Goal: Task Accomplishment & Management: Manage account settings

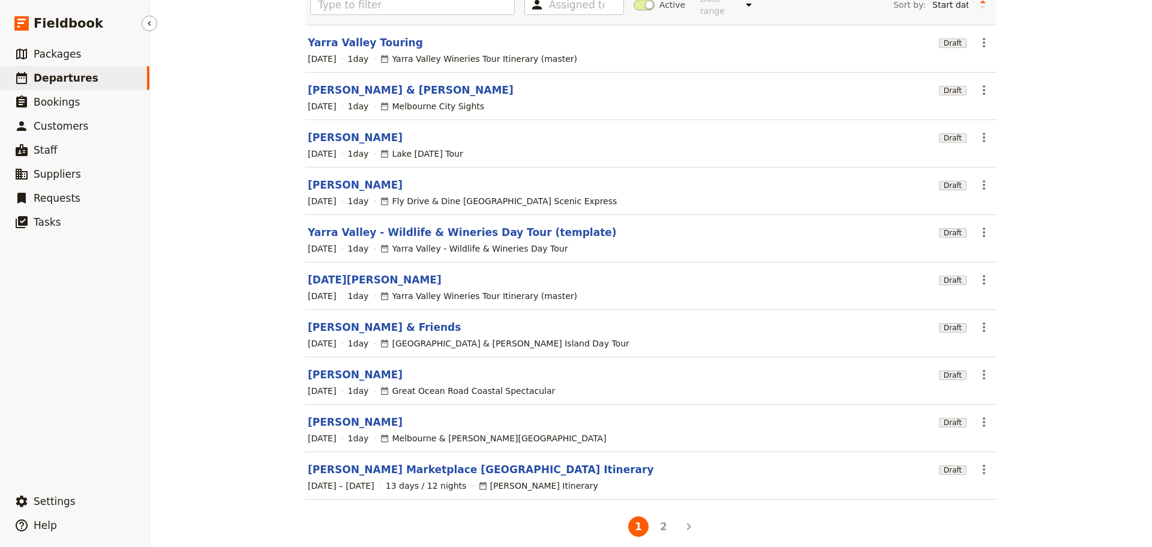
scroll to position [100, 0]
click at [93, 47] on link "​ Packages" at bounding box center [74, 54] width 149 height 24
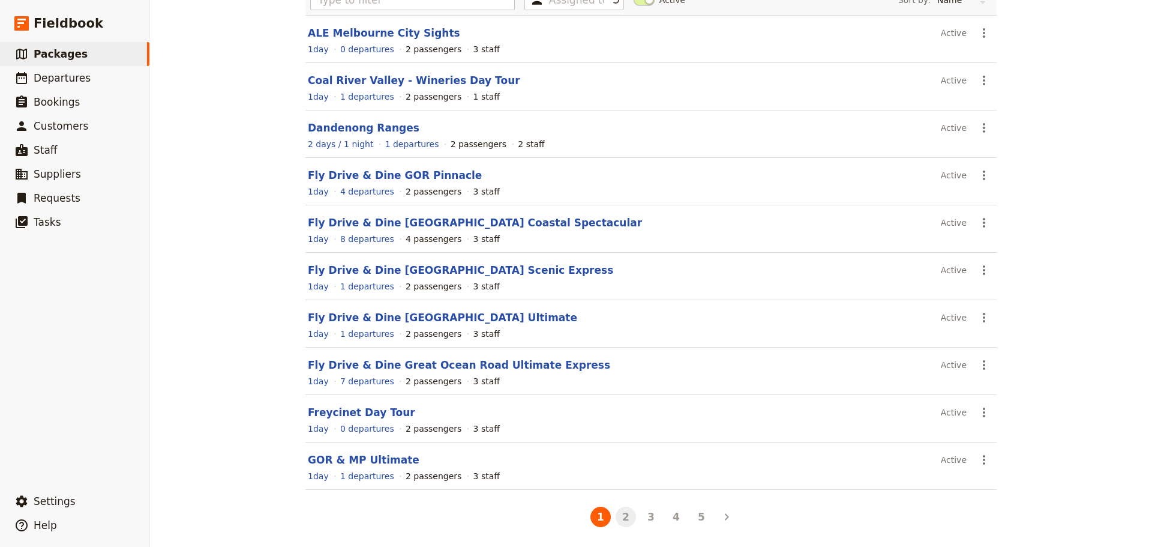
click at [622, 515] on button "2" at bounding box center [626, 516] width 20 height 20
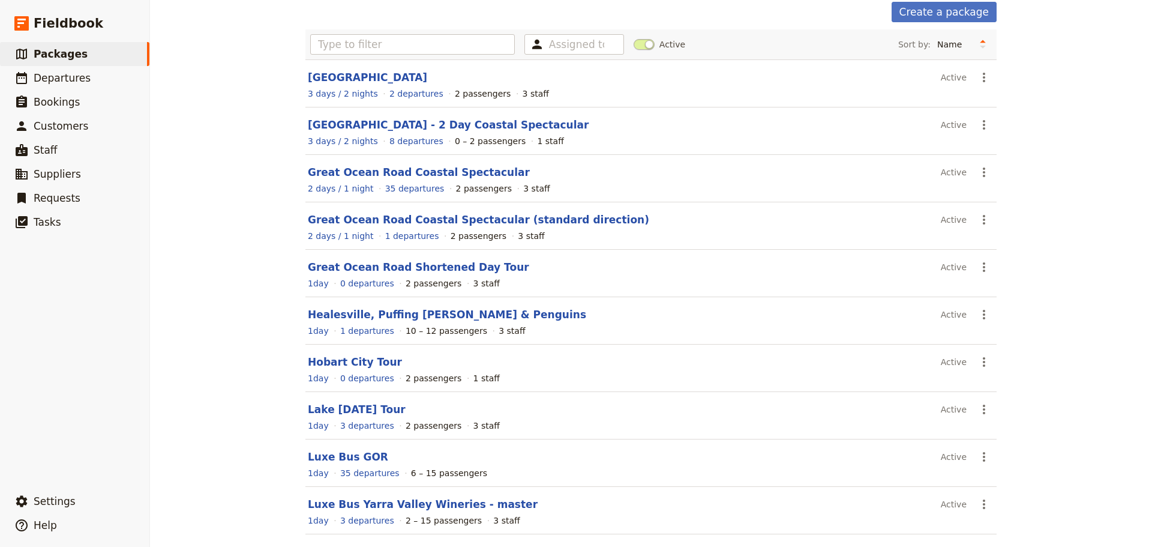
scroll to position [102, 0]
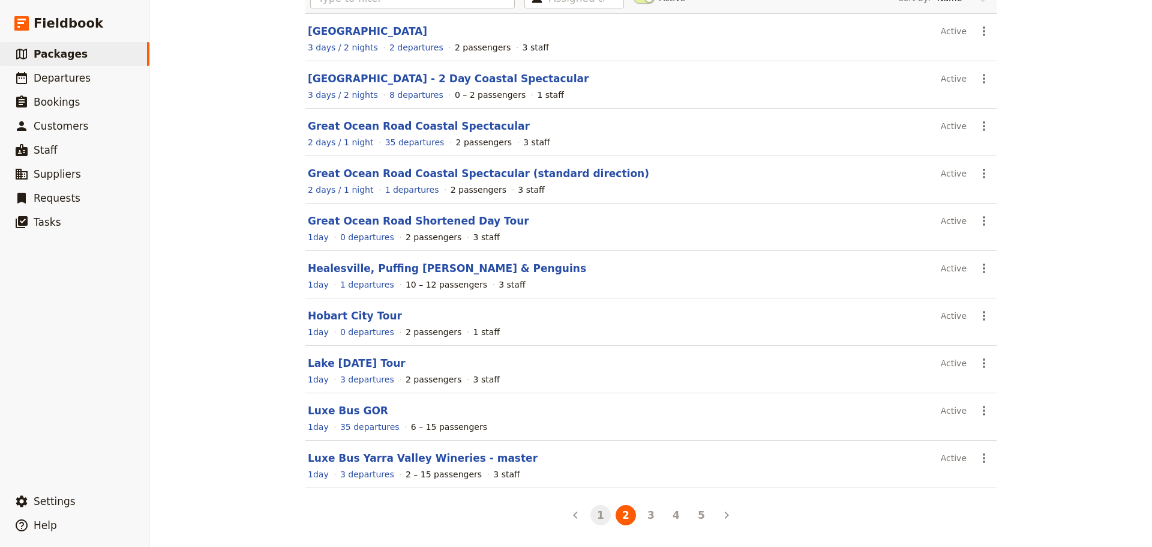
click at [594, 513] on button "1" at bounding box center [600, 515] width 20 height 20
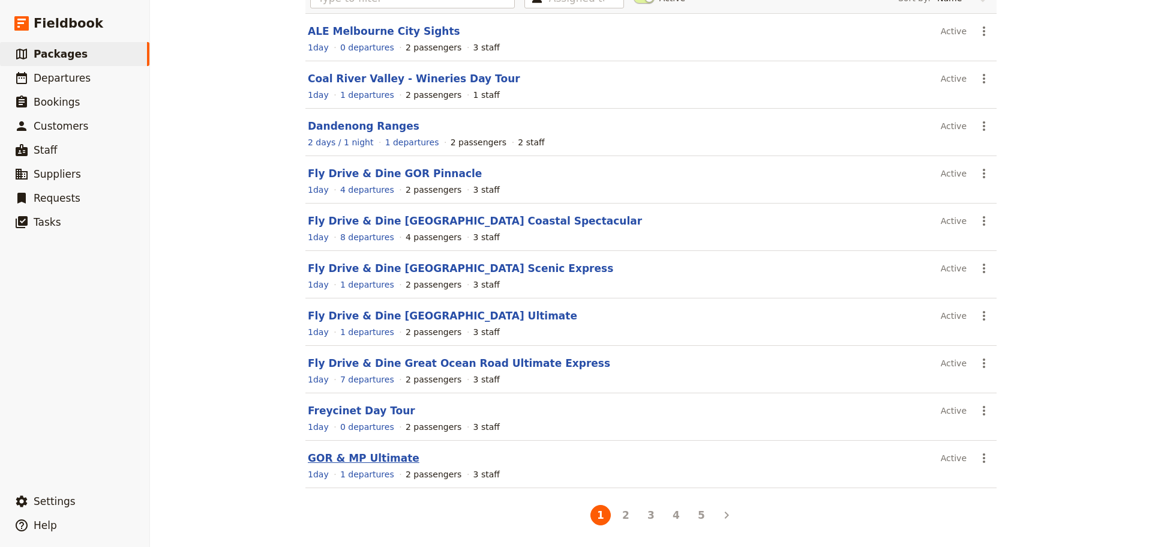
click at [356, 452] on link "GOR & MP Ultimate" at bounding box center [364, 458] width 112 height 12
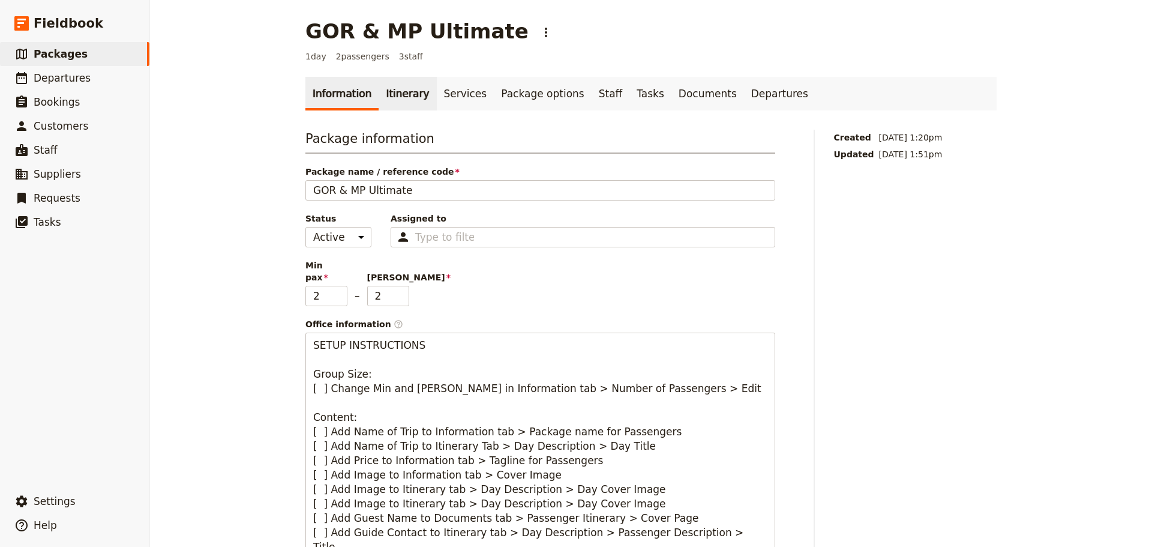
click at [403, 90] on link "Itinerary" at bounding box center [408, 94] width 58 height 34
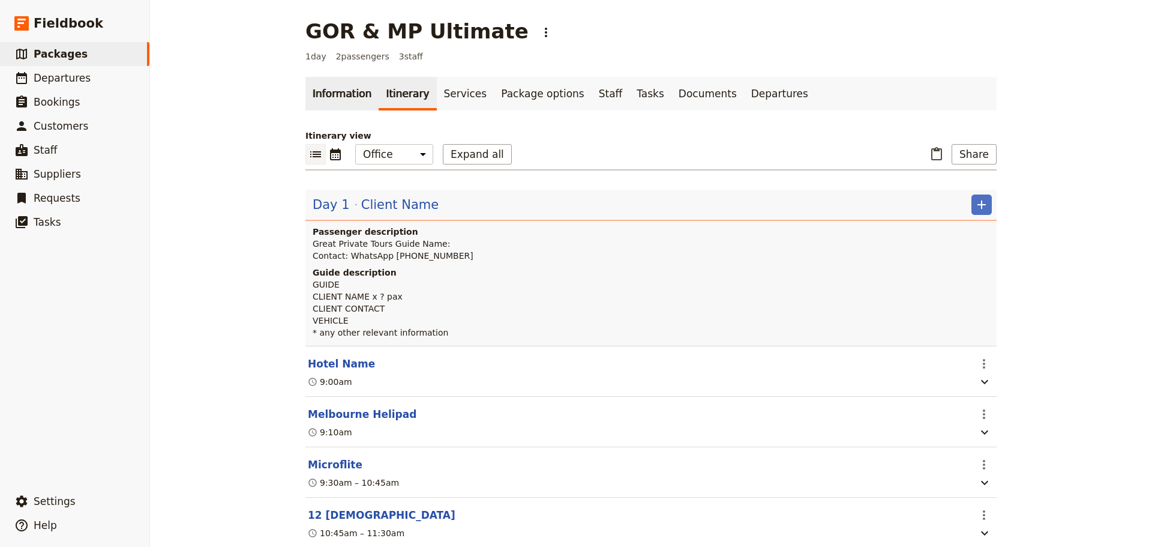
click at [329, 89] on link "Information" at bounding box center [341, 94] width 73 height 34
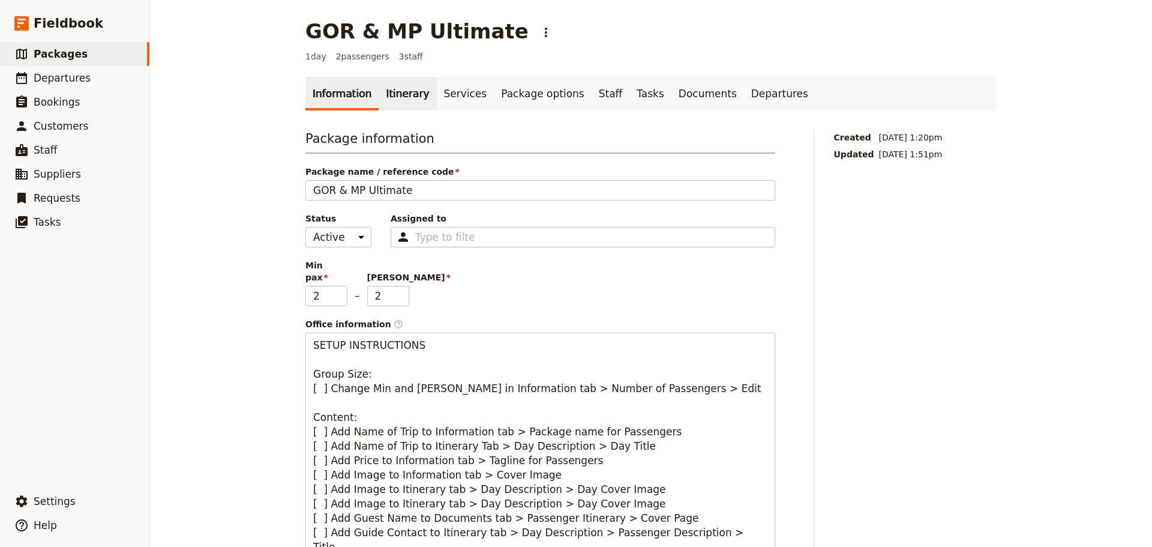
click at [386, 88] on link "Itinerary" at bounding box center [408, 94] width 58 height 34
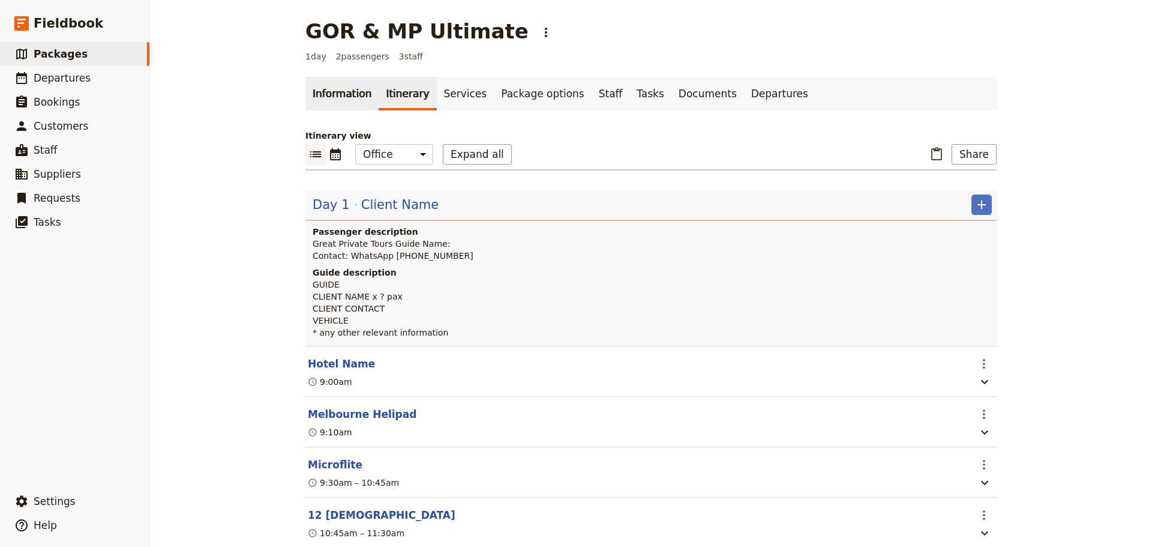
click at [338, 92] on link "Information" at bounding box center [341, 94] width 73 height 34
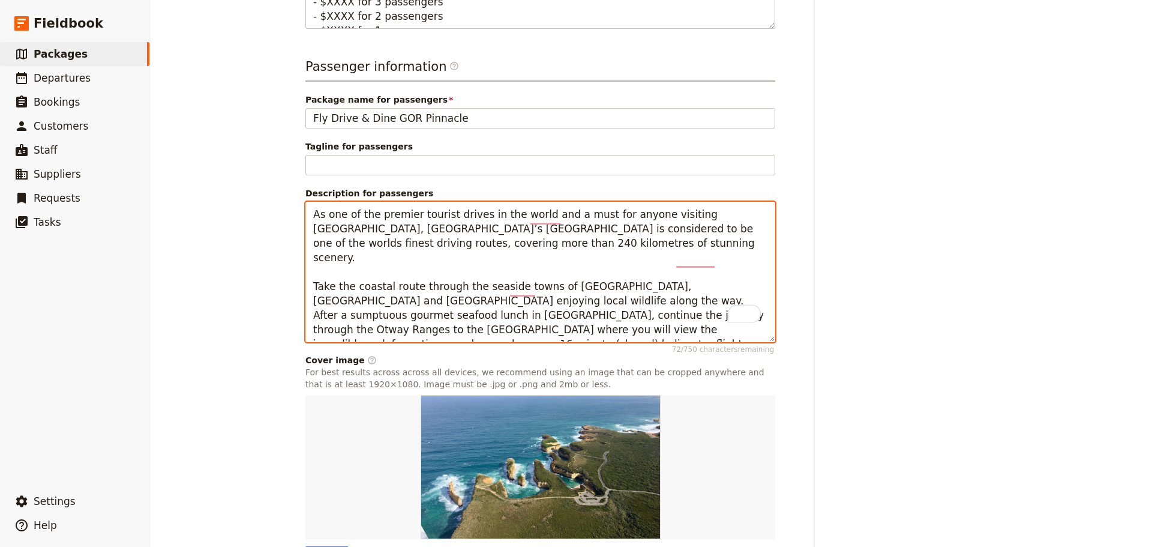
scroll to position [660, 0]
drag, startPoint x: 572, startPoint y: 319, endPoint x: 241, endPoint y: 182, distance: 359.1
click at [247, 185] on div "GOR & MP Ultimate ​ 1 day 2 passengers 3 staff Information Itinerary Services P…" at bounding box center [651, 273] width 1002 height 547
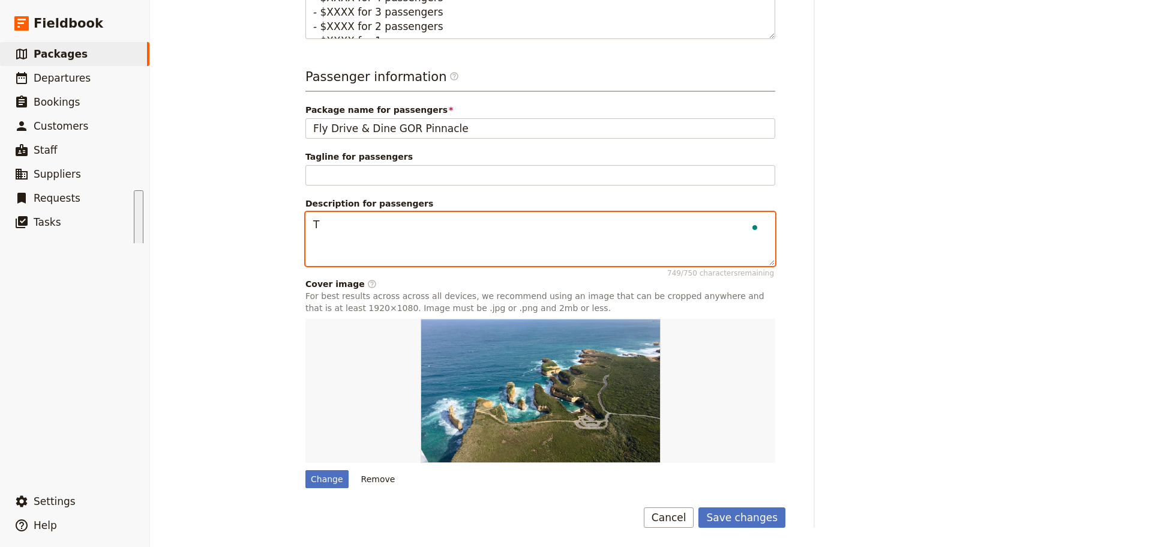
scroll to position [638, 0]
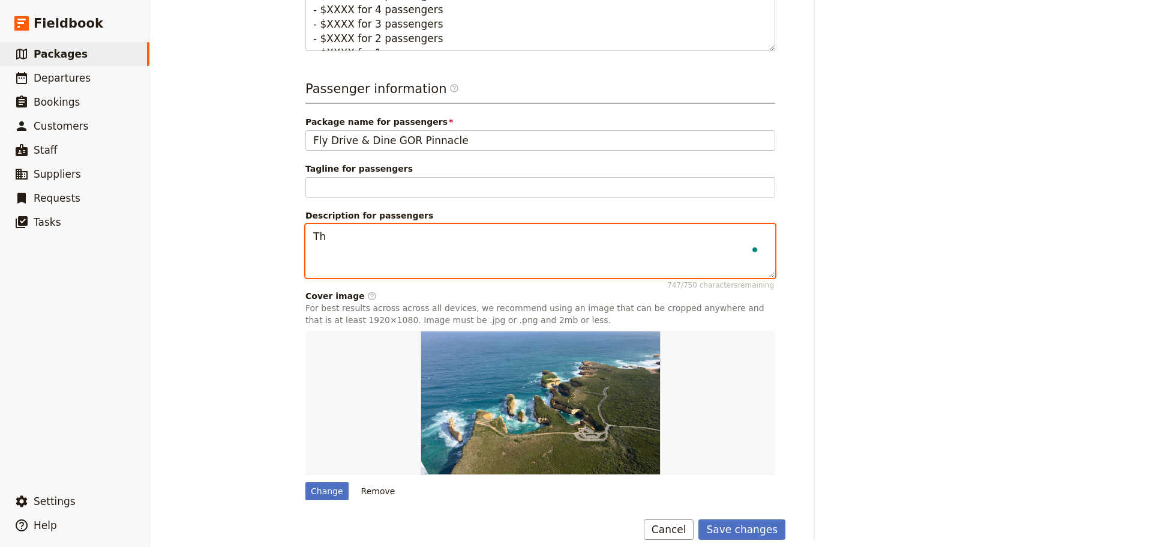
type textarea "T"
type textarea "w"
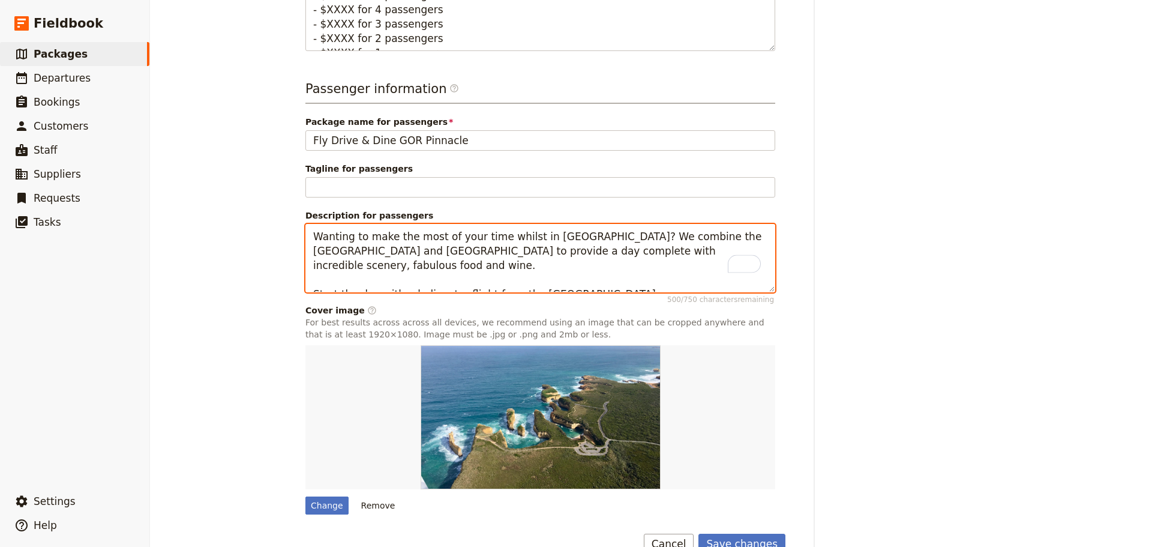
click at [550, 265] on textarea "Wanting to make the most of your time whilst in [GEOGRAPHIC_DATA]? We combine t…" at bounding box center [540, 258] width 470 height 68
drag, startPoint x: 566, startPoint y: 265, endPoint x: 560, endPoint y: 278, distance: 14.0
click at [566, 268] on textarea "Wanting to make the most of your time whilst in [GEOGRAPHIC_DATA]? We combine t…" at bounding box center [540, 258] width 470 height 68
click at [562, 266] on textarea "Wanting to make the most of your time whilst in [GEOGRAPHIC_DATA]? We combine t…" at bounding box center [540, 258] width 470 height 68
click at [399, 268] on textarea "Wanting to make the most of your time whilst in [GEOGRAPHIC_DATA]? We combine t…" at bounding box center [540, 258] width 470 height 68
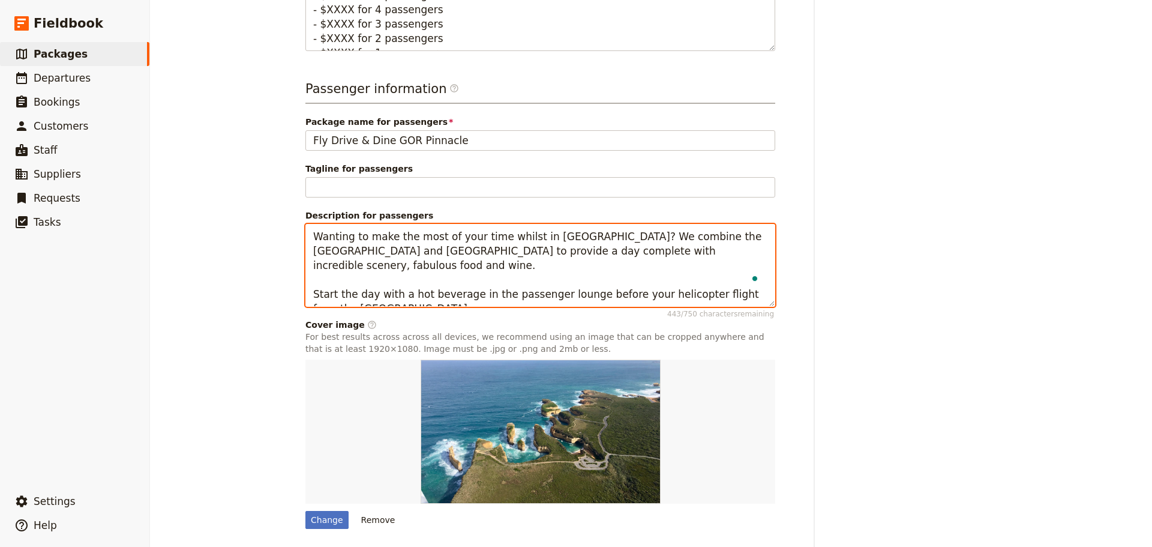
click at [424, 282] on textarea "Wanting to make the most of your time whilst in [GEOGRAPHIC_DATA]? We combine t…" at bounding box center [540, 265] width 470 height 83
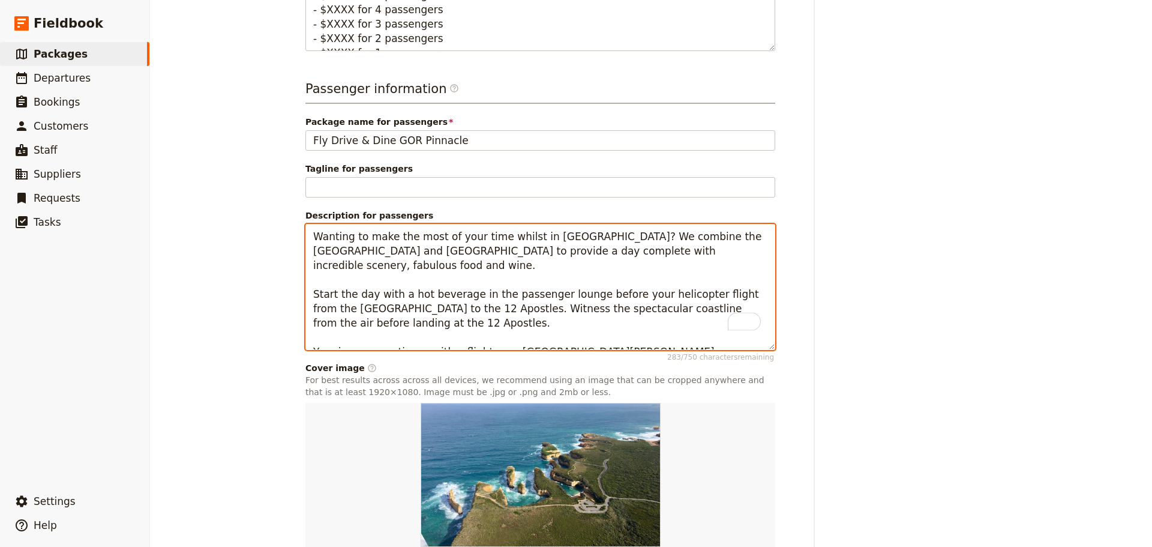
click at [593, 284] on textarea "Wanting to make the most of your time whilst in [GEOGRAPHIC_DATA]? We combine t…" at bounding box center [540, 287] width 470 height 126
drag, startPoint x: 350, startPoint y: 297, endPoint x: 404, endPoint y: 303, distance: 54.3
click at [404, 303] on textarea "Wanting to make the most of your time whilst in [GEOGRAPHIC_DATA]? We combine t…" at bounding box center [540, 287] width 470 height 126
click at [460, 296] on textarea "Wanting to make the most of your time whilst in [GEOGRAPHIC_DATA]? We combine t…" at bounding box center [540, 287] width 470 height 126
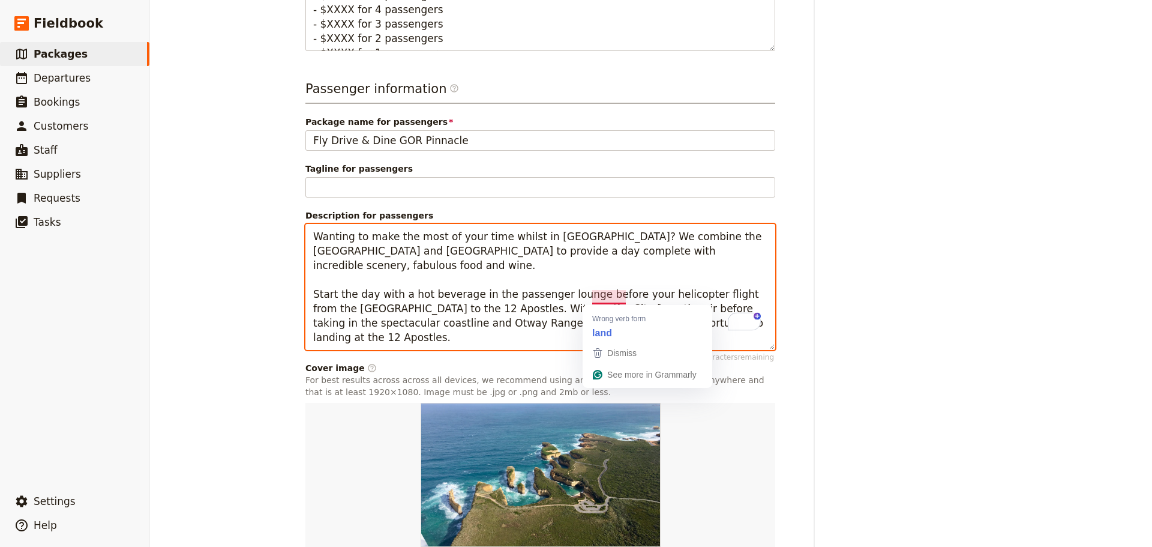
click at [622, 301] on textarea "Wanting to make the most of your time whilst in [GEOGRAPHIC_DATA]? We combine t…" at bounding box center [540, 287] width 470 height 126
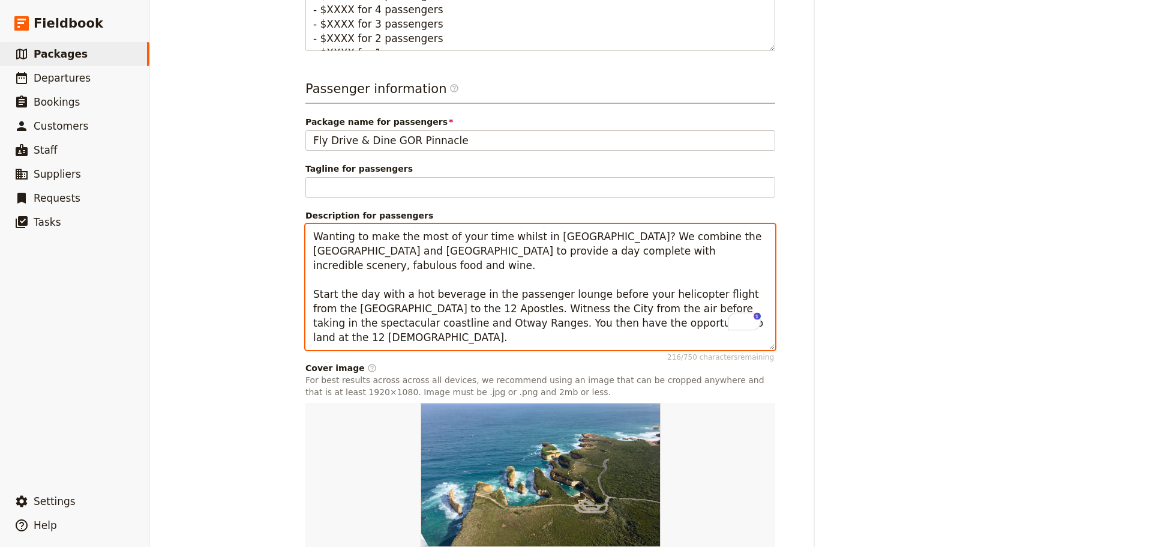
click at [695, 300] on textarea "Wanting to make the most of your time whilst in [GEOGRAPHIC_DATA]? We combine t…" at bounding box center [540, 287] width 470 height 126
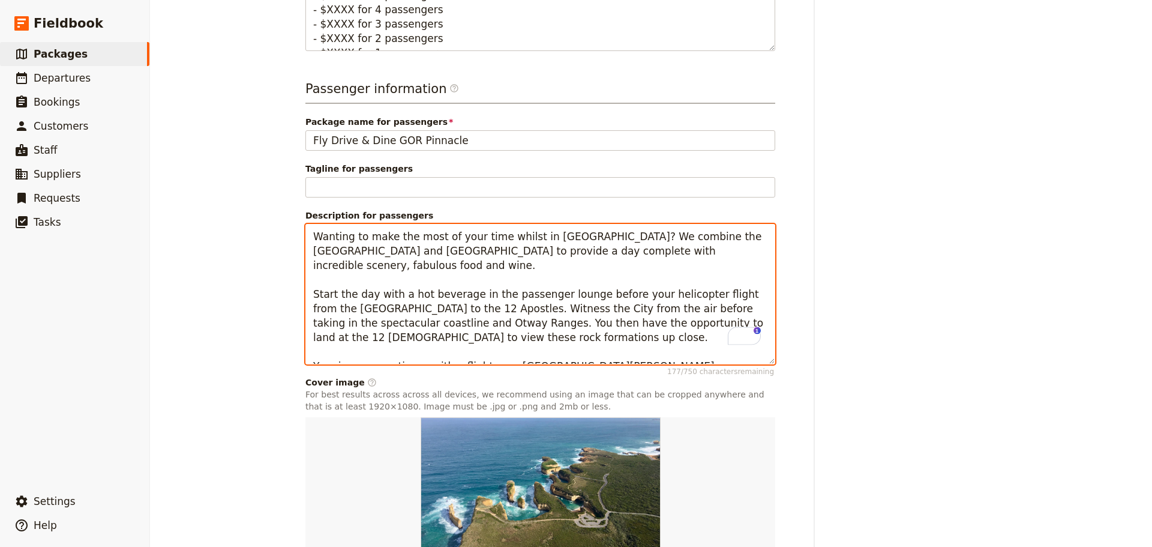
drag, startPoint x: 680, startPoint y: 300, endPoint x: 1137, endPoint y: 299, distance: 456.6
click at [736, 300] on textarea "Wanting to make the most of your time whilst in [GEOGRAPHIC_DATA]? We combine t…" at bounding box center [540, 294] width 470 height 140
click at [589, 336] on textarea "Wanting to make the most of your time whilst in [GEOGRAPHIC_DATA]? We combine t…" at bounding box center [540, 294] width 470 height 140
drag, startPoint x: 575, startPoint y: 325, endPoint x: 571, endPoint y: 332, distance: 8.3
click at [575, 326] on textarea "Wanting to make the most of your time whilst in [GEOGRAPHIC_DATA]? We combine t…" at bounding box center [540, 294] width 470 height 140
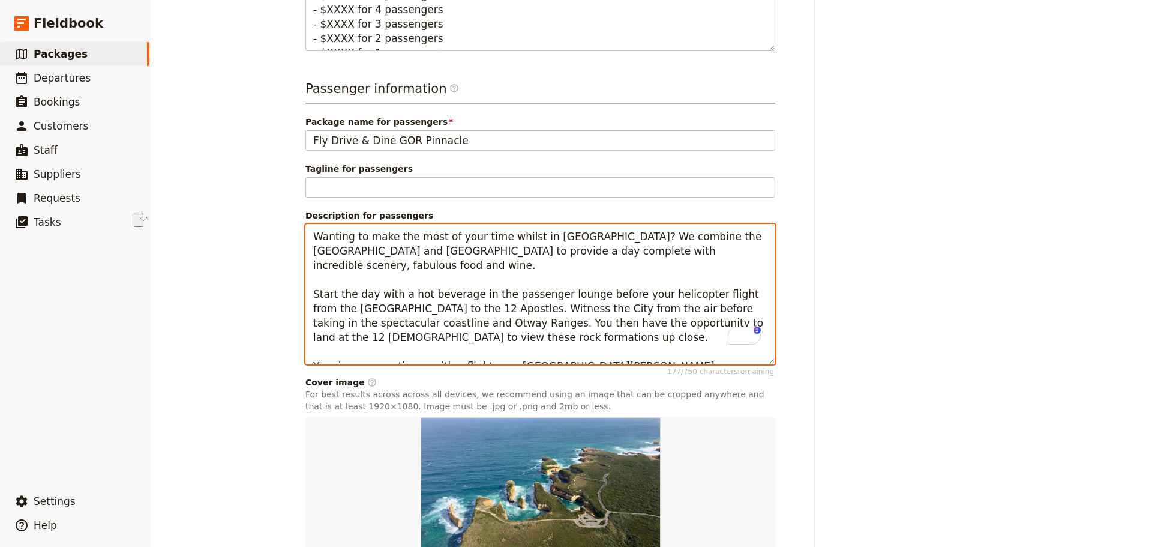
click at [571, 347] on textarea "Wanting to make the most of your time whilst in [GEOGRAPHIC_DATA]? We combine t…" at bounding box center [540, 294] width 470 height 140
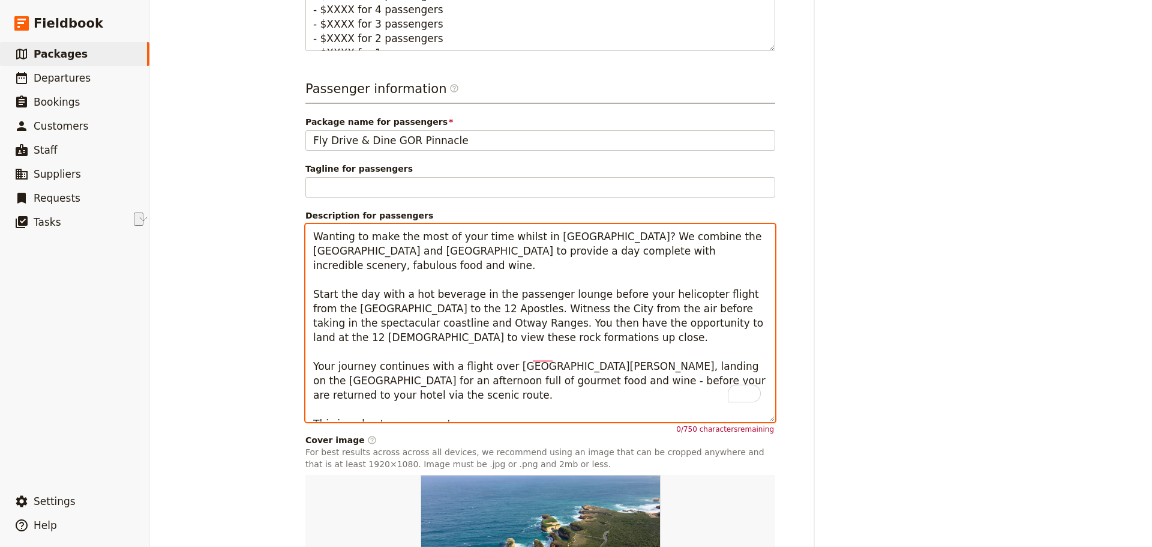
drag, startPoint x: 343, startPoint y: 401, endPoint x: 293, endPoint y: 401, distance: 49.8
click at [416, 398] on textarea "Wanting to make the most of your time whilst in [GEOGRAPHIC_DATA]? We combine t…" at bounding box center [540, 323] width 470 height 198
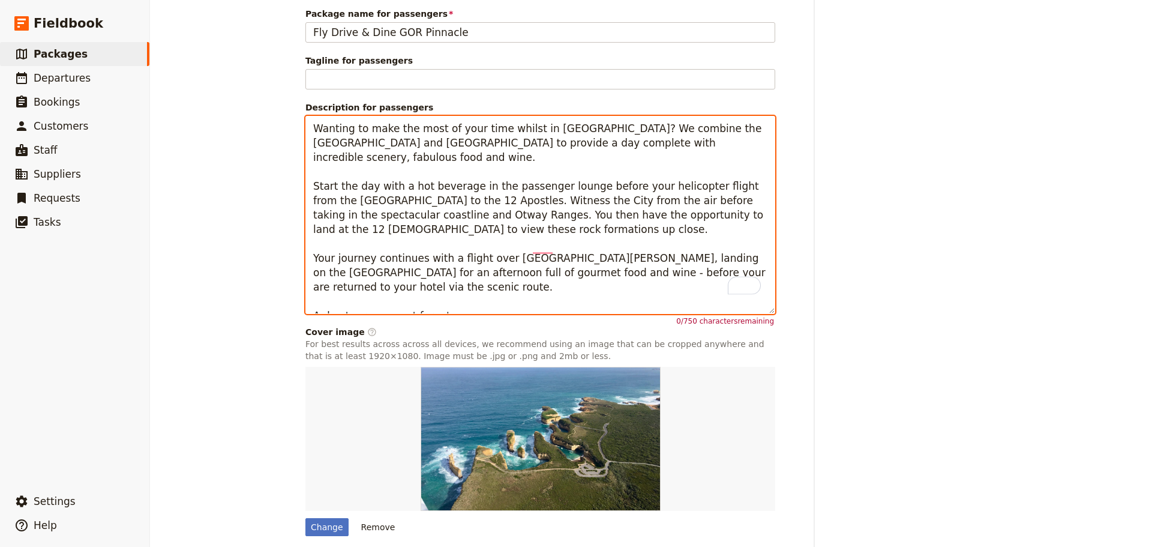
scroll to position [782, 0]
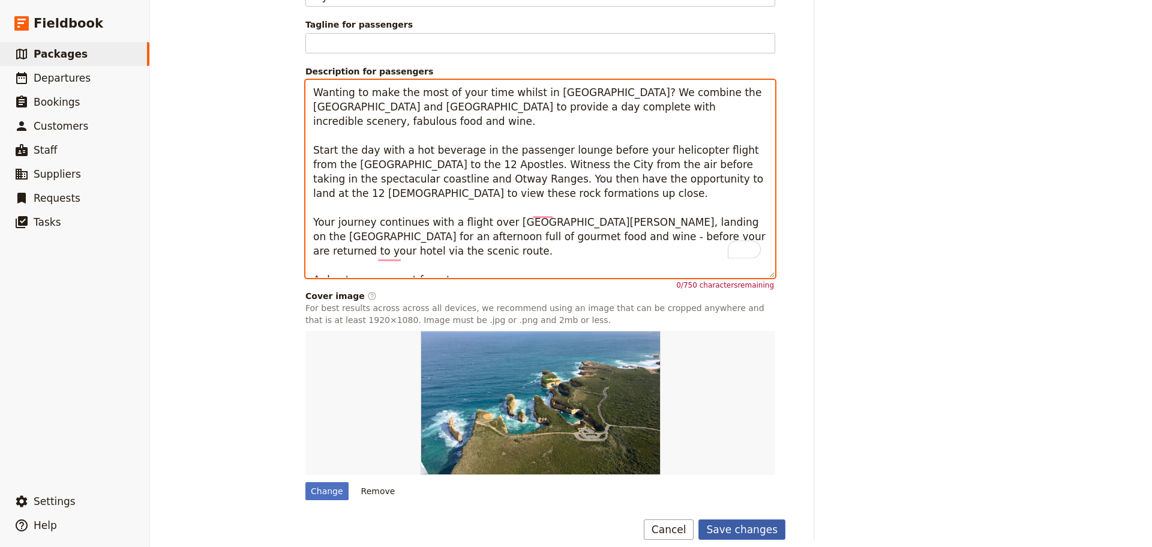
type textarea "Wanting to make the most of your time whilst in [GEOGRAPHIC_DATA]? We combine t…"
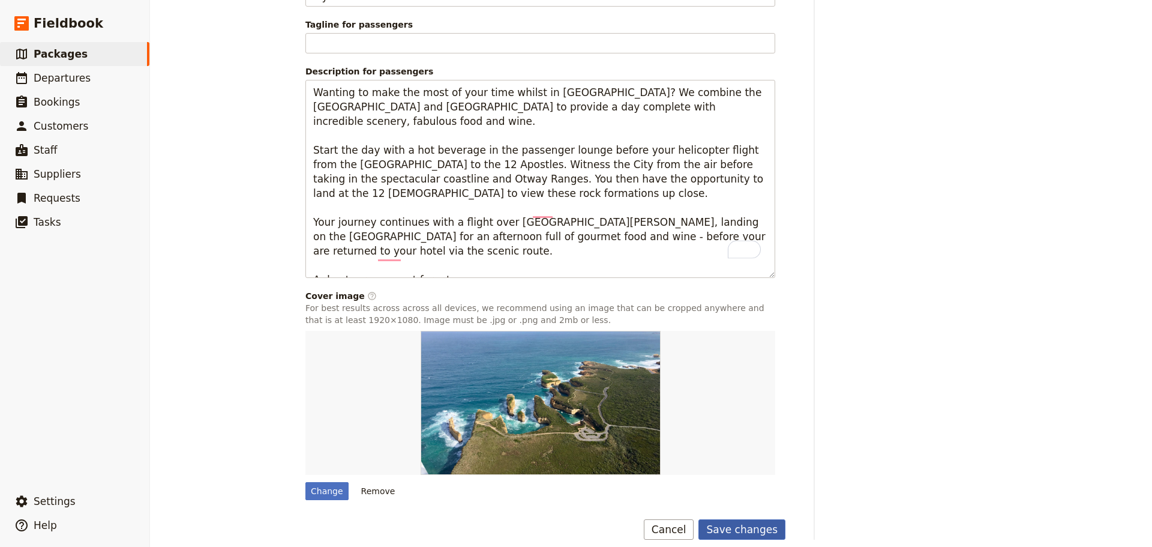
click at [749, 521] on button "Save changes" at bounding box center [741, 529] width 87 height 20
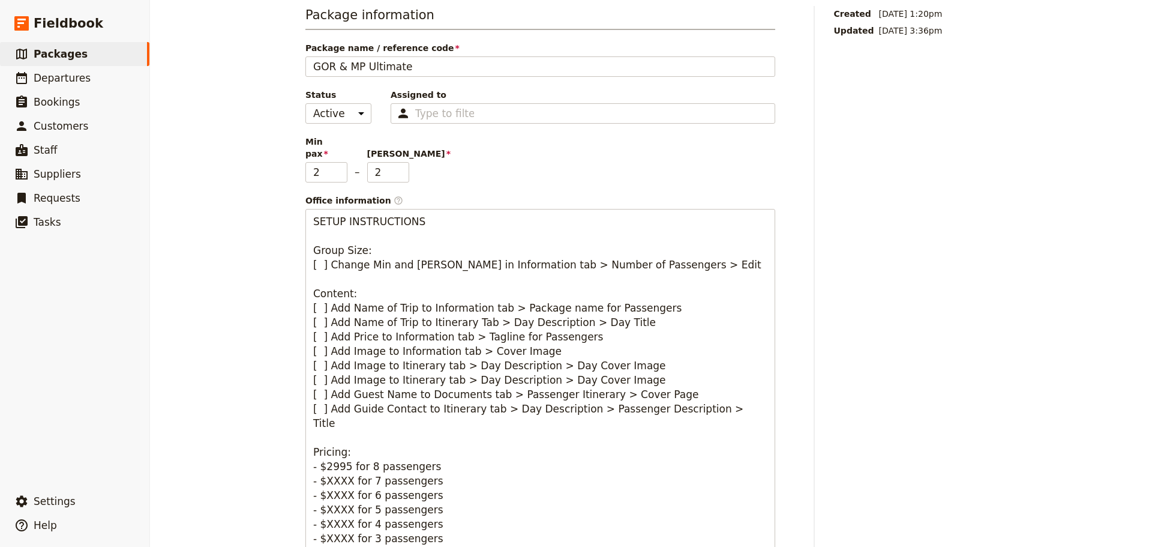
scroll to position [0, 0]
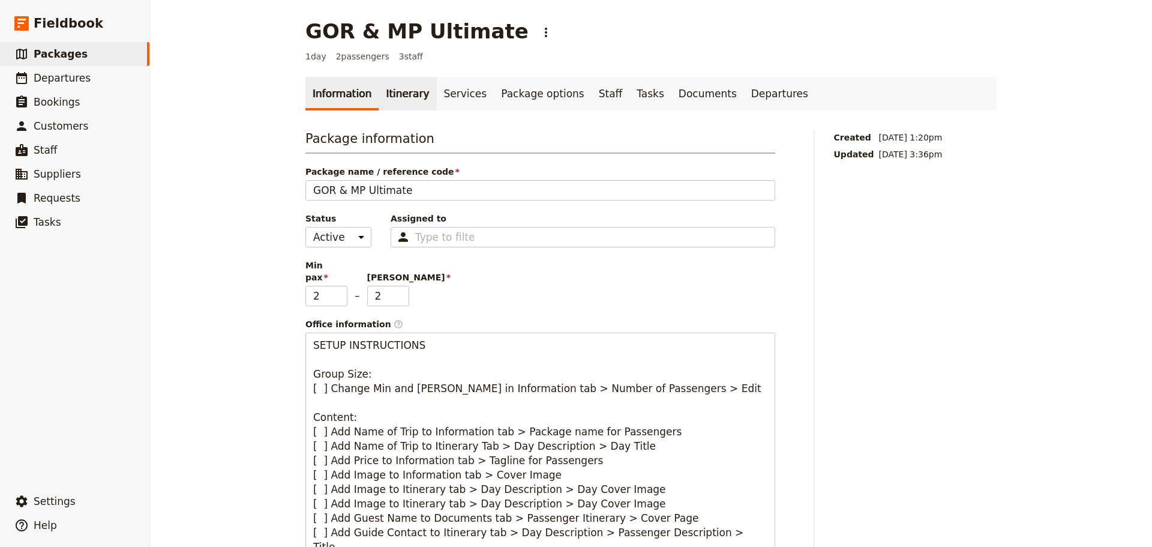
click at [397, 94] on link "Itinerary" at bounding box center [408, 94] width 58 height 34
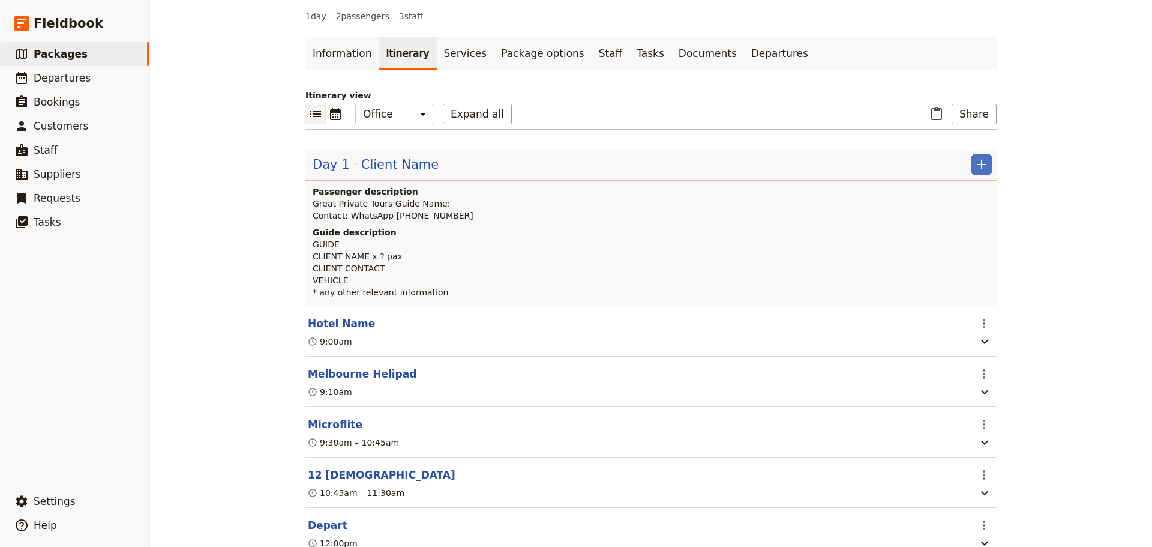
scroll to position [180, 0]
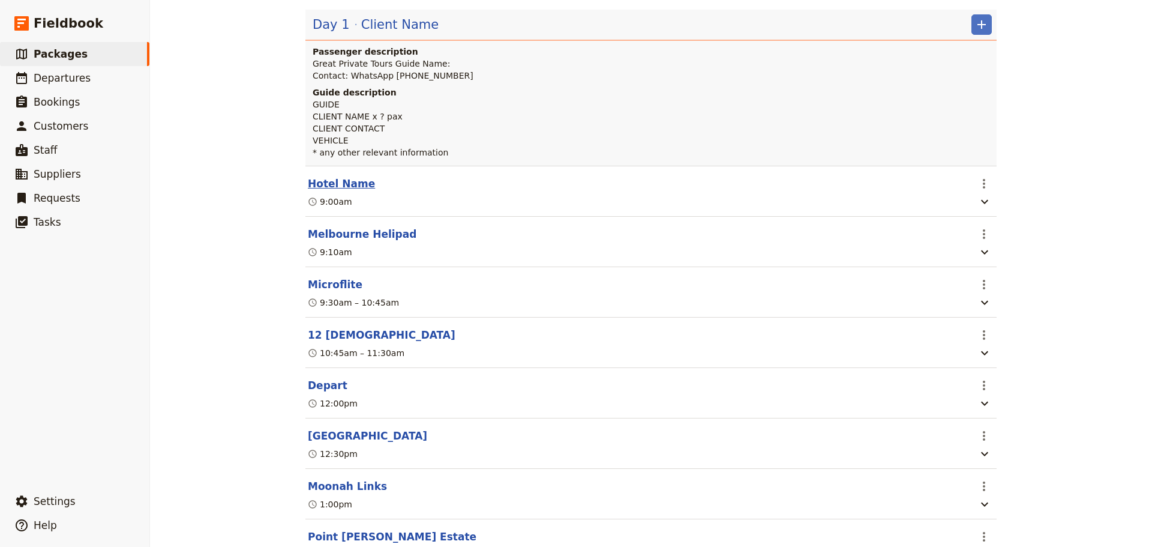
click at [329, 187] on button "Hotel Name" at bounding box center [341, 183] width 67 height 14
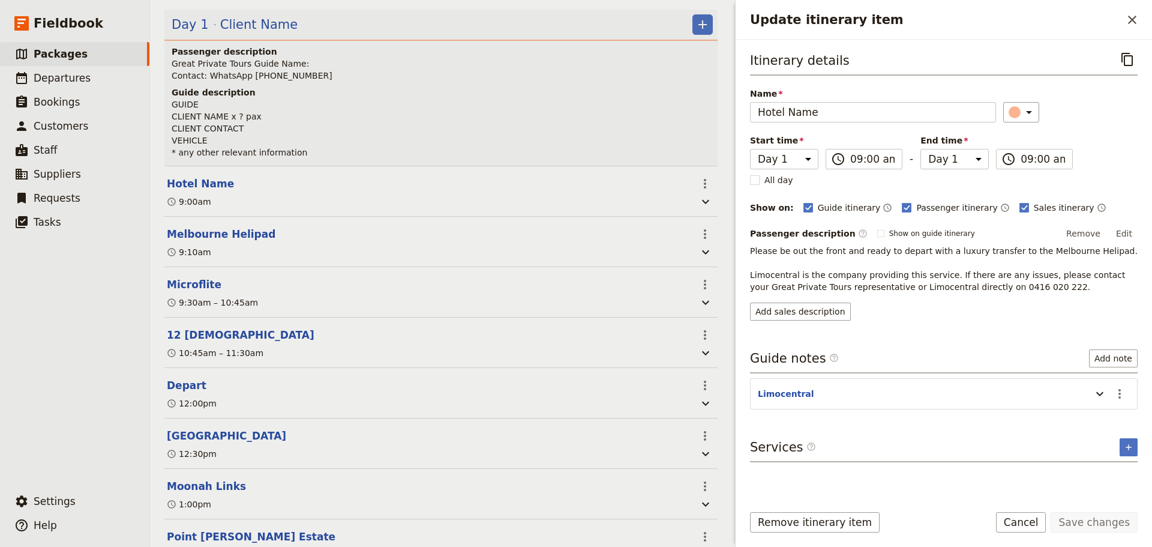
click at [1019, 522] on button "Cancel" at bounding box center [1021, 522] width 50 height 20
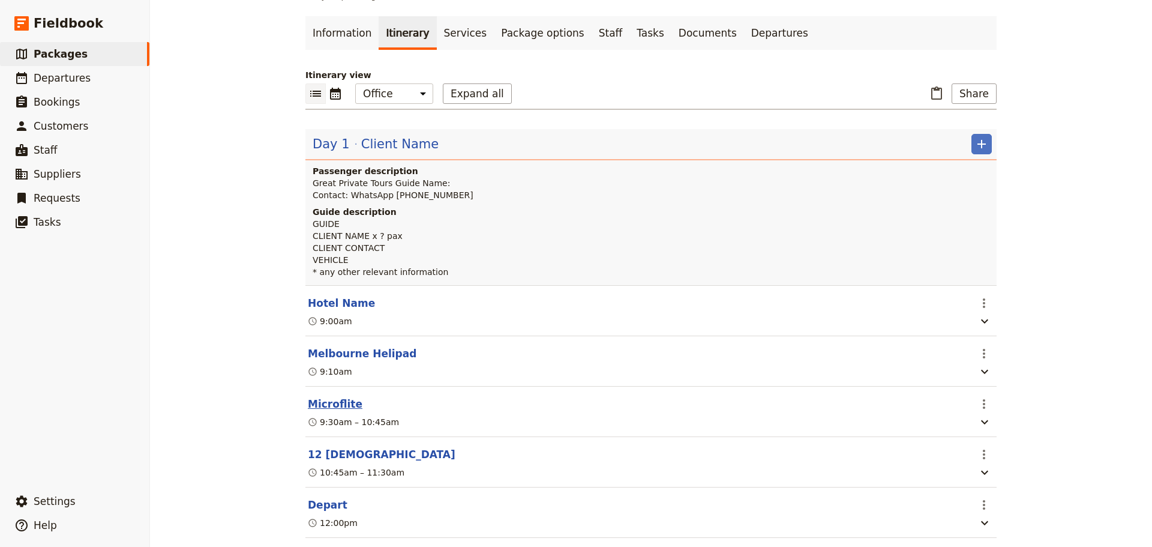
scroll to position [0, 0]
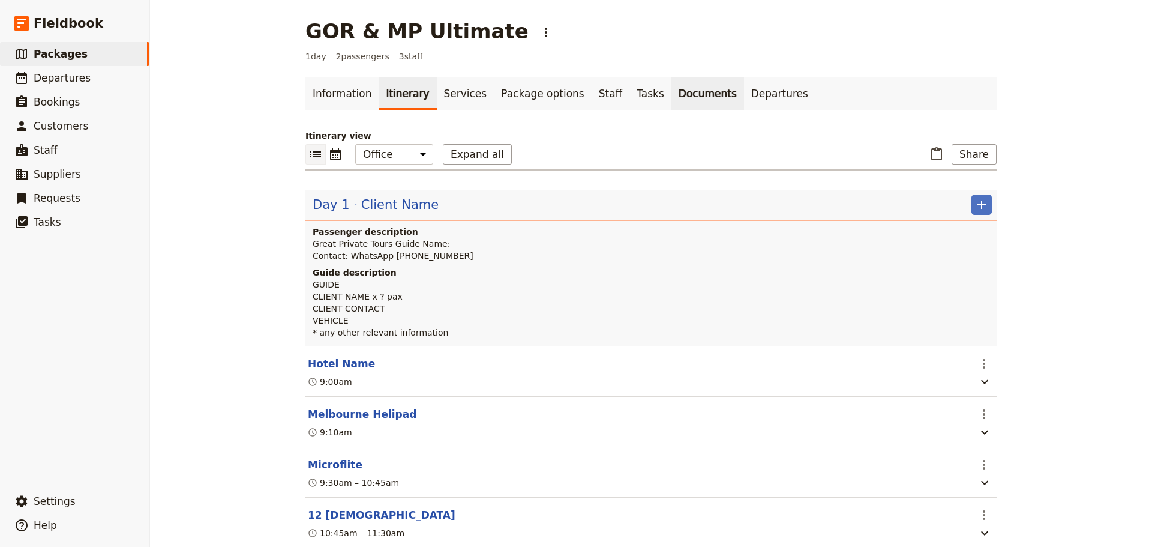
click at [671, 84] on link "Documents" at bounding box center [707, 94] width 73 height 34
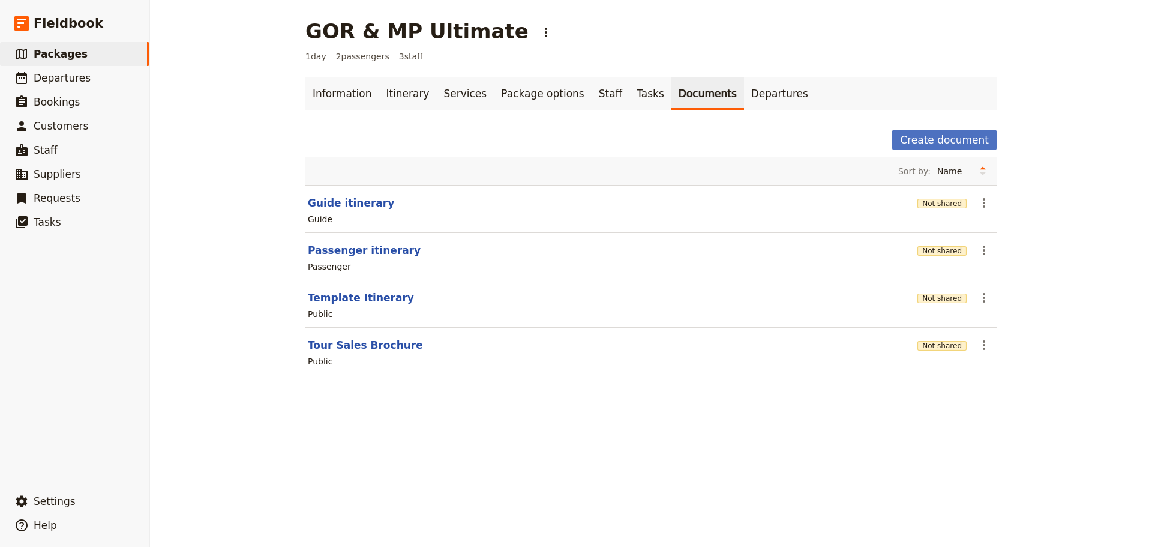
click at [367, 250] on button "Passenger itinerary" at bounding box center [364, 250] width 113 height 14
select select "PASSENGER"
select select "DEFAULT"
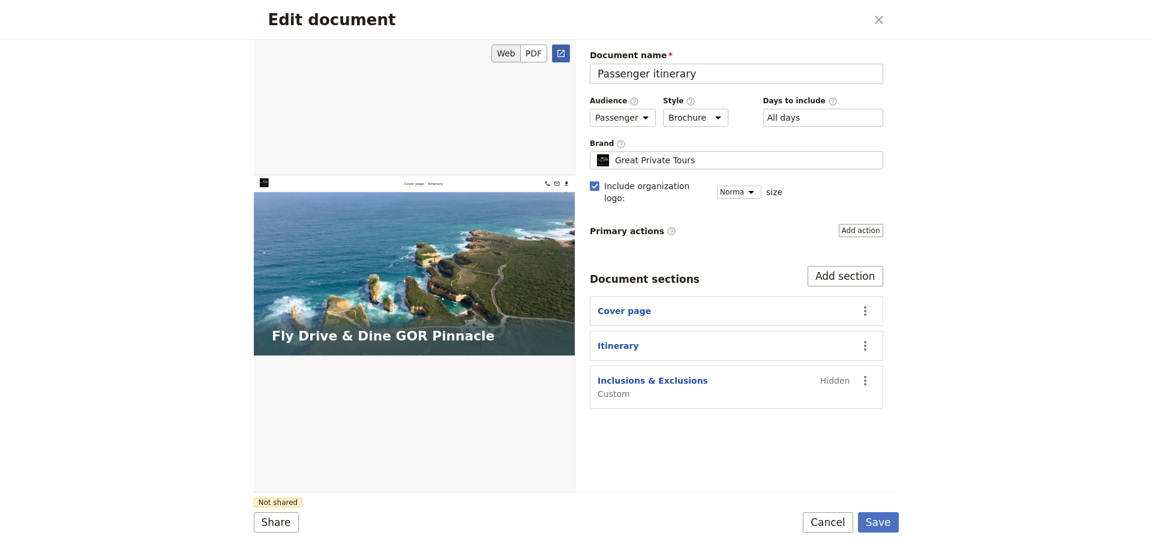
click at [553, 50] on link "​" at bounding box center [561, 53] width 18 height 18
click at [827, 524] on button "Cancel" at bounding box center [828, 522] width 50 height 20
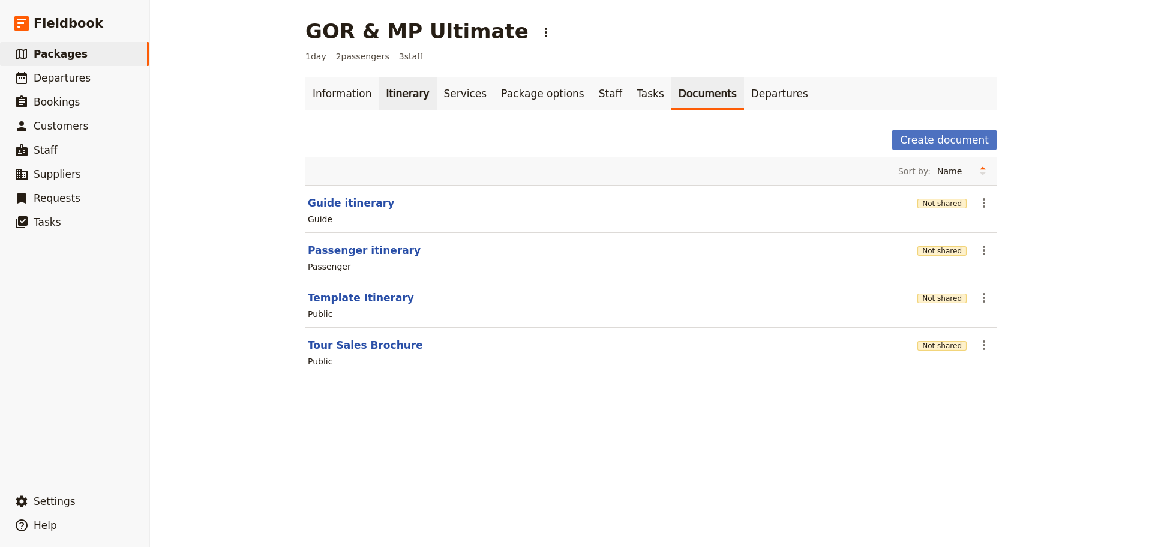
click at [388, 92] on link "Itinerary" at bounding box center [408, 94] width 58 height 34
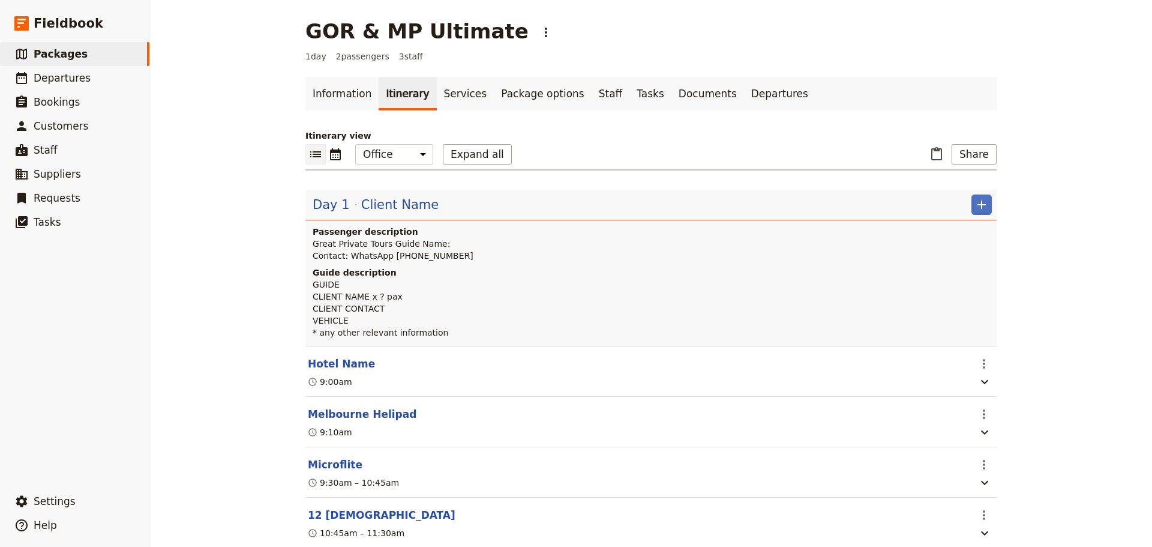
click at [374, 207] on span "Client Name" at bounding box center [399, 205] width 77 height 18
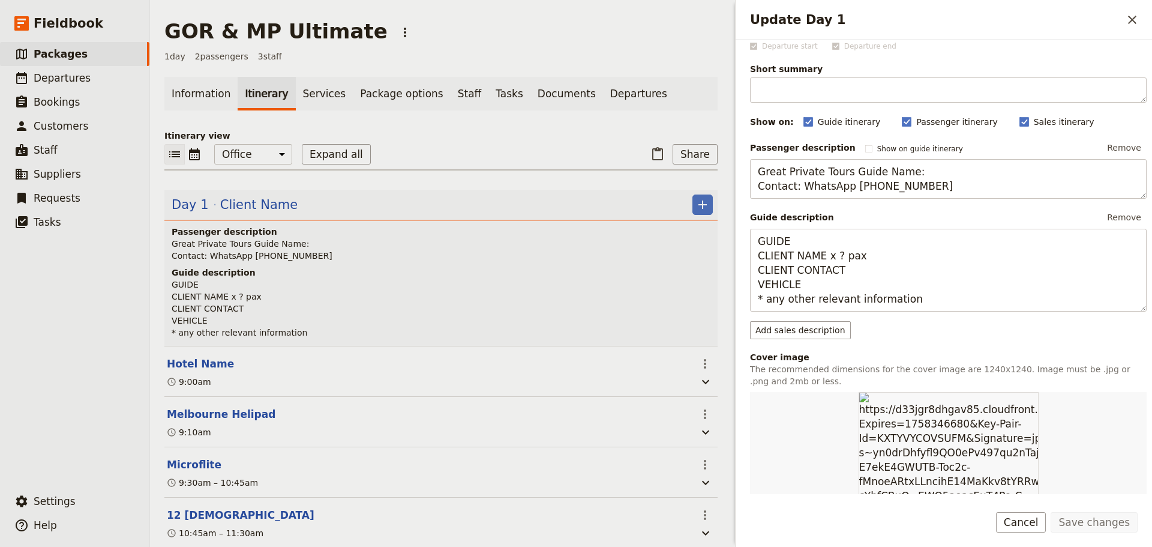
scroll to position [315, 0]
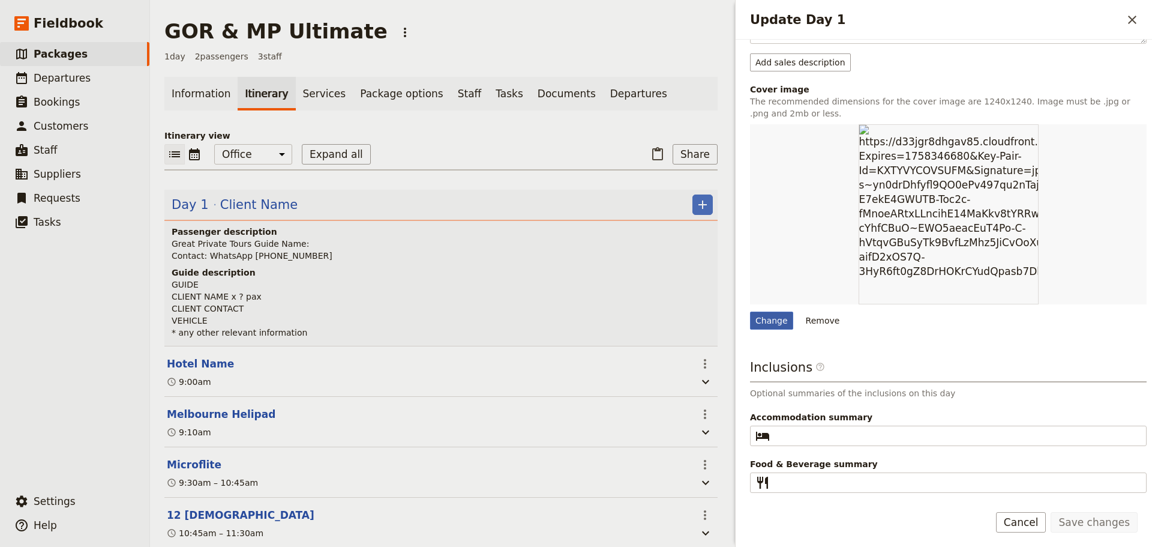
click at [769, 320] on div "Change" at bounding box center [771, 320] width 43 height 18
click at [750, 311] on input "Change" at bounding box center [749, 311] width 1 height 1
type input "C:\fakepath\[PERSON_NAME][GEOGRAPHIC_DATA] 1.5mb.jpg"
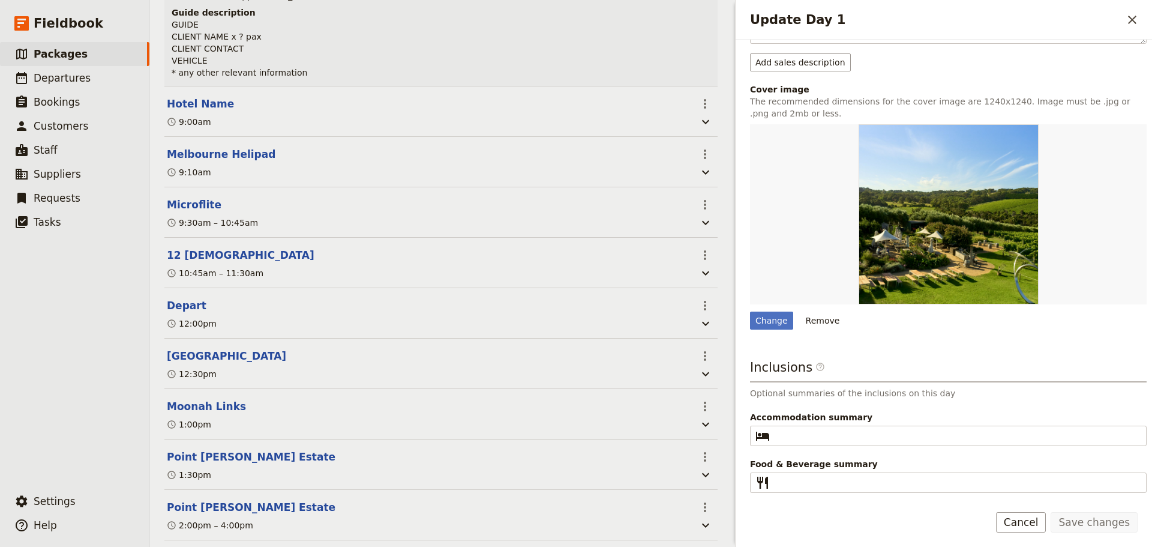
scroll to position [258, 0]
click at [185, 209] on button "Microflite" at bounding box center [194, 206] width 55 height 14
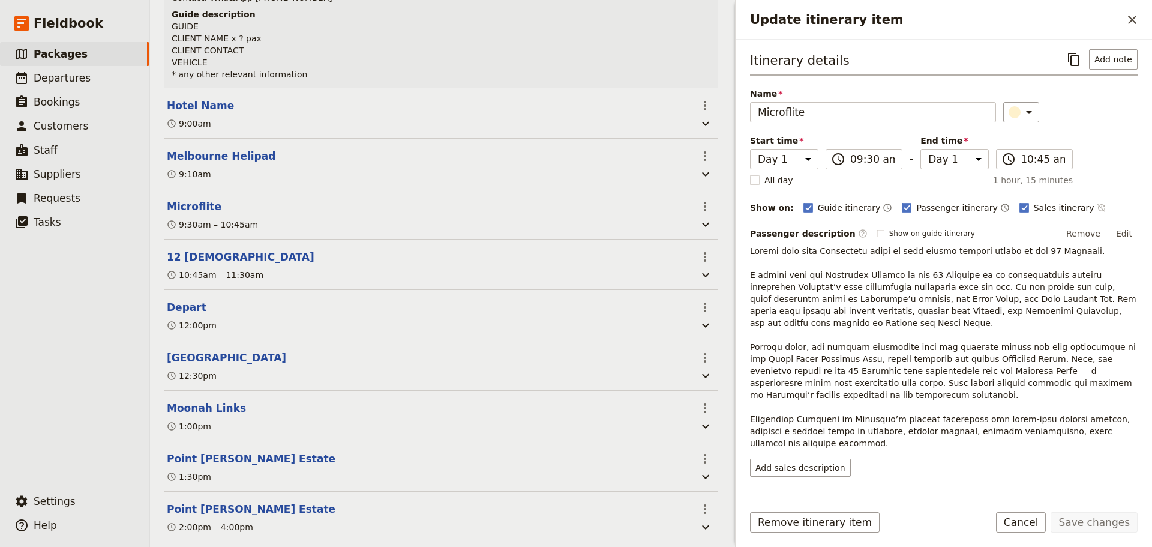
click at [1097, 203] on icon "Time not shown on sales itinerary" at bounding box center [1102, 208] width 10 height 10
click at [1102, 521] on button "Save changes" at bounding box center [1094, 522] width 87 height 20
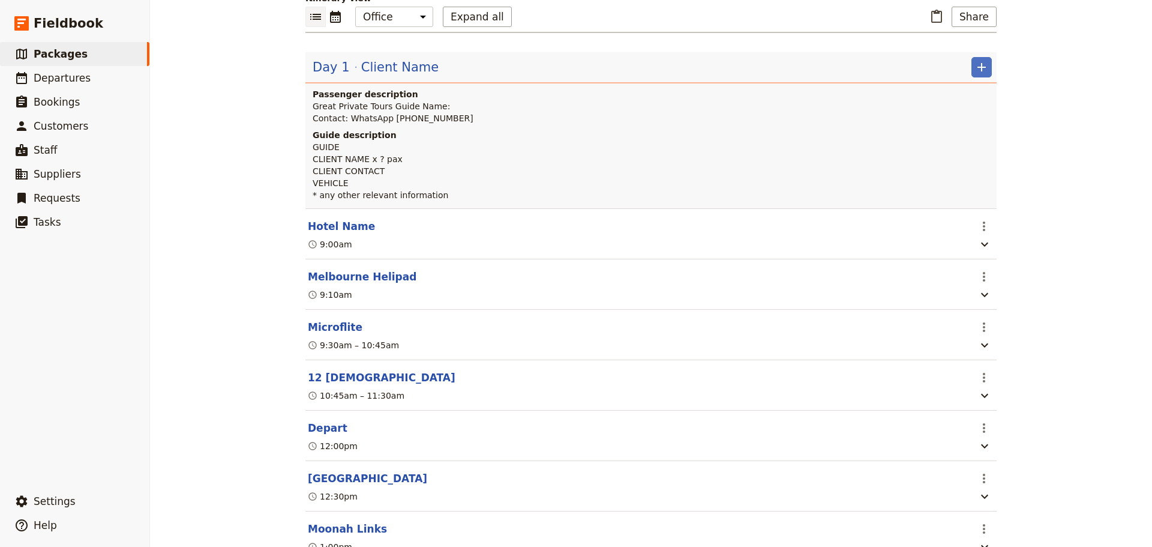
scroll to position [300, 0]
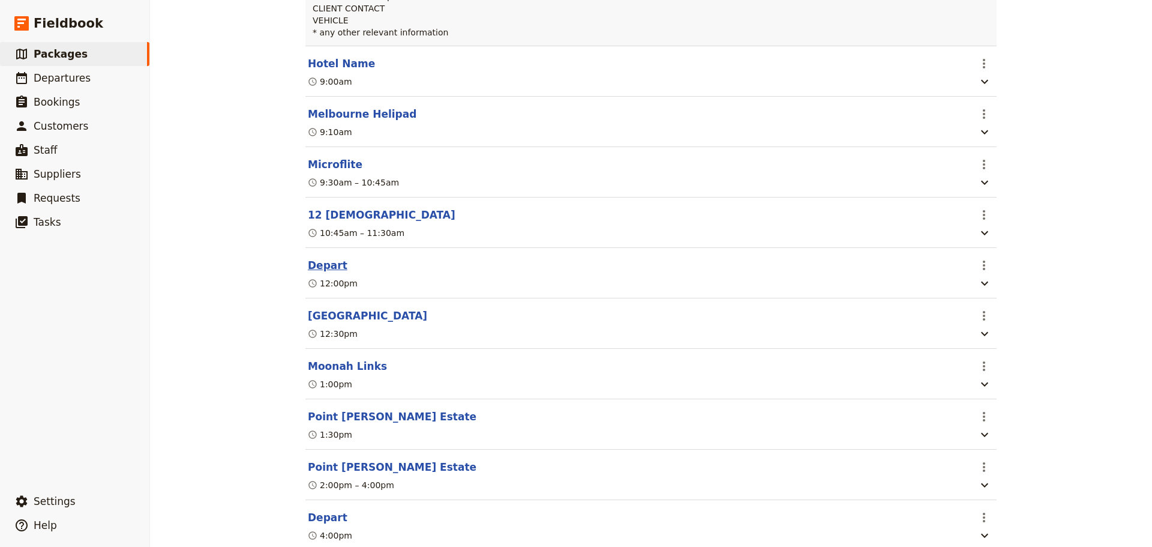
click at [325, 272] on button "Depart" at bounding box center [328, 265] width 40 height 14
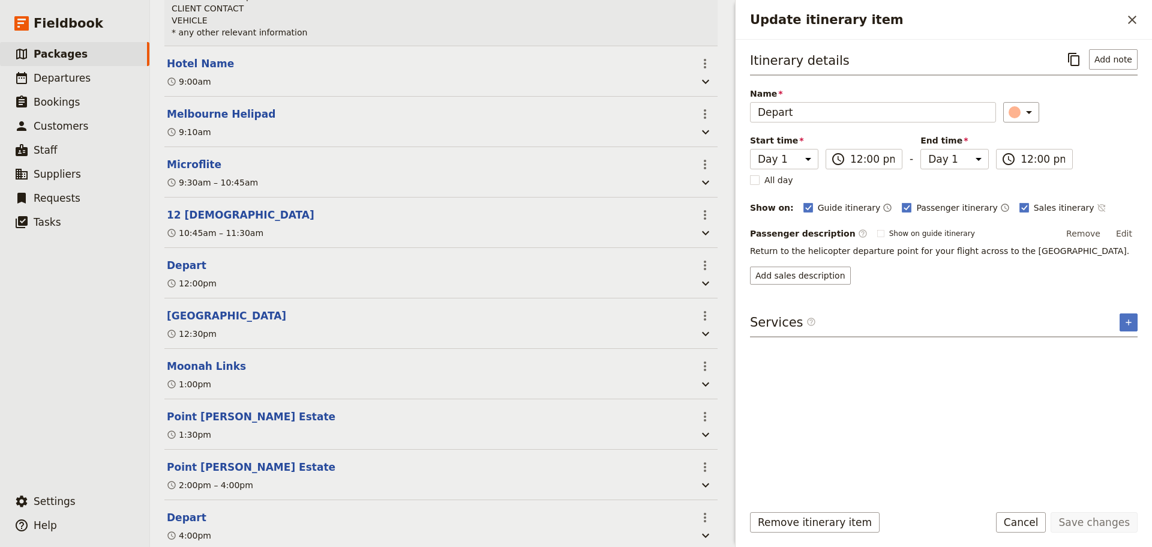
click at [1097, 208] on icon "Time not shown on sales itinerary" at bounding box center [1101, 208] width 8 height 8
click at [1087, 526] on button "Save changes" at bounding box center [1094, 522] width 87 height 20
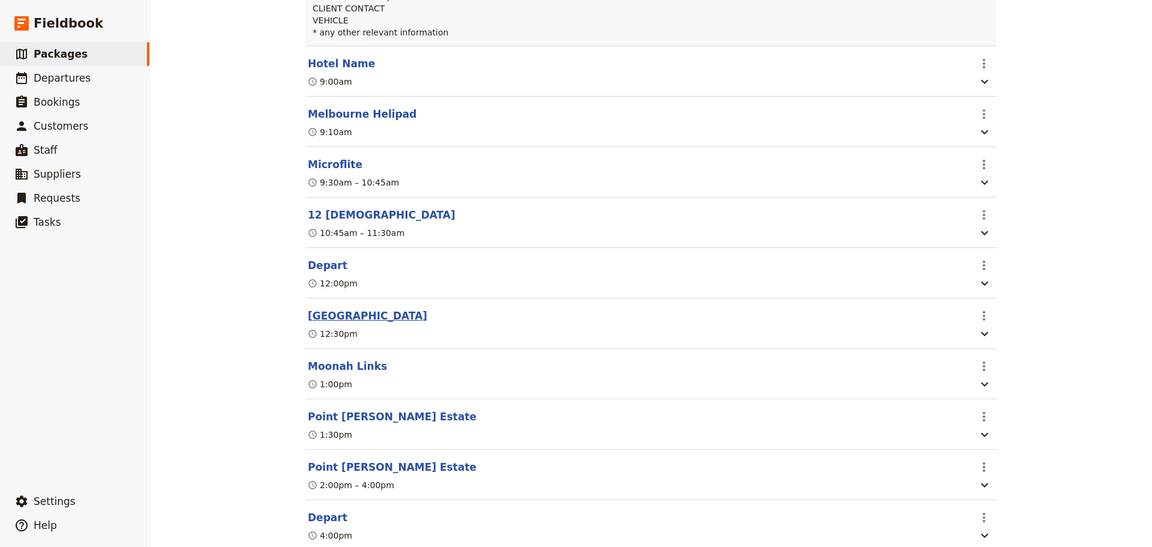
click at [327, 323] on button "[GEOGRAPHIC_DATA]" at bounding box center [367, 315] width 119 height 14
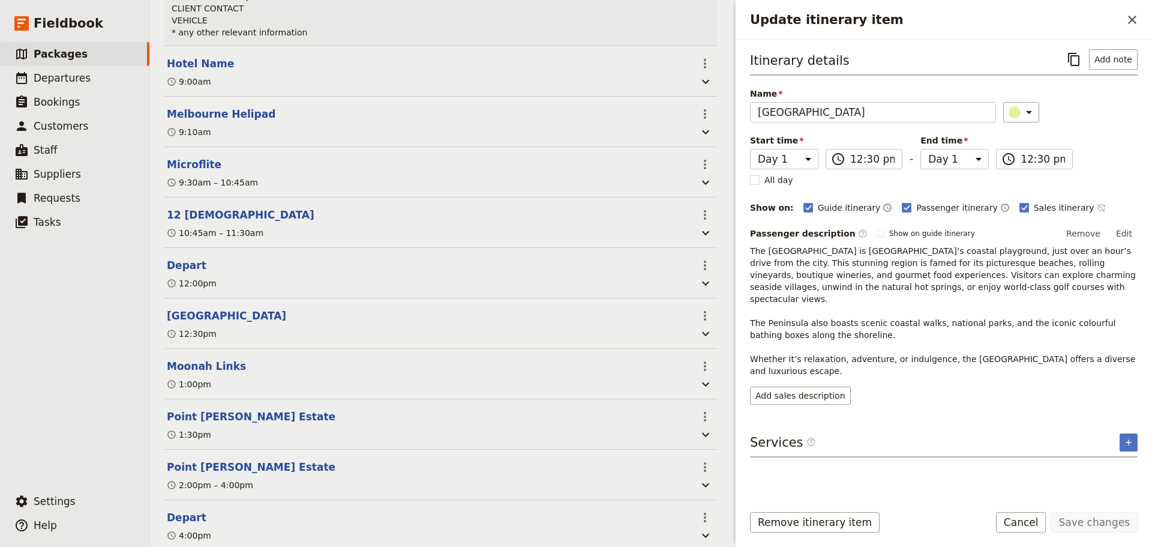
click at [1067, 199] on div "Itinerary details ​ Add note Name [GEOGRAPHIC_DATA] ​ Start time Day 1 12:30 ​ …" at bounding box center [944, 226] width 388 height 355
click at [1097, 205] on icon "Time not shown on sales itinerary" at bounding box center [1102, 208] width 10 height 10
click at [1076, 521] on button "Save changes" at bounding box center [1094, 522] width 87 height 20
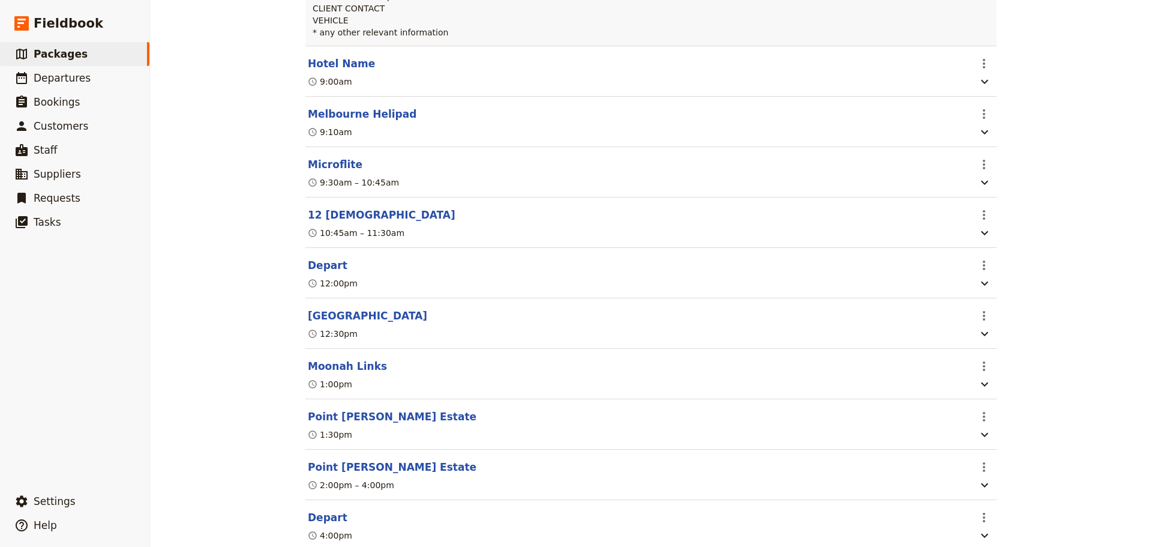
click at [317, 370] on button "Moonah Links" at bounding box center [347, 366] width 79 height 14
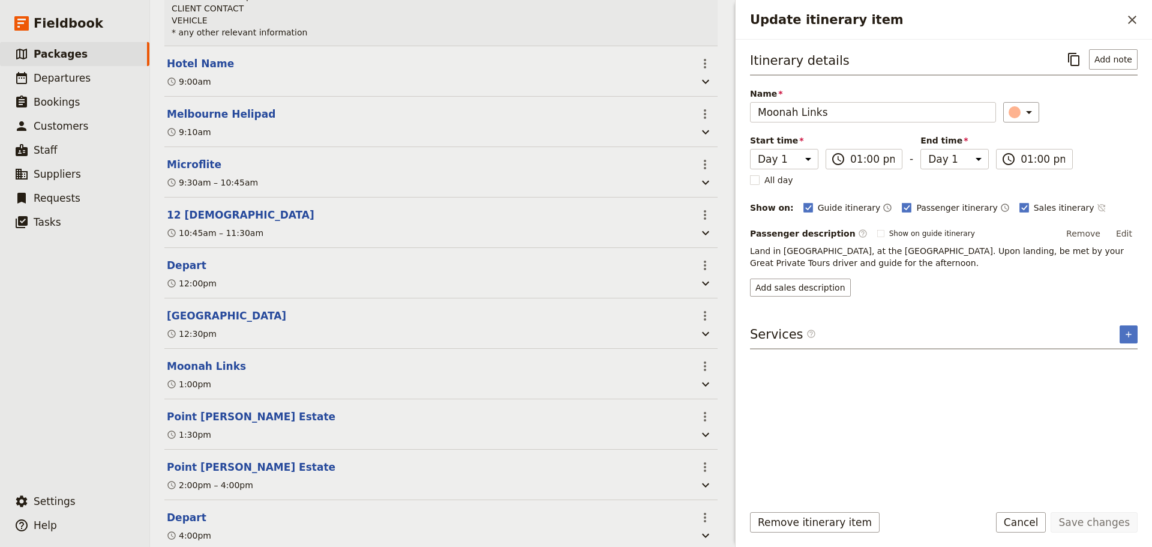
click at [1097, 206] on icon "Time not shown on sales itinerary" at bounding box center [1101, 208] width 8 height 8
click at [1091, 515] on button "Save changes" at bounding box center [1094, 522] width 87 height 20
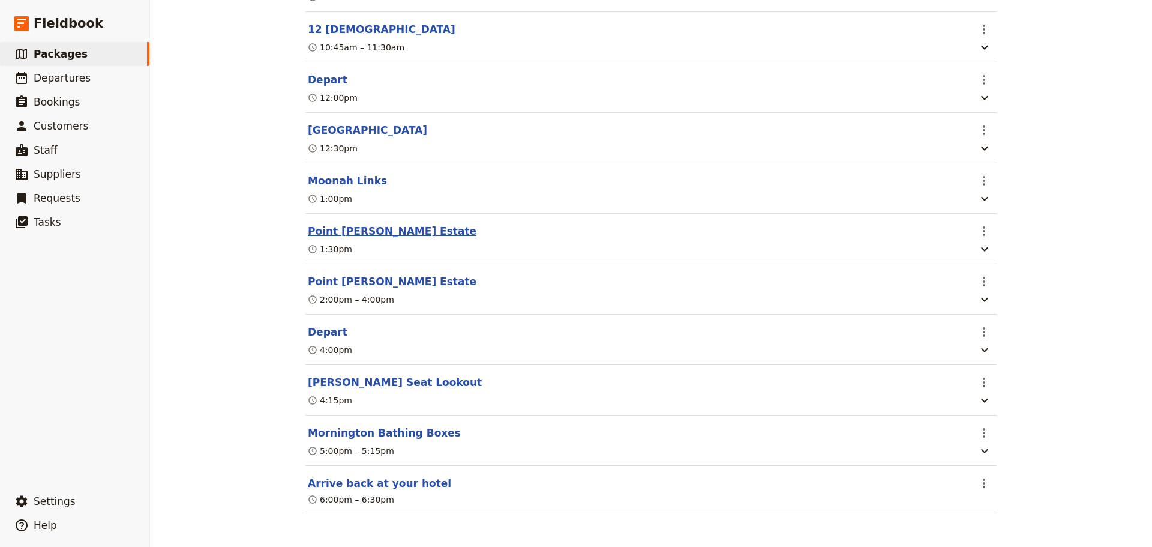
scroll to position [498, 0]
click at [331, 224] on button "Point [PERSON_NAME] Estate" at bounding box center [392, 231] width 169 height 14
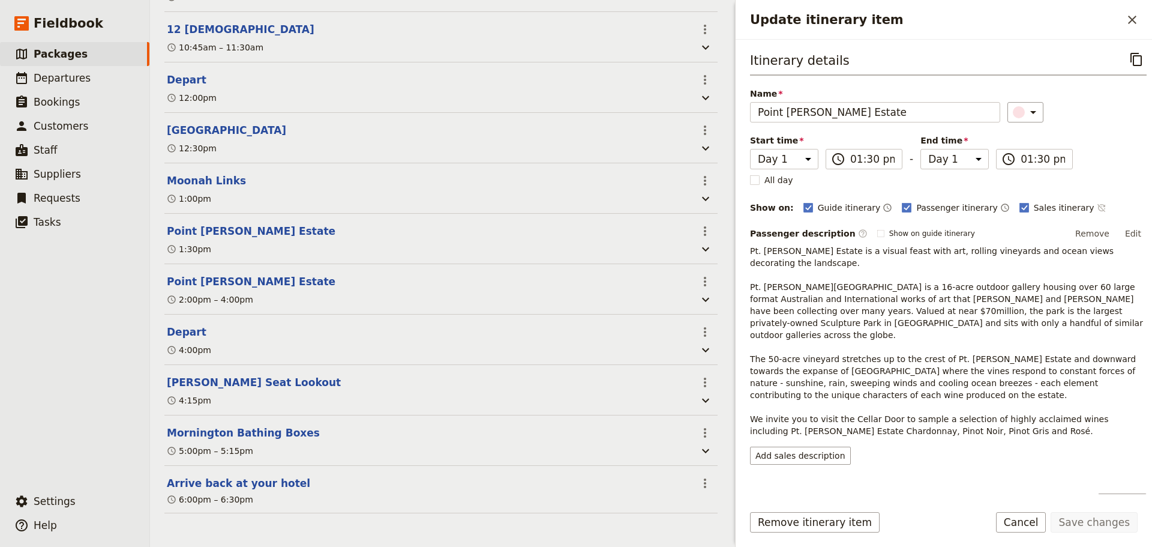
click at [1097, 211] on icon "Time not shown on sales itinerary" at bounding box center [1102, 208] width 10 height 10
click at [1098, 520] on button "Save changes" at bounding box center [1094, 522] width 87 height 20
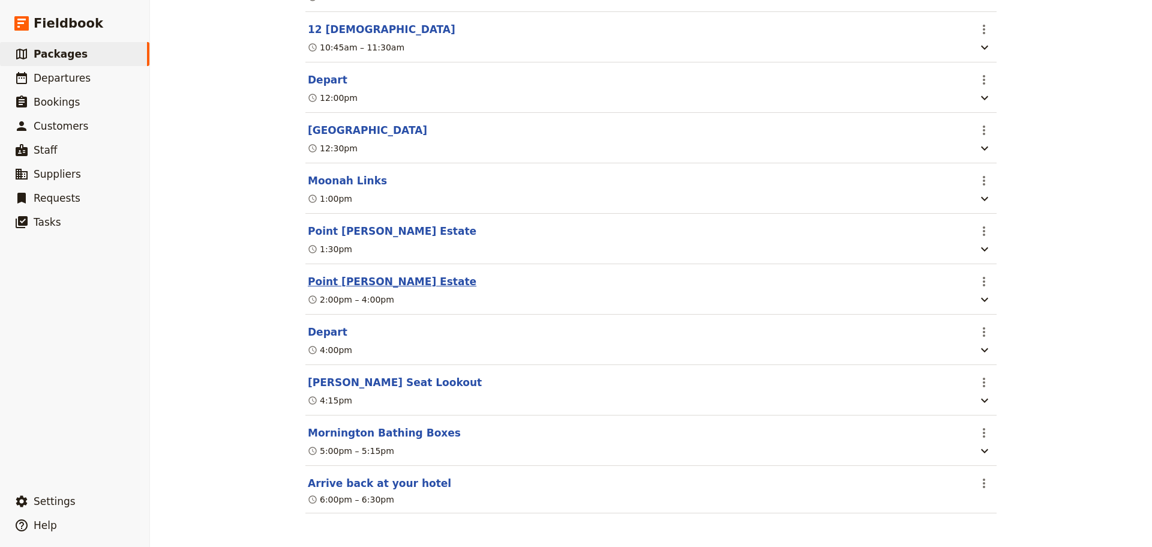
click at [344, 274] on button "Point [PERSON_NAME] Estate" at bounding box center [392, 281] width 169 height 14
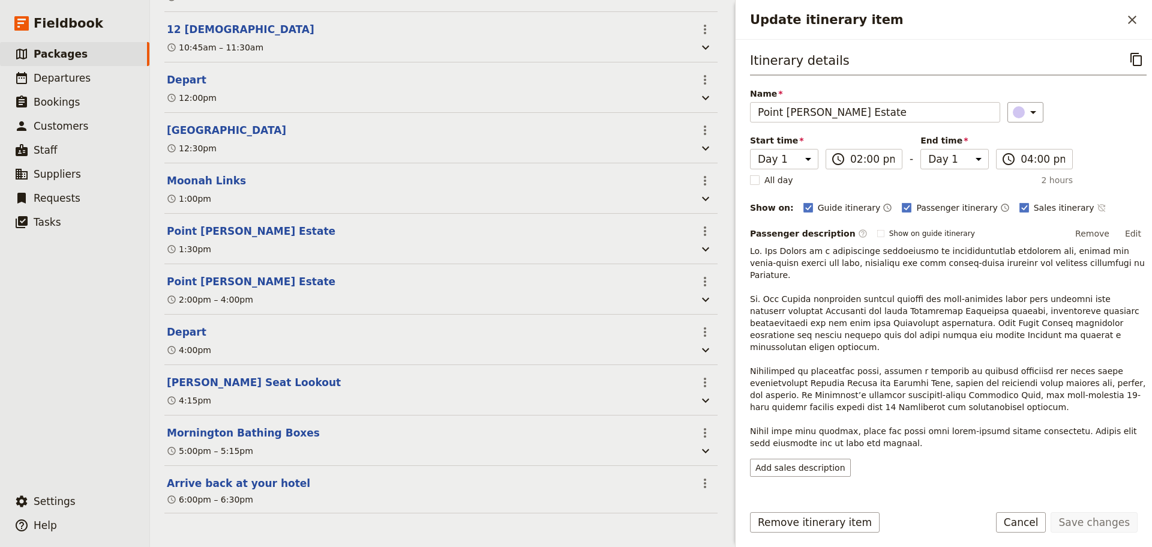
click at [1097, 208] on icon "Time not shown on sales itinerary" at bounding box center [1102, 208] width 10 height 10
click at [1096, 526] on button "Save changes" at bounding box center [1094, 522] width 87 height 20
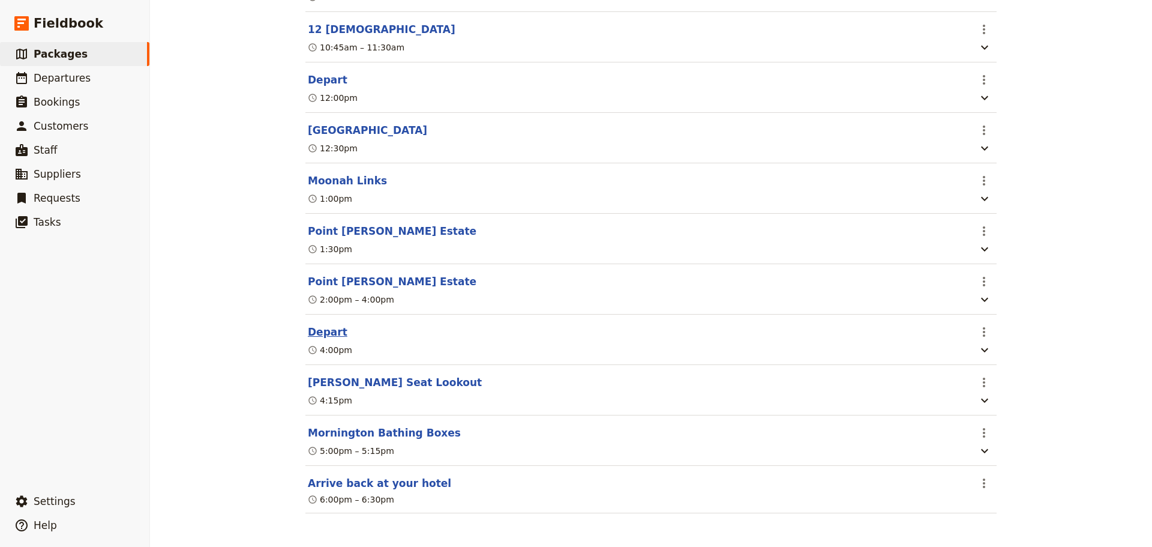
click at [322, 333] on button "Depart" at bounding box center [328, 332] width 40 height 14
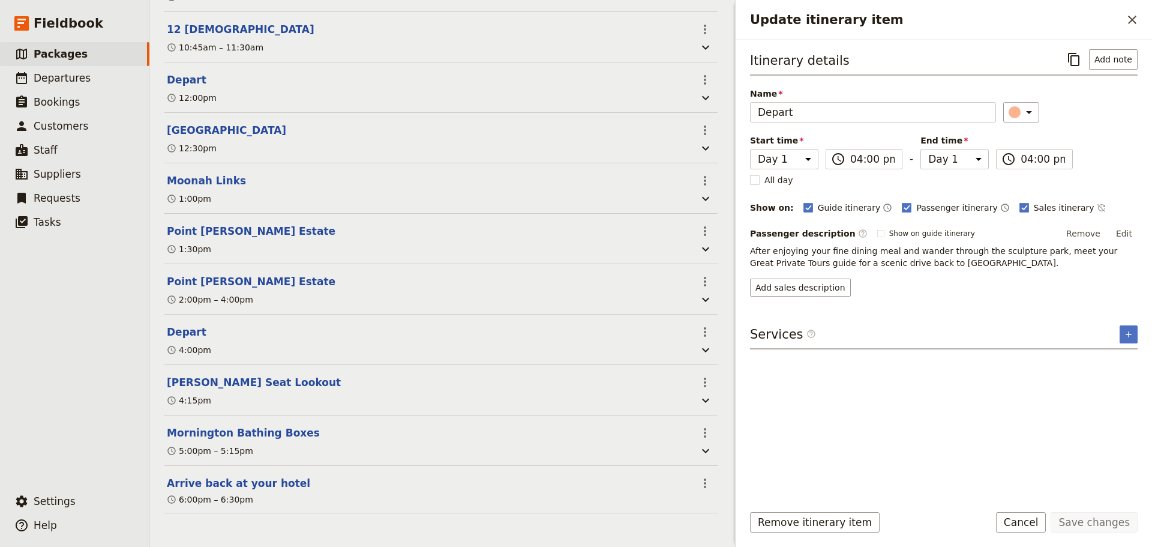
drag, startPoint x: 1063, startPoint y: 209, endPoint x: 1072, endPoint y: 214, distance: 10.5
click at [1097, 209] on icon "Time not shown on sales itinerary" at bounding box center [1102, 208] width 10 height 10
click at [1097, 522] on button "Save changes" at bounding box center [1094, 522] width 87 height 20
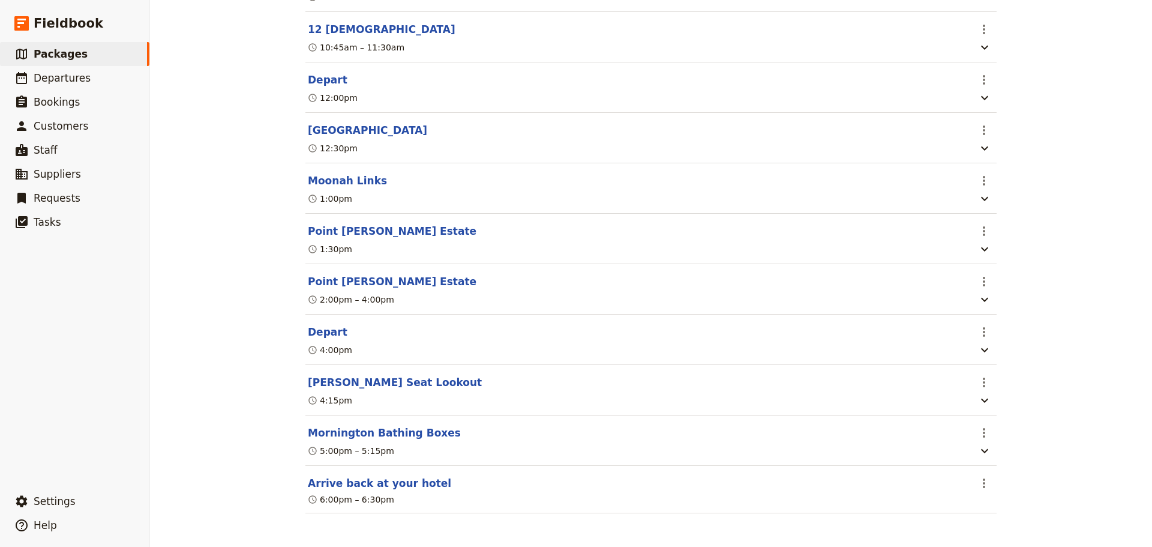
click at [358, 377] on button "[PERSON_NAME] Seat Lookout" at bounding box center [395, 382] width 174 height 14
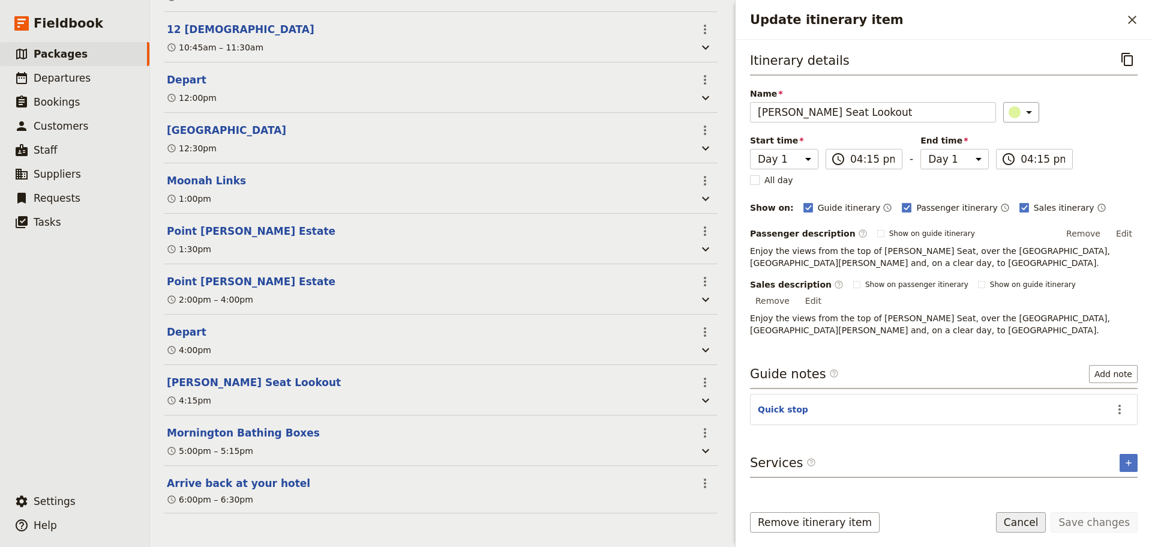
click at [1039, 527] on button "Cancel" at bounding box center [1021, 522] width 50 height 20
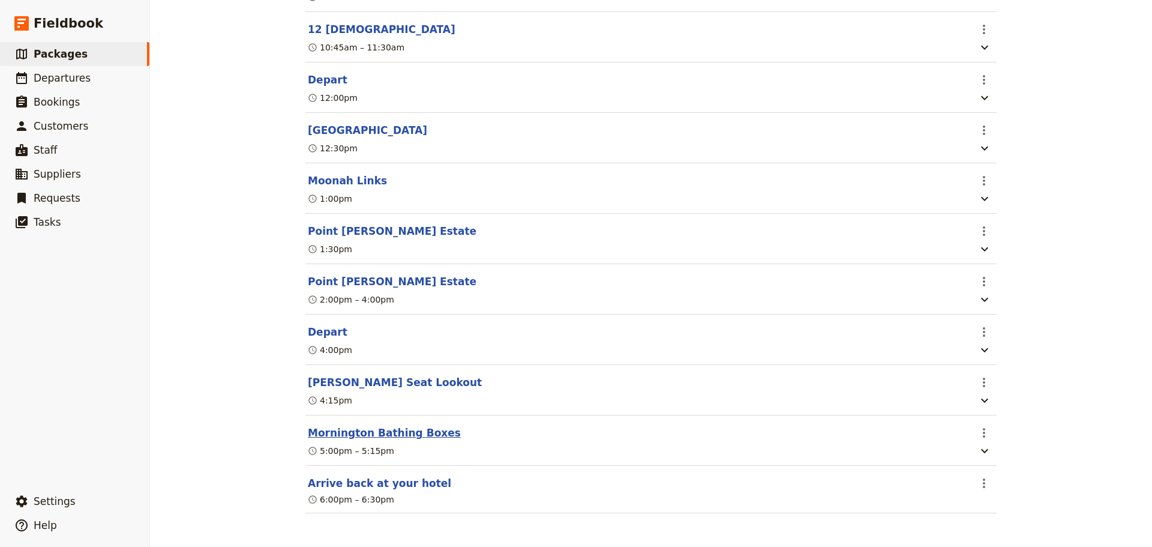
click at [340, 429] on button "Mornington Bathing Boxes" at bounding box center [384, 432] width 153 height 14
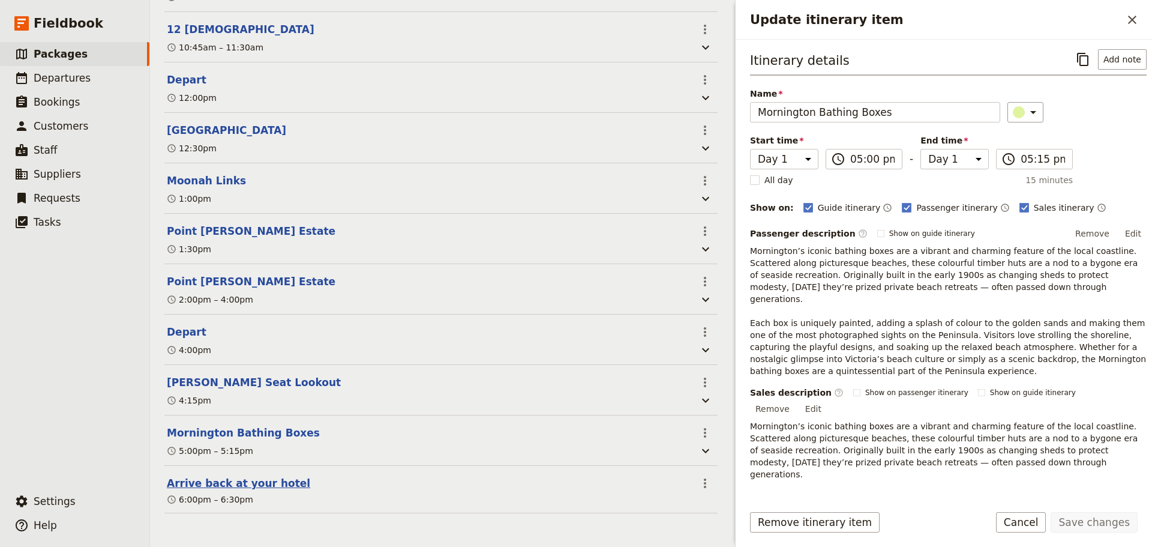
click at [241, 476] on button "Arrive back at your hotel" at bounding box center [238, 483] width 143 height 14
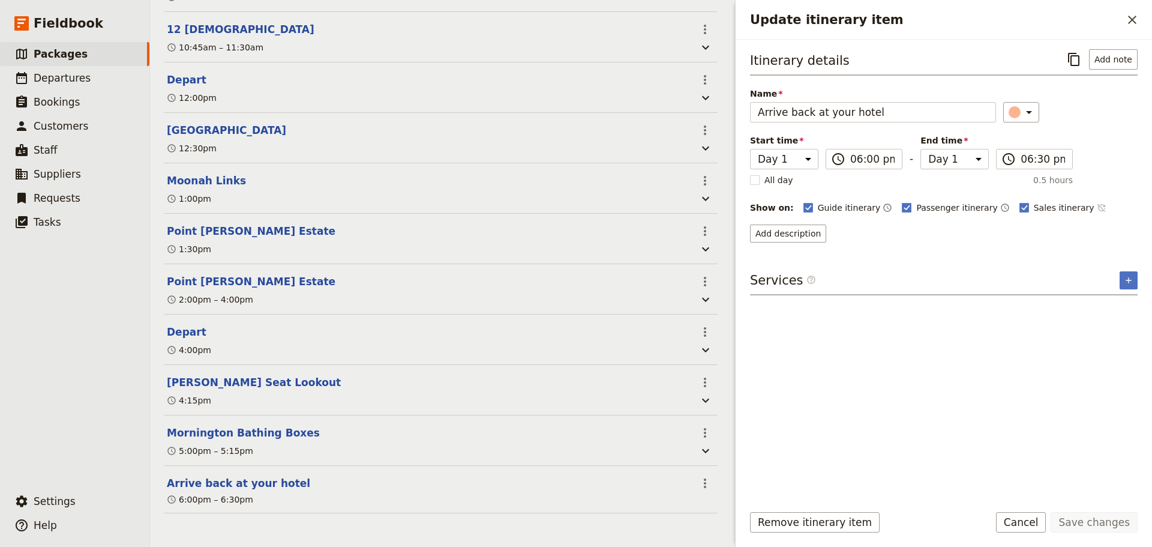
click at [1097, 205] on icon "Time not shown on sales itinerary" at bounding box center [1102, 208] width 10 height 10
click at [1082, 522] on button "Save changes" at bounding box center [1094, 522] width 87 height 20
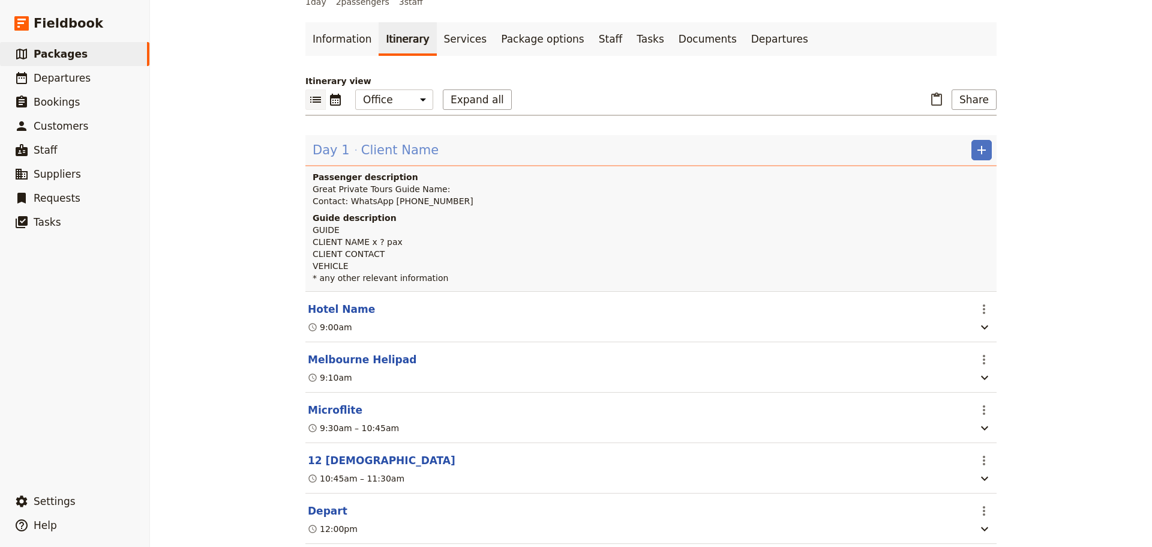
scroll to position [0, 0]
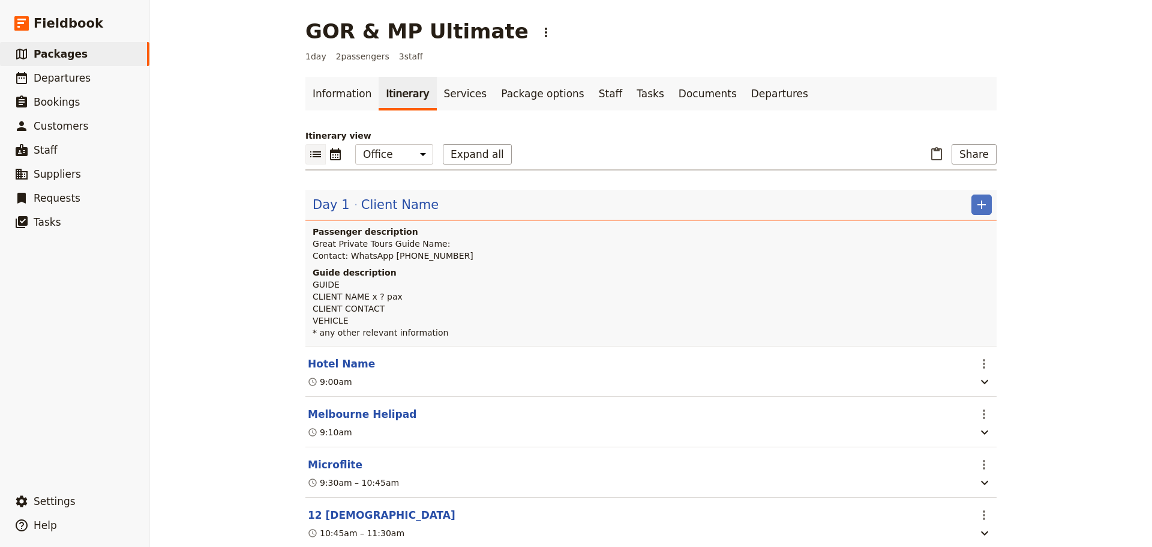
click at [350, 197] on div "Day 1 Client Name" at bounding box center [375, 204] width 128 height 20
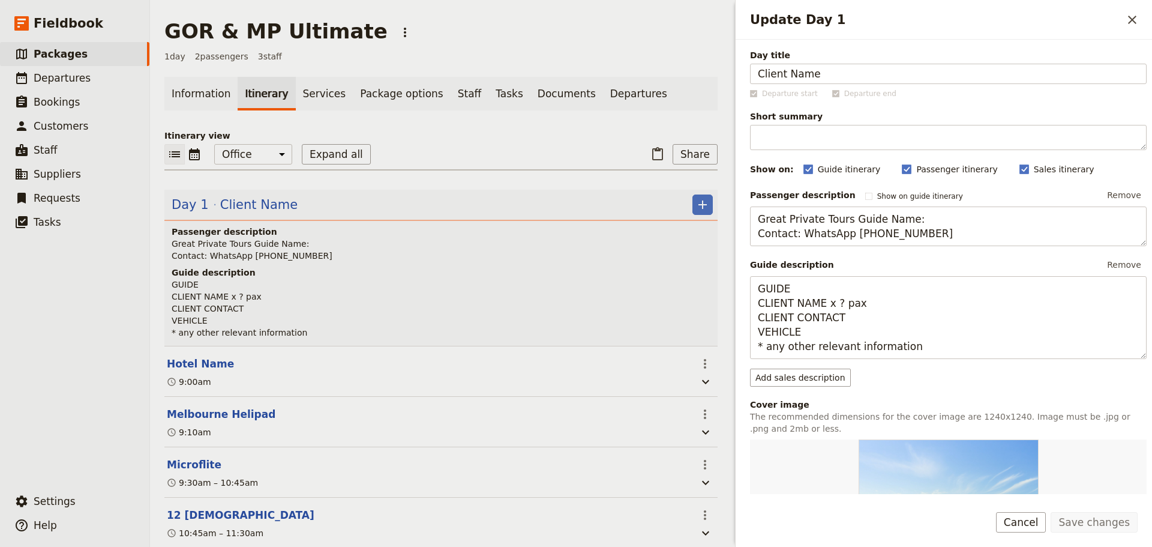
scroll to position [300, 0]
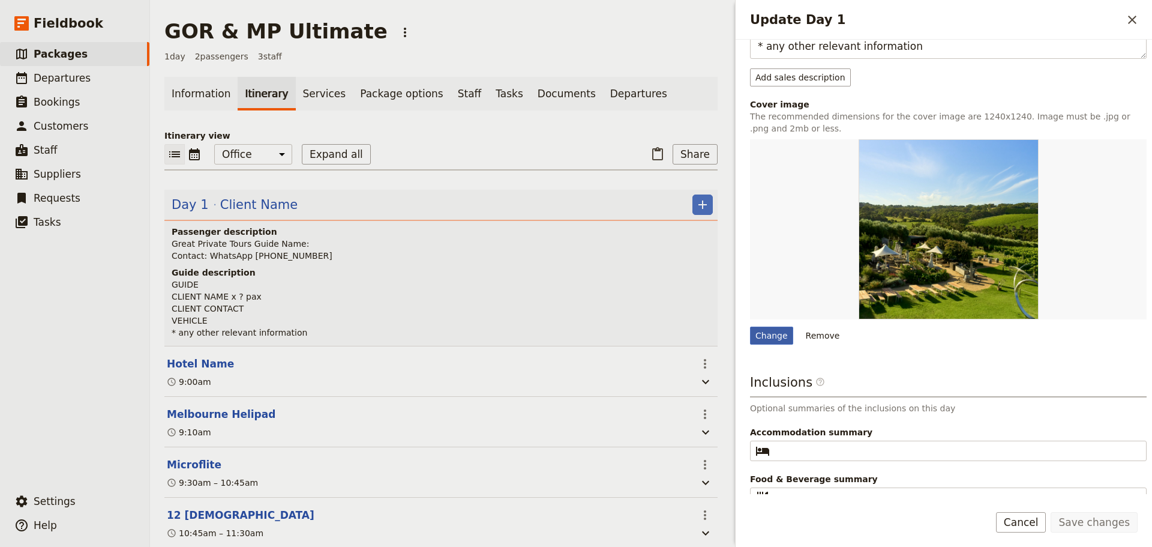
click at [770, 335] on div "Change" at bounding box center [771, 335] width 43 height 18
click at [750, 326] on input "Change" at bounding box center [749, 326] width 1 height 1
type input "C:\fakepath\RESTAURANT-1.jpg"
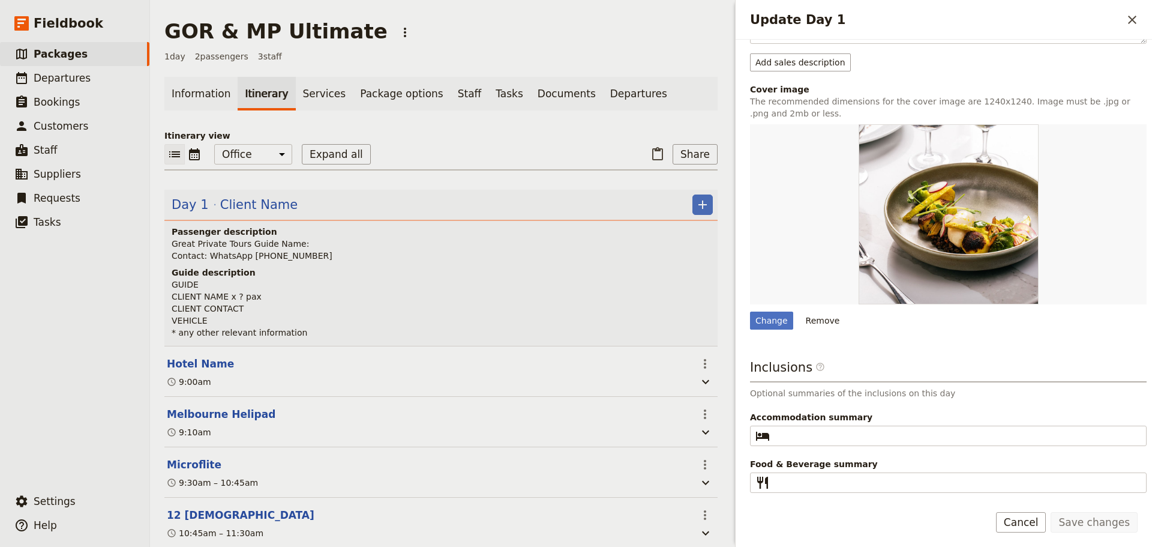
scroll to position [315, 0]
click at [190, 101] on link "Information" at bounding box center [200, 94] width 73 height 34
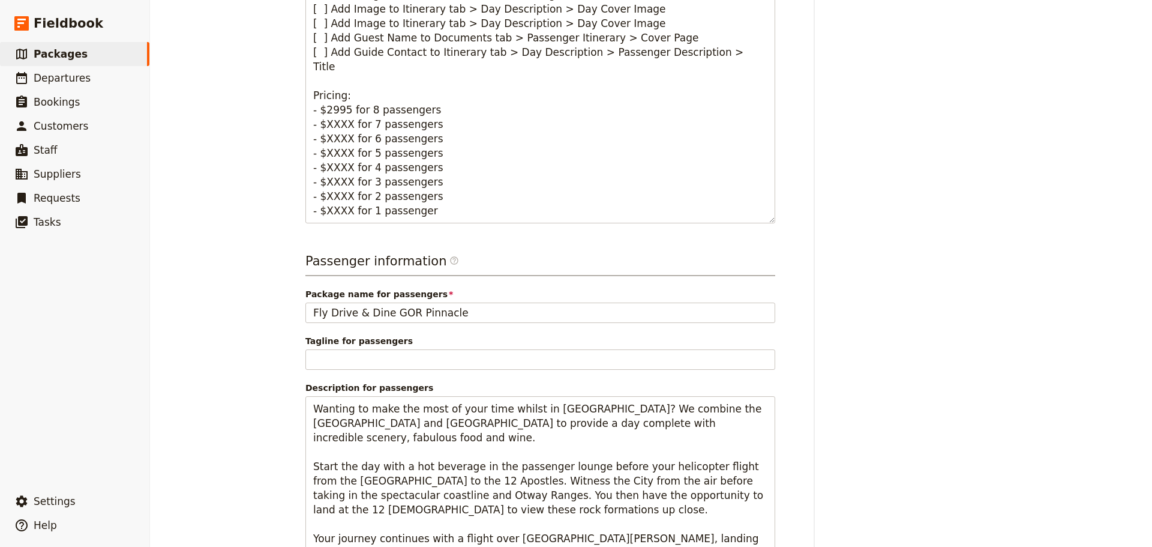
scroll to position [825, 0]
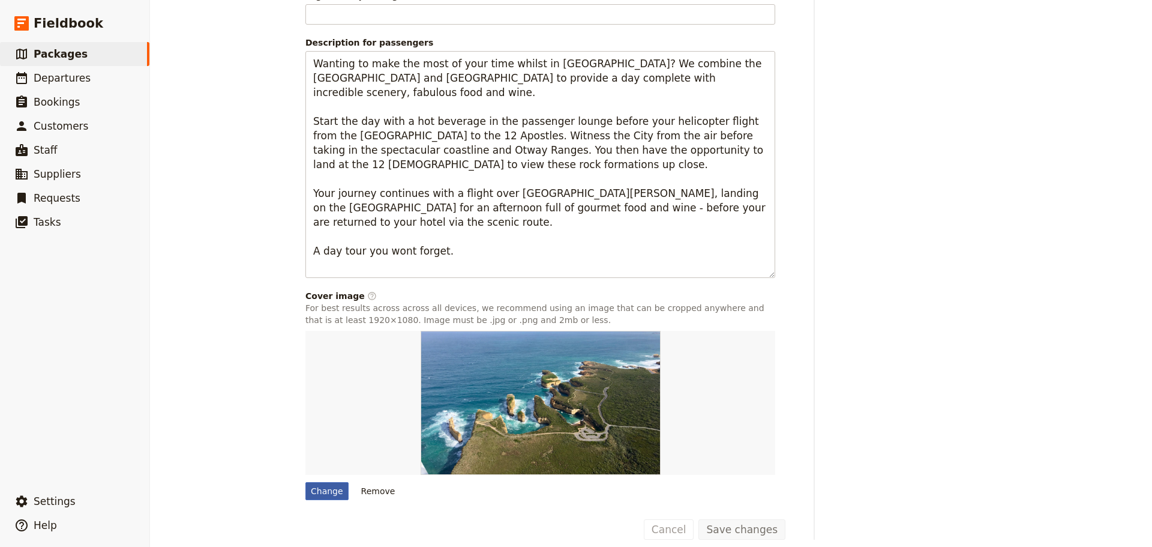
click at [310, 482] on div "Change" at bounding box center [326, 491] width 43 height 18
click at [305, 481] on input "Change" at bounding box center [305, 481] width 1 height 1
click at [314, 482] on div "Change" at bounding box center [326, 491] width 43 height 18
click at [305, 481] on input "Change" at bounding box center [305, 481] width 1 height 1
click at [314, 482] on div "Change" at bounding box center [326, 491] width 43 height 18
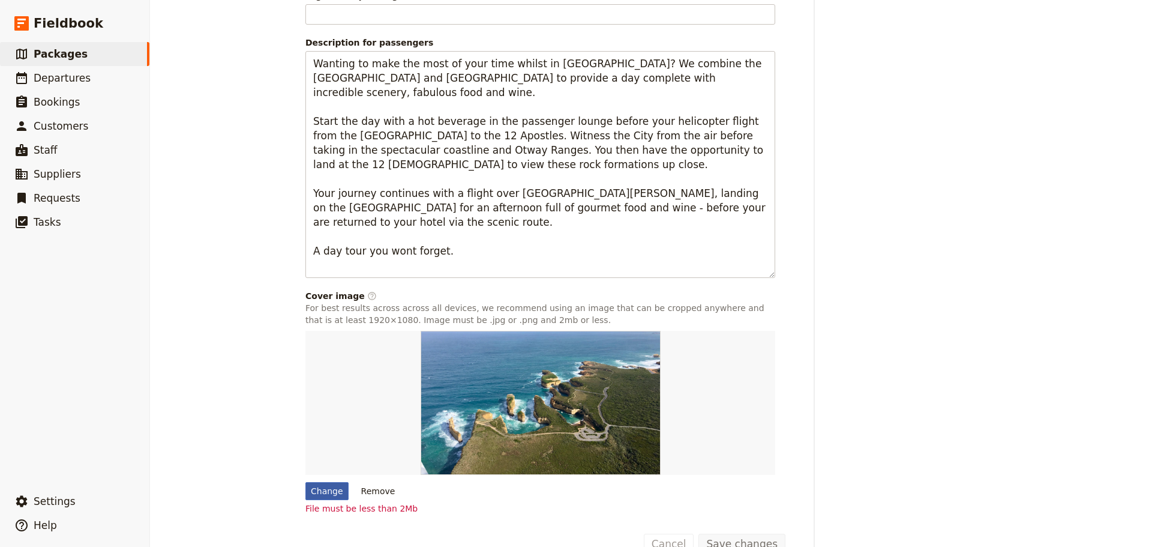
click at [320, 482] on div "Change" at bounding box center [326, 491] width 43 height 18
click at [305, 481] on input "Change" at bounding box center [305, 481] width 1 height 1
click at [320, 482] on div "Change" at bounding box center [326, 491] width 43 height 18
click at [305, 481] on input "Change" at bounding box center [305, 481] width 1 height 1
type input "C:\fakepath\136136-4.jpg"
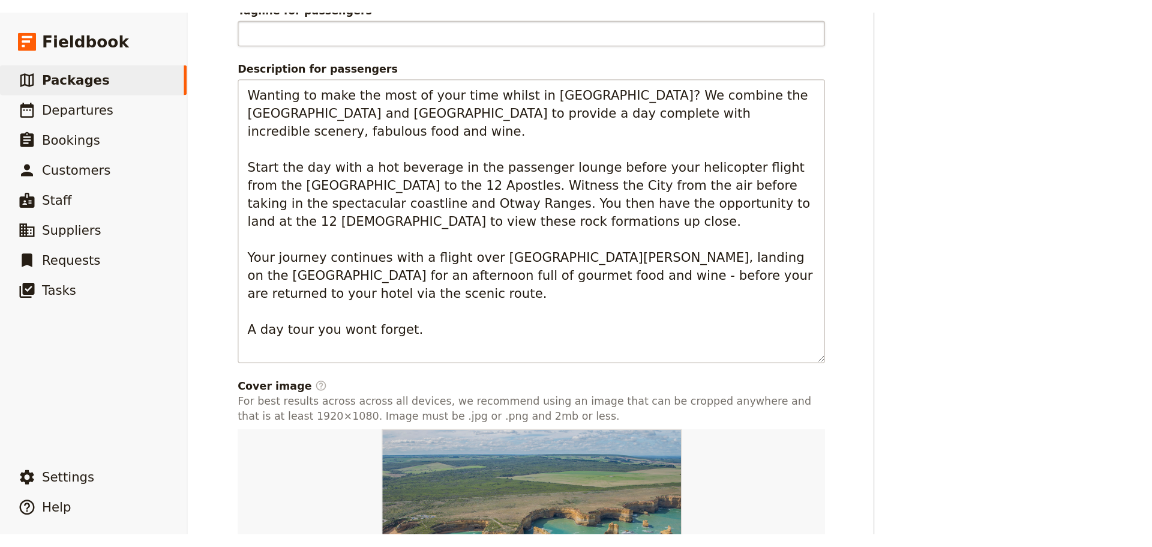
scroll to position [823, 0]
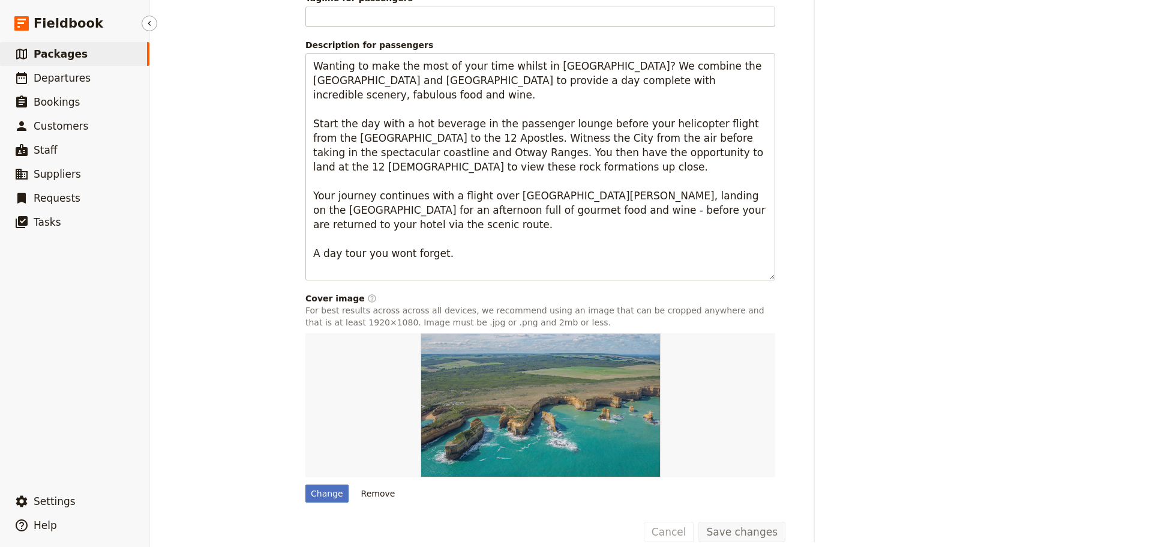
click at [64, 46] on link "​ Packages" at bounding box center [74, 54] width 149 height 24
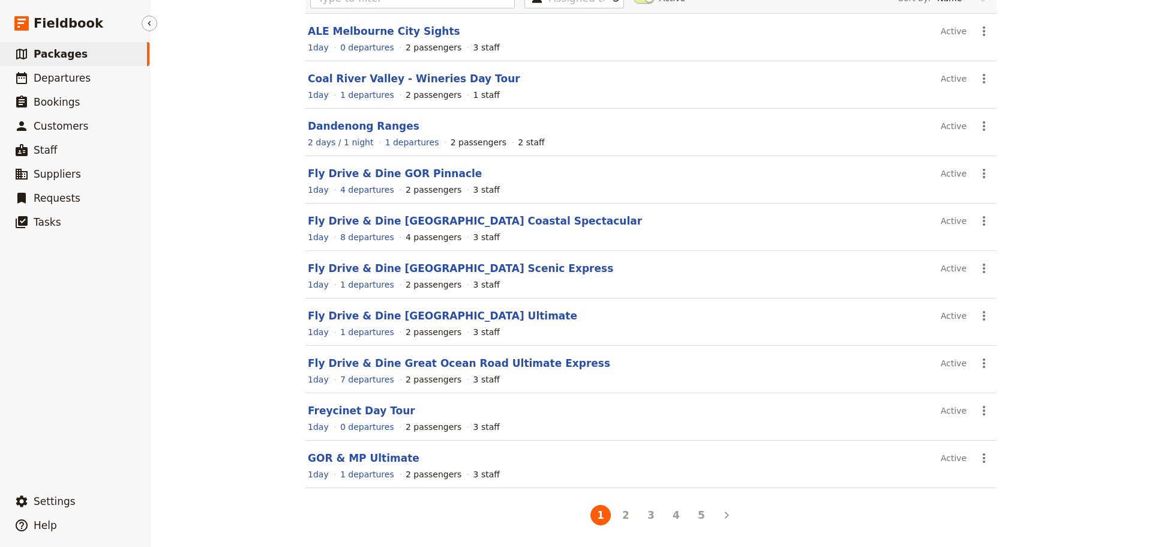
scroll to position [102, 0]
click at [643, 514] on button "3" at bounding box center [651, 515] width 20 height 20
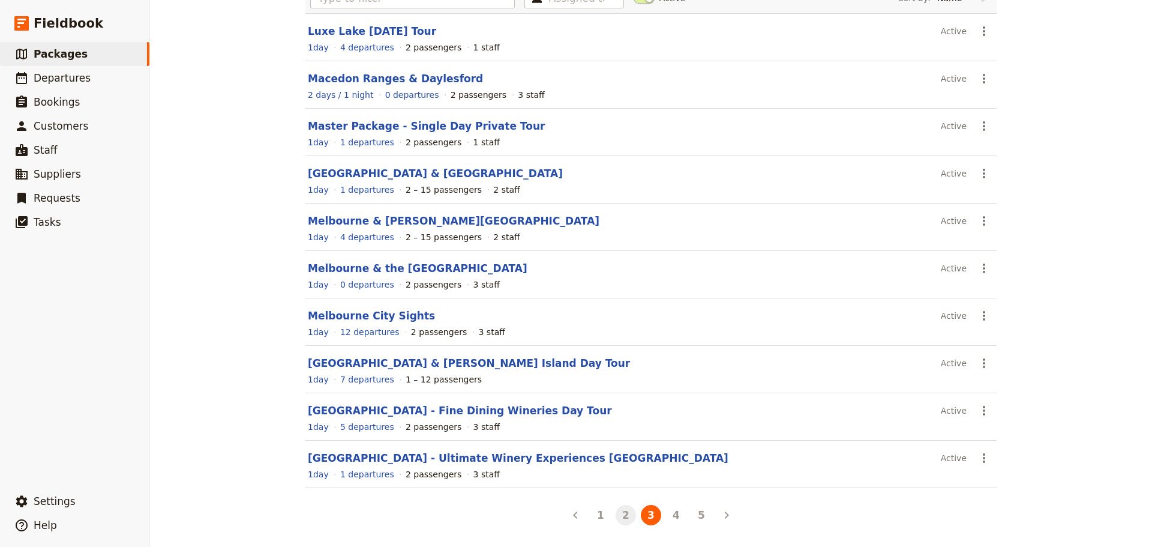
click at [626, 516] on button "2" at bounding box center [626, 515] width 20 height 20
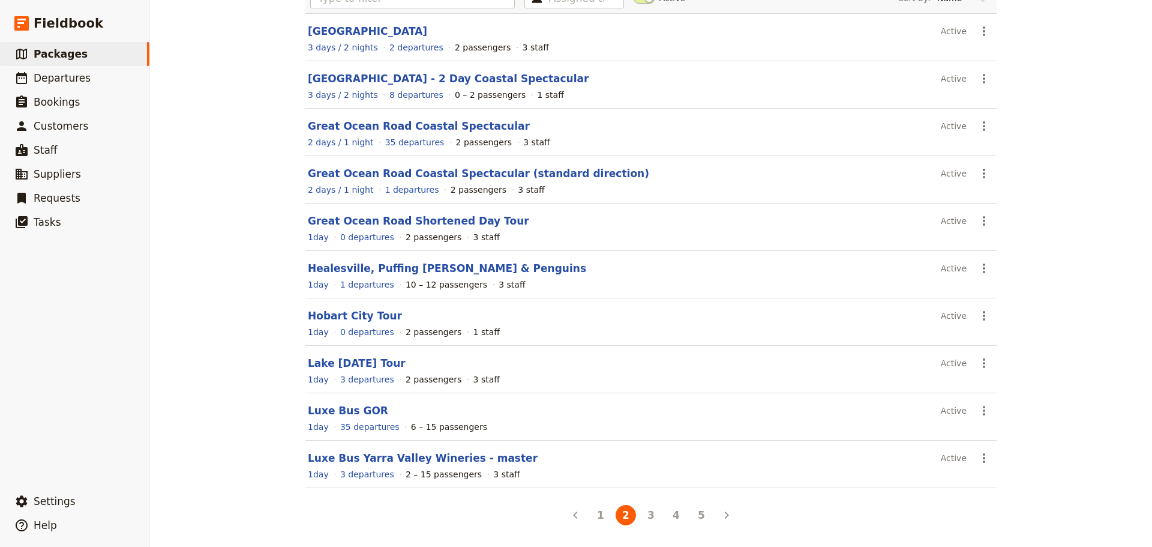
click at [347, 324] on section "Hobart City Tour Active ​ 1 day 0 departures 2 passengers 1 staff" at bounding box center [650, 321] width 691 height 47
click at [351, 318] on link "Hobart City Tour" at bounding box center [355, 316] width 94 height 12
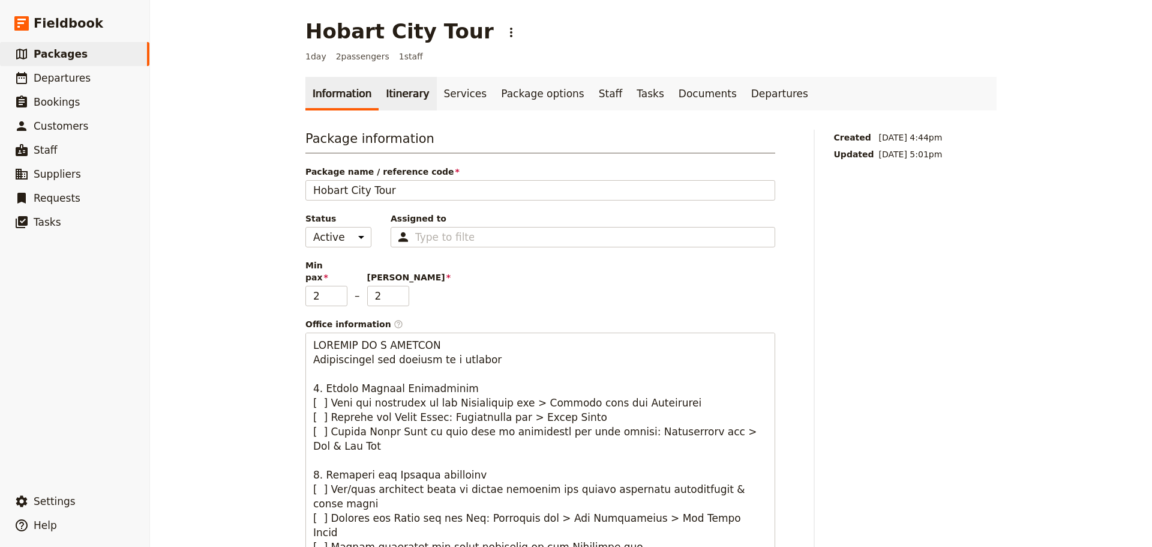
click at [386, 92] on link "Itinerary" at bounding box center [408, 94] width 58 height 34
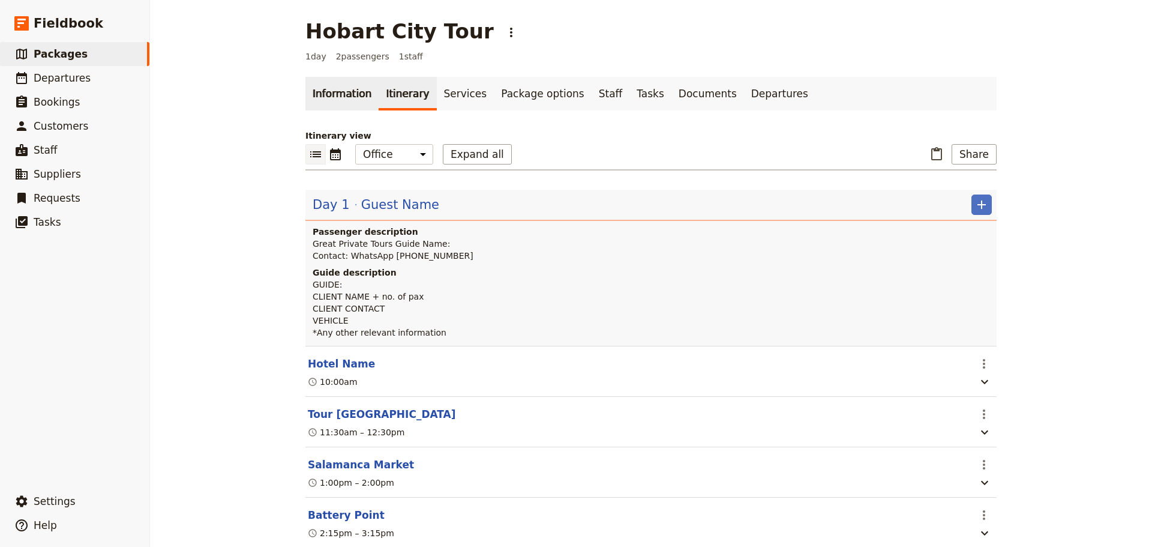
click at [331, 92] on link "Information" at bounding box center [341, 94] width 73 height 34
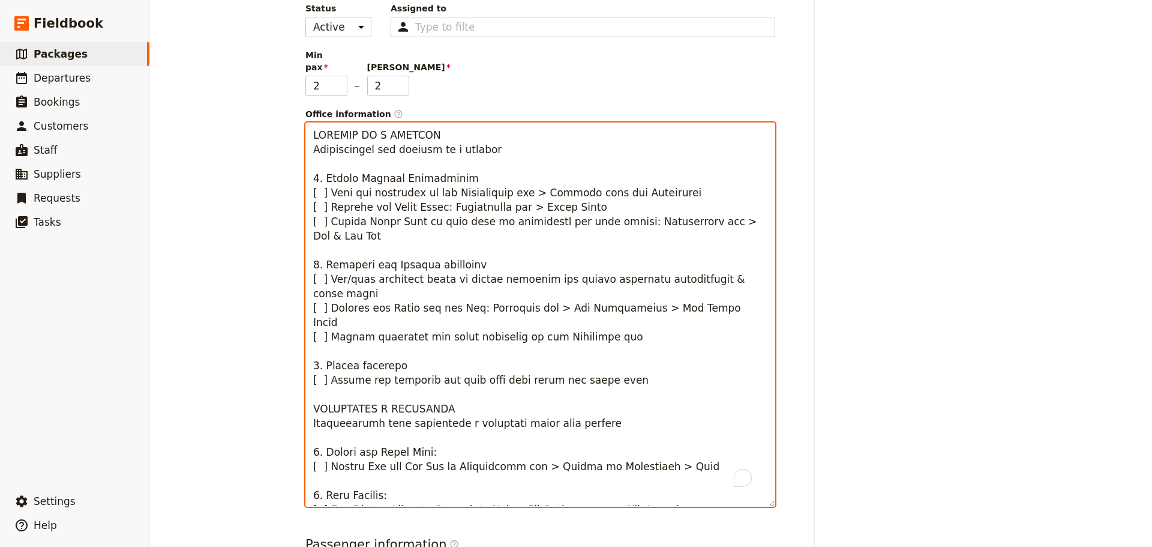
scroll to position [46, 0]
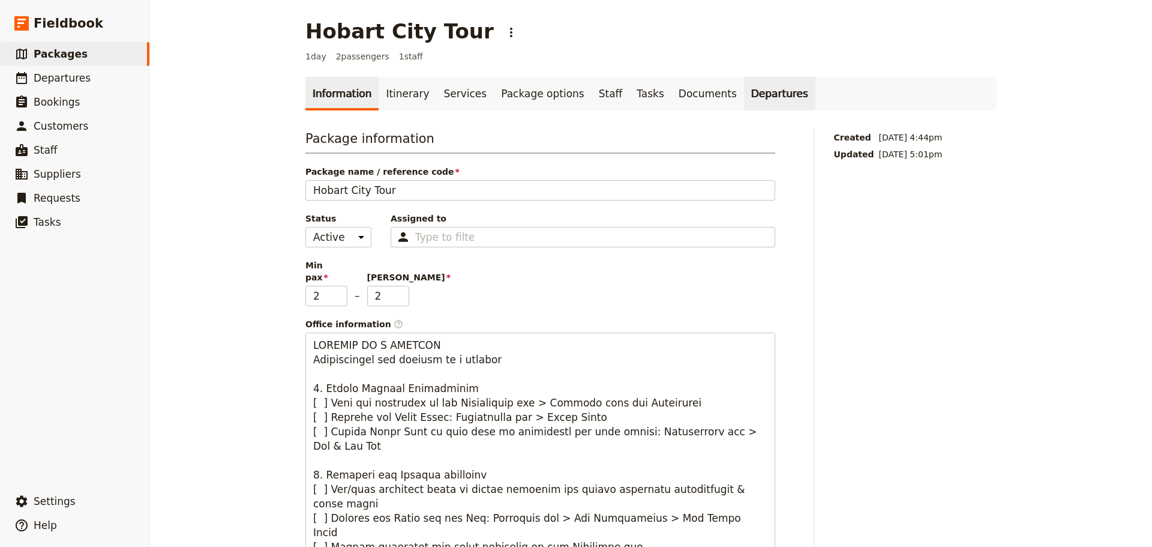
click at [744, 89] on link "Departures" at bounding box center [779, 94] width 71 height 34
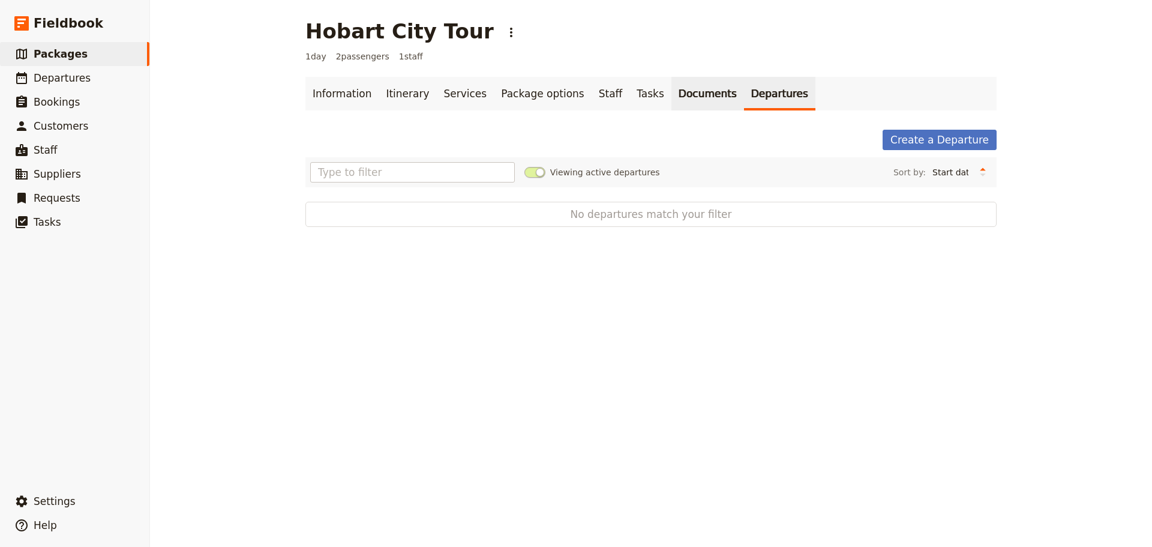
click at [671, 101] on link "Documents" at bounding box center [707, 94] width 73 height 34
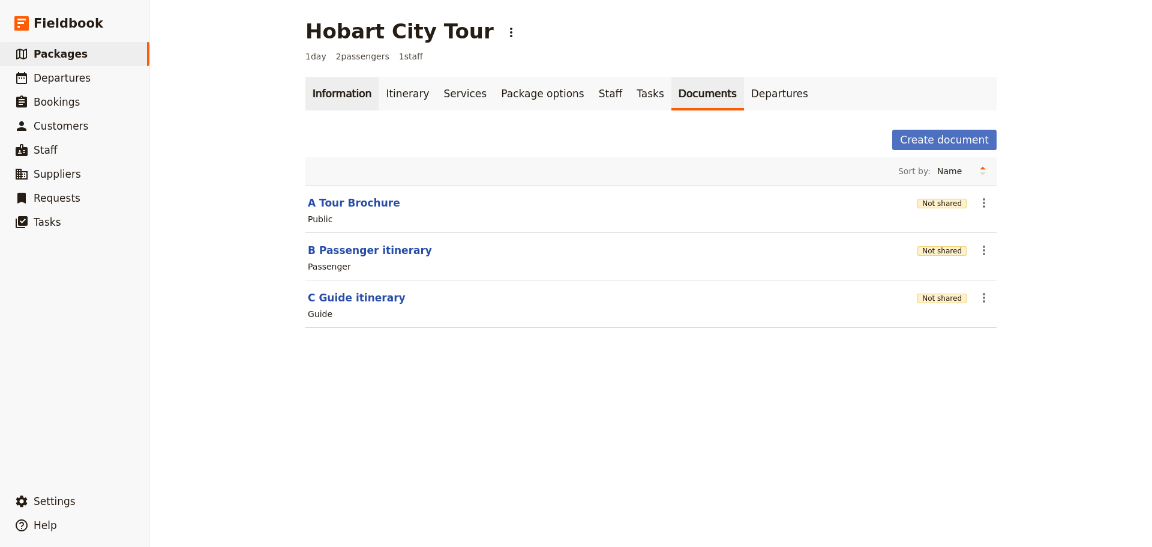
click at [340, 102] on link "Information" at bounding box center [341, 94] width 73 height 34
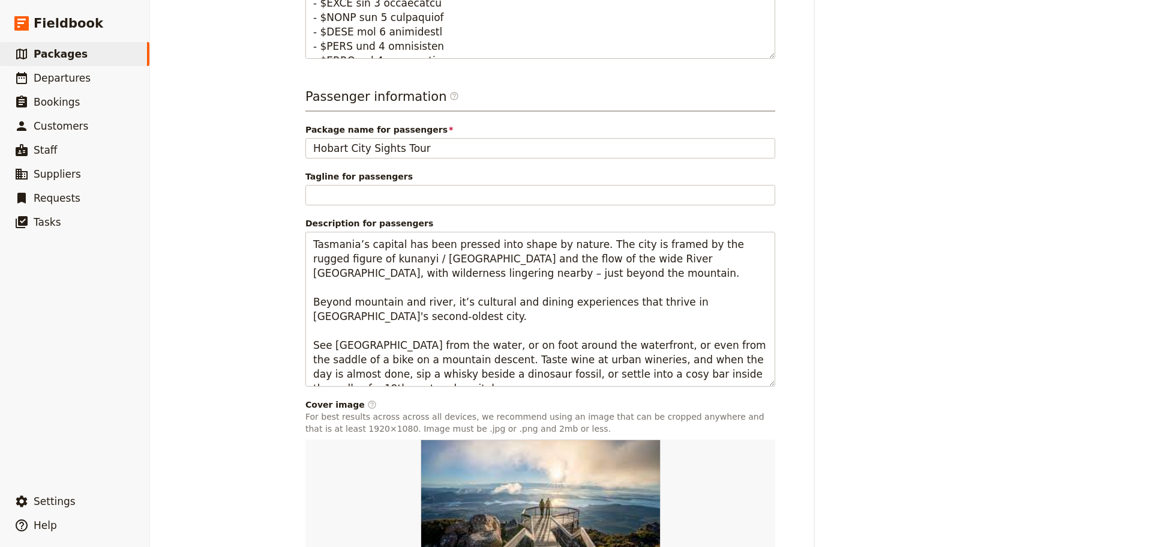
scroll to position [766, 0]
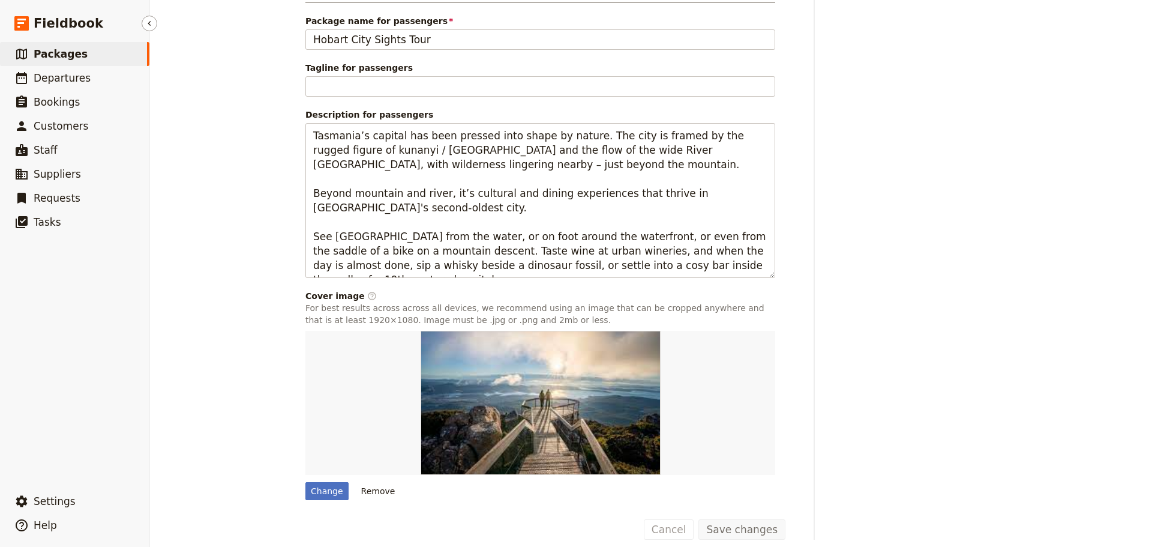
click at [103, 65] on link "​ Packages" at bounding box center [74, 54] width 149 height 24
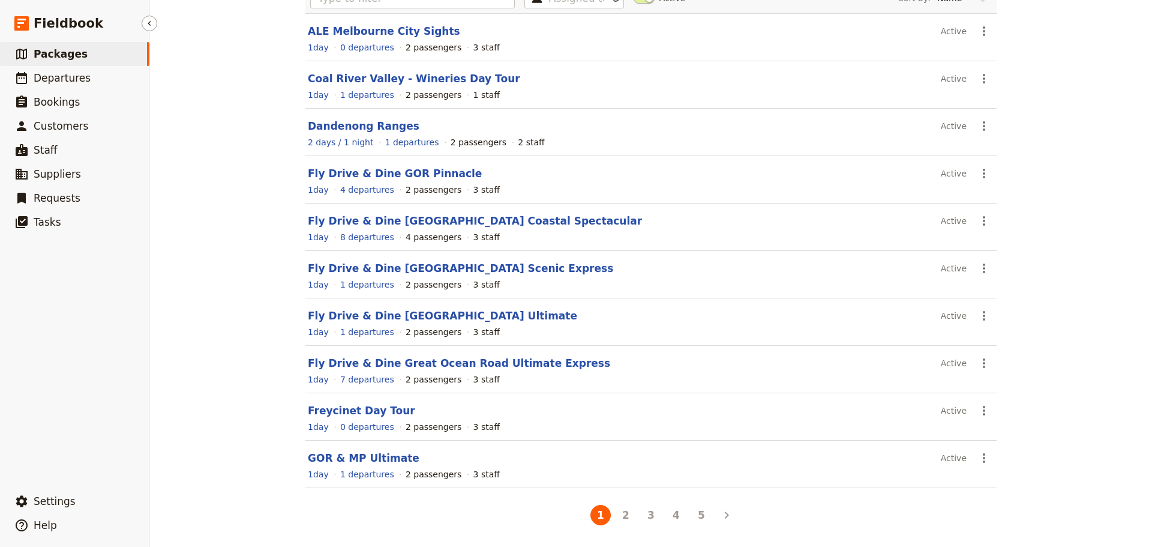
scroll to position [102, 0]
click at [105, 50] on link "​ Packages" at bounding box center [74, 54] width 149 height 24
click at [616, 514] on button "2" at bounding box center [626, 515] width 20 height 20
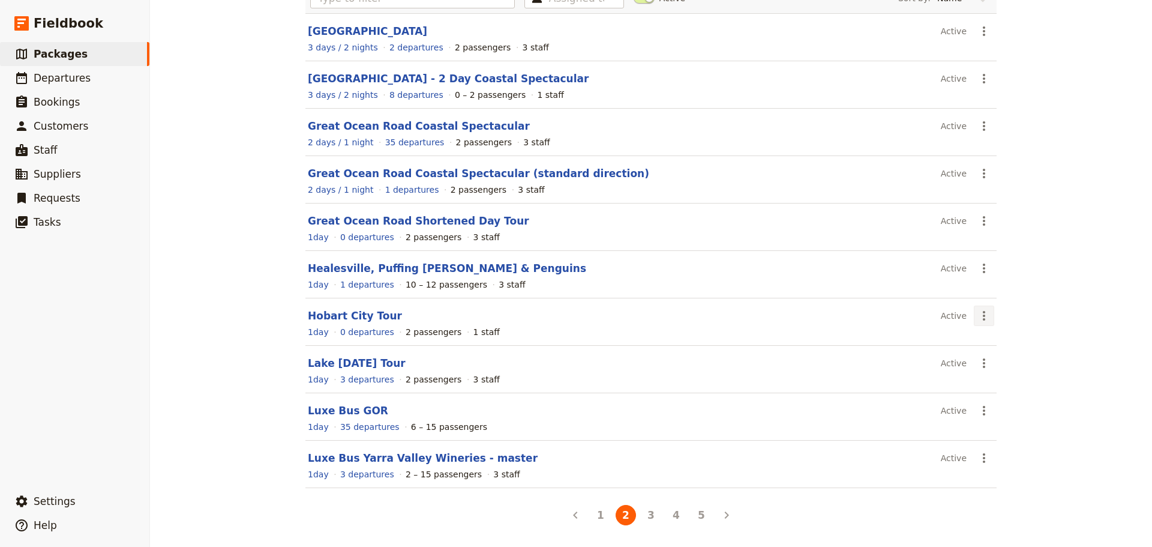
click at [987, 314] on button "​" at bounding box center [984, 315] width 20 height 20
click at [1004, 374] on span "Clone this package" at bounding box center [1017, 376] width 80 height 12
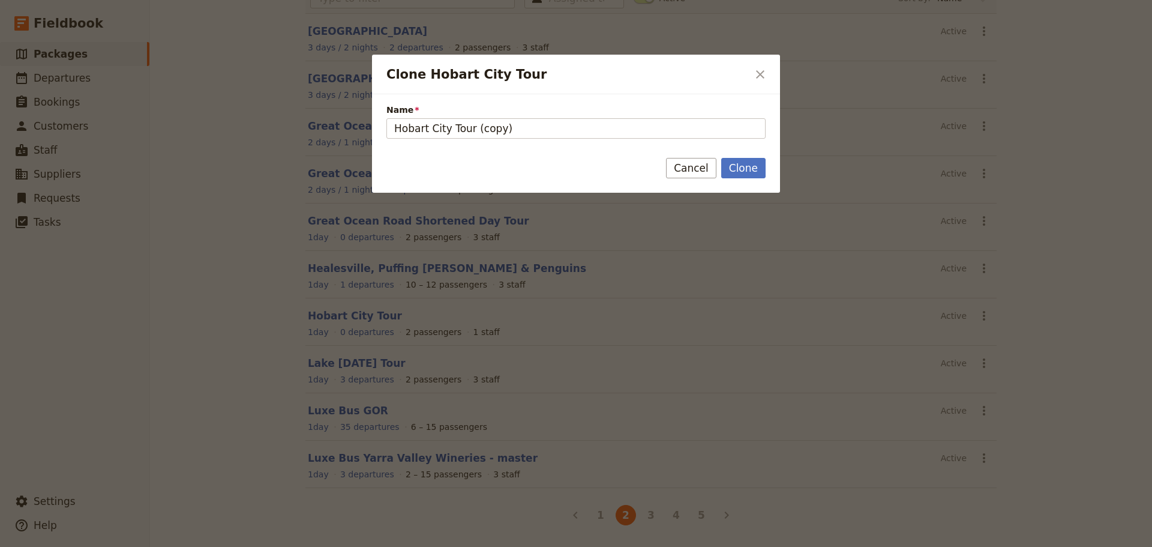
drag, startPoint x: 514, startPoint y: 133, endPoint x: 344, endPoint y: 127, distance: 169.3
click at [344, 546] on div "Clone Hobart City Tour ​ Name Hobart City Tour (copy) Clone Cancel" at bounding box center [576, 547] width 1152 height 0
type input "M"
type input "[GEOGRAPHIC_DATA]"
click at [728, 165] on button "Clone" at bounding box center [743, 168] width 44 height 20
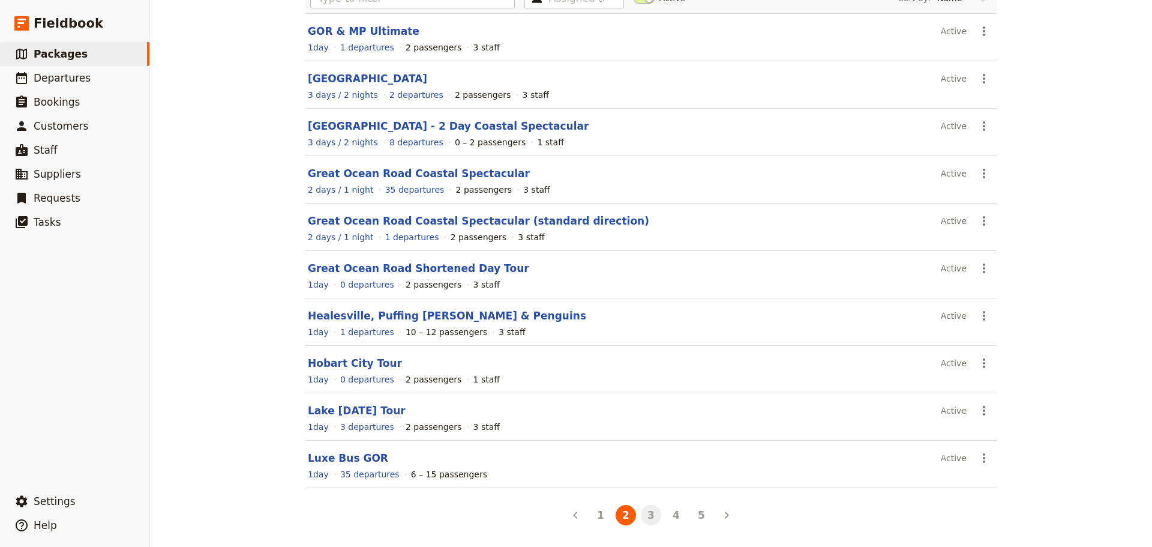
click at [649, 521] on button "3" at bounding box center [651, 515] width 20 height 20
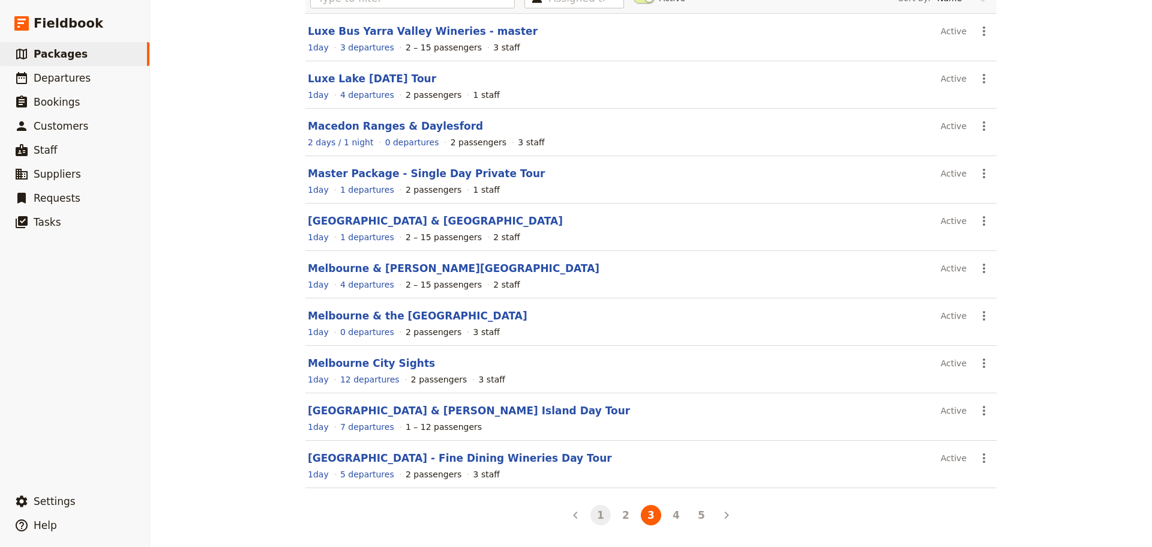
click at [599, 512] on button "1" at bounding box center [600, 515] width 20 height 20
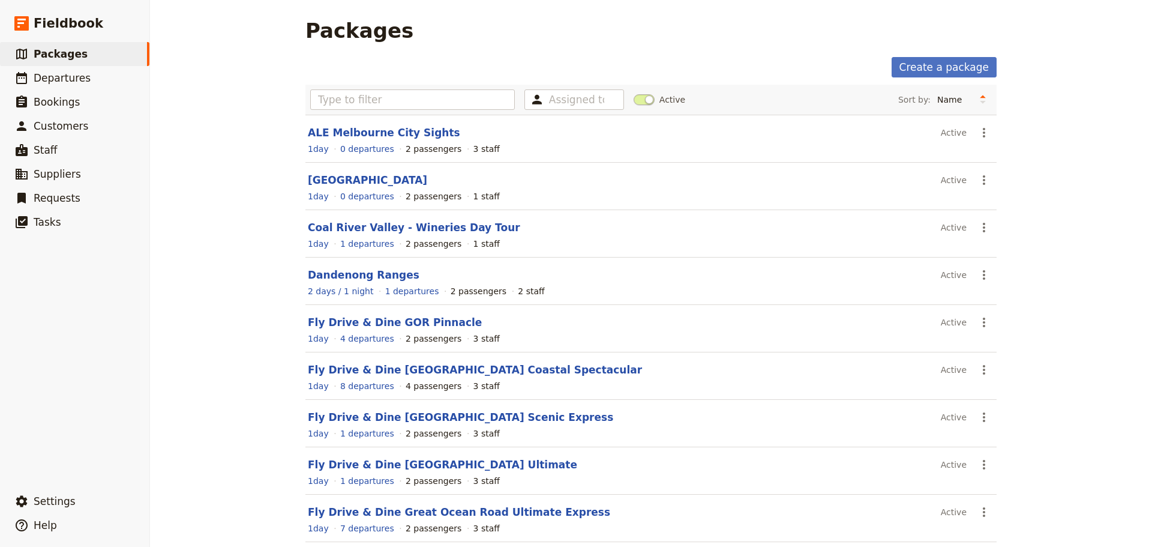
scroll to position [0, 0]
click at [412, 175] on link "[GEOGRAPHIC_DATA]" at bounding box center [367, 181] width 119 height 12
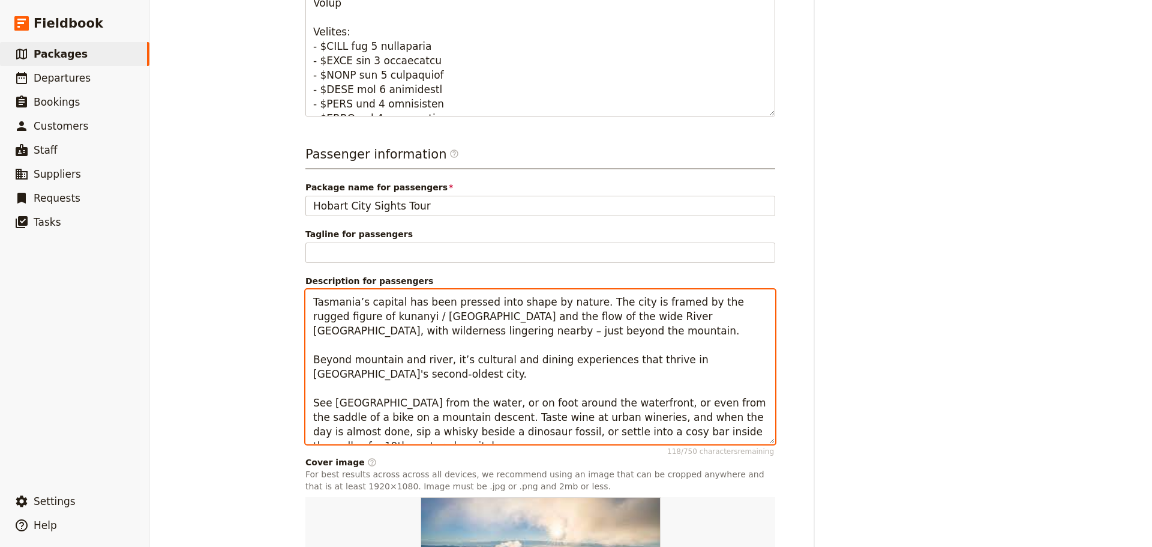
scroll to position [600, 0]
drag, startPoint x: 727, startPoint y: 421, endPoint x: 160, endPoint y: 257, distance: 590.8
click at [160, 257] on div "[GEOGRAPHIC_DATA] ​ 1 day 2 passengers 1 staff Information Itinerary Services P…" at bounding box center [651, 273] width 1002 height 547
paste textarea "Start the day with spectacular views from Mt. [GEOGRAPHIC_DATA] then explore th…"
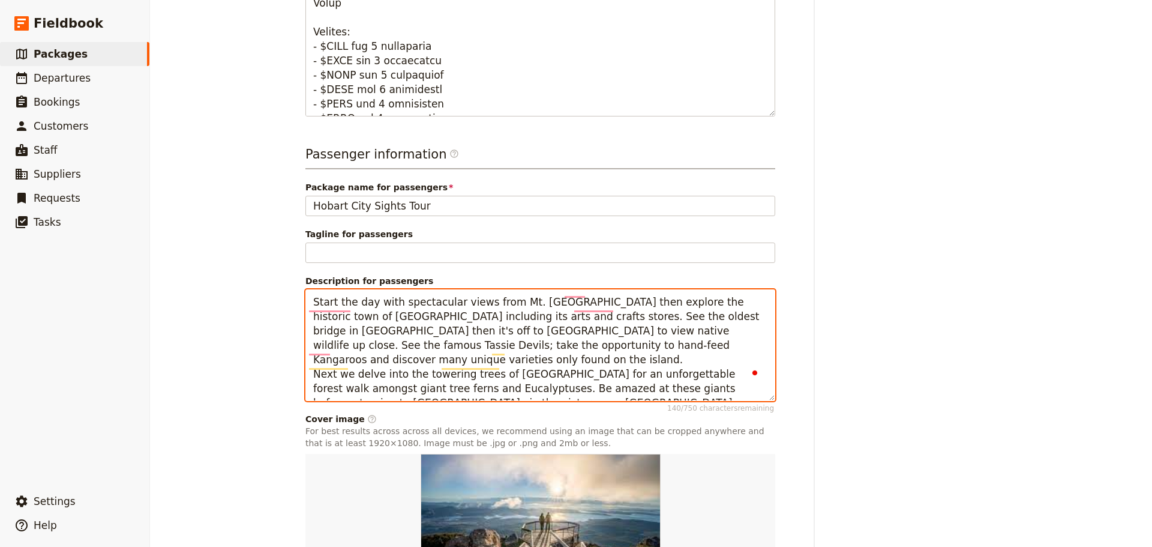
scroll to position [720, 0]
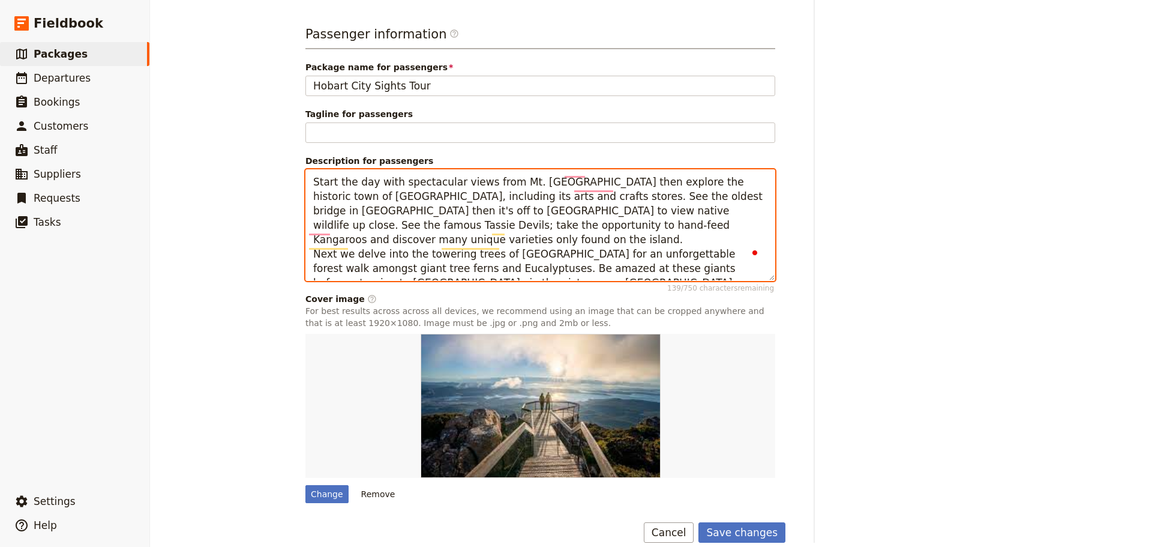
click at [464, 187] on textarea "Start the day with spectacular views from Mt. [GEOGRAPHIC_DATA] then explore th…" at bounding box center [540, 225] width 470 height 112
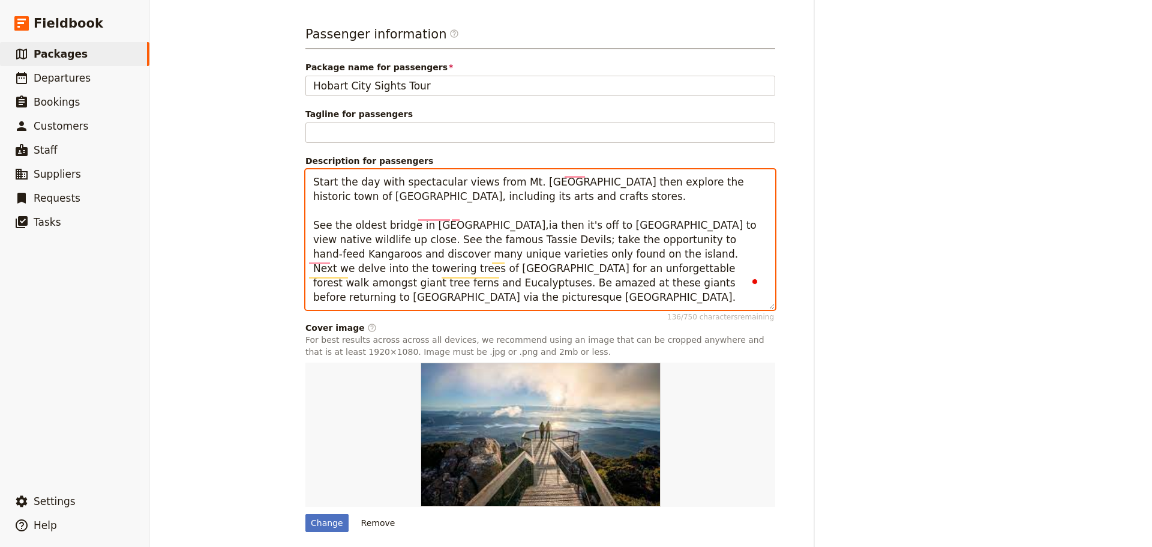
click at [578, 245] on textarea "Start the day with spectacular views from Mt. [GEOGRAPHIC_DATA] then explore th…" at bounding box center [540, 239] width 470 height 140
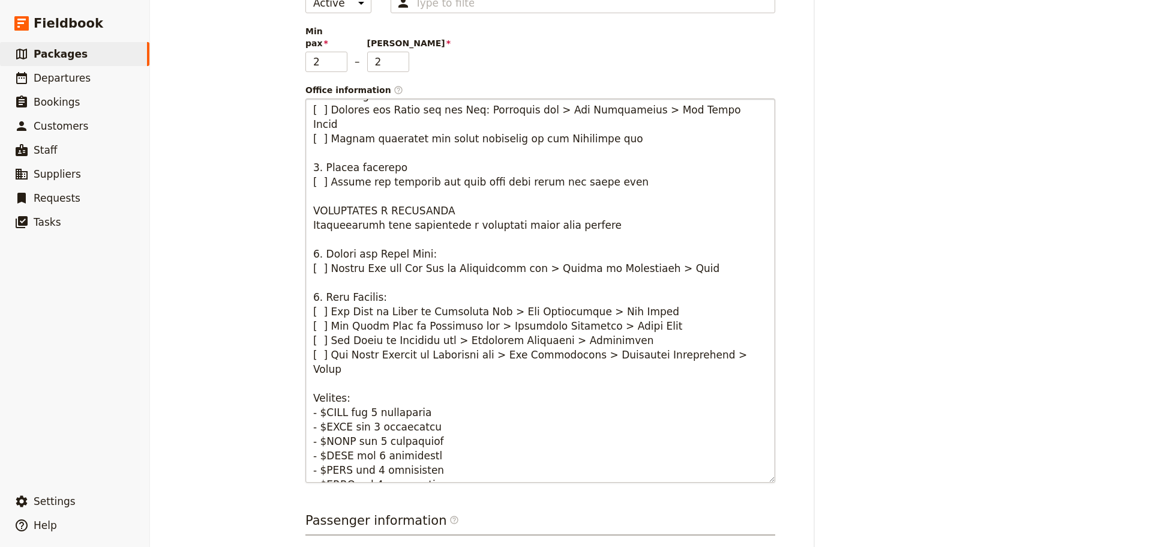
scroll to position [226, 0]
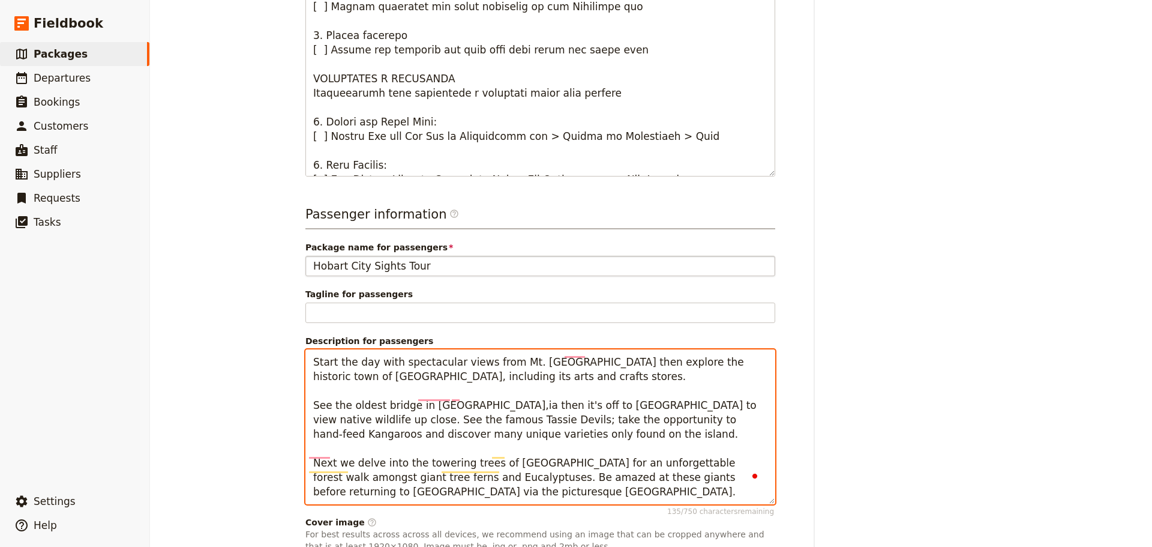
type textarea "Start the day with spectacular views from Mt. [GEOGRAPHIC_DATA] then explore th…"
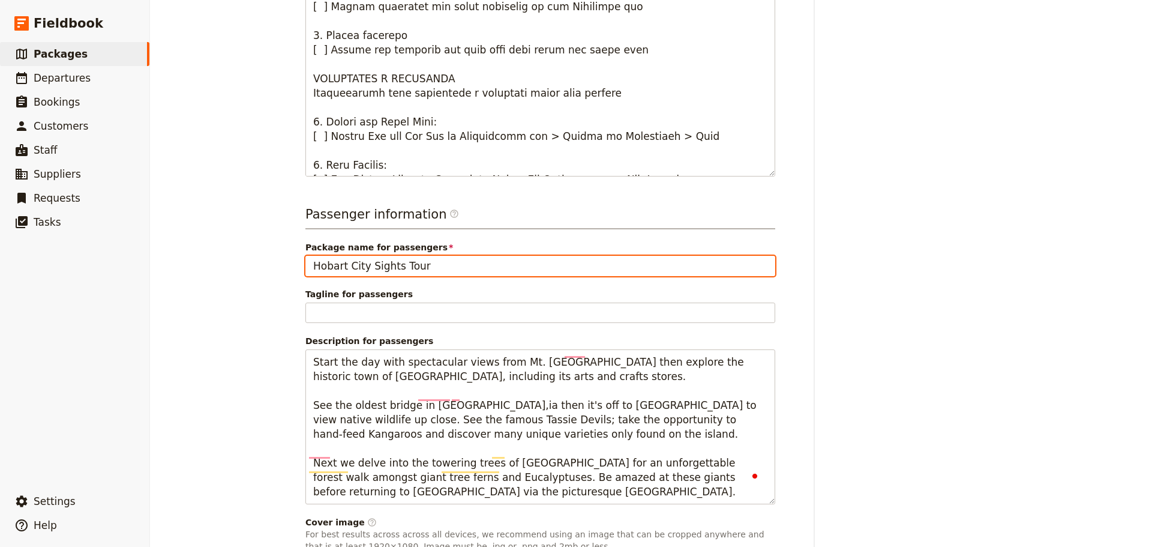
drag, startPoint x: 322, startPoint y: 257, endPoint x: 235, endPoint y: 259, distance: 87.6
click at [235, 259] on div "Bonorong & [GEOGRAPHIC_DATA] ​ 1 day 2 passengers 1 staff Information Itinerary…" at bounding box center [651, 273] width 1002 height 547
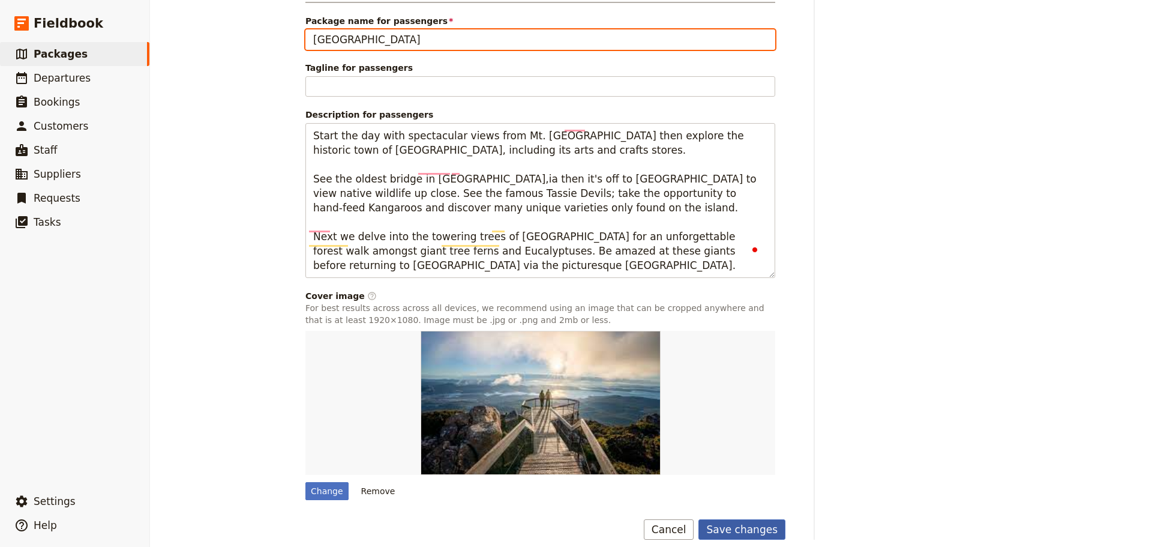
type input "[GEOGRAPHIC_DATA]"
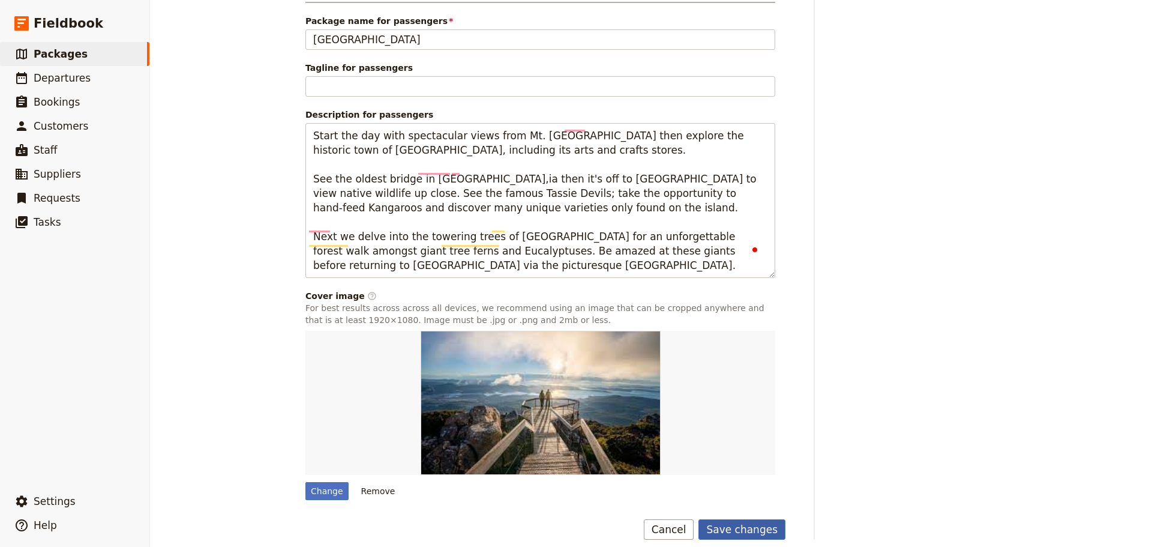
click at [744, 519] on button "Save changes" at bounding box center [741, 529] width 87 height 20
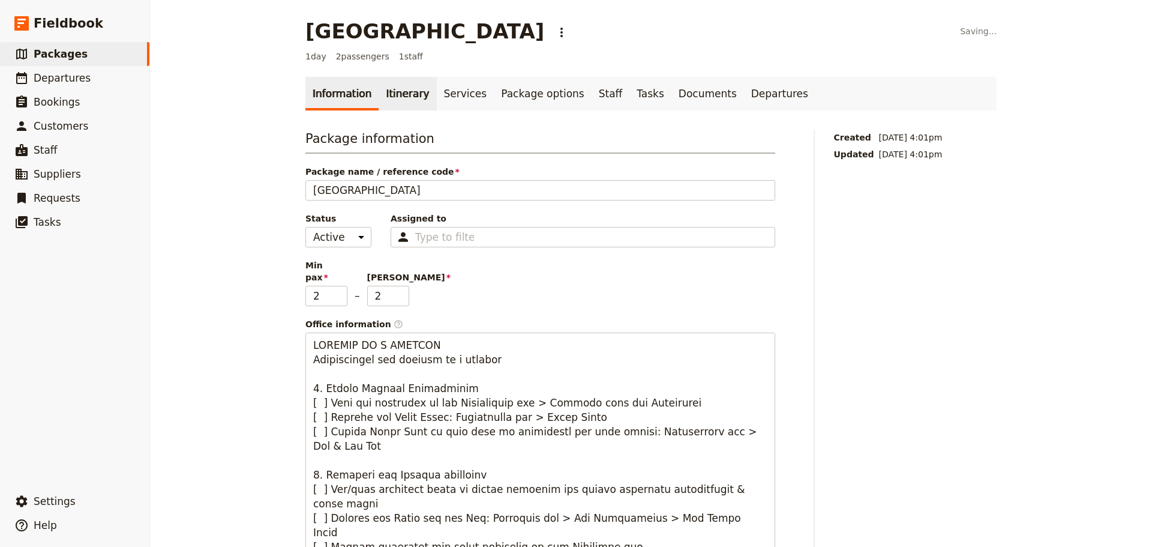
click at [404, 97] on link "Itinerary" at bounding box center [408, 94] width 58 height 34
click at [395, 100] on link "Itinerary" at bounding box center [408, 94] width 58 height 34
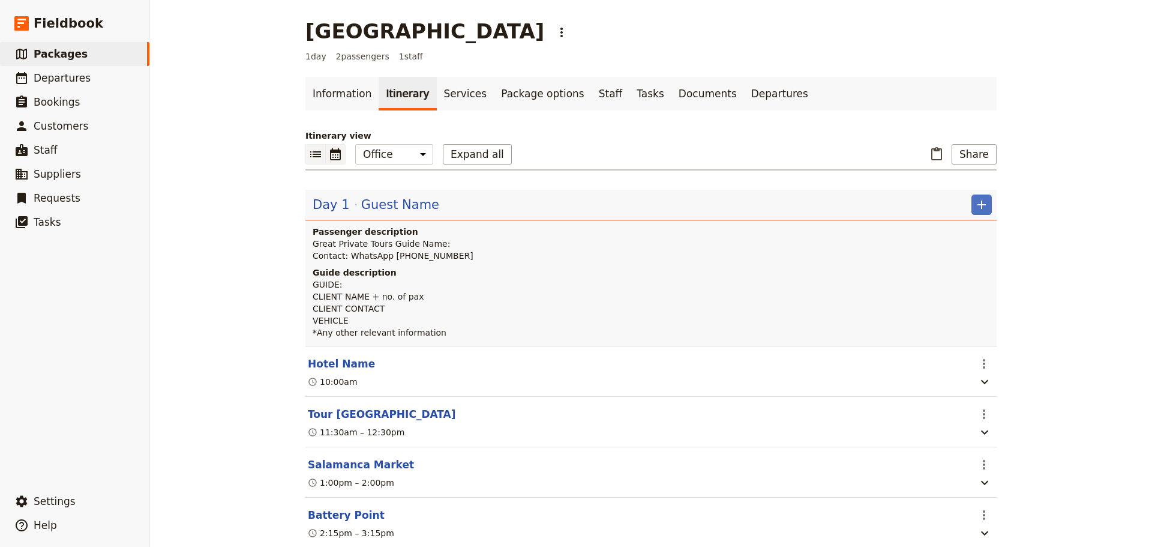
click at [337, 152] on icon "Calendar view" at bounding box center [335, 154] width 14 height 14
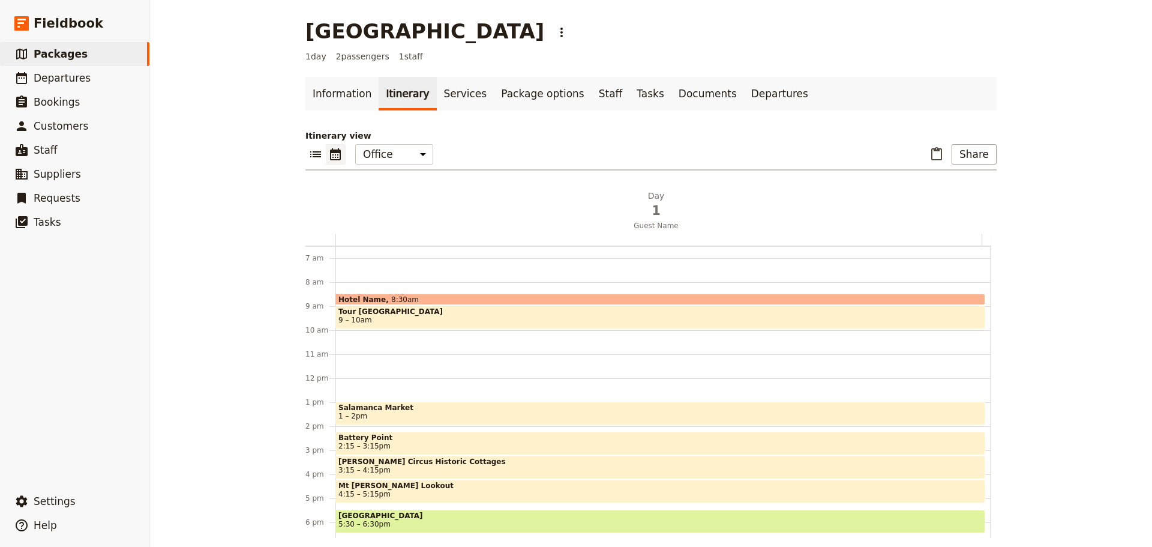
click at [376, 313] on span "Tour [GEOGRAPHIC_DATA]" at bounding box center [660, 311] width 644 height 8
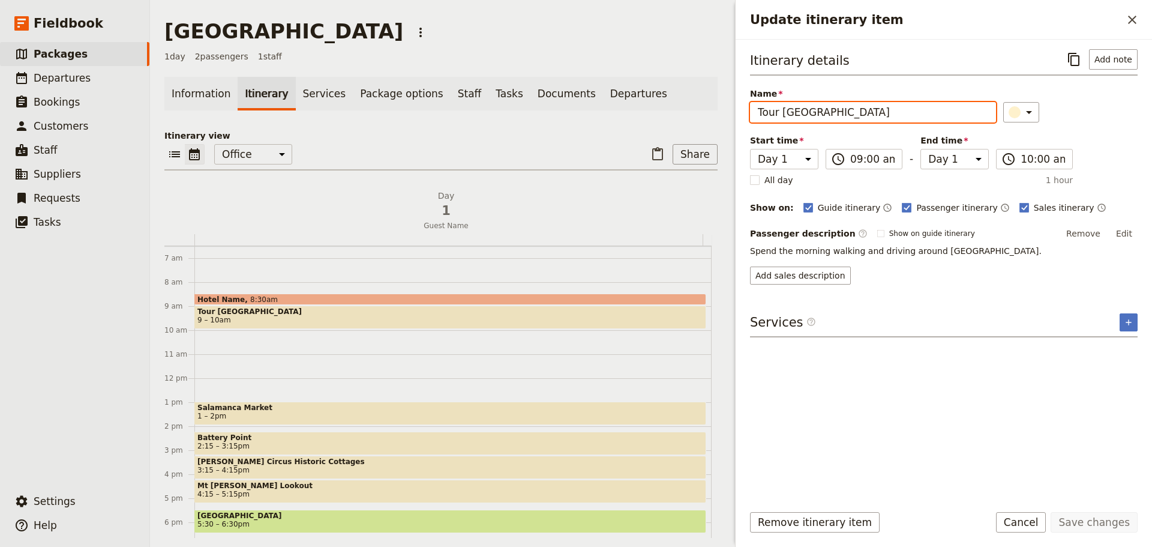
drag, startPoint x: 843, startPoint y: 116, endPoint x: 684, endPoint y: 110, distance: 159.1
click at [684, 110] on div "[GEOGRAPHIC_DATA] ​ 1 day 2 passengers 1 staff Information Itinerary Services P…" at bounding box center [651, 273] width 1002 height 547
type input "[GEOGRAPHIC_DATA]"
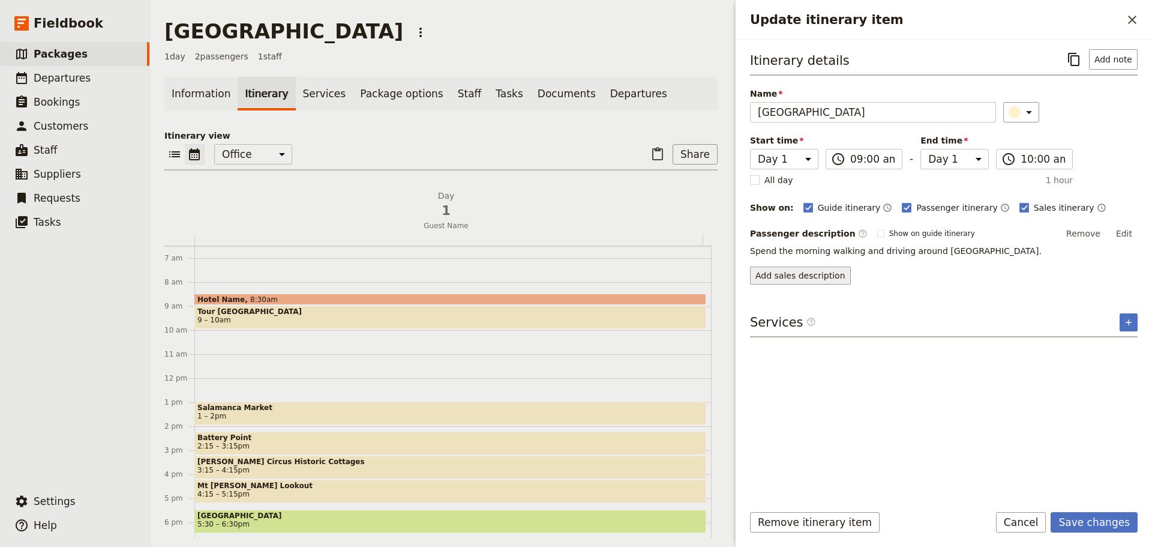
click at [815, 278] on button "Add sales description" at bounding box center [800, 275] width 101 height 18
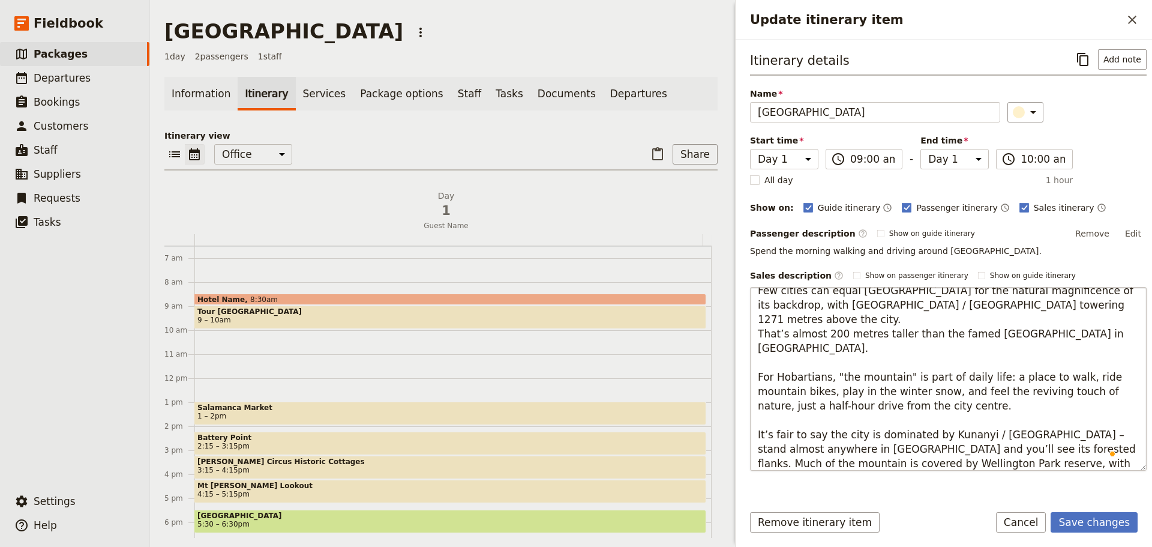
scroll to position [9, 0]
click at [1064, 308] on textarea "Few cities can equal [GEOGRAPHIC_DATA] for the natural magnificence of its back…" at bounding box center [948, 379] width 397 height 184
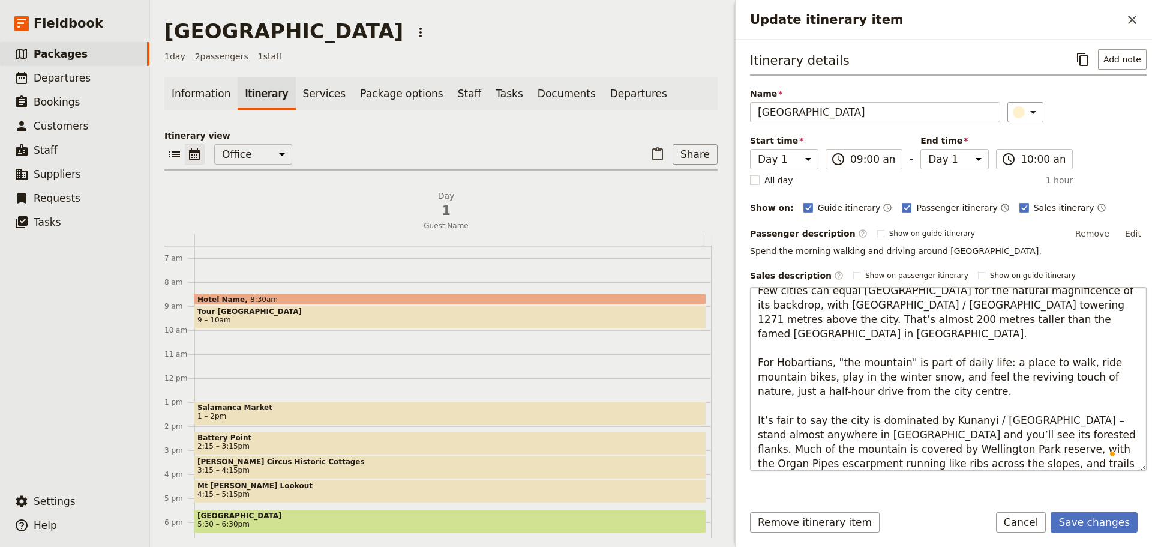
scroll to position [0, 0]
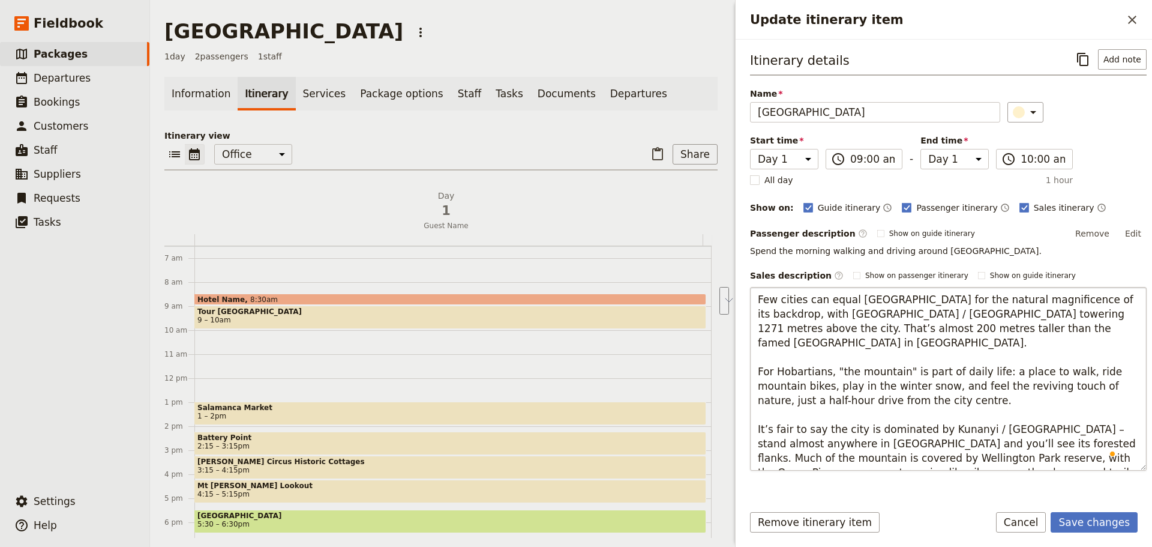
drag, startPoint x: 1048, startPoint y: 336, endPoint x: 1058, endPoint y: 316, distance: 22.5
click at [1058, 316] on textarea "Few cities can equal [GEOGRAPHIC_DATA] for the natural magnificence of its back…" at bounding box center [948, 379] width 397 height 184
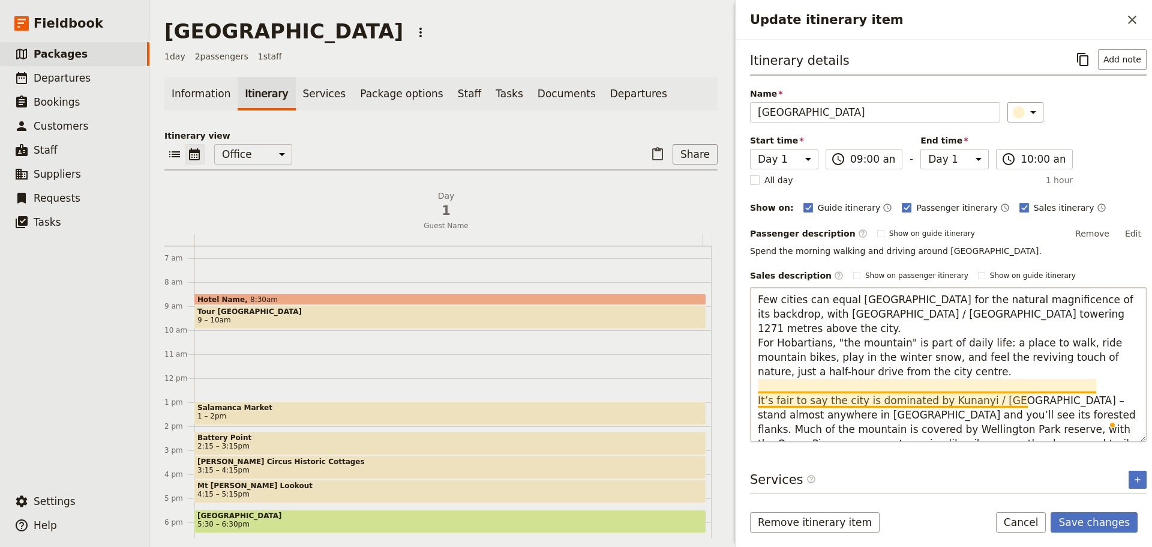
type textarea "Few cities can equal [GEOGRAPHIC_DATA] for the natural magnificence of its back…"
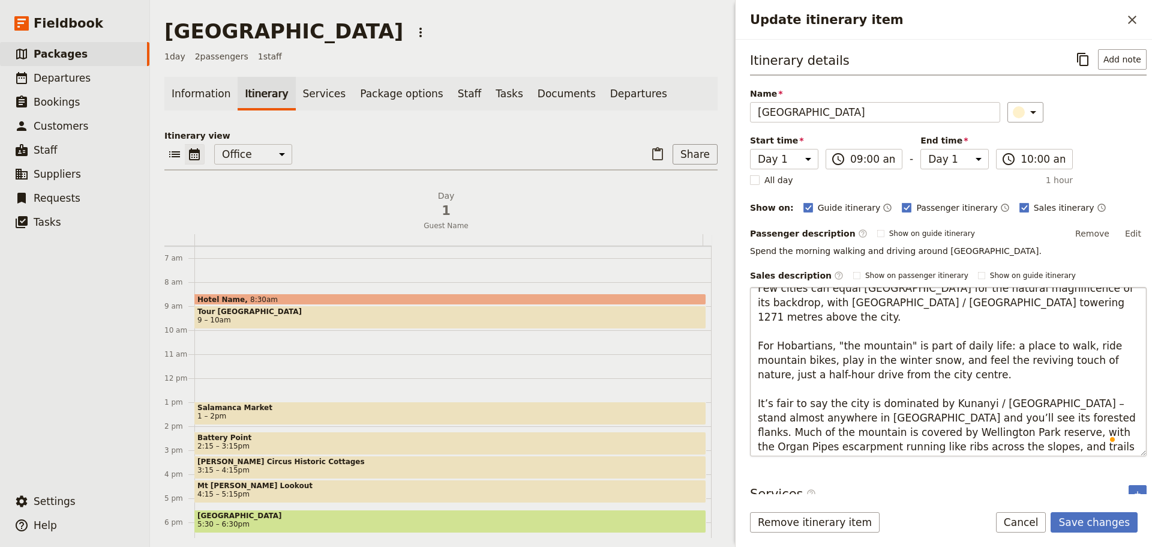
scroll to position [14, 0]
click at [1085, 508] on form "Itinerary details ​ Add note Name [GEOGRAPHIC_DATA] ​ Start time Day 1 09:00 ​ …" at bounding box center [944, 293] width 416 height 507
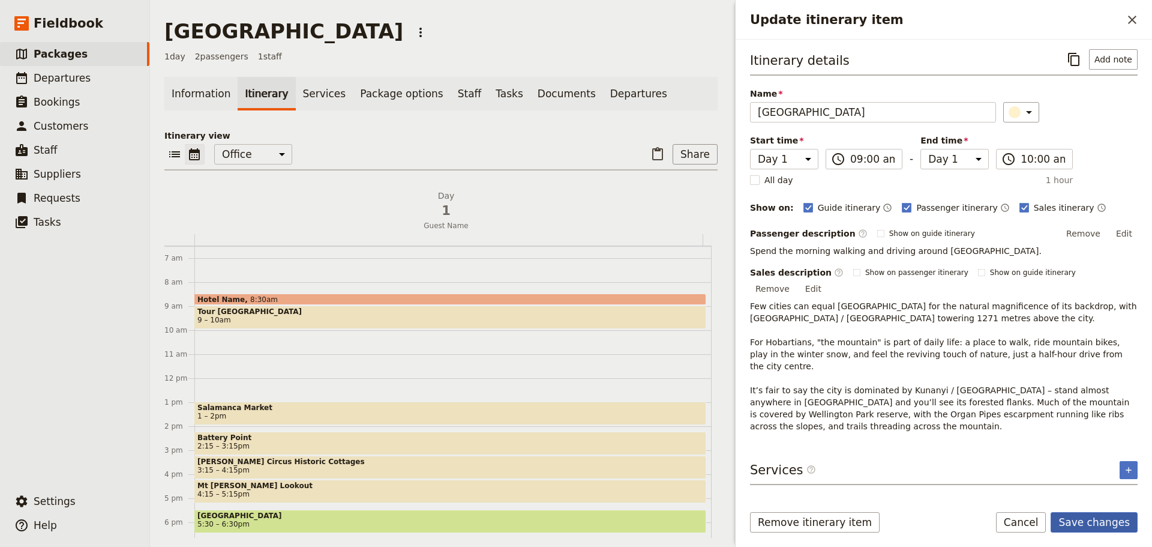
click at [1090, 519] on button "Save changes" at bounding box center [1094, 522] width 87 height 20
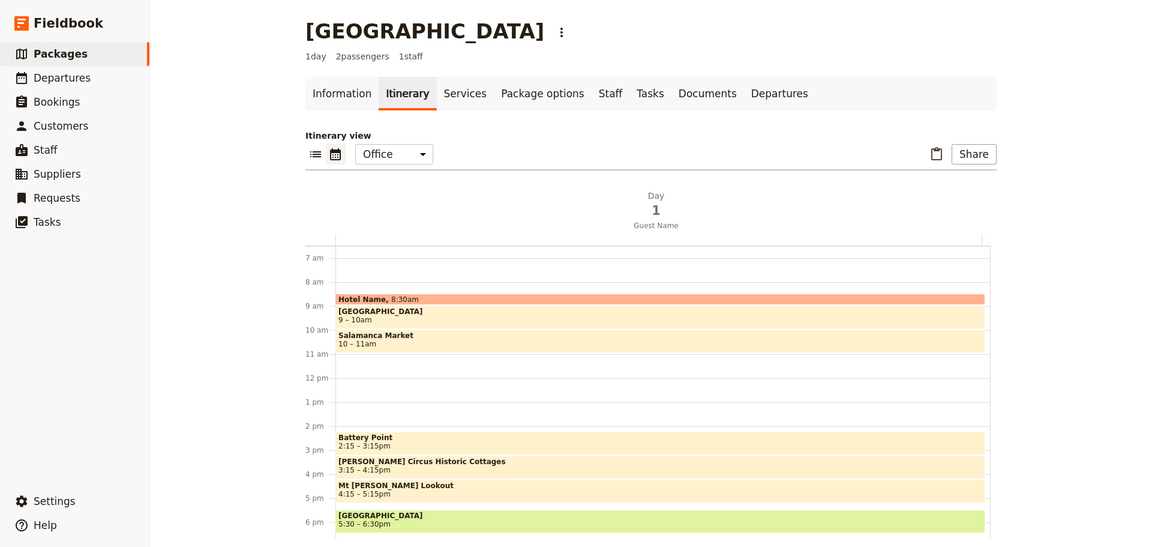
click at [446, 337] on span "Salamanca Market" at bounding box center [660, 335] width 644 height 8
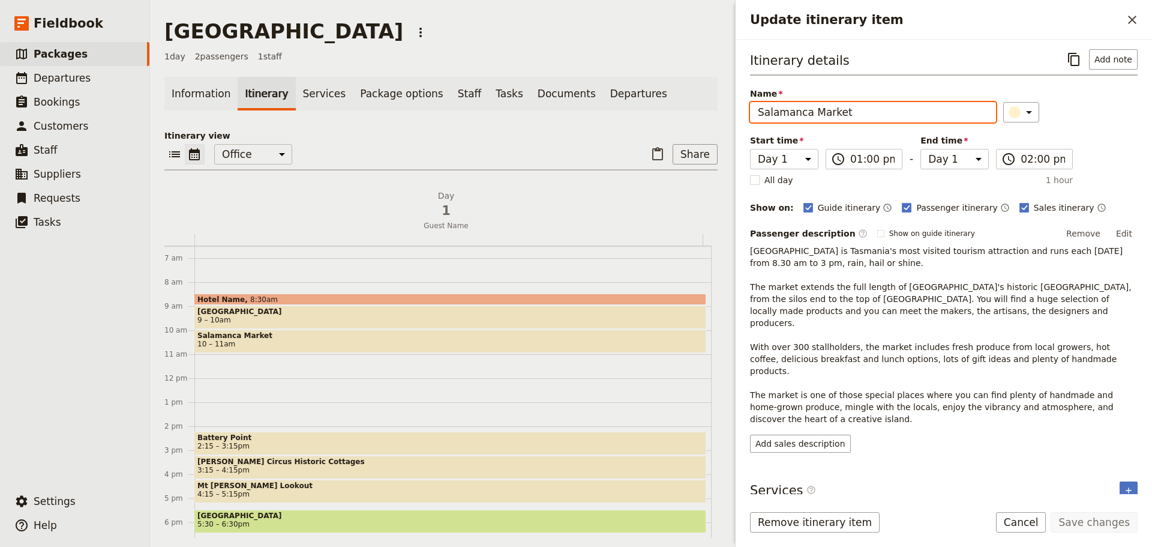
drag, startPoint x: 848, startPoint y: 109, endPoint x: 626, endPoint y: 109, distance: 222.6
click at [627, 109] on div "[GEOGRAPHIC_DATA] ​ 1 day 2 passengers 1 staff Information Itinerary Services P…" at bounding box center [651, 273] width 1002 height 547
type input "[GEOGRAPHIC_DATA]"
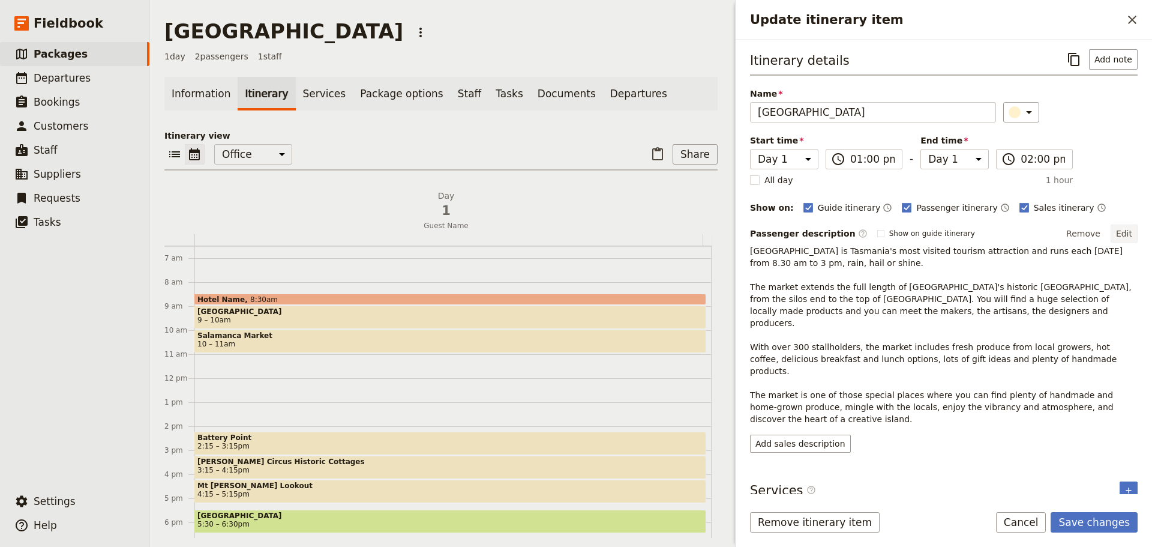
click at [1127, 231] on button "Edit" at bounding box center [1124, 233] width 27 height 18
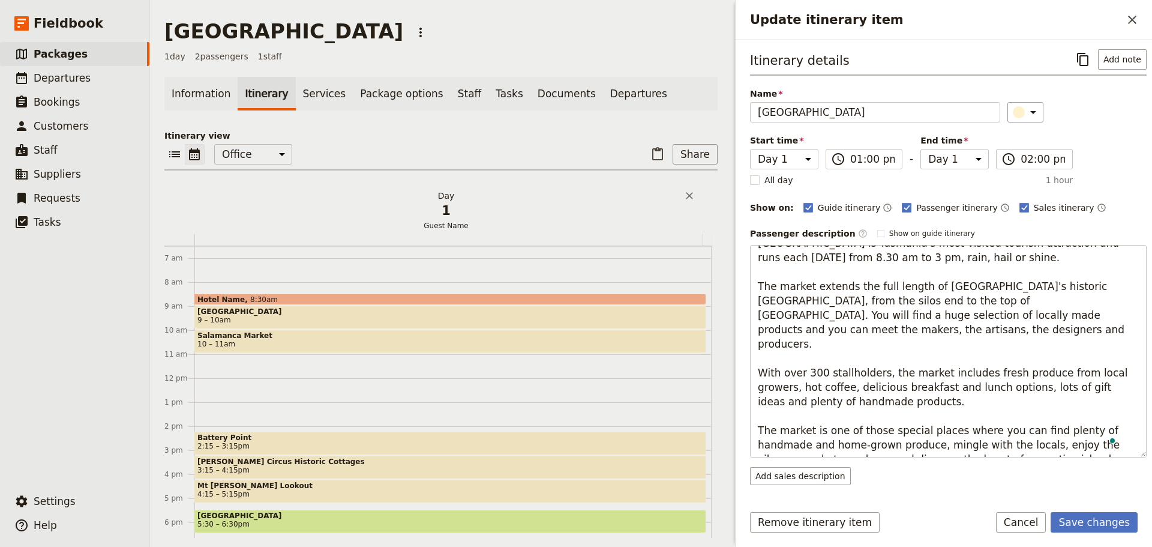
scroll to position [0, 0]
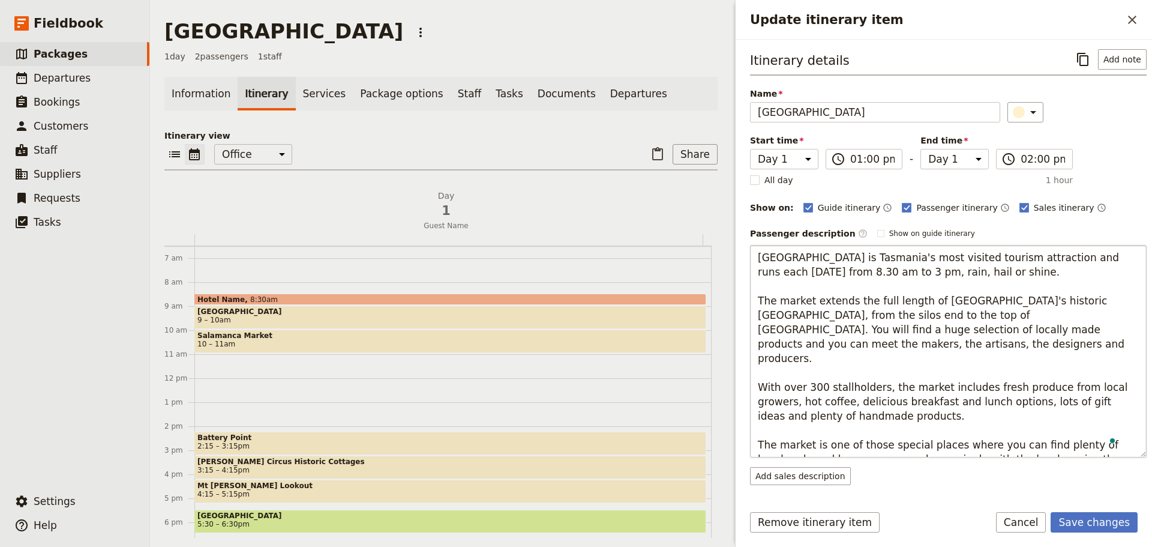
drag, startPoint x: 1035, startPoint y: 445, endPoint x: 778, endPoint y: 263, distance: 314.7
click at [652, 227] on div "[GEOGRAPHIC_DATA] ​ 1 day 2 passengers 1 staff Information Itinerary Services P…" at bounding box center [651, 273] width 1002 height 547
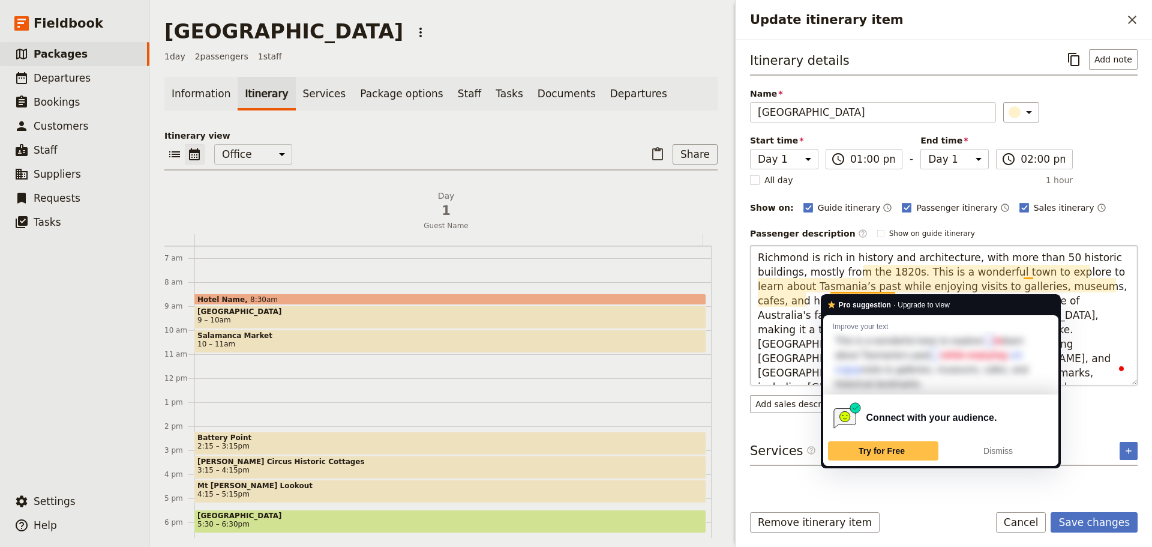
click at [1108, 319] on textarea "Richmond is rich in history and architecture, with more than 50 historic buildi…" at bounding box center [944, 315] width 388 height 140
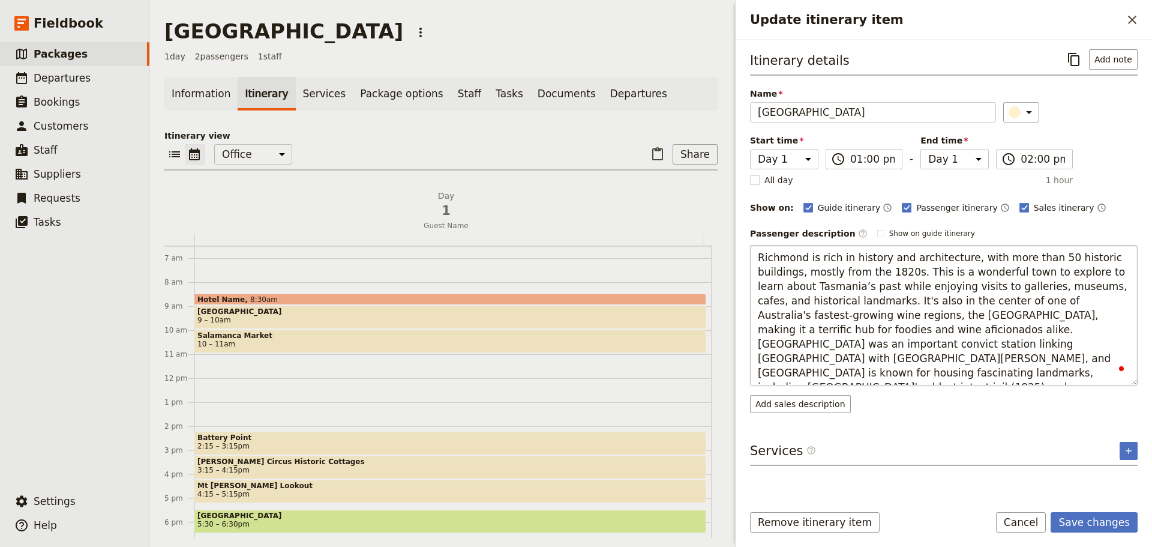
click at [809, 301] on textarea "Richmond is rich in history and architecture, with more than 50 historic buildi…" at bounding box center [944, 315] width 388 height 140
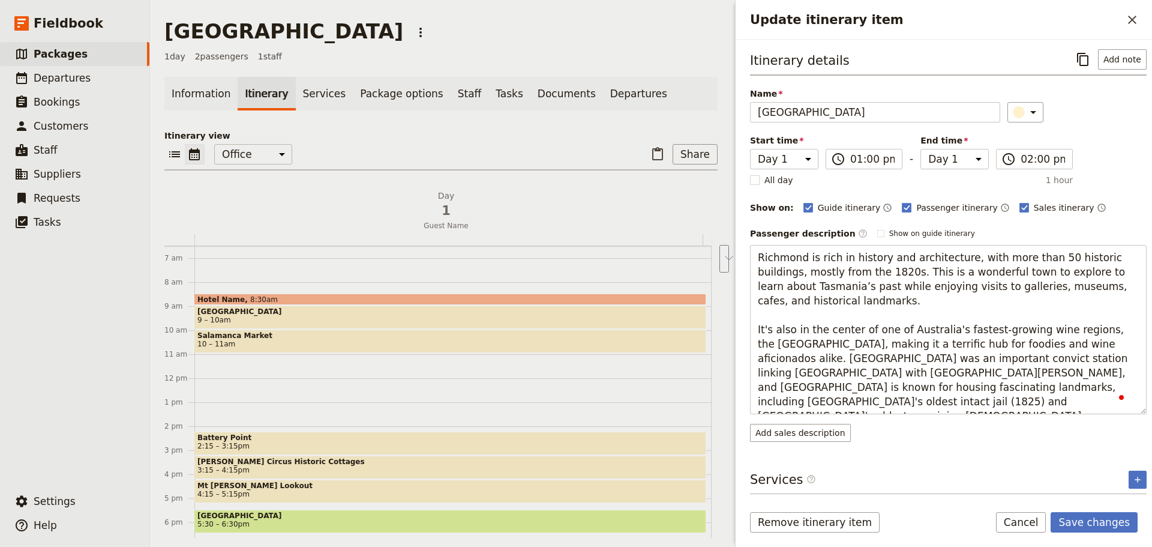
drag, startPoint x: 1094, startPoint y: 343, endPoint x: 708, endPoint y: 326, distance: 386.8
click at [708, 326] on div "[GEOGRAPHIC_DATA] ​ 1 day 2 passengers 1 staff Information Itinerary Services P…" at bounding box center [651, 273] width 1002 height 547
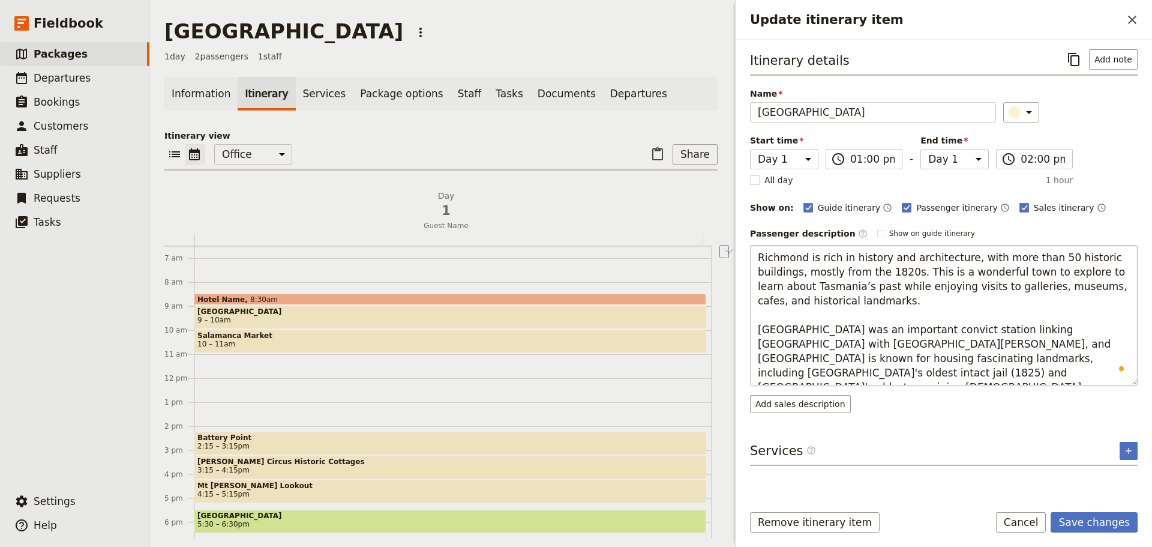
drag, startPoint x: 955, startPoint y: 373, endPoint x: 796, endPoint y: 373, distance: 159.0
click at [796, 373] on textarea "Richmond is rich in history and architecture, with more than 50 historic buildi…" at bounding box center [944, 315] width 388 height 140
type textarea "Richmond is rich in history and architecture, with more than 50 historic buildi…"
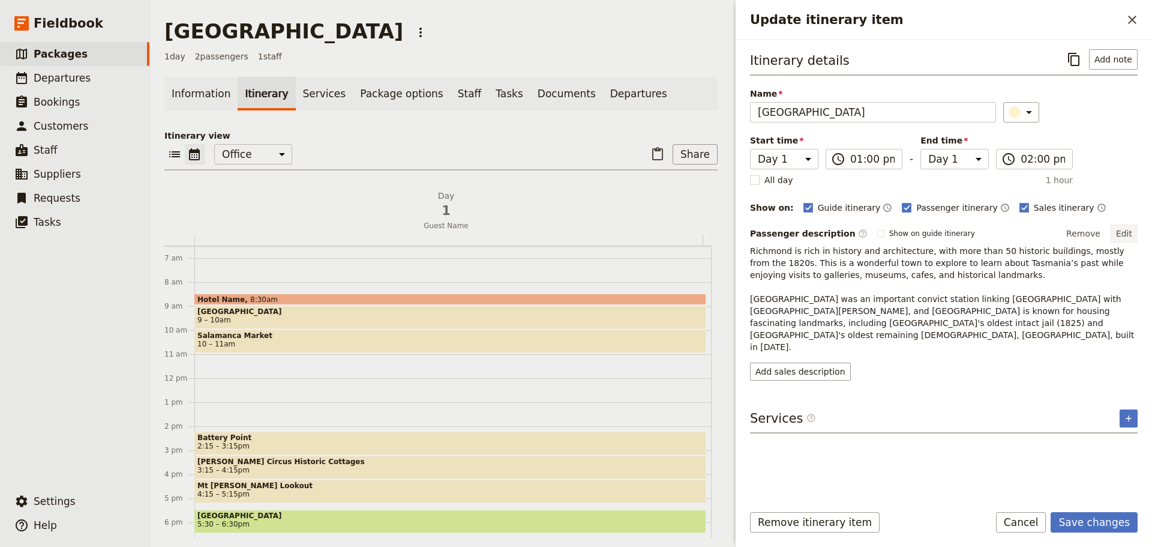
click at [1114, 230] on button "Edit" at bounding box center [1124, 233] width 27 height 18
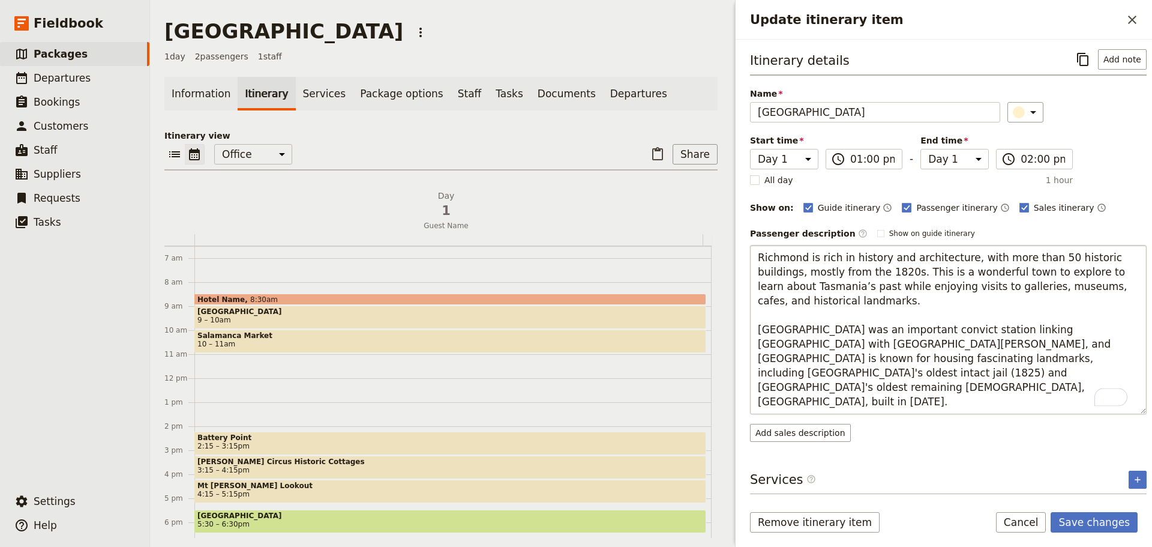
type textarea "Richmond is rich in history and architecture, with more than 50 historic buildi…"
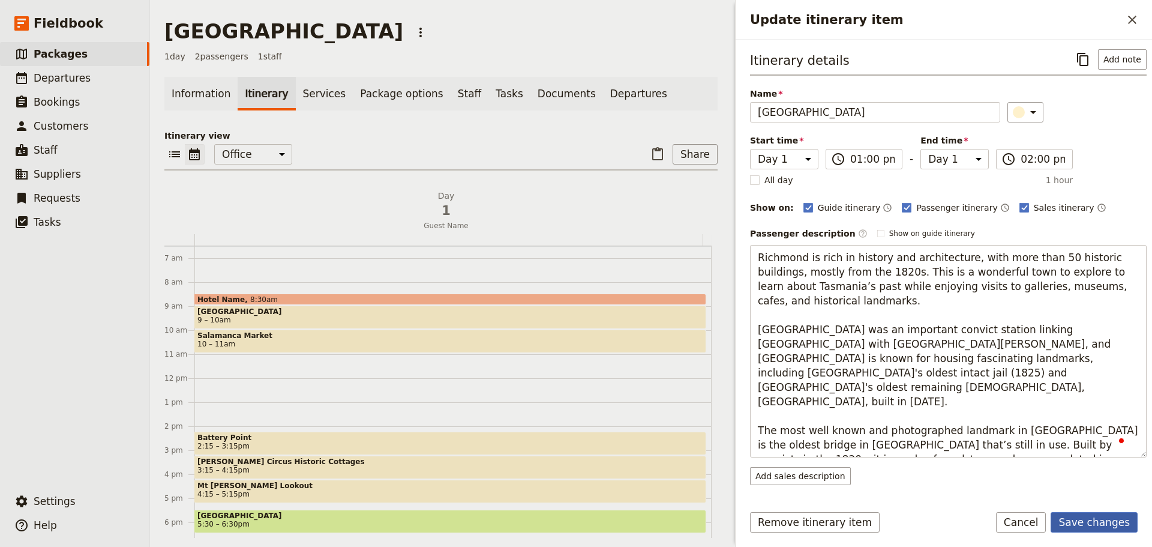
click at [1108, 512] on button "Save changes" at bounding box center [1094, 522] width 87 height 20
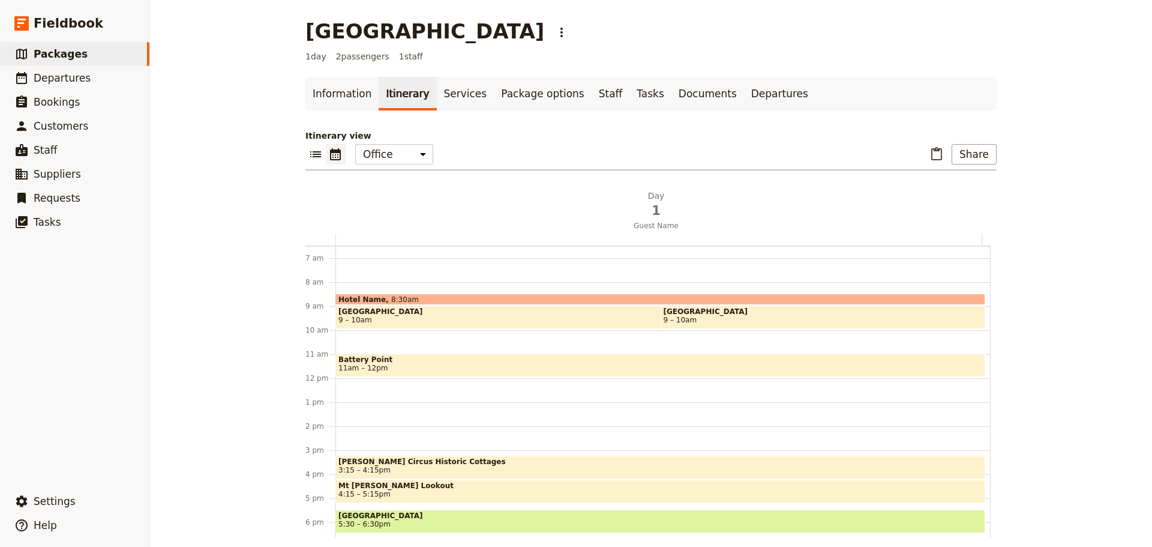
click at [402, 358] on span "Battery Point" at bounding box center [660, 359] width 644 height 8
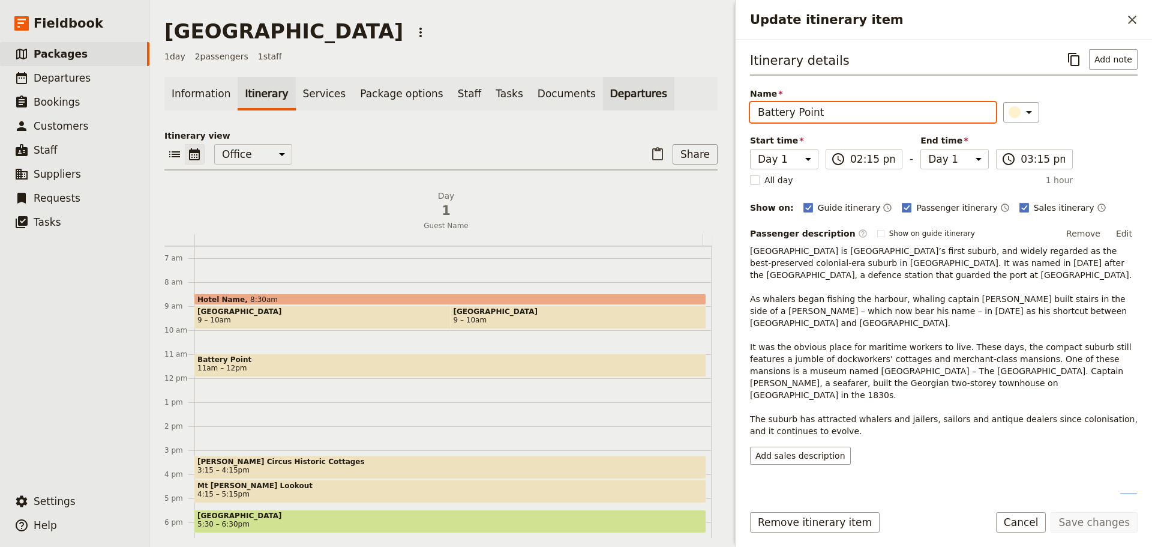
drag, startPoint x: 830, startPoint y: 112, endPoint x: 584, endPoint y: 77, distance: 248.4
click at [584, 77] on div "[GEOGRAPHIC_DATA] ​ 1 day 2 passengers 1 staff Information Itinerary Services P…" at bounding box center [651, 273] width 1002 height 547
type input "[GEOGRAPHIC_DATA]"
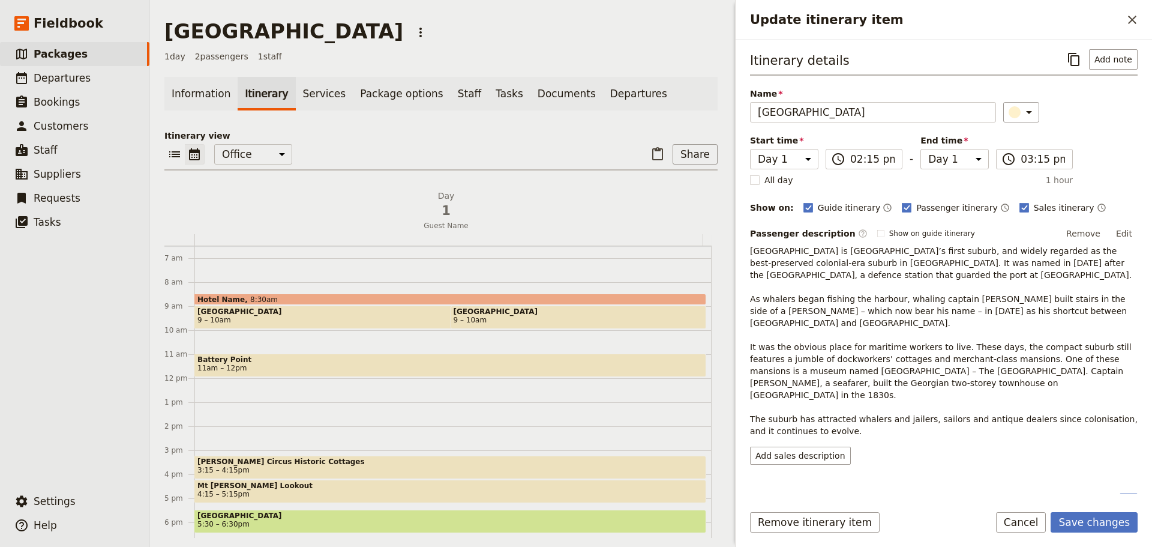
drag, startPoint x: 1124, startPoint y: 229, endPoint x: 1133, endPoint y: 231, distance: 9.2
click at [1125, 230] on button "Edit" at bounding box center [1124, 233] width 27 height 18
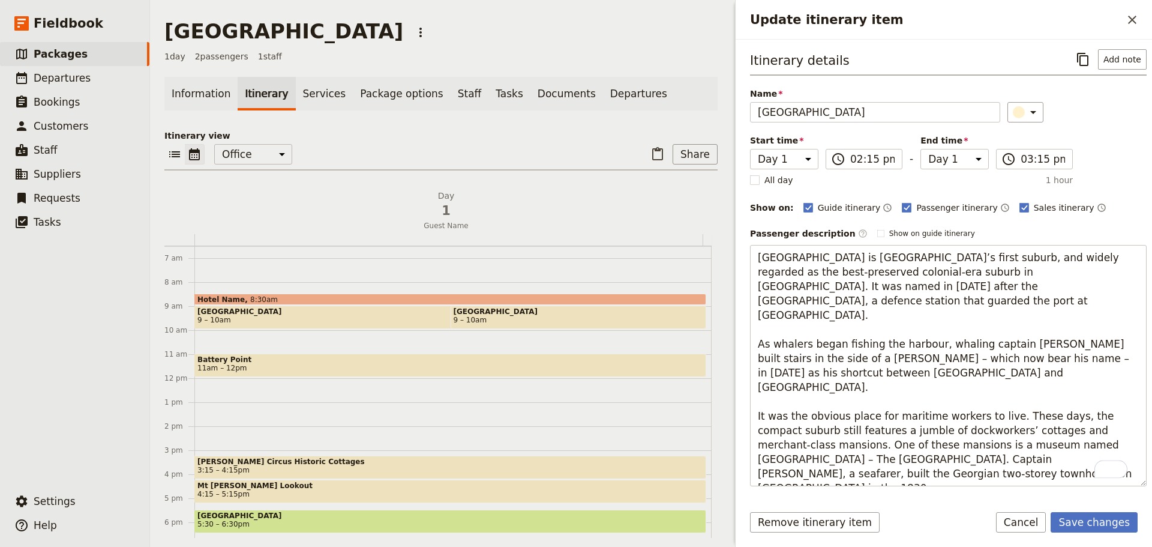
drag, startPoint x: 953, startPoint y: 474, endPoint x: 733, endPoint y: 250, distance: 313.6
click at [736, 250] on div "Itinerary details ​ Add note Name [GEOGRAPHIC_DATA] ​ Start time Day 1 14:15 ​ …" at bounding box center [944, 267] width 416 height 454
type textarea "[GEOGRAPHIC_DATA] is one of Tasmania’s most loved wildlife experiences, dedicat…"
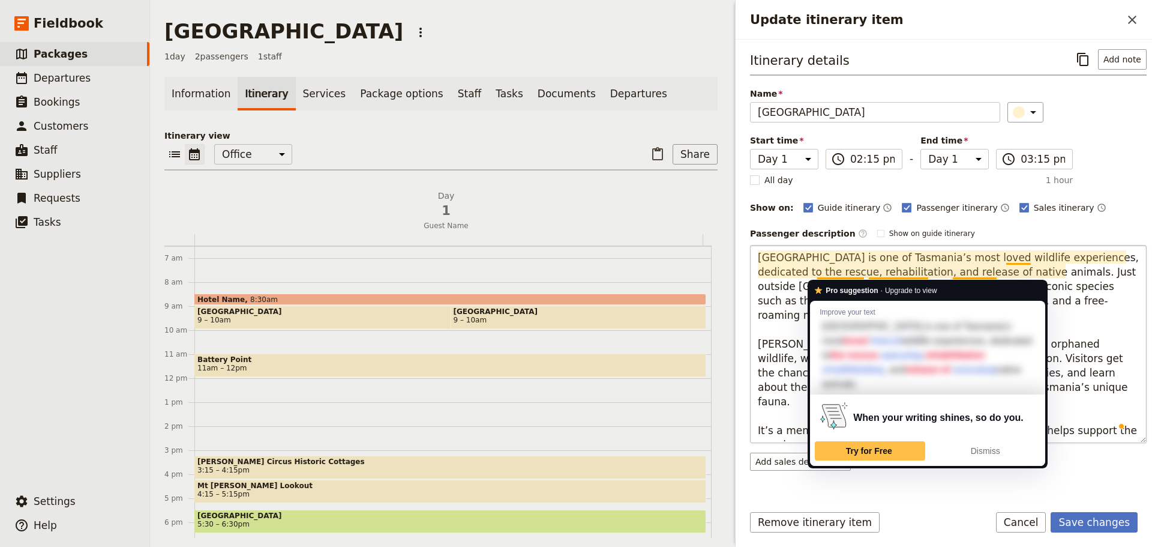
click at [1087, 292] on textarea "[GEOGRAPHIC_DATA] is one of Tasmania’s most loved wildlife experiences, dedicat…" at bounding box center [948, 344] width 397 height 198
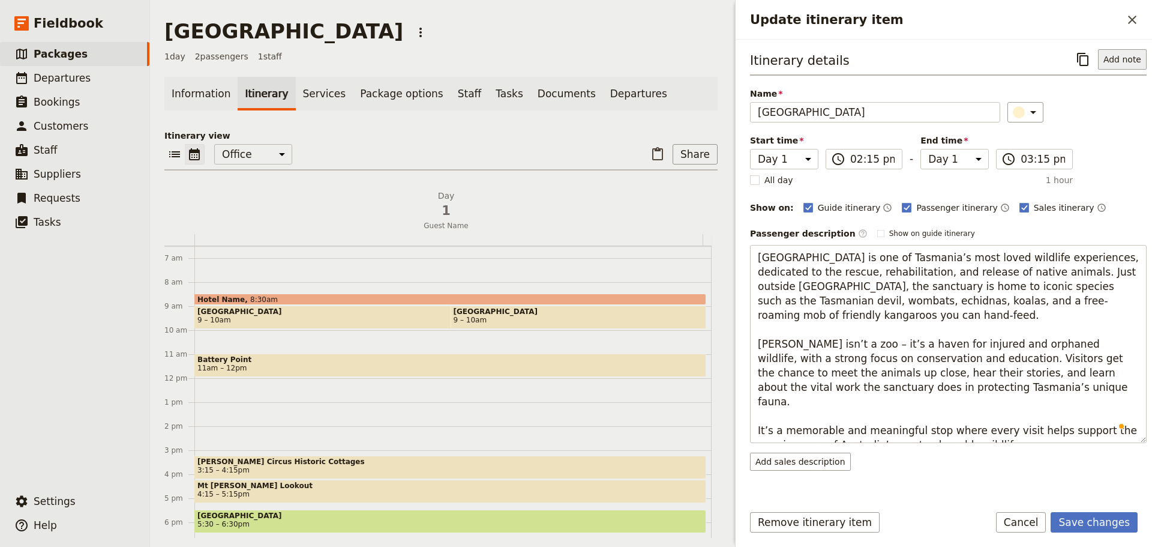
click at [1111, 56] on button "Add note" at bounding box center [1122, 59] width 49 height 20
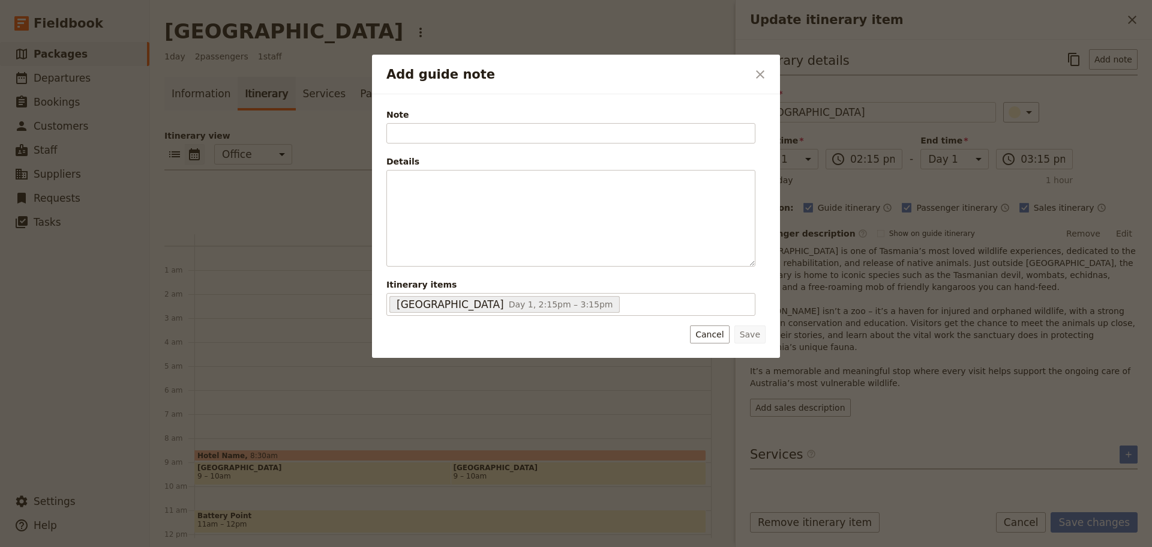
scroll to position [156, 0]
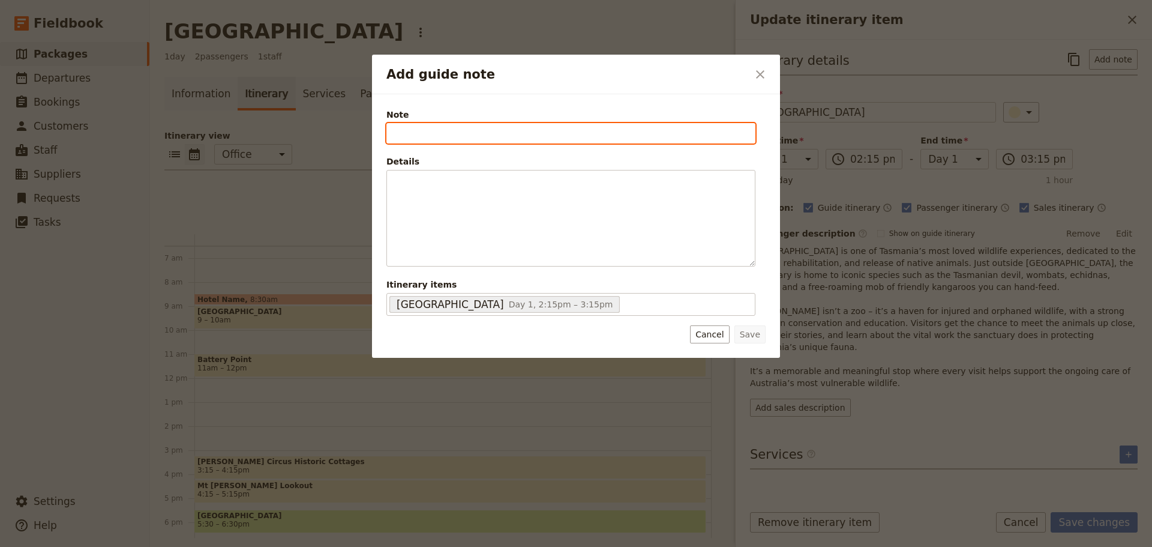
click at [503, 131] on input "Note" at bounding box center [570, 133] width 369 height 20
type input "[STREET_ADDRESS][PERSON_NAME]. Tel: [PHONE_NUMBER]"
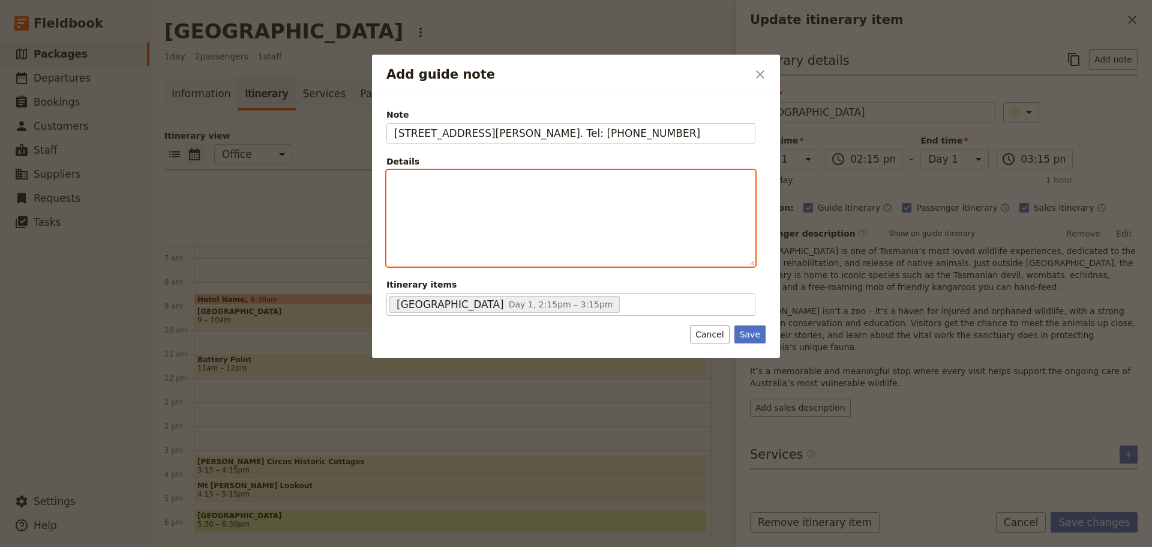
click at [630, 207] on div "Add guide note" at bounding box center [571, 217] width 368 height 95
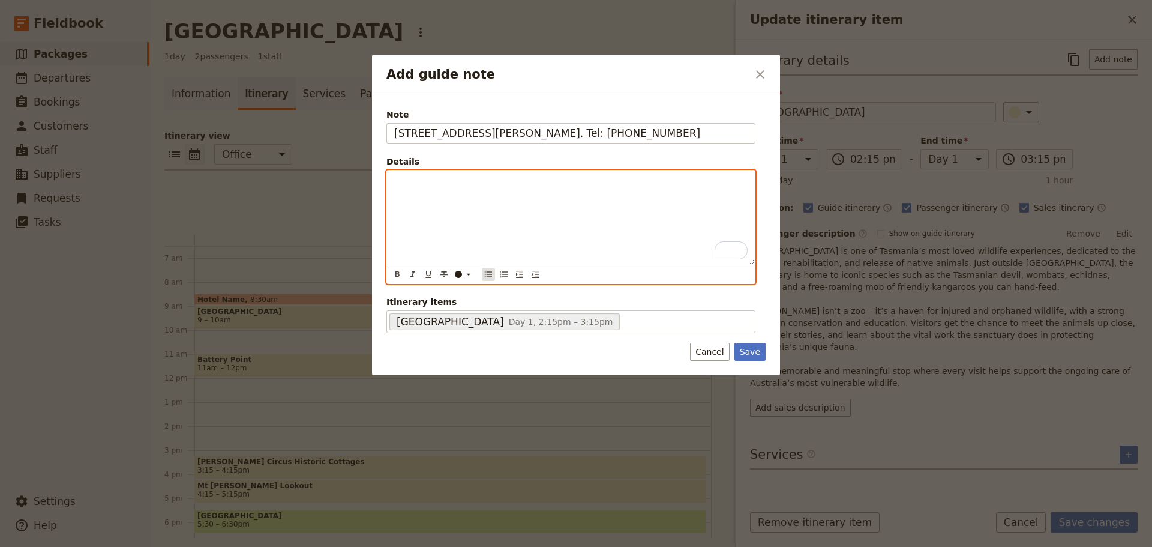
click at [490, 276] on icon "Bulleted list" at bounding box center [489, 274] width 10 height 10
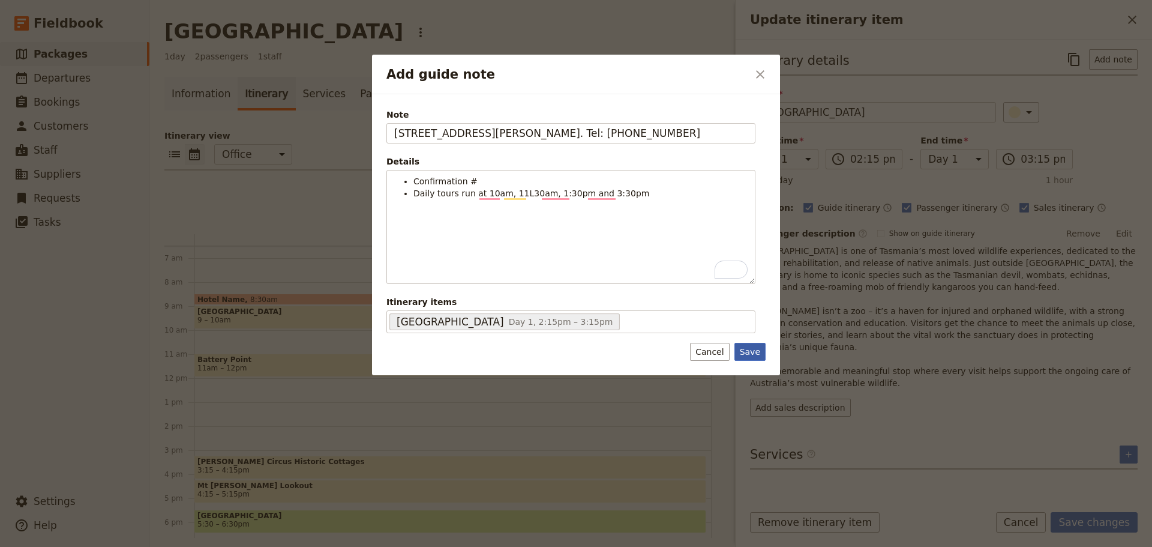
click at [758, 353] on button "Save" at bounding box center [749, 352] width 31 height 18
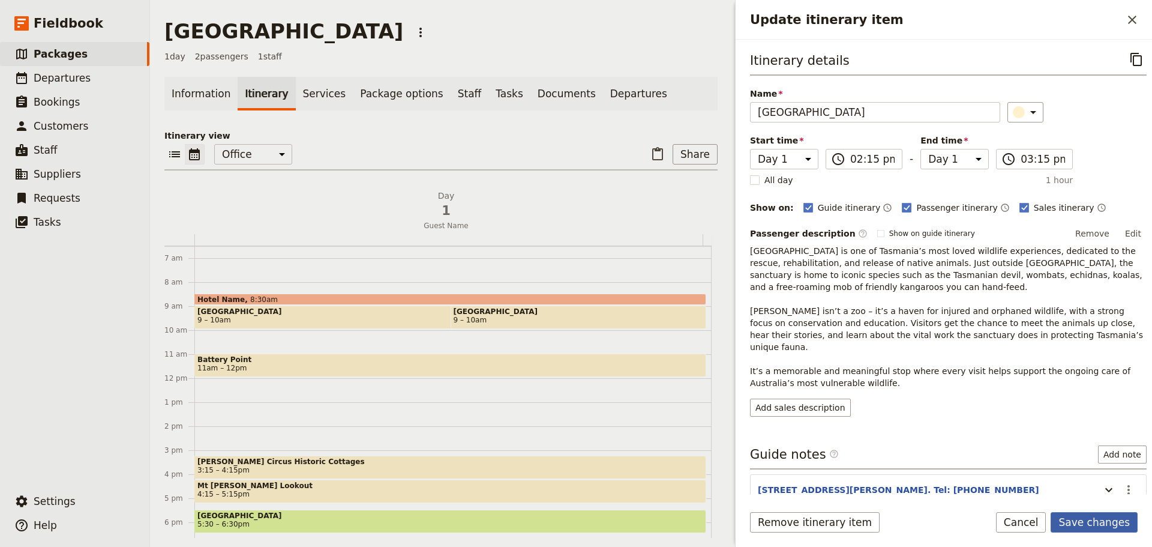
click at [1103, 525] on button "Save changes" at bounding box center [1094, 522] width 87 height 20
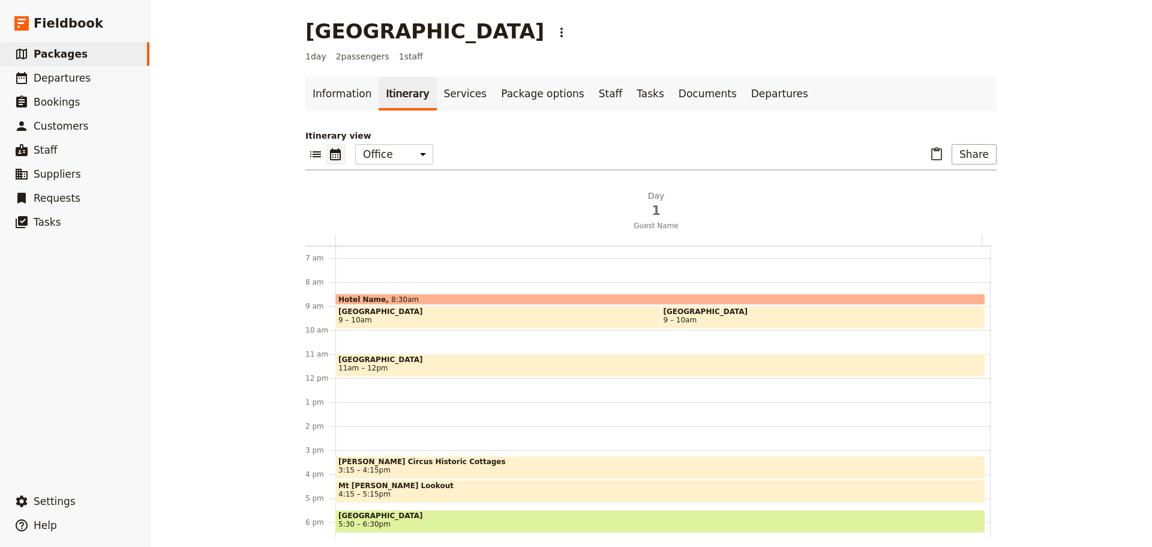
click at [421, 361] on span "[GEOGRAPHIC_DATA]" at bounding box center [660, 359] width 644 height 8
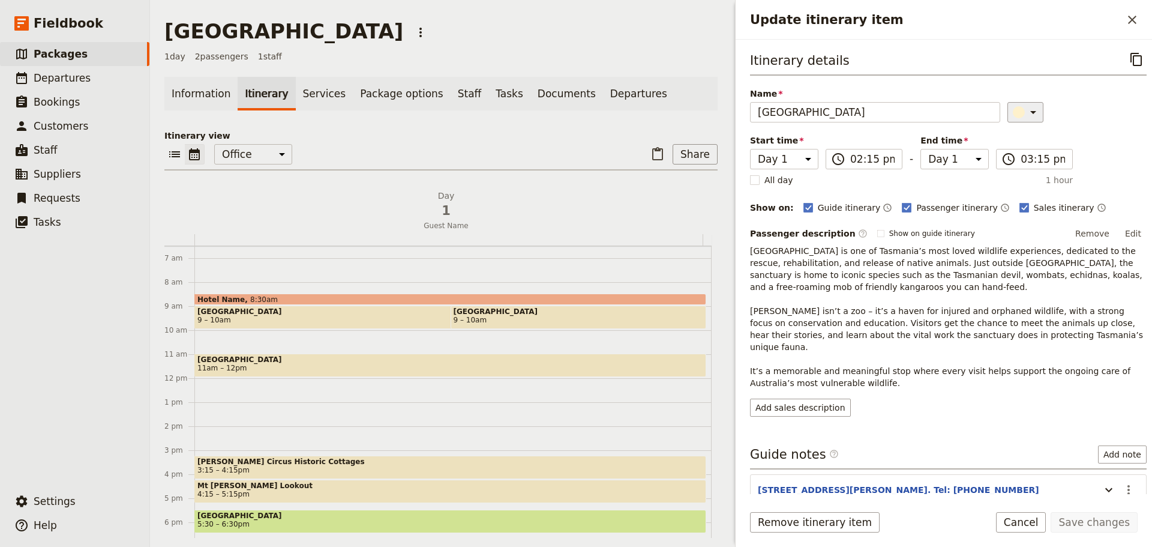
click at [1026, 110] on icon "Update itinerary item" at bounding box center [1033, 112] width 14 height 14
click at [1010, 151] on div "button" at bounding box center [1007, 152] width 12 height 12
click at [1109, 519] on button "Save changes" at bounding box center [1094, 522] width 87 height 20
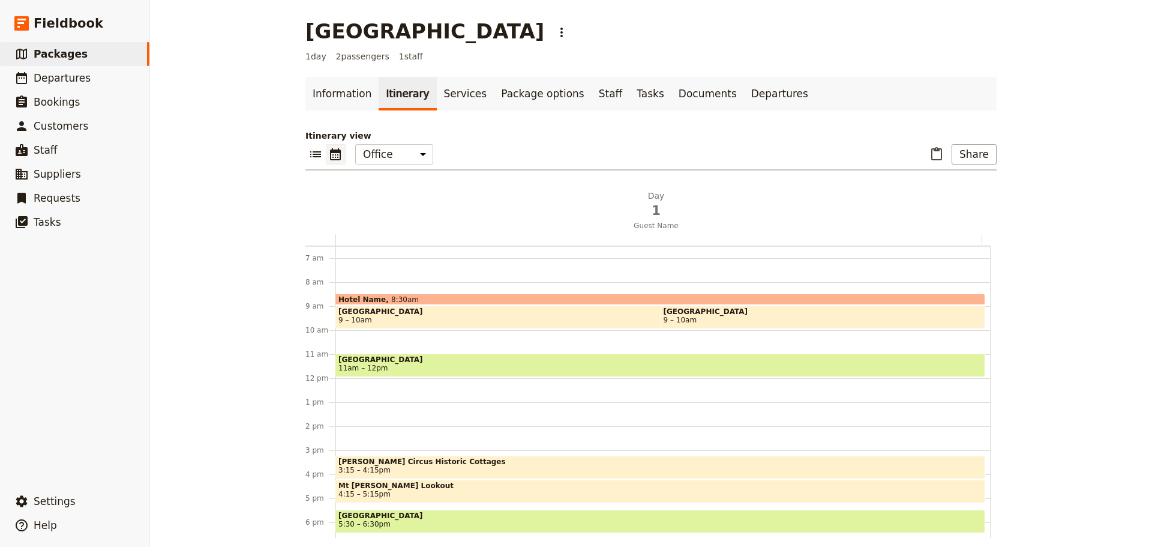
click at [408, 364] on span "11am – 12pm" at bounding box center [660, 368] width 644 height 8
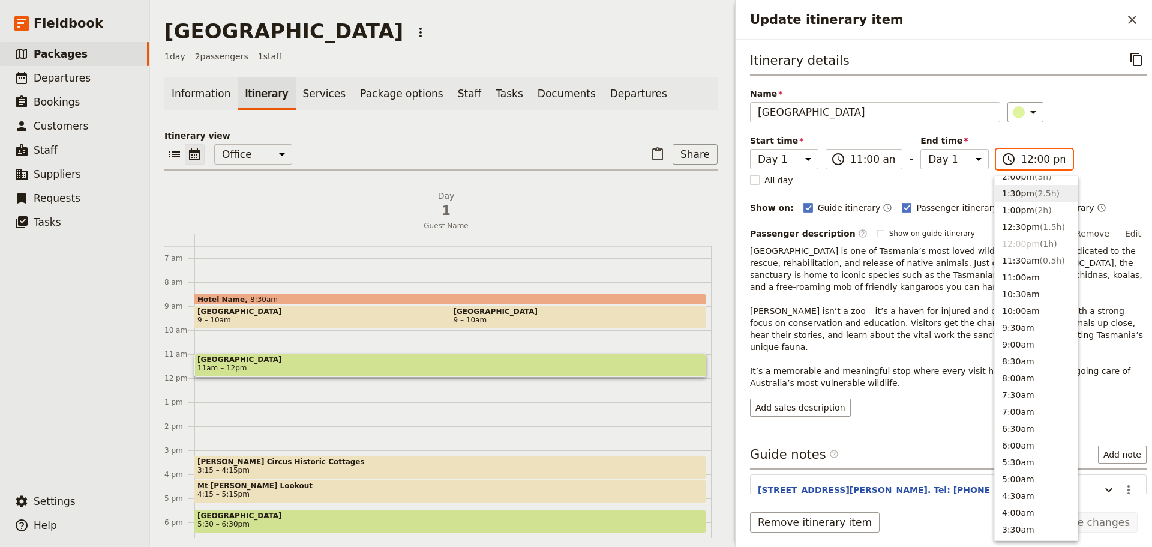
scroll to position [329, 0]
click at [1040, 229] on span "( 1.5h )" at bounding box center [1052, 228] width 25 height 10
type input "12:30 pm"
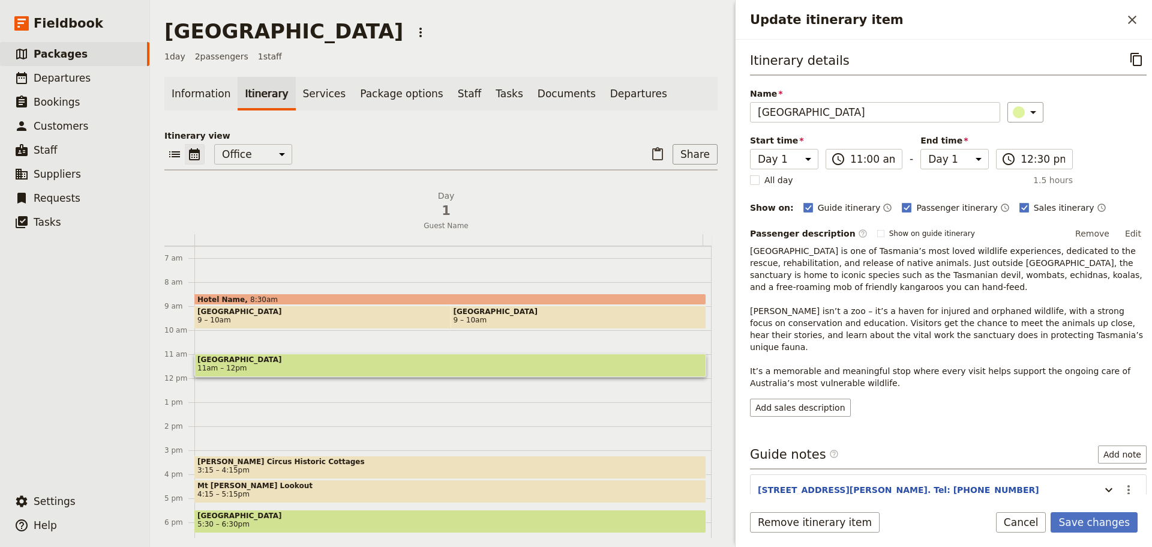
click at [1082, 155] on div "Itinerary details ​ Name [GEOGRAPHIC_DATA] ​ Start time Day 1 11:00 ​ 11:00 am …" at bounding box center [948, 232] width 397 height 367
click at [1102, 523] on button "Save changes" at bounding box center [1094, 522] width 87 height 20
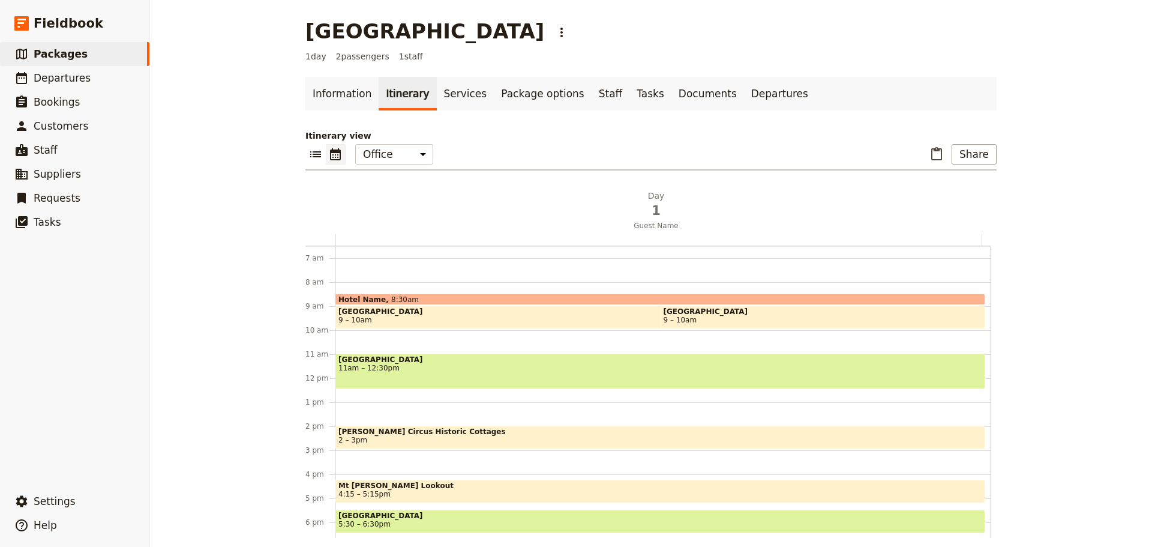
click at [368, 434] on span "[PERSON_NAME] Circus Historic Cottages" at bounding box center [660, 431] width 644 height 8
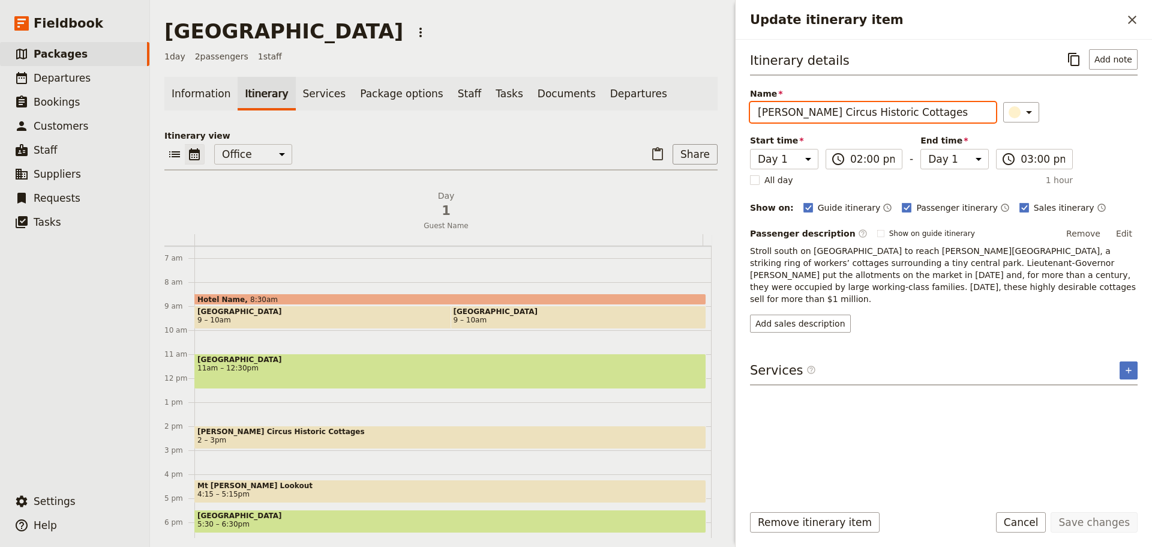
drag, startPoint x: 918, startPoint y: 113, endPoint x: 633, endPoint y: 101, distance: 285.2
click at [633, 101] on div "[GEOGRAPHIC_DATA] ​ 1 day 2 passengers 1 staff Information Itinerary Services P…" at bounding box center [651, 273] width 1002 height 547
type input "[GEOGRAPHIC_DATA]"
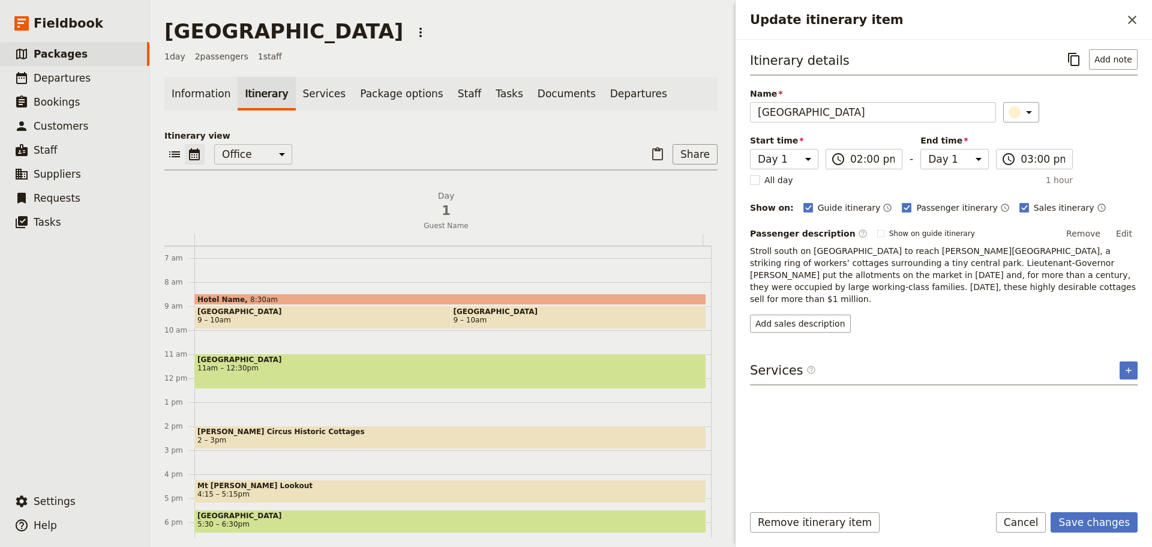
drag, startPoint x: 1121, startPoint y: 232, endPoint x: 1128, endPoint y: 232, distance: 7.2
click at [1121, 232] on button "Edit" at bounding box center [1124, 233] width 27 height 18
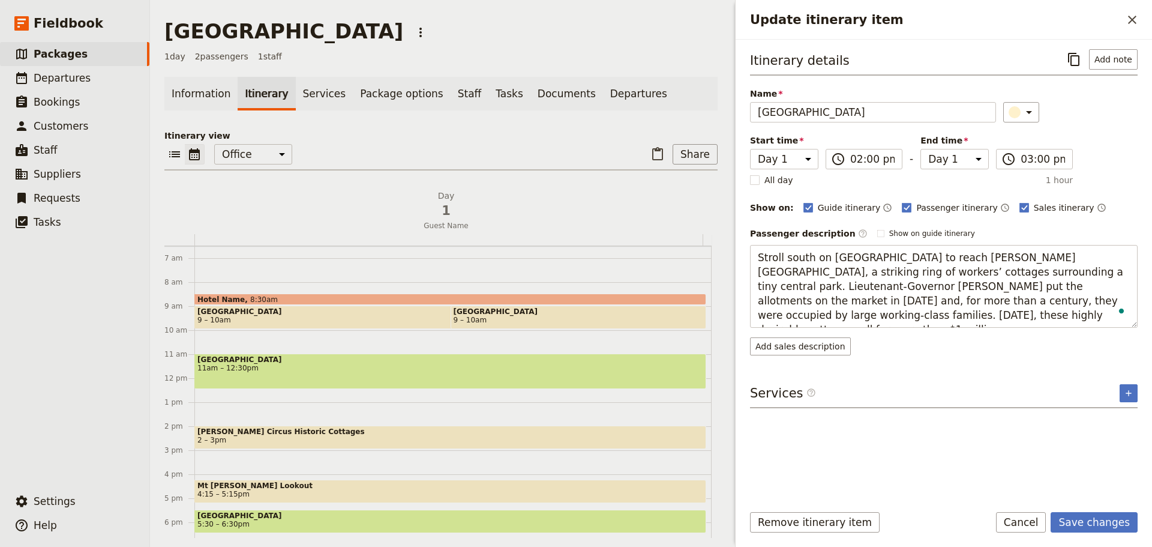
drag, startPoint x: 895, startPoint y: 318, endPoint x: 736, endPoint y: 263, distance: 168.3
click at [736, 263] on div "Itinerary details ​ Add note Name Mt Field National Park ​ Start time Day 1 14:…" at bounding box center [944, 267] width 416 height 454
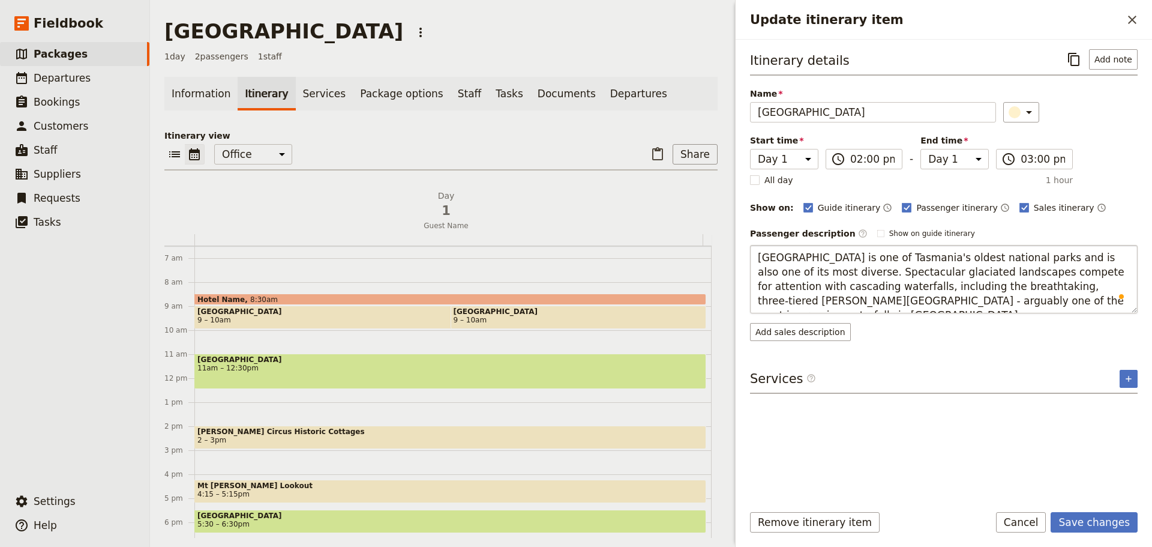
click at [869, 272] on textarea "Mount Field National Park is one of Tasmania's oldest national parks and is als…" at bounding box center [944, 279] width 388 height 68
click at [865, 274] on textarea "Mount Field National Park is one of Tasmania's oldest national parks and is als…" at bounding box center [944, 279] width 388 height 68
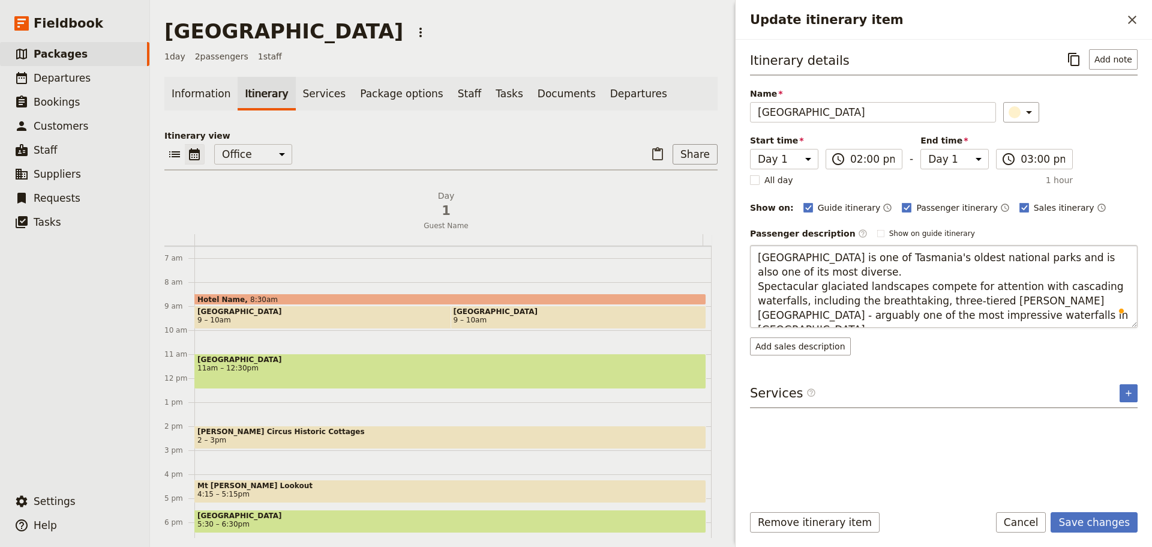
type textarea "Mount Field National Park is one of Tasmania's oldest national parks and is als…"
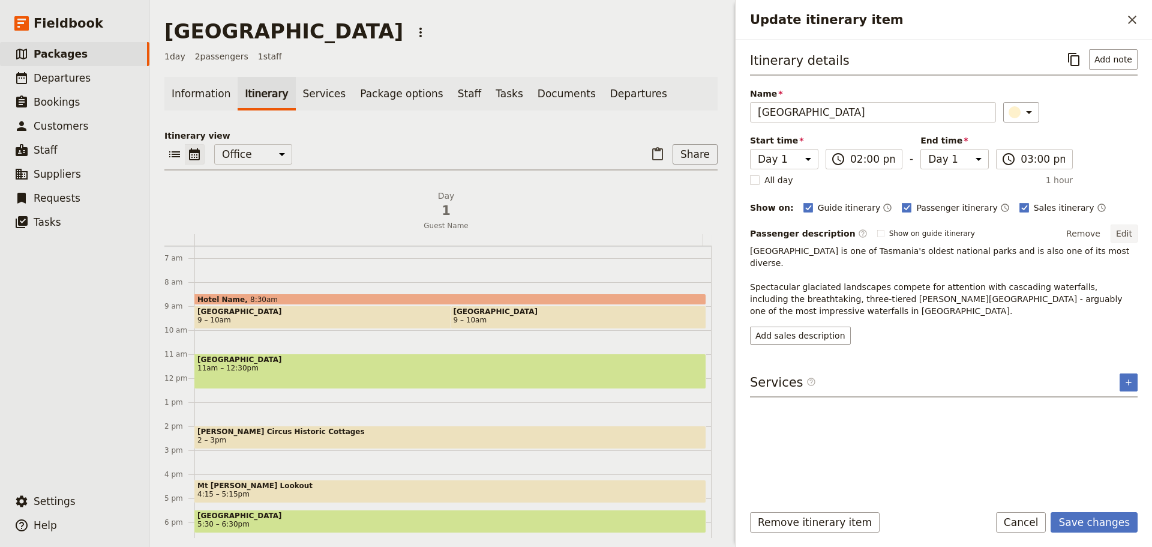
click at [1122, 236] on button "Edit" at bounding box center [1124, 233] width 27 height 18
click at [1129, 233] on button "Edit" at bounding box center [1124, 233] width 27 height 18
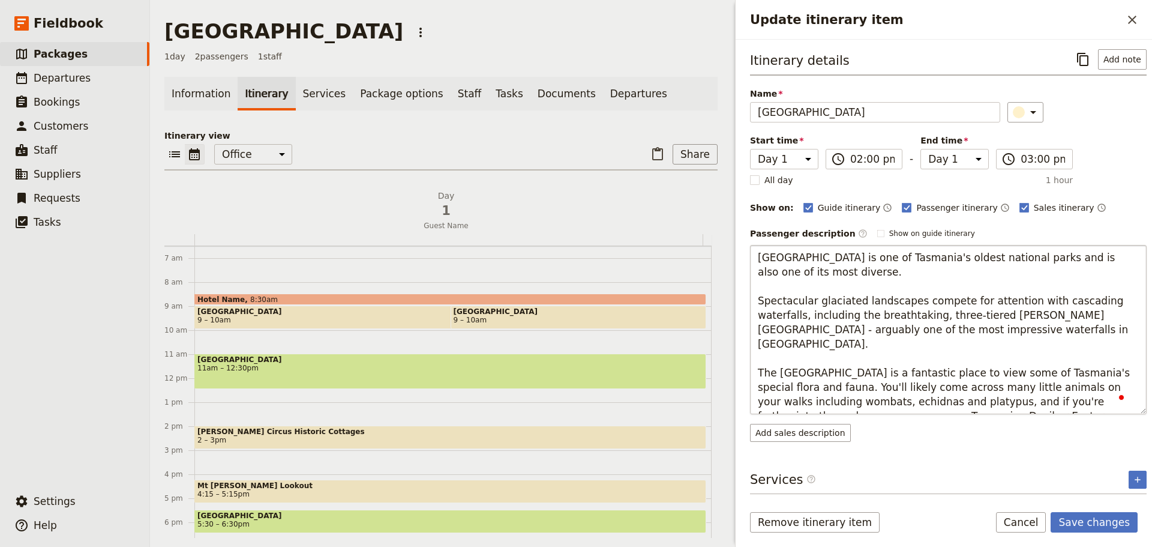
click at [911, 365] on textarea "Mount Field National Park is one of Tasmania's oldest national parks and is als…" at bounding box center [948, 329] width 397 height 169
click at [910, 364] on textarea "Mount Field National Park is one of Tasmania's oldest national parks and is als…" at bounding box center [948, 329] width 397 height 169
type textarea "Mount Field National Park is one of Tasmania's oldest national parks and is als…"
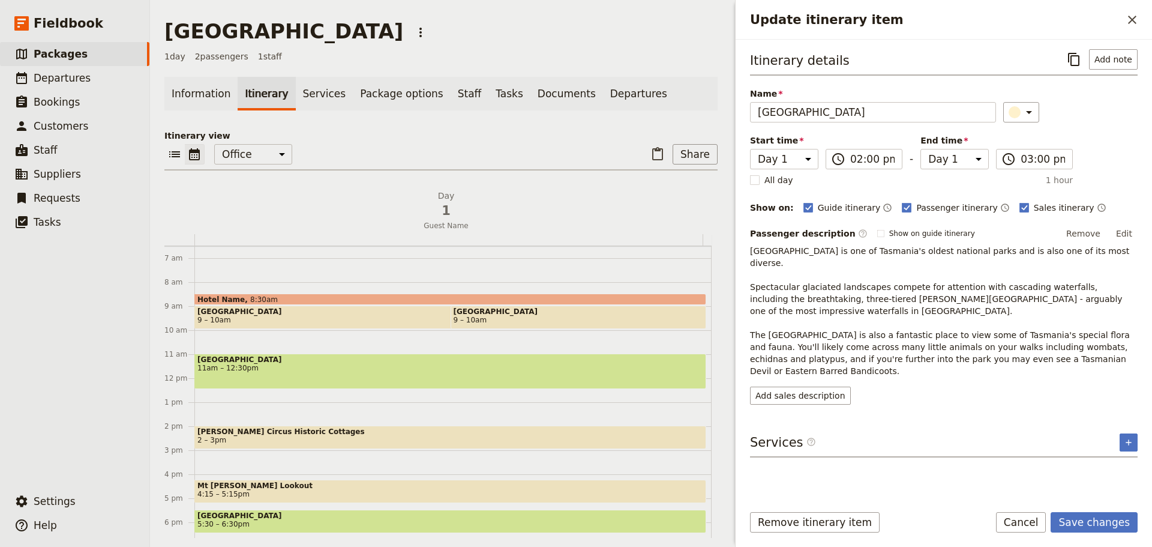
drag, startPoint x: 752, startPoint y: 251, endPoint x: 765, endPoint y: 252, distance: 13.2
click at [752, 251] on p "Mount Field National Park is one of Tasmania's oldest national parks and is als…" at bounding box center [944, 311] width 388 height 132
click at [1133, 233] on button "Edit" at bounding box center [1124, 233] width 27 height 18
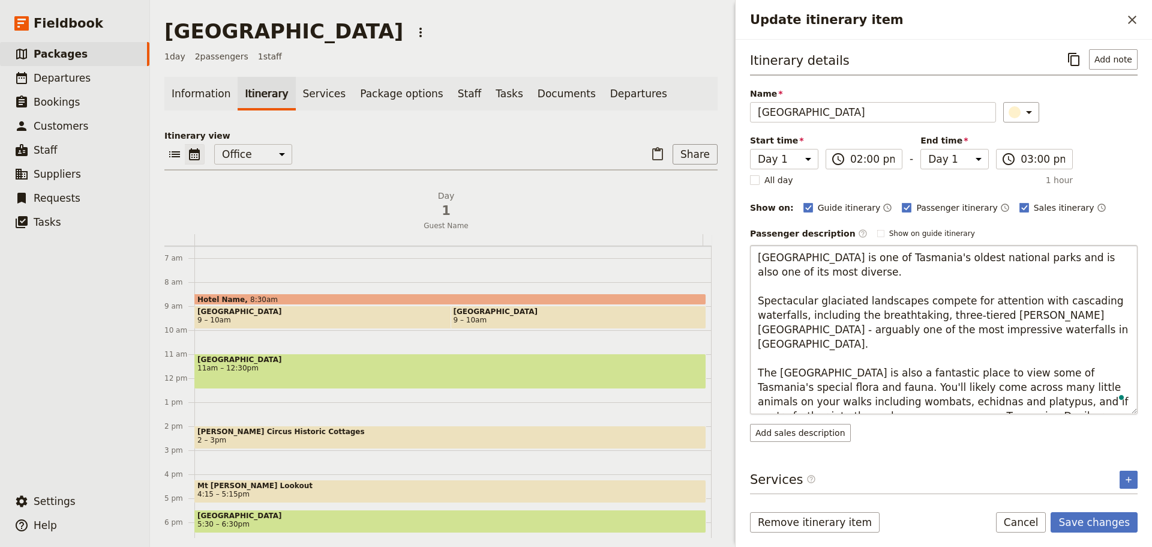
click at [763, 260] on textarea "Mount Field National Park is one of Tasmania's oldest national parks and is als…" at bounding box center [944, 329] width 388 height 169
click at [755, 260] on textarea "Mount Field National Park is one of Tasmania's oldest national parks and is als…" at bounding box center [944, 329] width 388 height 169
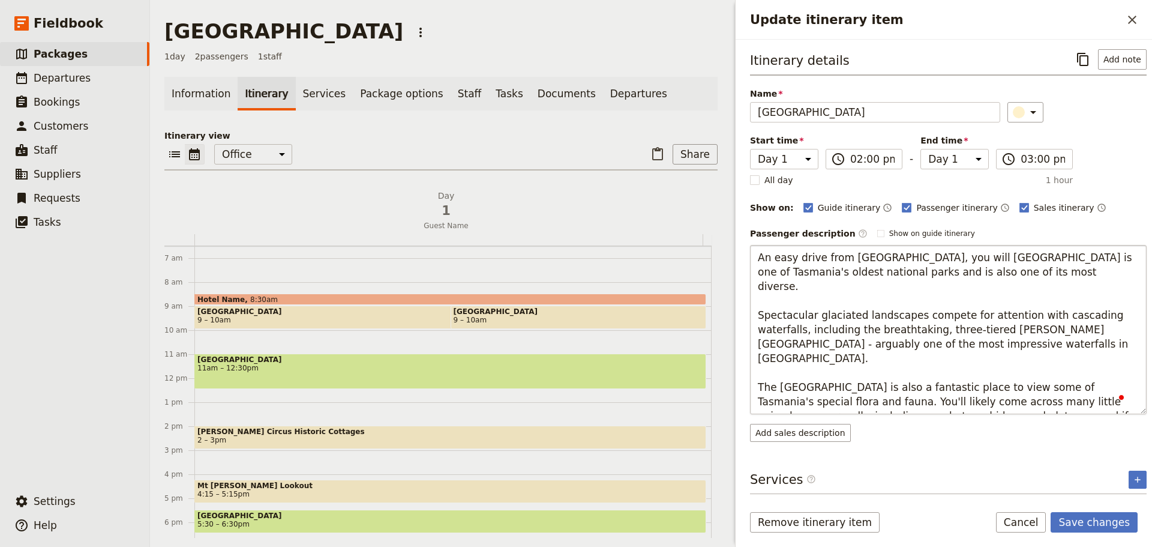
type textarea "An easy drive from Hobart, you will find Mount Field National Park is one of Ta…"
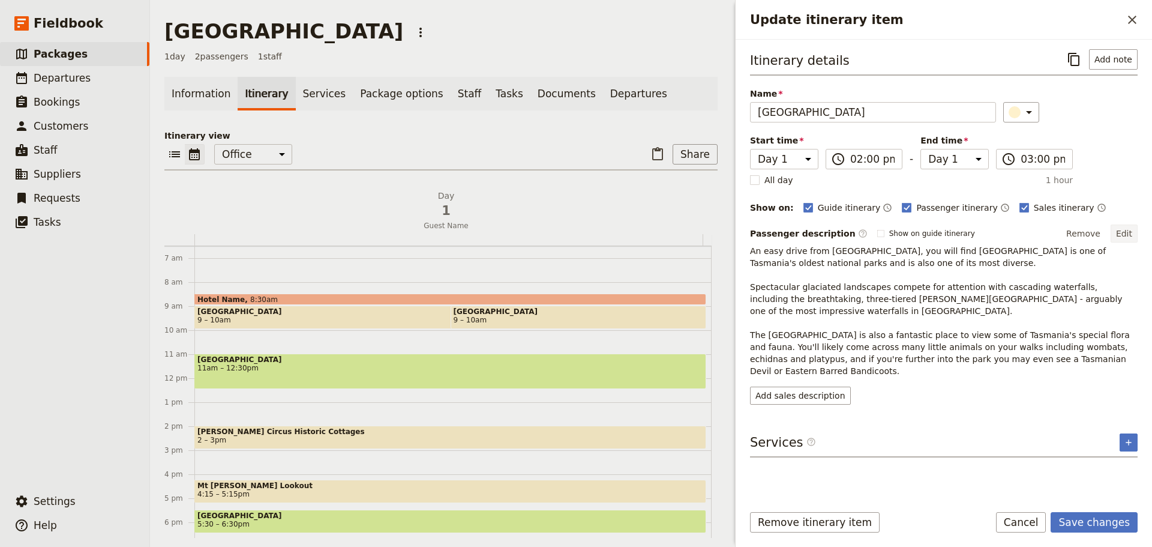
click at [1123, 231] on button "Edit" at bounding box center [1124, 233] width 27 height 18
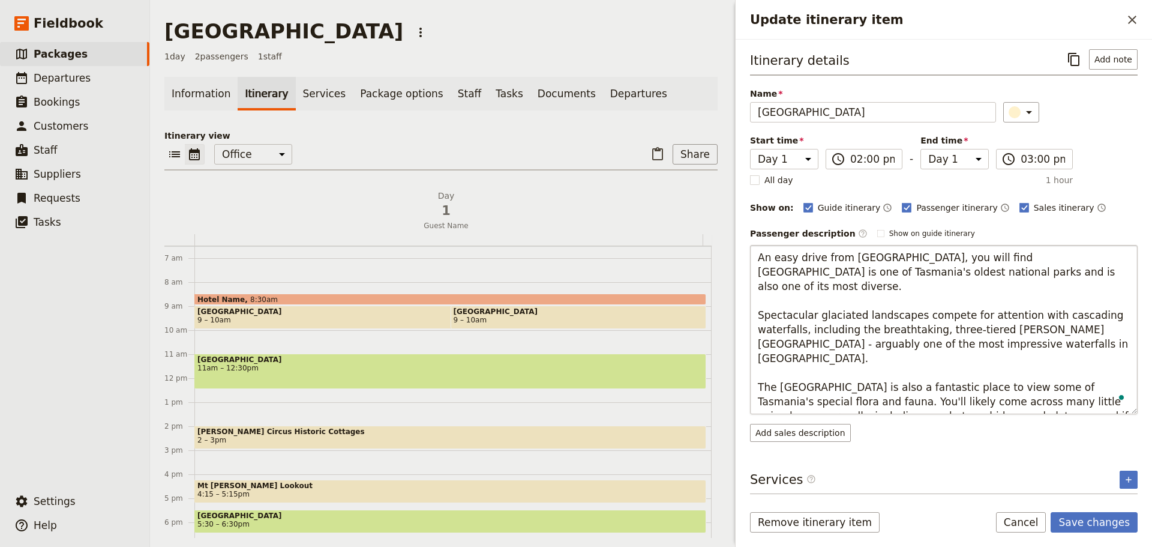
click at [919, 329] on textarea "An easy drive from Hobart, you will find Mount Field National Park is one of Ta…" at bounding box center [944, 329] width 388 height 169
type textarea "An easy drive from Hobart, you will find Mount Field National Park is one of Ta…"
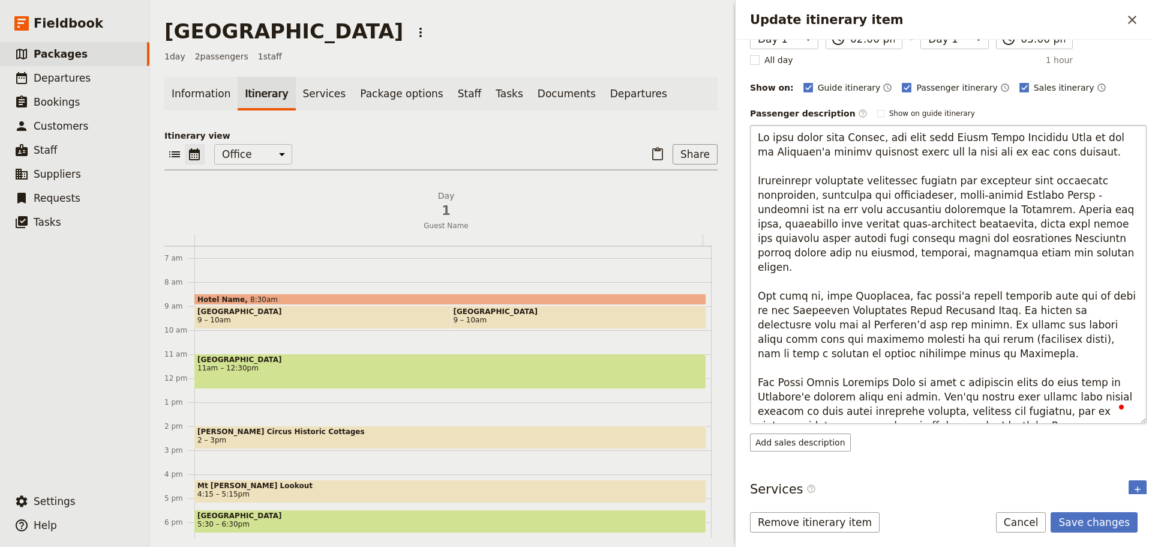
scroll to position [139, 0]
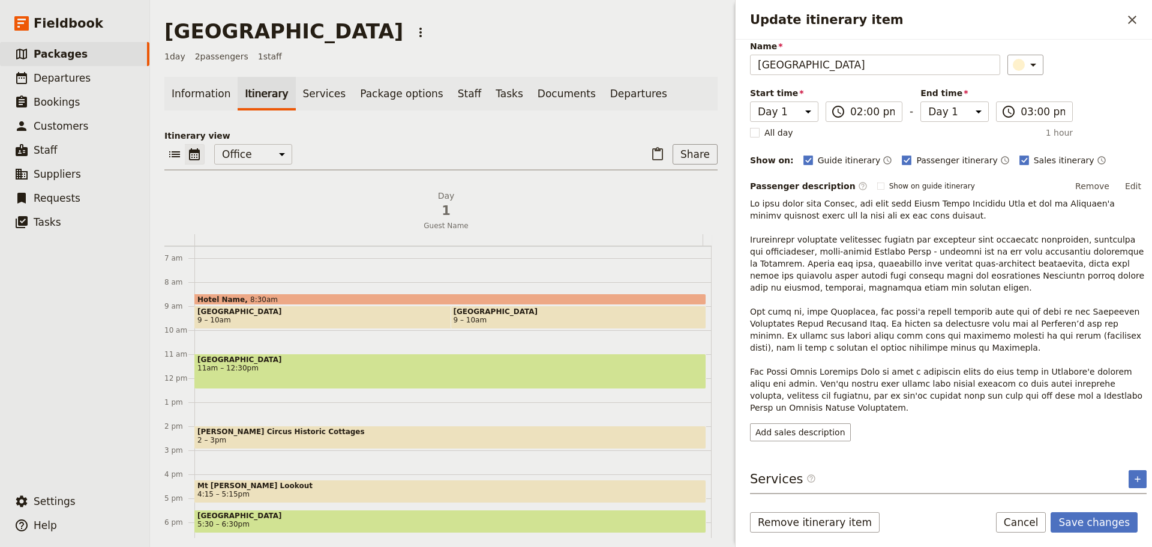
click at [1084, 506] on form "Itinerary details ​ Add note Name Mt Field National Park ​ Start time Day 1 14:…" at bounding box center [944, 293] width 416 height 507
click at [1091, 519] on button "Save changes" at bounding box center [1094, 522] width 87 height 20
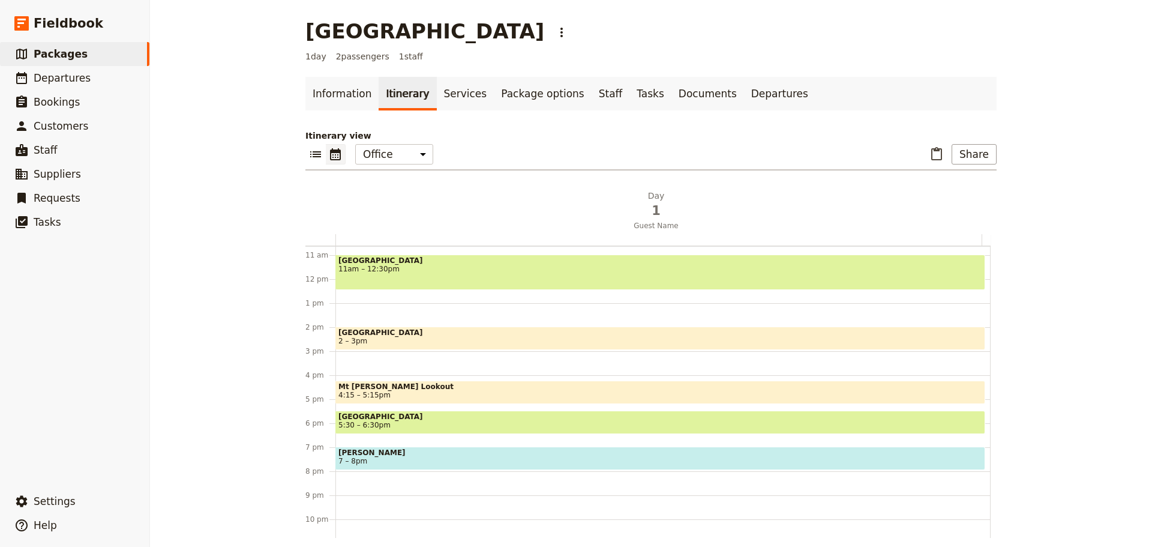
scroll to position [284, 0]
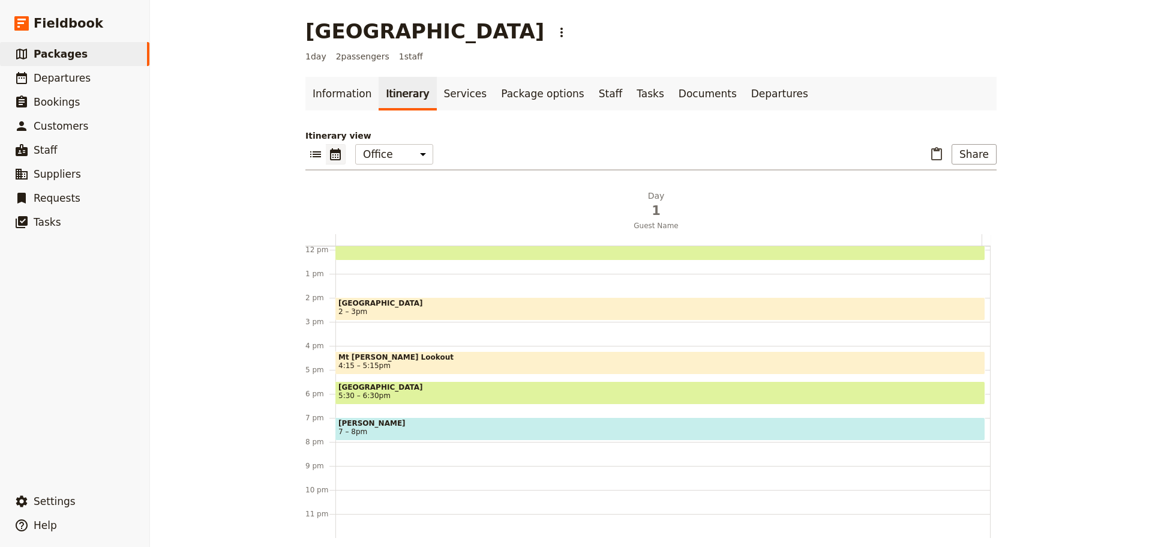
click at [369, 314] on span "2 – 3pm" at bounding box center [660, 311] width 644 height 8
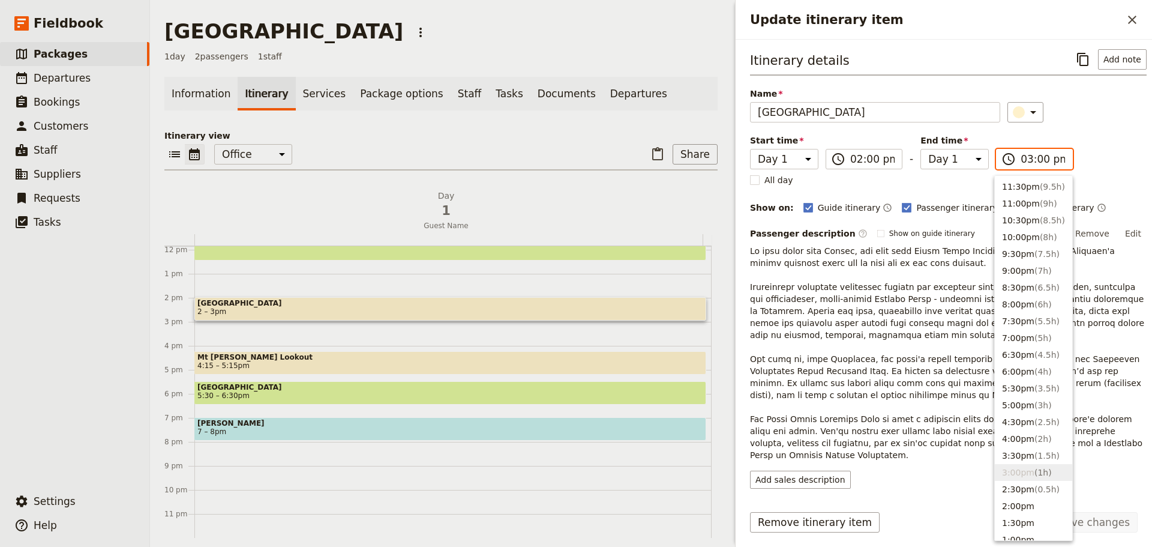
click at [1046, 163] on input "03:00 pm" at bounding box center [1043, 159] width 44 height 14
click at [1020, 434] on button "4:00pm ( 2h )" at bounding box center [1033, 438] width 77 height 17
type input "04:00 pm"
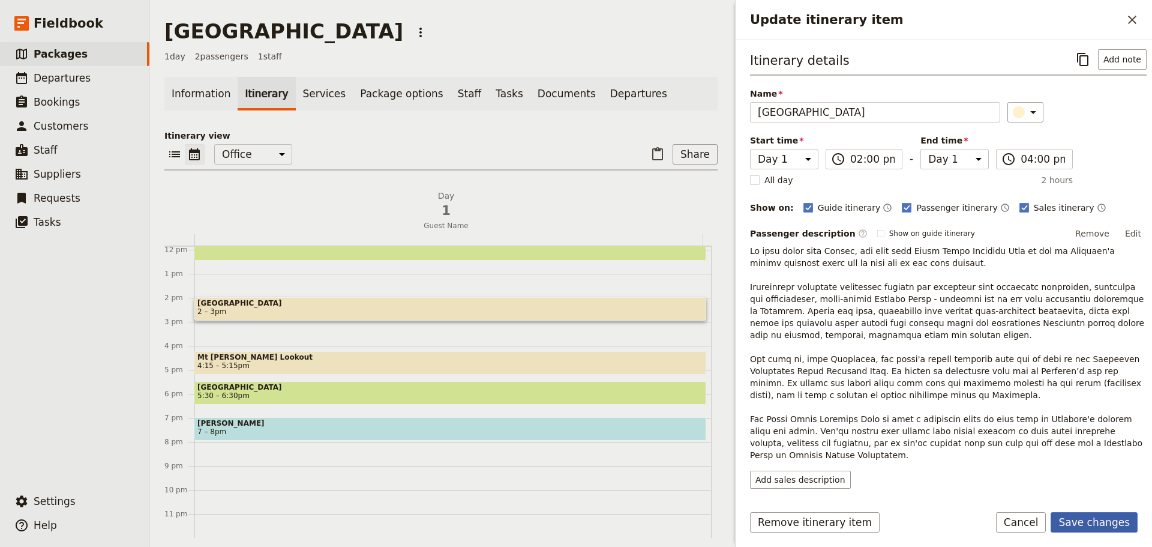
click at [1090, 520] on button "Save changes" at bounding box center [1094, 522] width 87 height 20
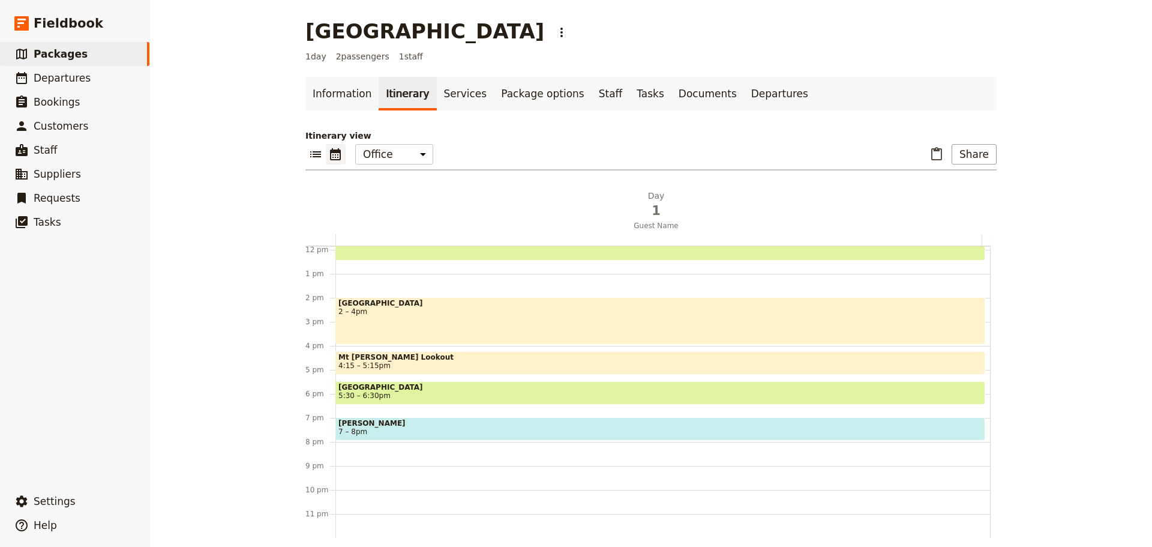
click at [398, 360] on span "Mt [PERSON_NAME] Lookout" at bounding box center [660, 357] width 644 height 8
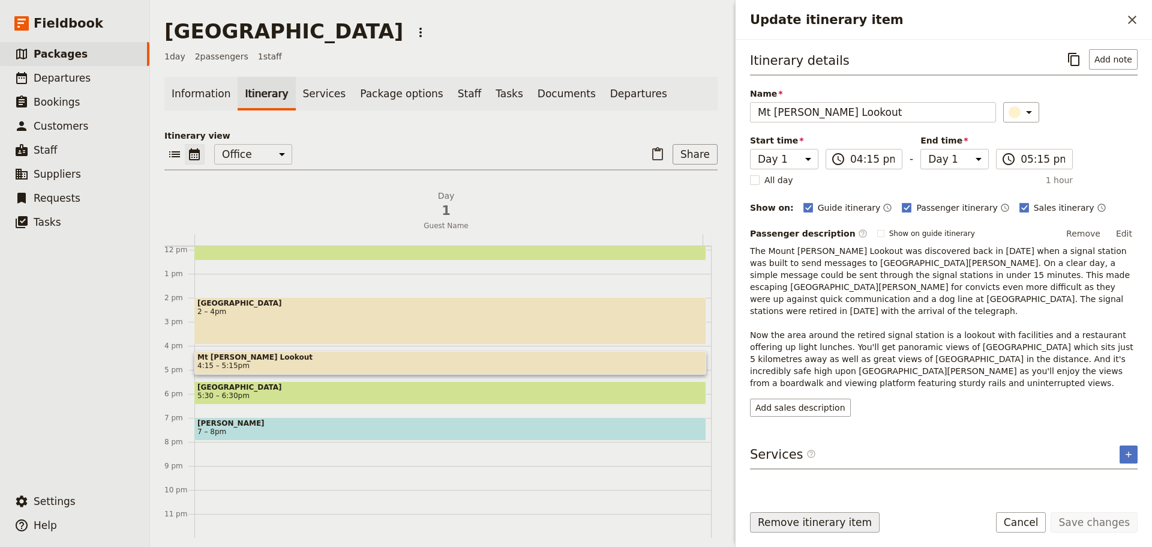
drag, startPoint x: 866, startPoint y: 520, endPoint x: 853, endPoint y: 521, distance: 13.9
click at [865, 520] on button "Remove itinerary item" at bounding box center [815, 522] width 130 height 20
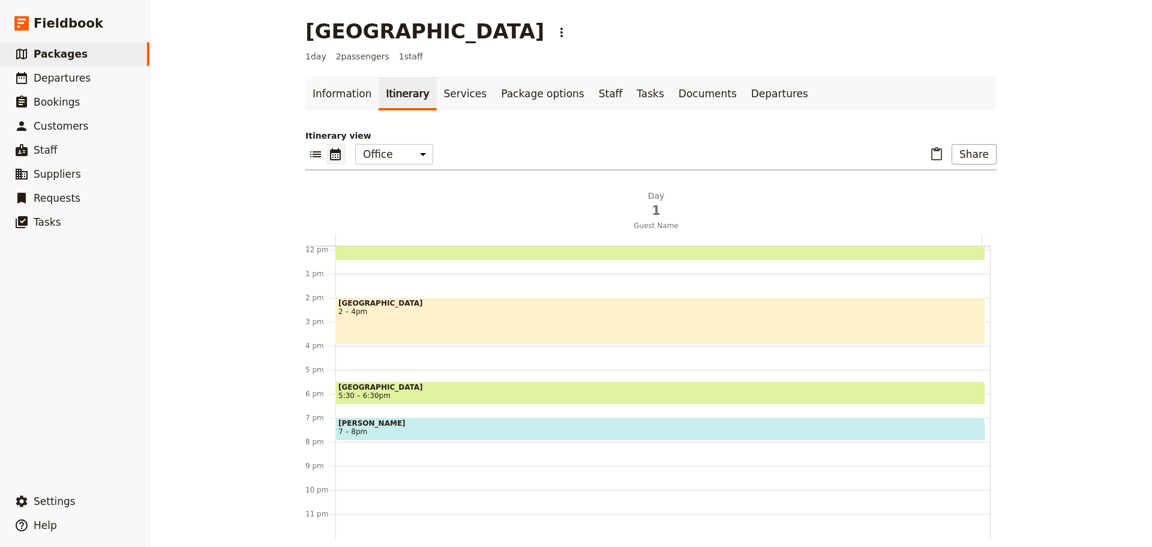
drag, startPoint x: 361, startPoint y: 389, endPoint x: 389, endPoint y: 393, distance: 29.1
click at [361, 389] on span "[GEOGRAPHIC_DATA]" at bounding box center [660, 387] width 644 height 8
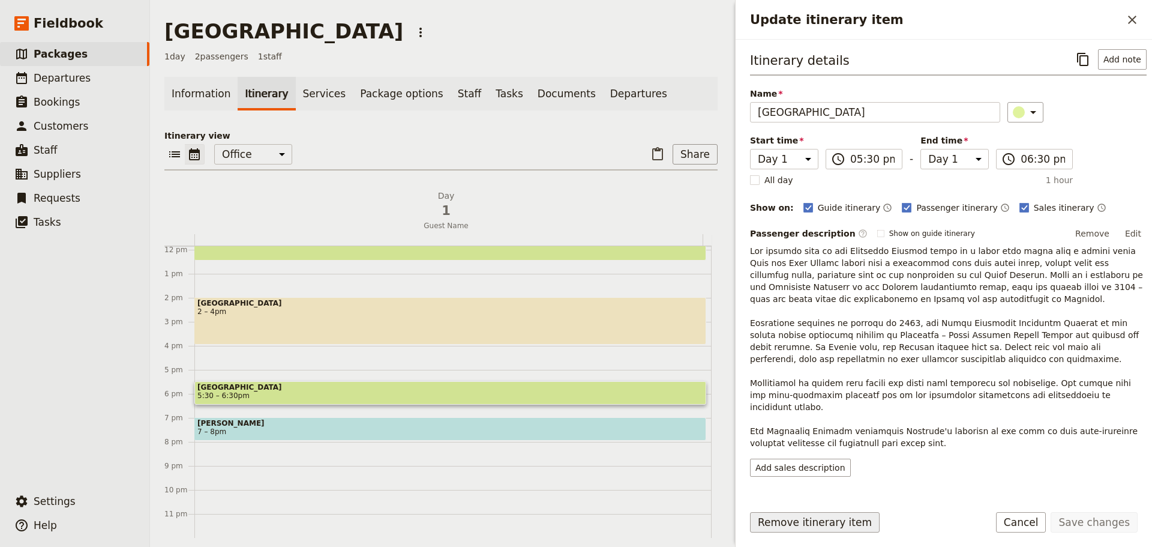
click at [821, 513] on button "Remove itinerary item" at bounding box center [815, 522] width 130 height 20
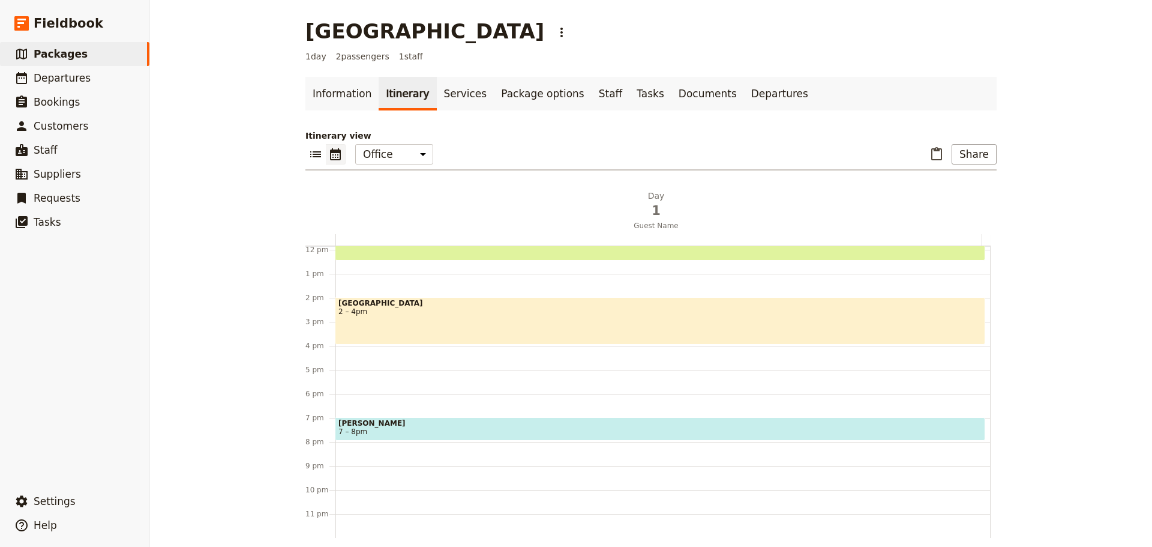
click at [397, 418] on div "MONA 7 – 8pm" at bounding box center [660, 428] width 650 height 23
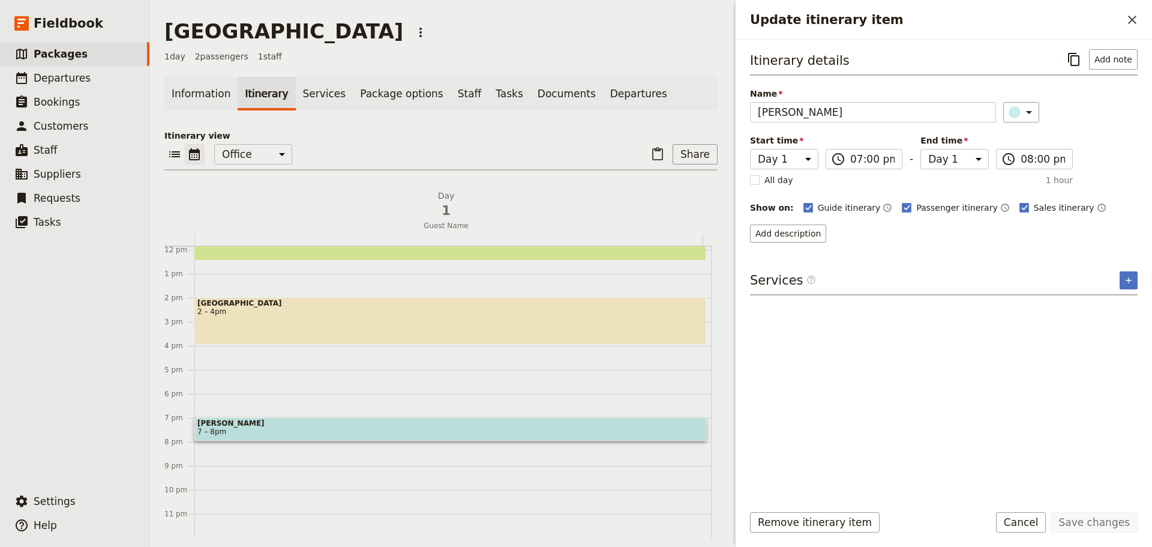
click at [775, 509] on form "Itinerary details ​ Add note Name MONA ​ Start time Day 1 19:00 ​ 07:00 pm - En…" at bounding box center [944, 293] width 416 height 507
click at [775, 519] on button "Remove itinerary item" at bounding box center [815, 522] width 130 height 20
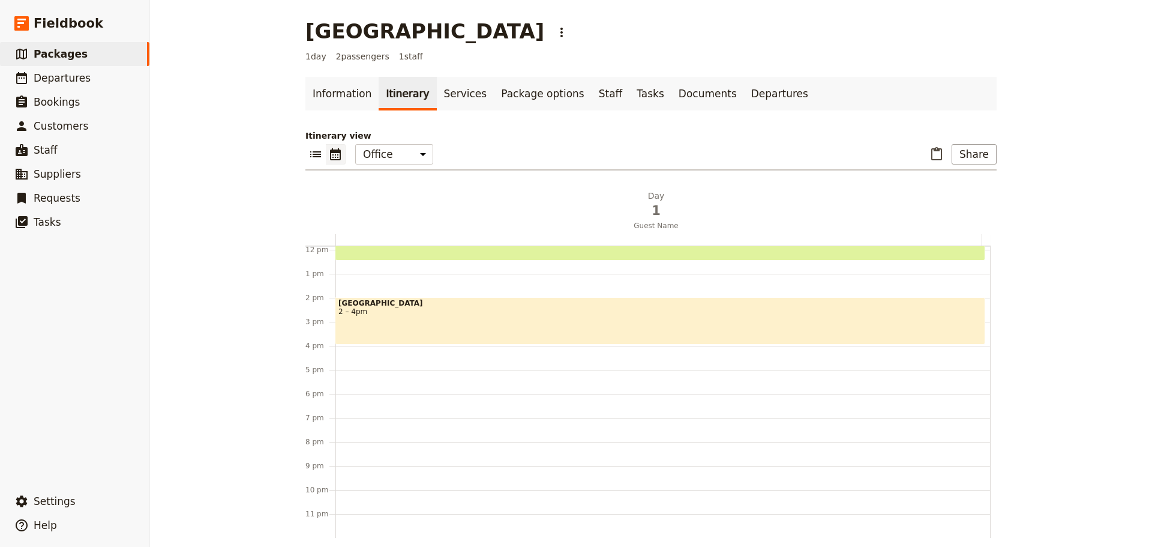
click at [343, 387] on div "Hotel Name 8:30am Mt Wellington 9 – 10am Richmond 9 – 10am Bonorong Wildlife Pa…" at bounding box center [662, 250] width 655 height 576
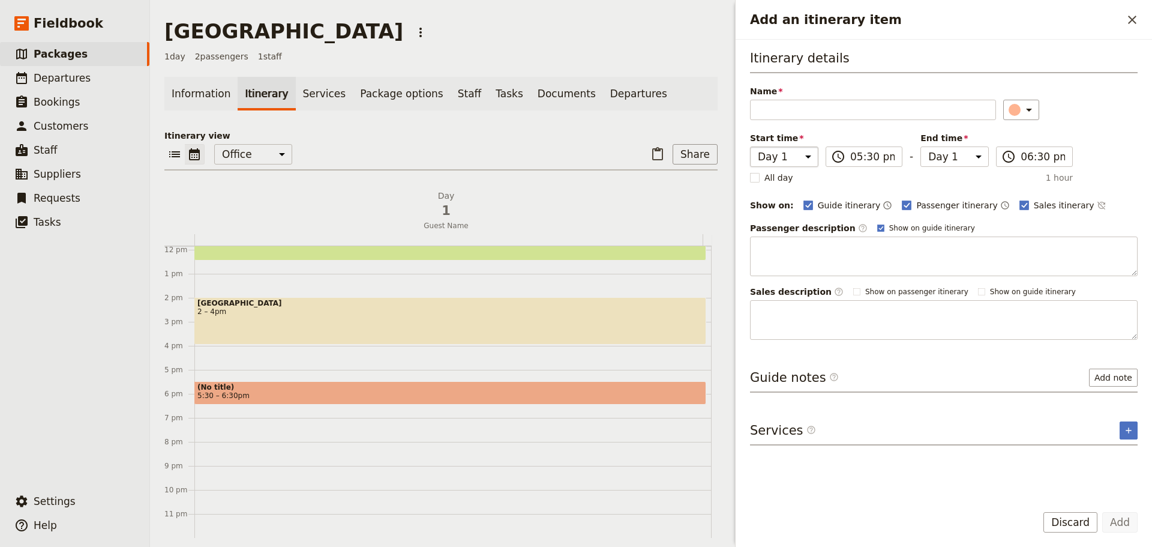
type input "a"
type input "Arrive back at your hotel"
click at [877, 228] on rect "Add an itinerary item" at bounding box center [880, 227] width 7 height 7
click at [877, 223] on input "Show on guide itinerary" at bounding box center [877, 223] width 1 height 1
checkbox input "false"
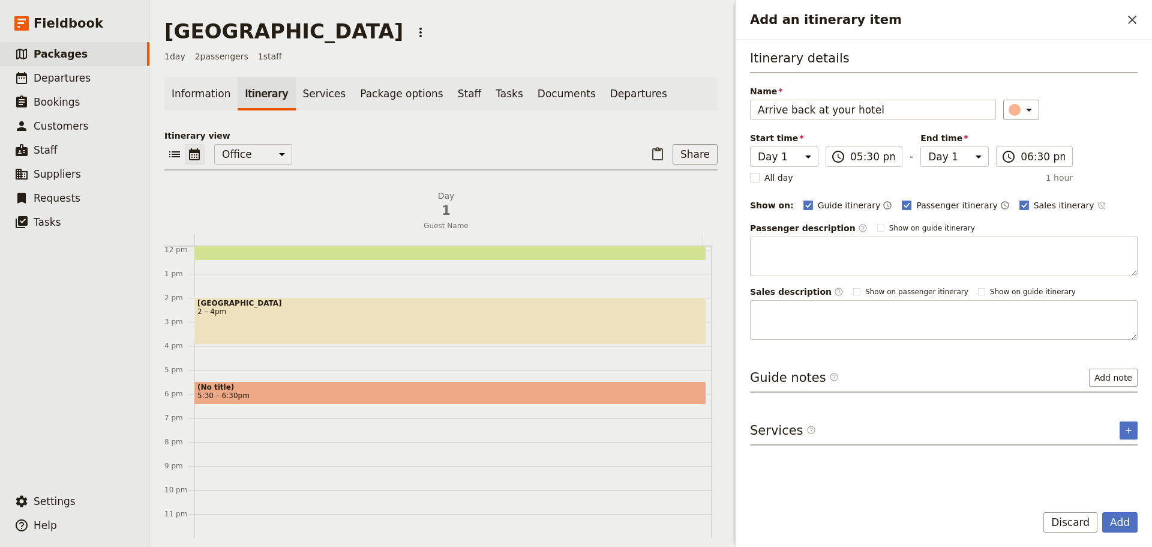
click at [1097, 201] on icon "Time not shown on sales itinerary" at bounding box center [1102, 205] width 10 height 10
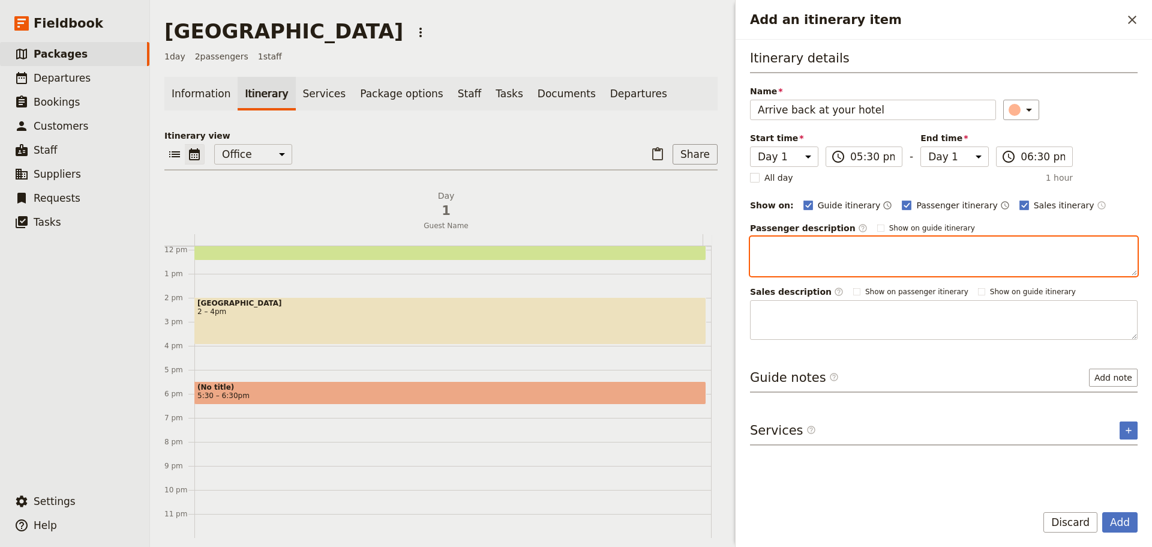
click at [916, 254] on textarea "Add an itinerary item" at bounding box center [944, 256] width 388 height 40
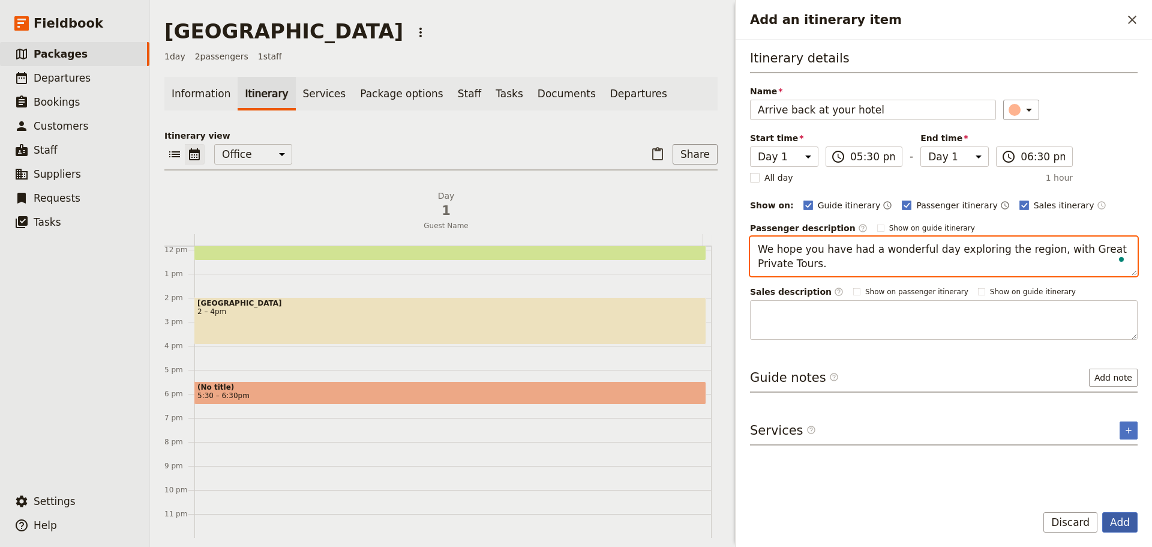
type textarea "We hope you have had a wonderful day exploring the region, with Great Private T…"
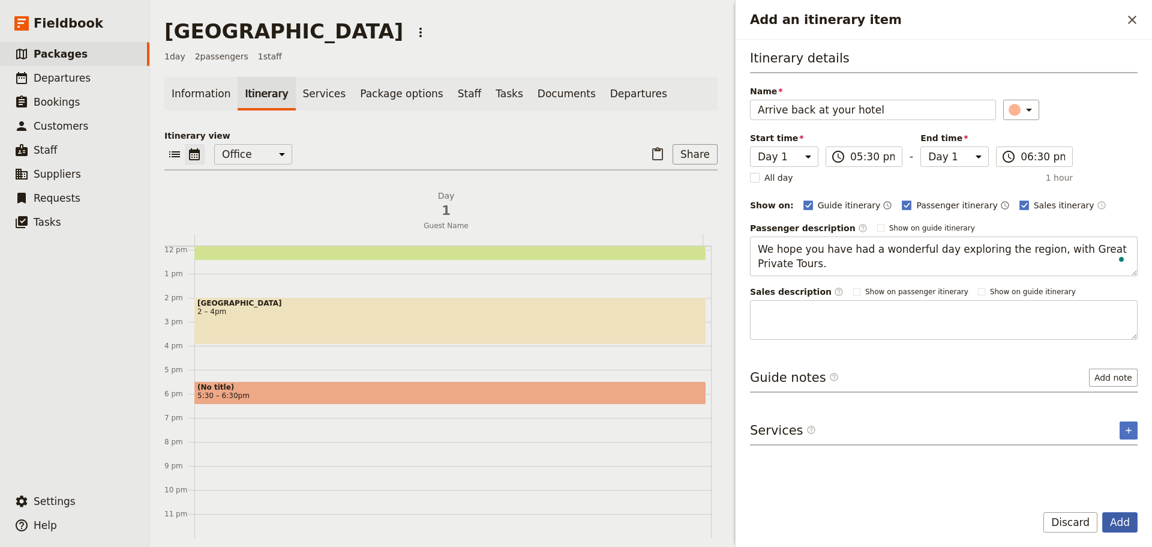
click at [1123, 512] on button "Add" at bounding box center [1119, 522] width 35 height 20
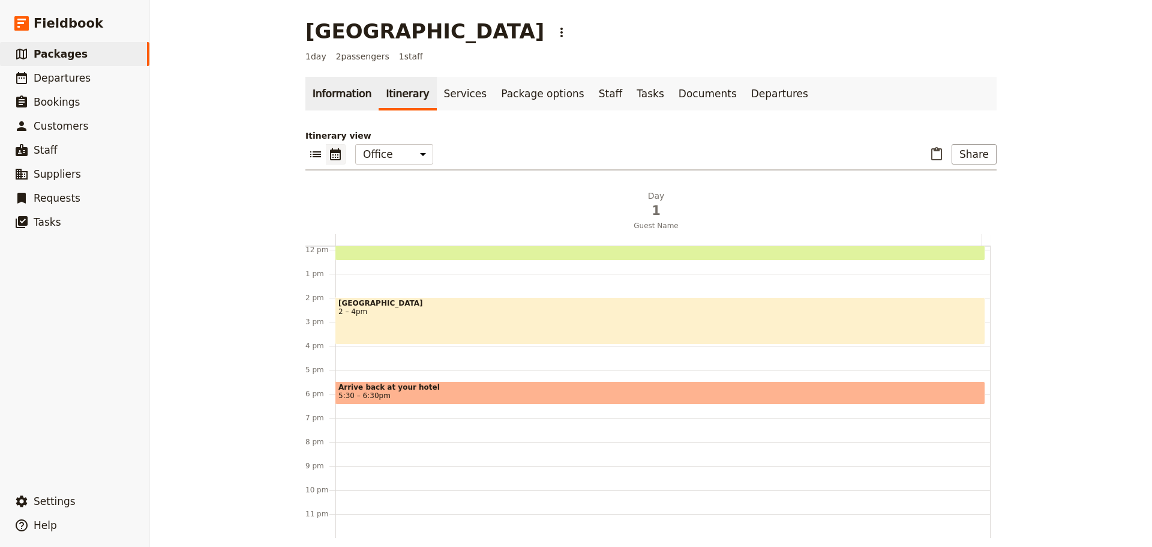
click at [305, 92] on link "Information" at bounding box center [341, 94] width 73 height 34
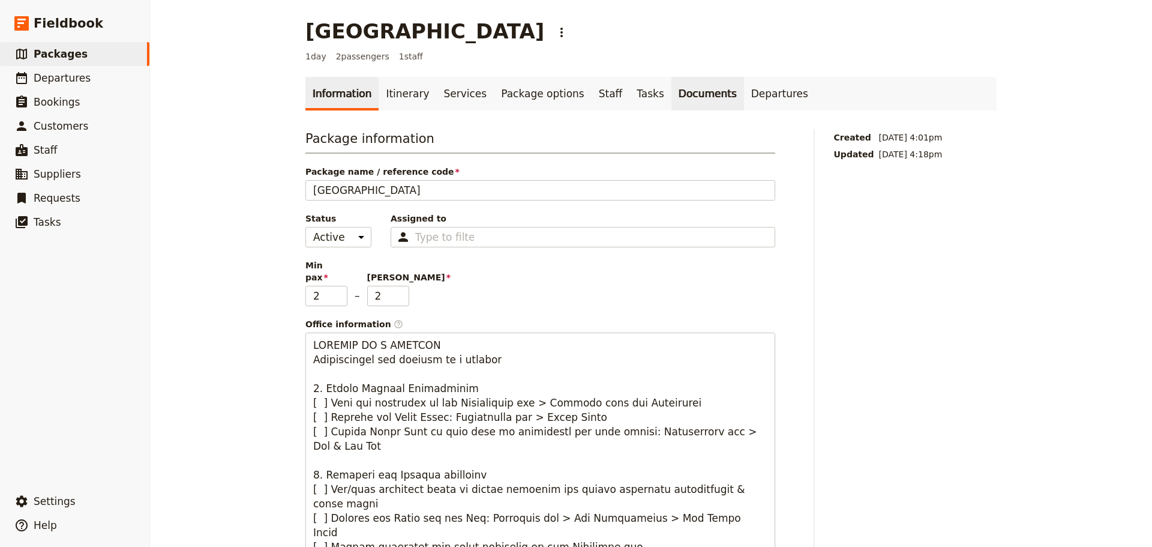
click at [671, 92] on link "Documents" at bounding box center [707, 94] width 73 height 34
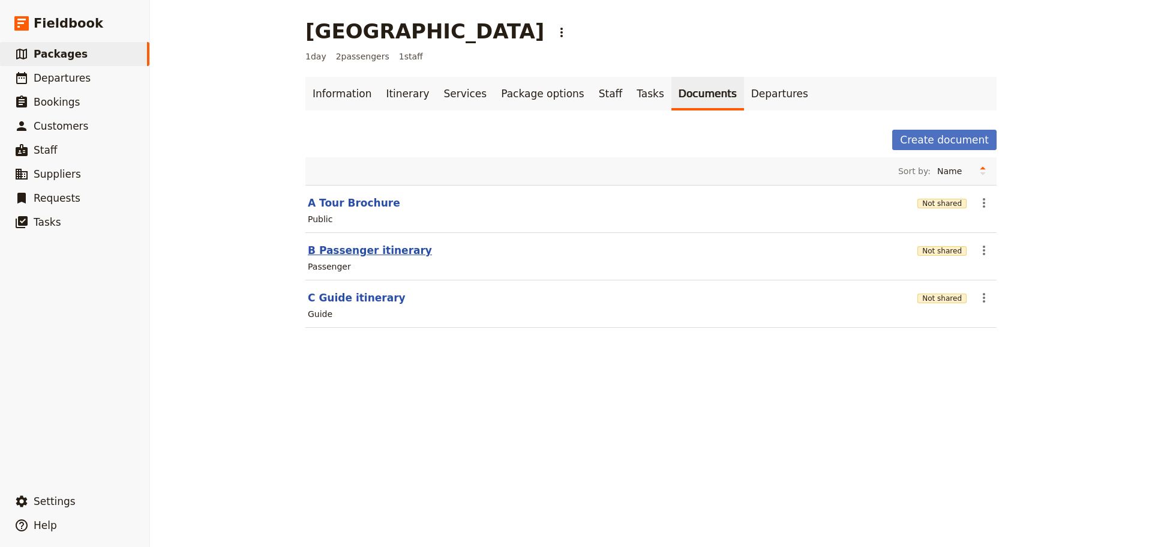
click at [341, 250] on button "B Passenger itinerary" at bounding box center [370, 250] width 124 height 14
select select "PASSENGER"
select select "DEFAULT"
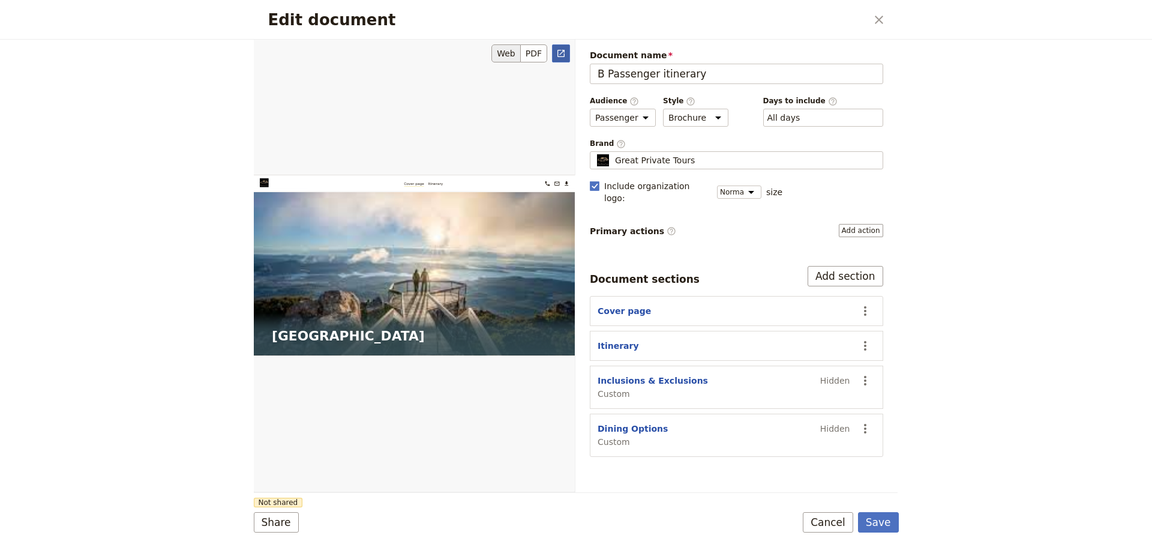
click at [565, 53] on icon "Open full preview" at bounding box center [560, 53] width 7 height 7
click at [826, 524] on button "Cancel" at bounding box center [828, 522] width 50 height 20
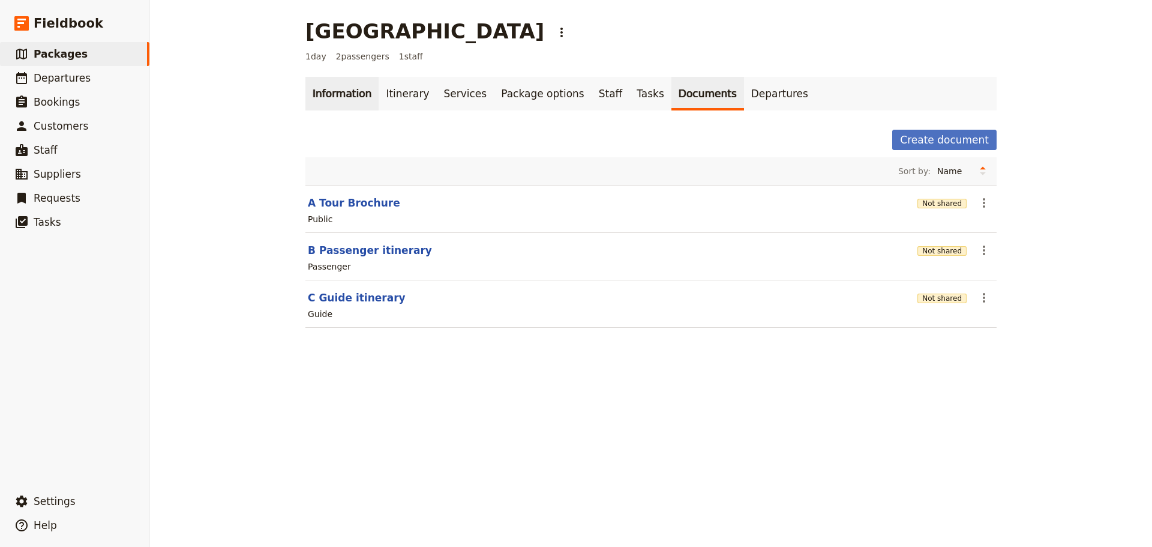
click at [325, 94] on link "Information" at bounding box center [341, 94] width 73 height 34
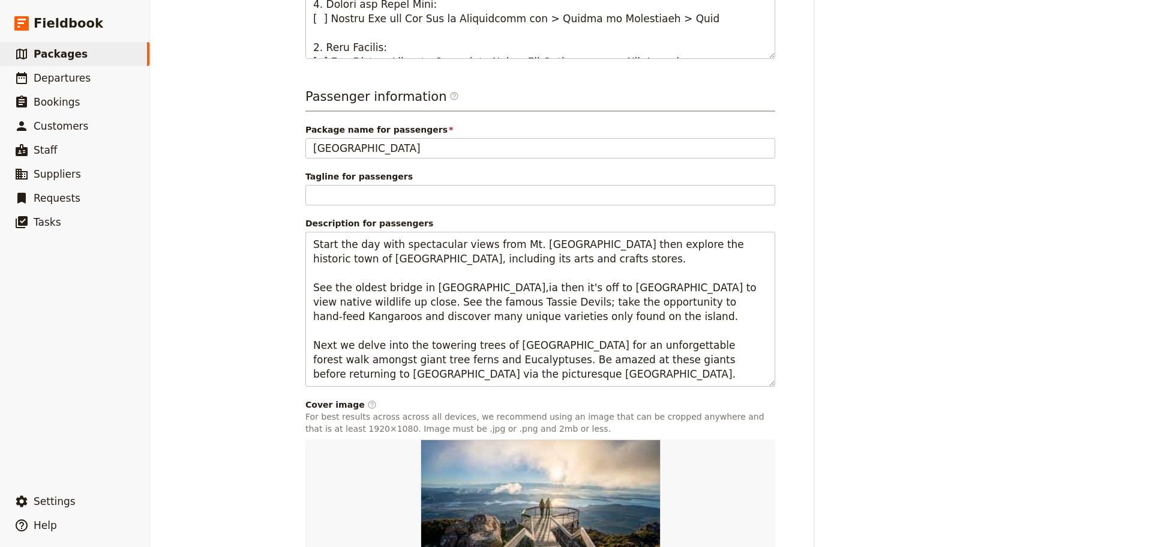
scroll to position [766, 0]
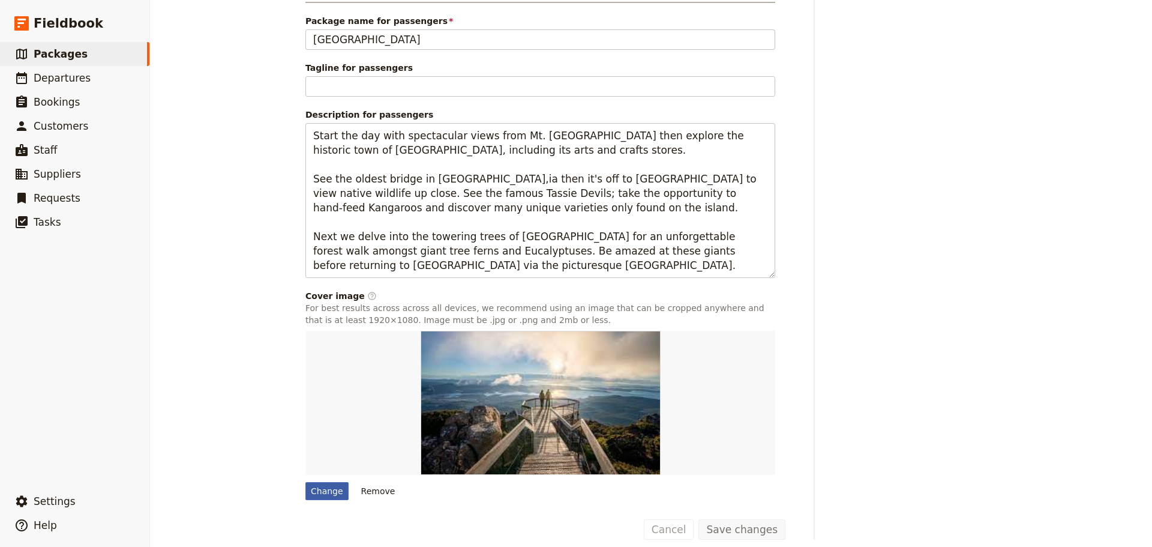
click at [315, 482] on div "Change" at bounding box center [326, 491] width 43 height 18
click at [305, 481] on input "Change" at bounding box center [305, 481] width 1 height 1
click at [323, 482] on div "Change" at bounding box center [326, 491] width 43 height 18
click at [305, 481] on input "Change" at bounding box center [305, 481] width 1 height 1
click at [319, 482] on div "Change" at bounding box center [326, 491] width 43 height 18
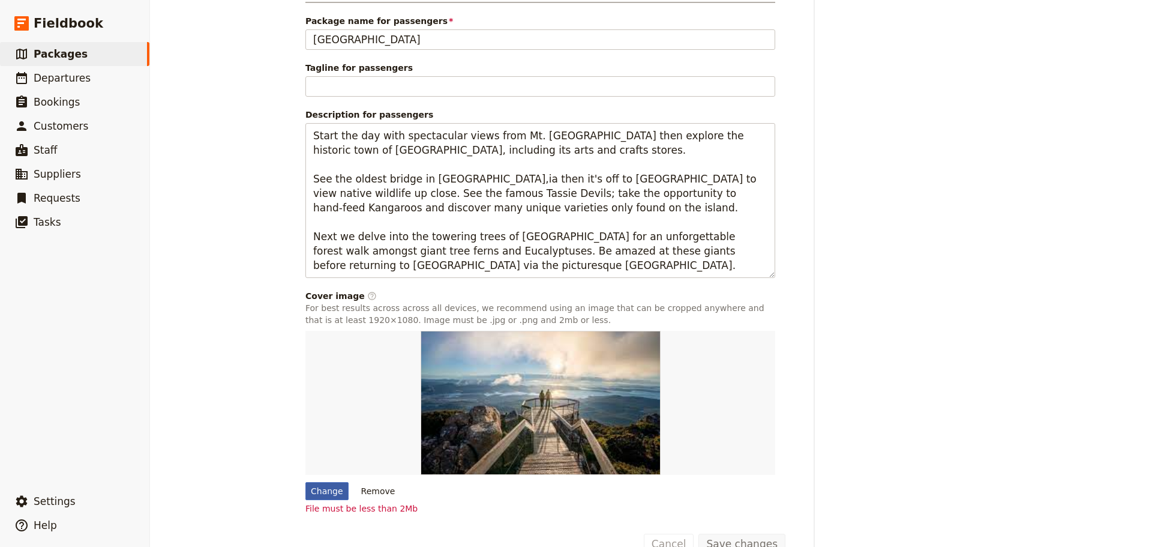
click at [305, 481] on input "Change" at bounding box center [305, 481] width 1 height 1
click at [322, 483] on div "Change" at bounding box center [326, 491] width 43 height 18
click at [305, 482] on input "Change" at bounding box center [305, 481] width 1 height 1
click at [319, 482] on div "Change" at bounding box center [326, 491] width 43 height 18
click at [305, 481] on input "Change" at bounding box center [305, 481] width 1 height 1
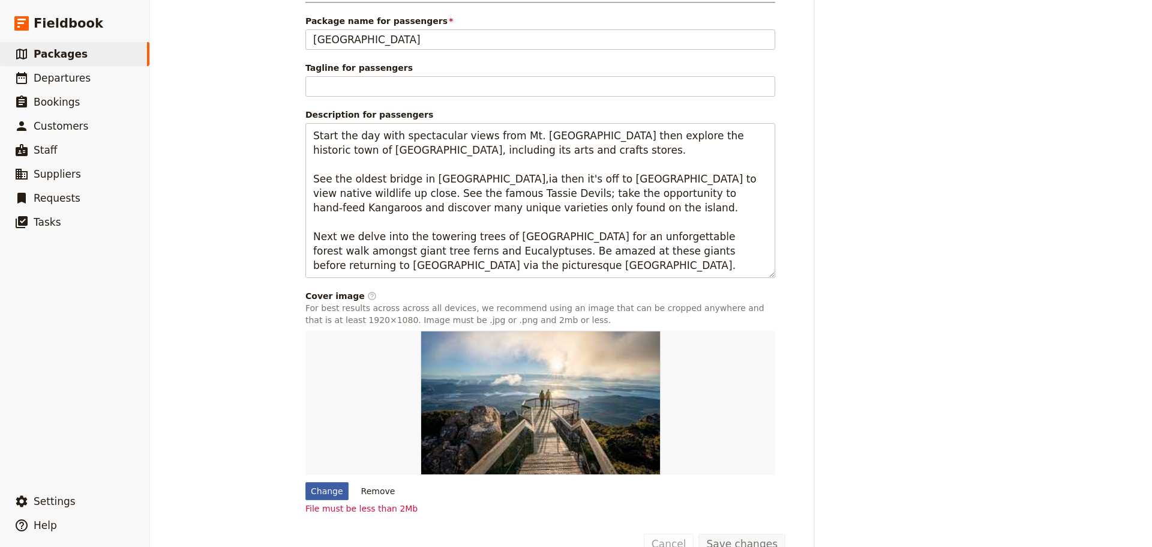
click at [317, 482] on div "Change" at bounding box center [326, 491] width 43 height 18
click at [305, 481] on input "Change" at bounding box center [305, 481] width 1 height 1
type input "C:\fakepath\Richmond.jpg"
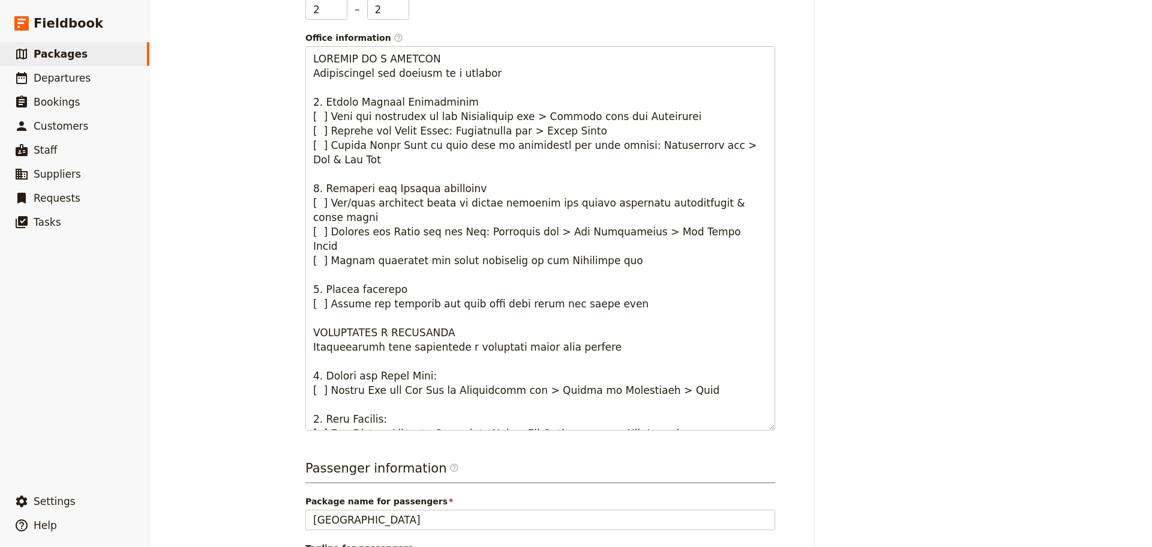
scroll to position [0, 0]
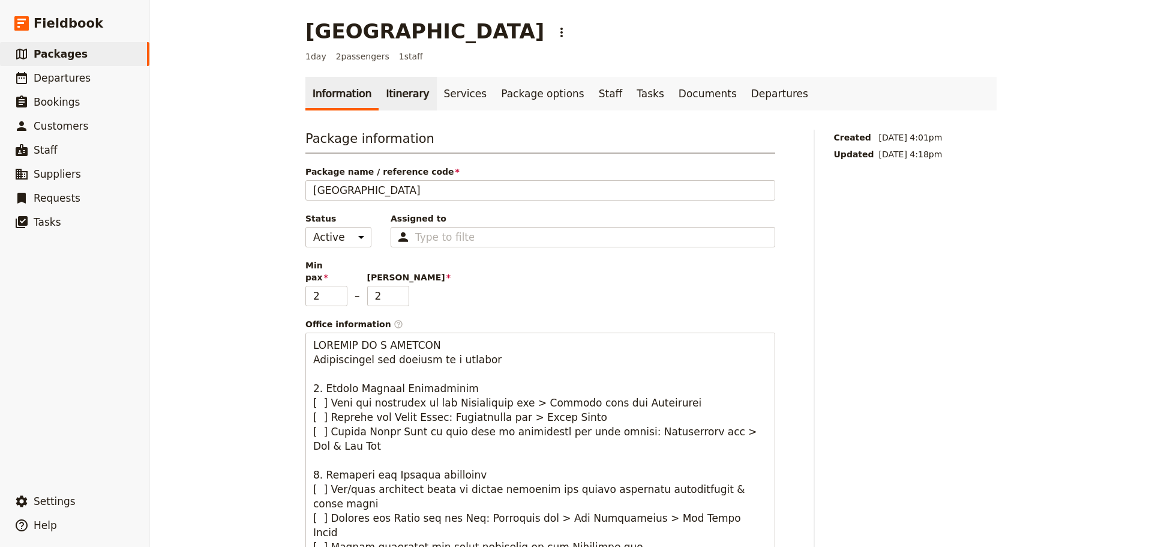
click at [403, 96] on link "Itinerary" at bounding box center [408, 94] width 58 height 34
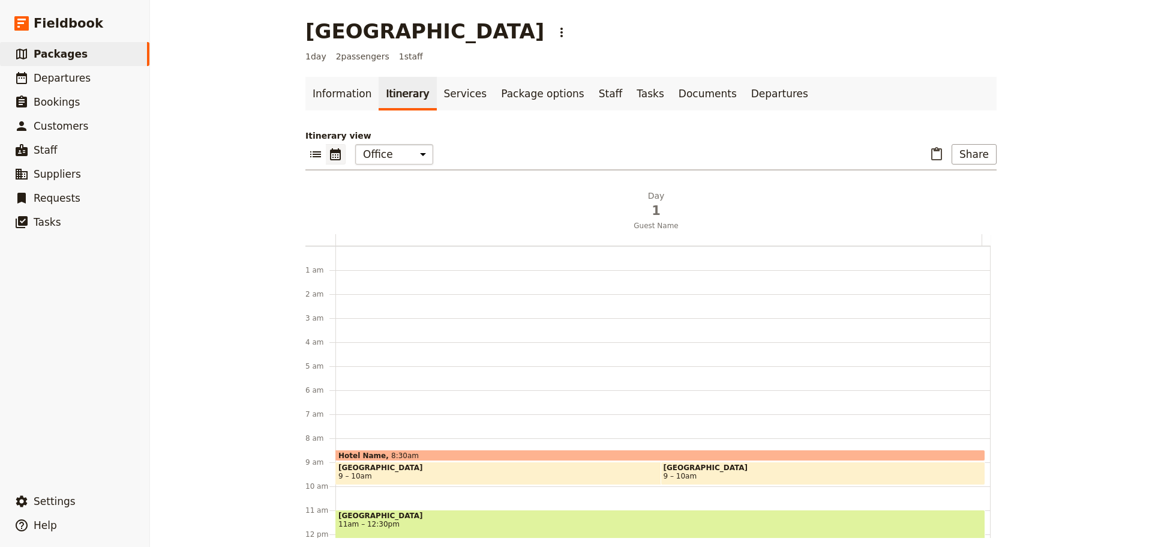
scroll to position [156, 0]
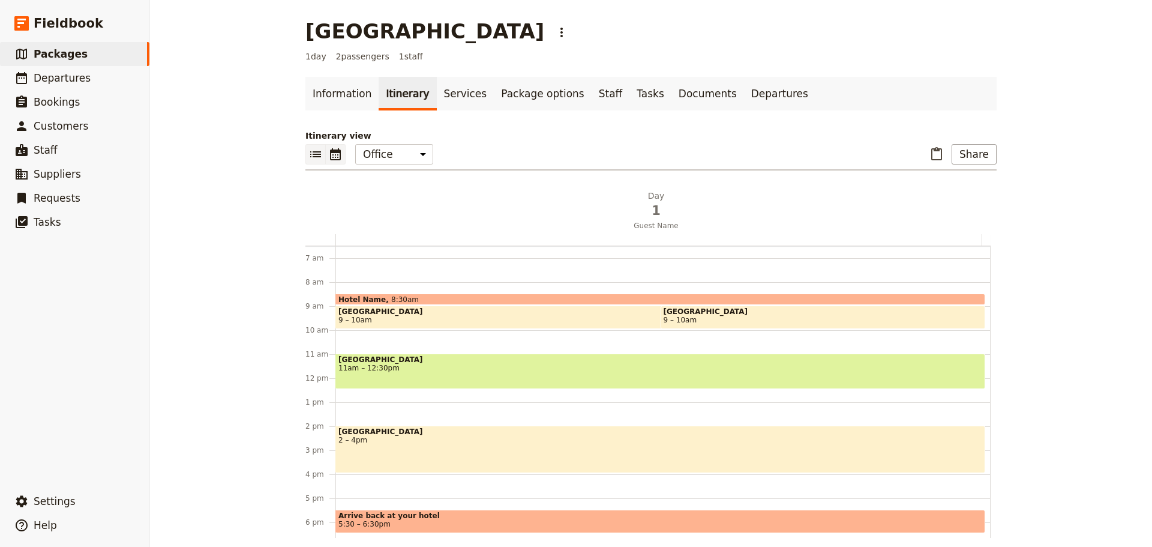
click at [310, 155] on icon "List view" at bounding box center [315, 154] width 11 height 6
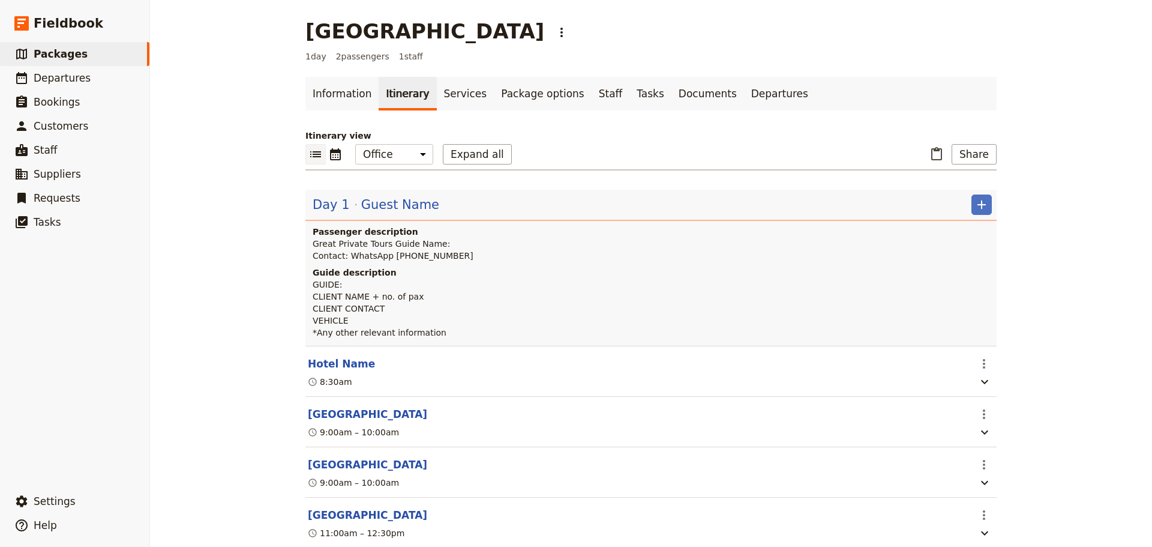
click at [365, 200] on span "Guest Name" at bounding box center [400, 205] width 78 height 18
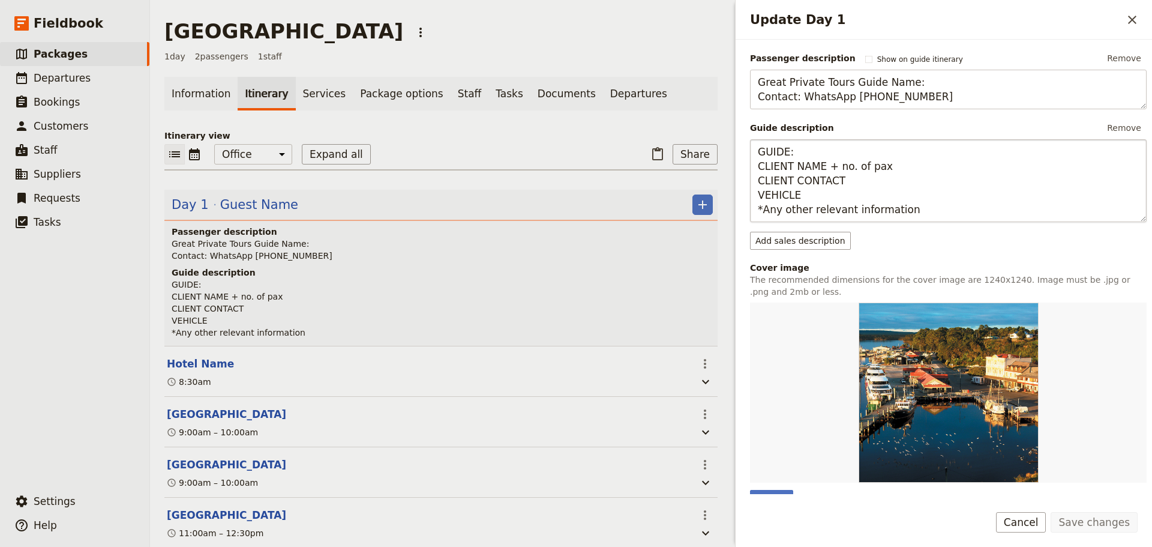
scroll to position [240, 0]
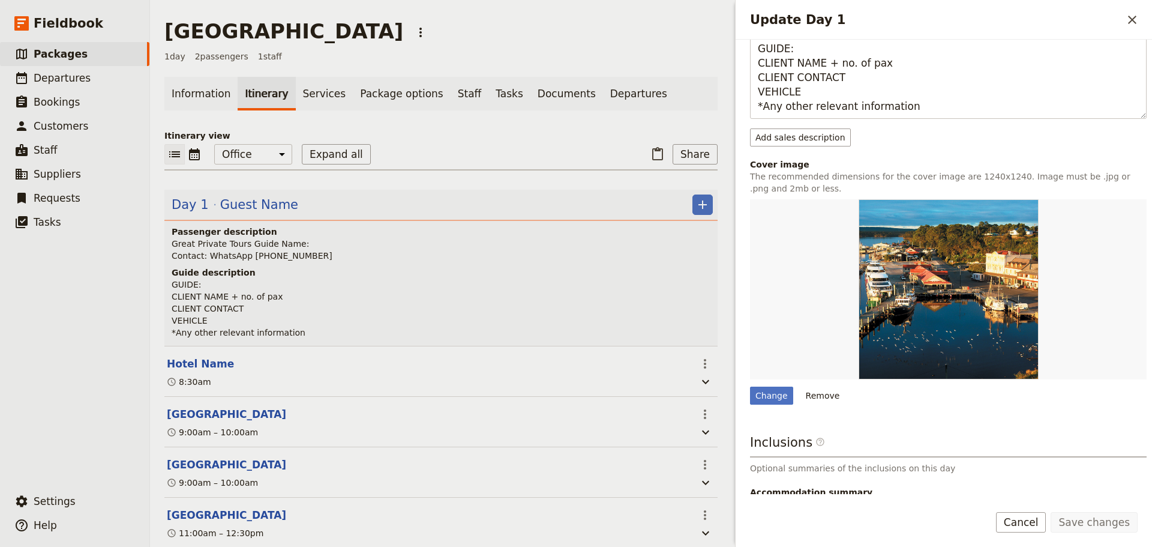
click at [748, 388] on div "Day title Guest Name Departure start Departure end Short summary 150 / 150 char…" at bounding box center [944, 267] width 416 height 454
click at [764, 391] on div "Change" at bounding box center [771, 395] width 43 height 18
click at [750, 386] on input "Change" at bounding box center [749, 386] width 1 height 1
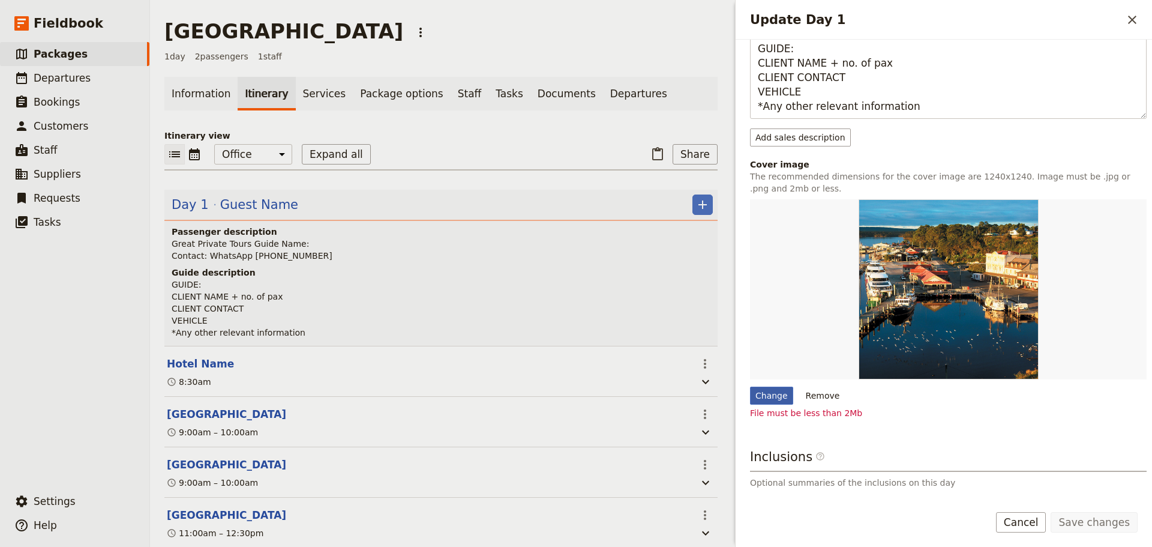
click at [773, 397] on div "Change" at bounding box center [771, 395] width 43 height 18
click at [750, 386] on input "Change" at bounding box center [749, 386] width 1 height 1
click at [769, 395] on div "Change" at bounding box center [771, 395] width 43 height 18
click at [750, 386] on input "Change" at bounding box center [749, 386] width 1 height 1
click at [762, 394] on div "Change" at bounding box center [771, 395] width 43 height 18
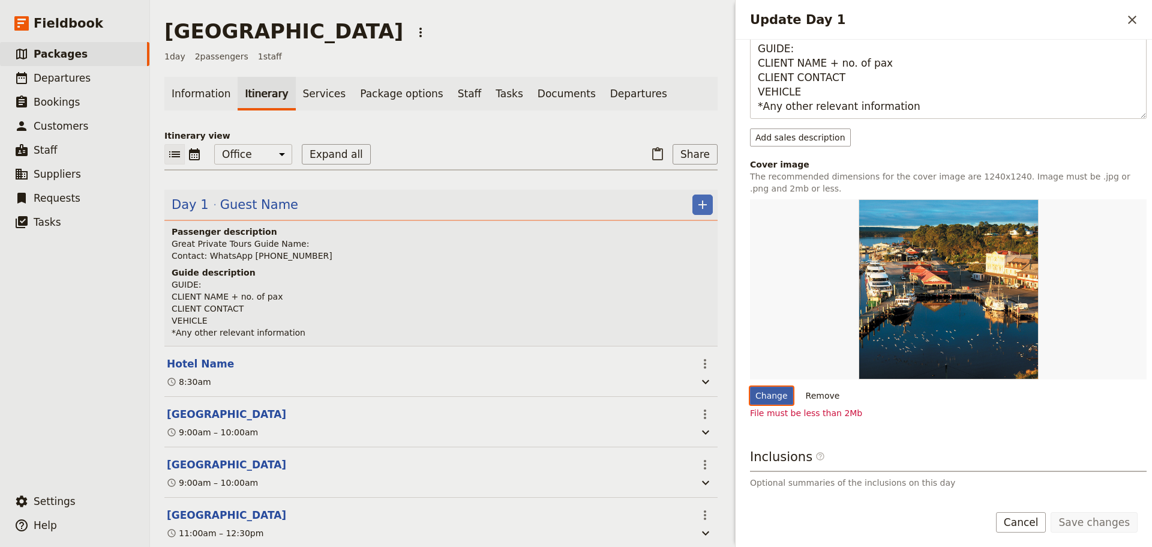
click at [750, 386] on input "Change" at bounding box center [749, 386] width 1 height 1
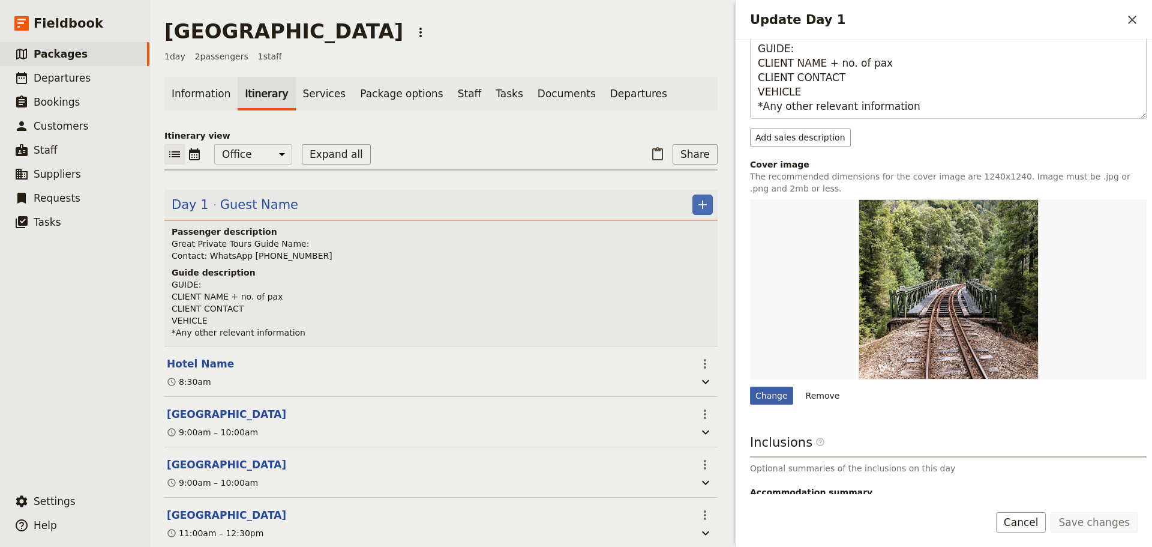
click at [772, 402] on div "Change" at bounding box center [771, 395] width 43 height 18
click at [750, 386] on input "Change" at bounding box center [749, 386] width 1 height 1
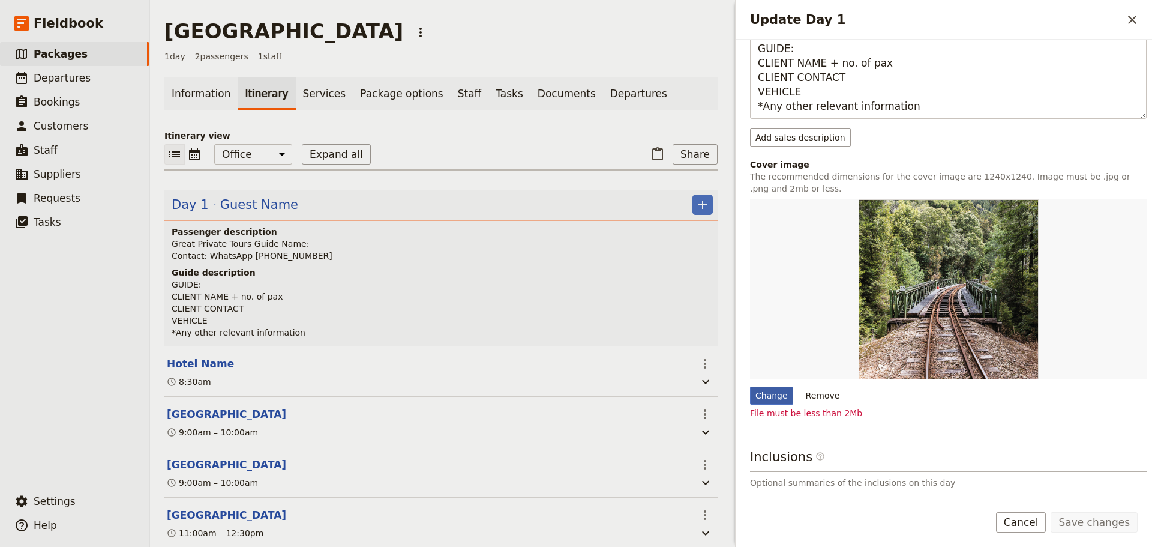
click at [776, 394] on div "Change" at bounding box center [771, 395] width 43 height 18
click at [750, 386] on input "Change" at bounding box center [749, 386] width 1 height 1
click at [774, 395] on div "Change" at bounding box center [771, 395] width 43 height 18
click at [750, 386] on input "Change" at bounding box center [749, 386] width 1 height 1
type input "C:\fakepath\Strahan Rainforest.jpg"
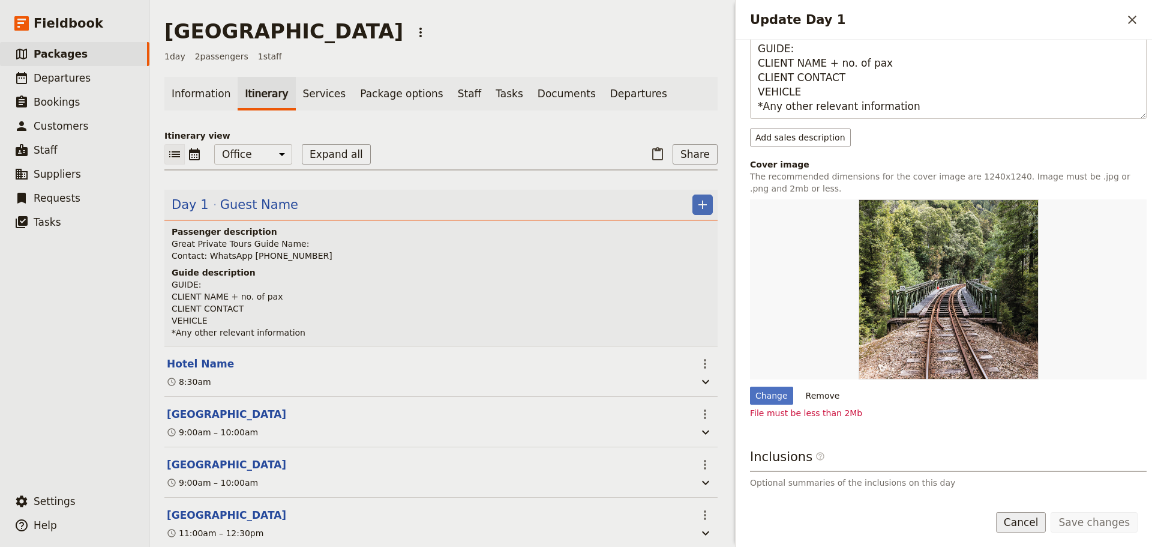
click at [1045, 531] on button "Cancel" at bounding box center [1021, 522] width 50 height 20
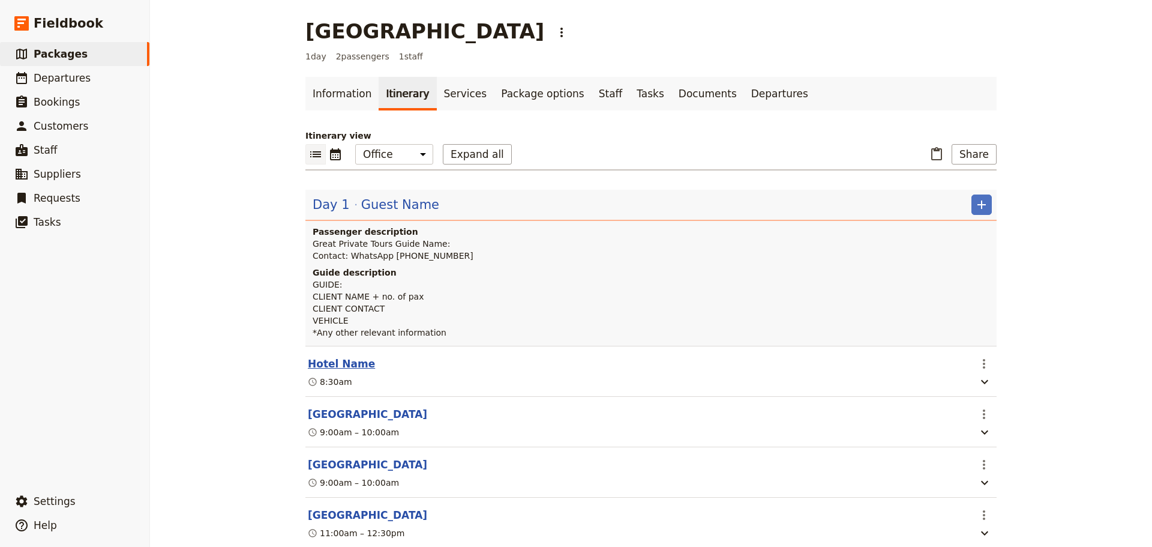
click at [335, 359] on button "Hotel Name" at bounding box center [341, 363] width 67 height 14
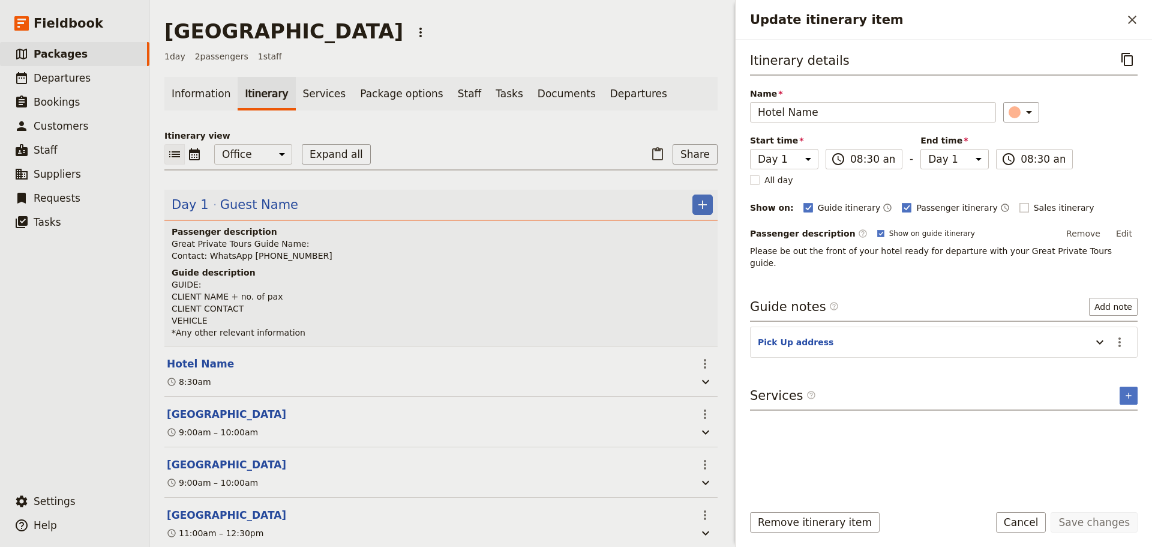
click at [1019, 211] on rect "Update itinerary item" at bounding box center [1023, 207] width 9 height 9
click at [1019, 202] on input "Sales itinerary" at bounding box center [1019, 201] width 1 height 1
checkbox input "true"
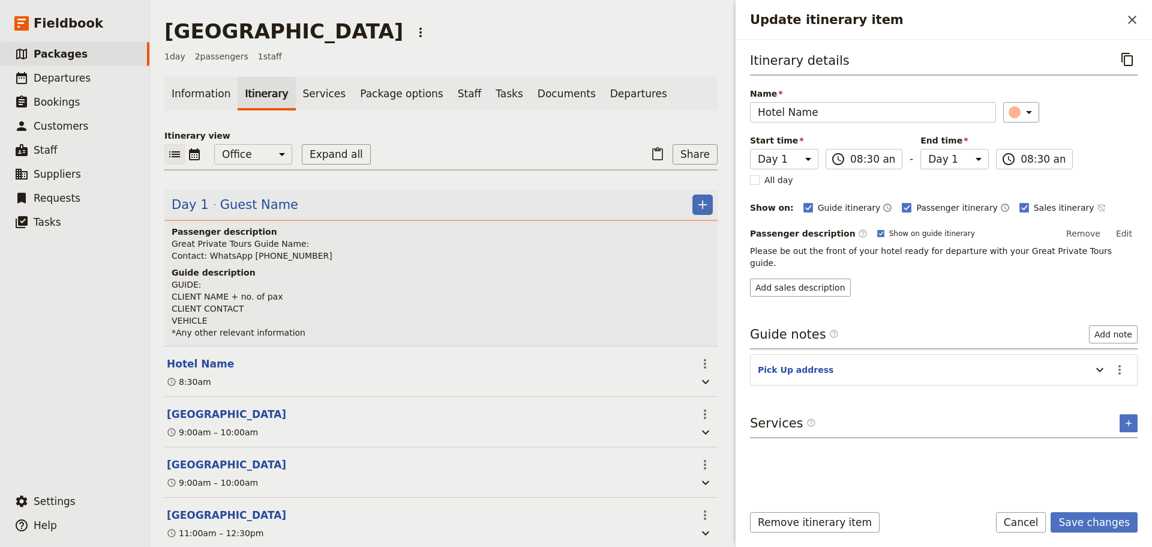
click at [1097, 206] on icon "Time not shown on sales itinerary" at bounding box center [1102, 208] width 10 height 10
click at [1109, 523] on button "Save changes" at bounding box center [1094, 522] width 87 height 20
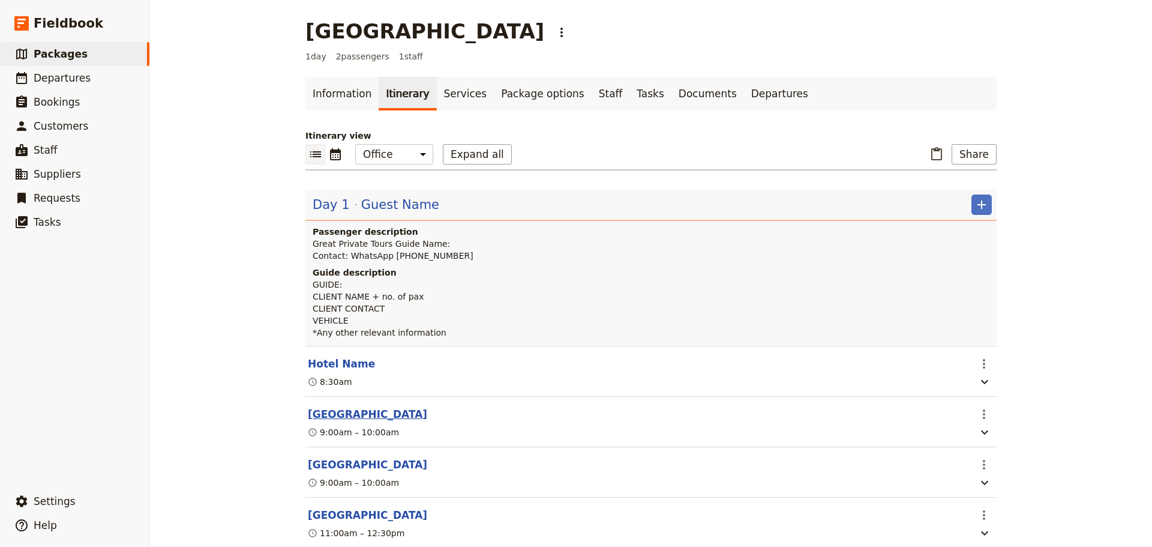
click at [328, 416] on button "[GEOGRAPHIC_DATA]" at bounding box center [367, 414] width 119 height 14
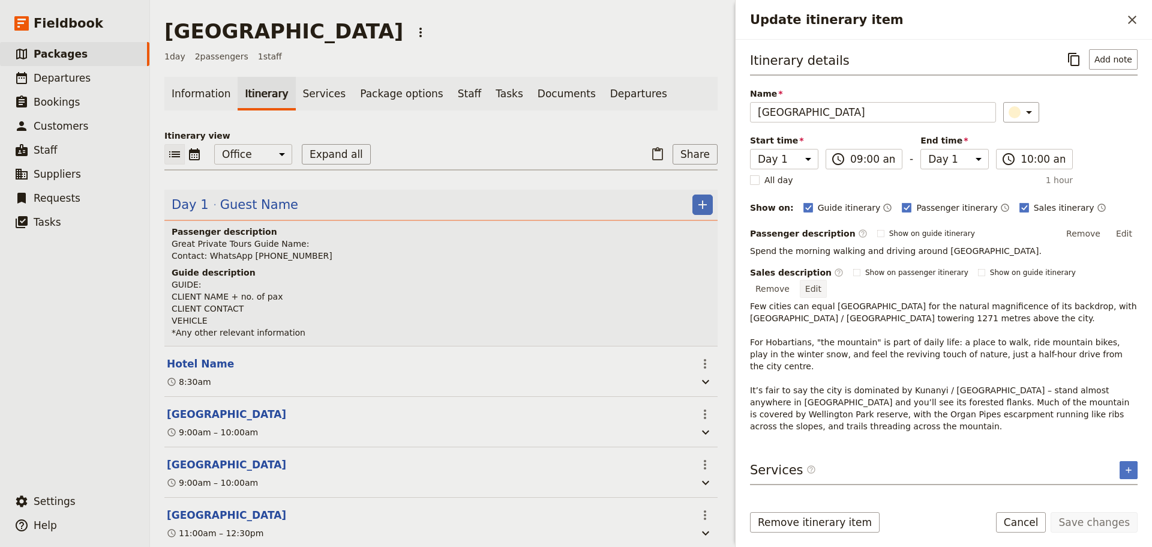
click at [827, 280] on button "Edit" at bounding box center [813, 289] width 27 height 18
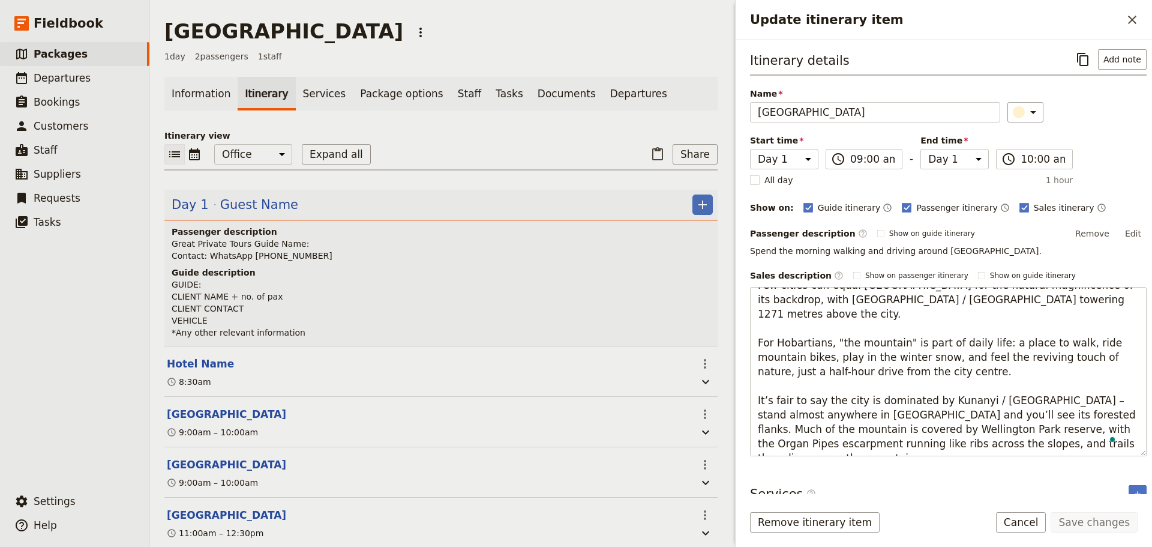
scroll to position [14, 0]
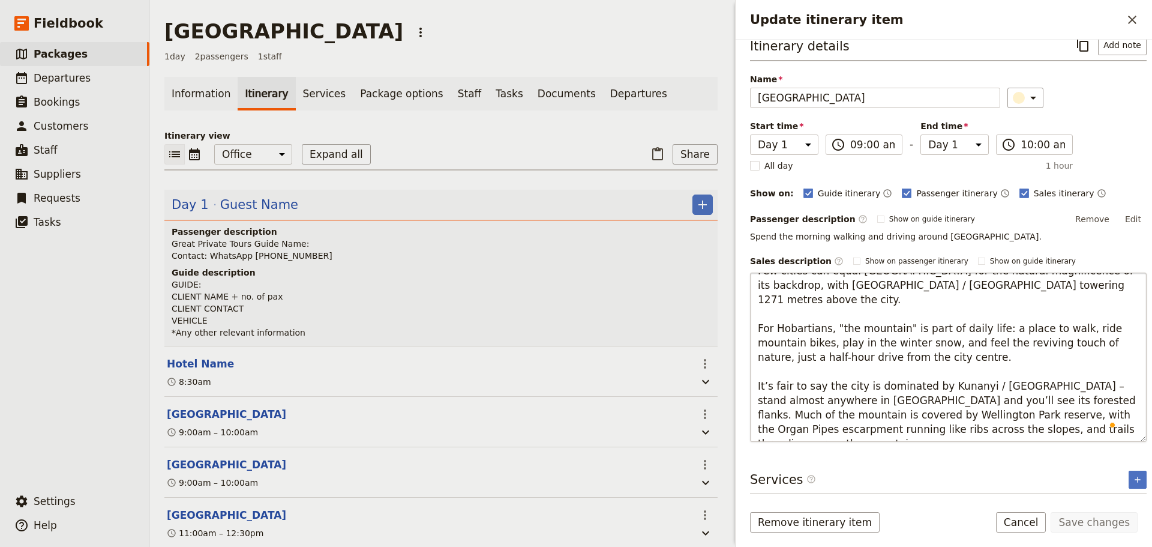
drag, startPoint x: 756, startPoint y: 301, endPoint x: 914, endPoint y: 383, distance: 177.9
click at [1108, 508] on form "Itinerary details ​ Add note Name [GEOGRAPHIC_DATA] ​ Start time Day 1 09:00 ​ …" at bounding box center [944, 293] width 416 height 507
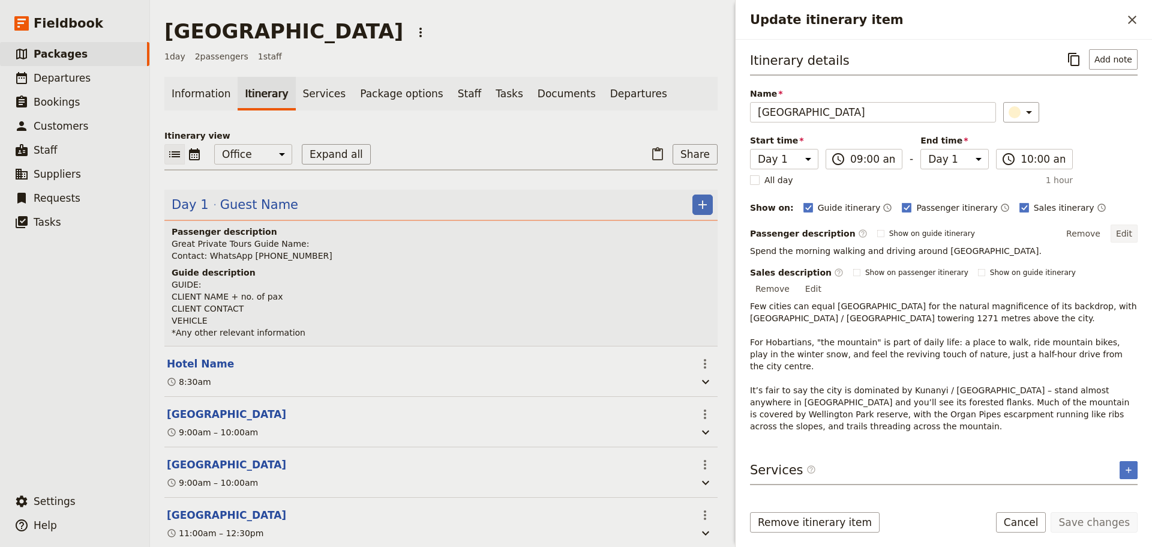
click at [1123, 218] on div "Itinerary details ​ Add note Name Mt Wellington ​ Start time Day 1 09:00 ​ 09:0…" at bounding box center [944, 240] width 388 height 383
click at [961, 247] on p "Spend the morning walking and driving around [GEOGRAPHIC_DATA]." at bounding box center [944, 251] width 388 height 12
click at [1134, 233] on button "Edit" at bounding box center [1124, 233] width 27 height 18
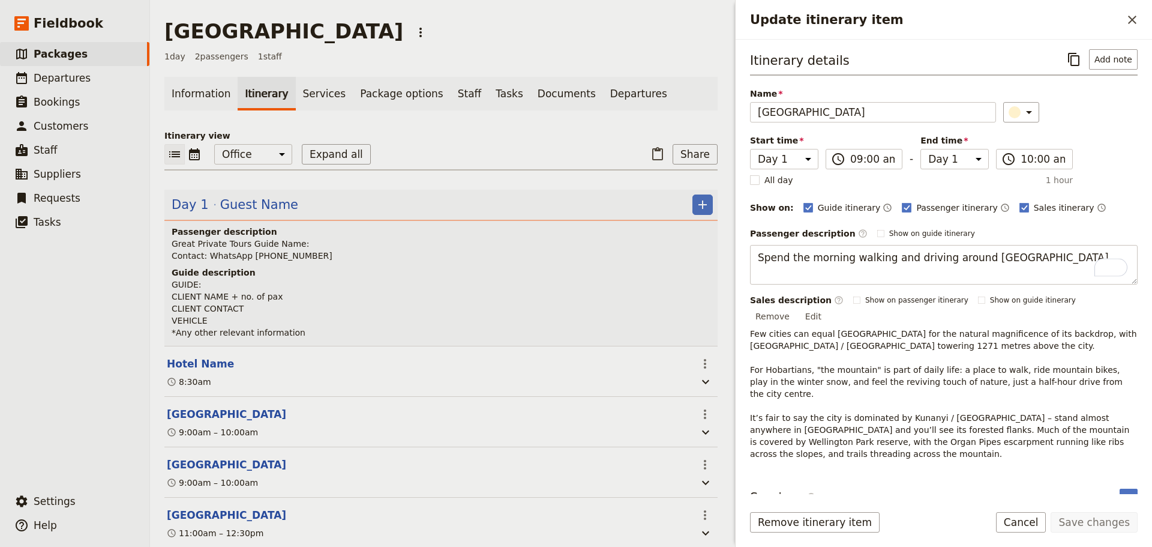
drag, startPoint x: 1034, startPoint y: 260, endPoint x: 746, endPoint y: 249, distance: 288.2
click at [705, 258] on div "Bonorong & Mt Field National Park ​ 1 day 2 passengers 1 staff Information Itin…" at bounding box center [651, 273] width 1002 height 547
type textarea "Few cities can equal [GEOGRAPHIC_DATA] for the natural magnificence of its back…"
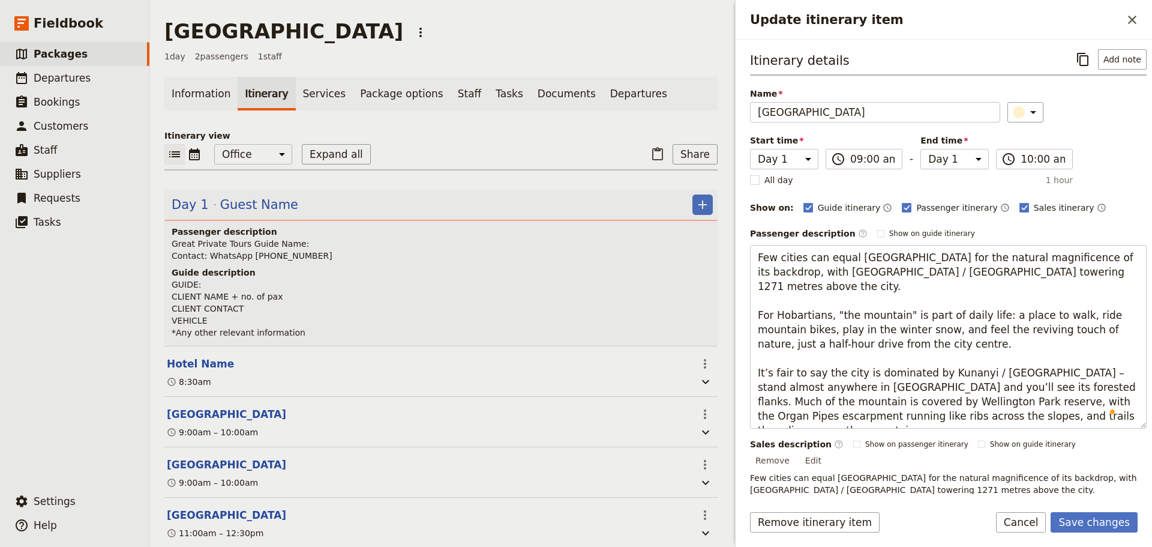
click at [1124, 502] on form "Itinerary details ​ Add note Name Mt Wellington ​ Start time Day 1 09:00 ​ 09:0…" at bounding box center [944, 293] width 416 height 507
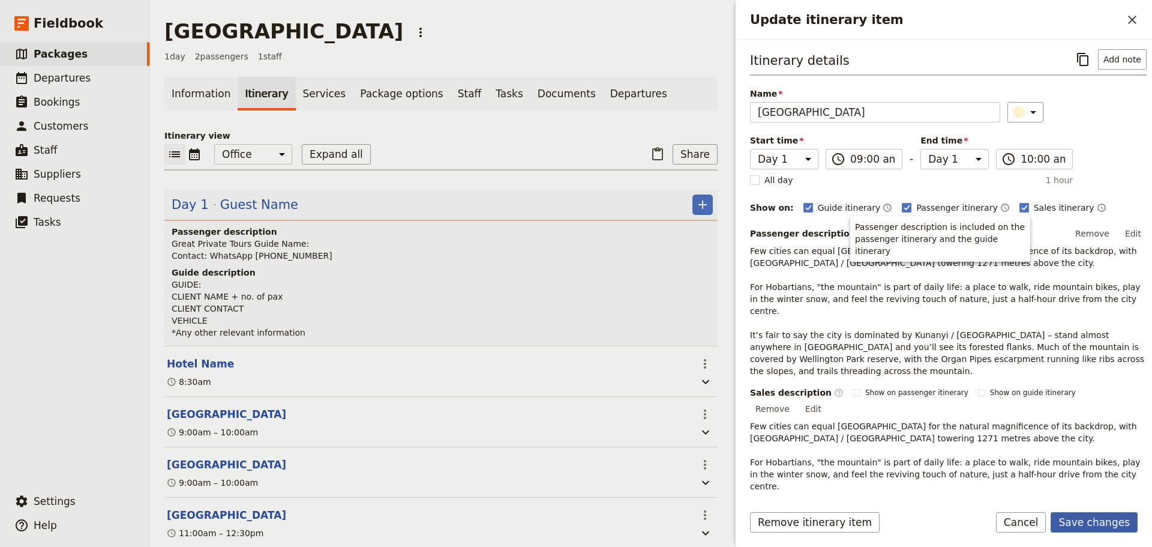
click at [1117, 514] on button "Save changes" at bounding box center [1094, 522] width 87 height 20
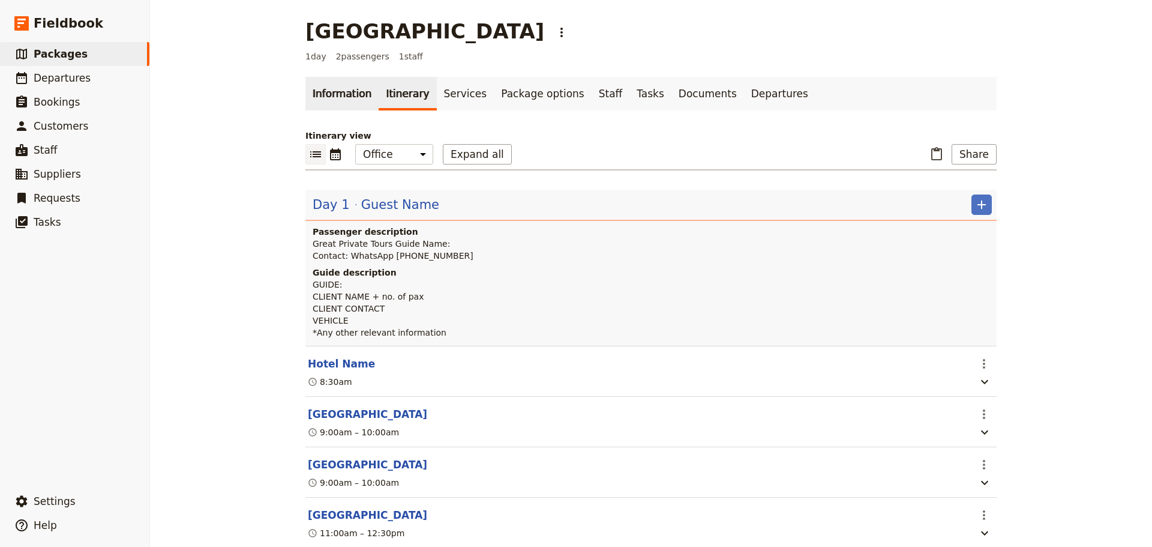
click at [322, 103] on link "Information" at bounding box center [341, 94] width 73 height 34
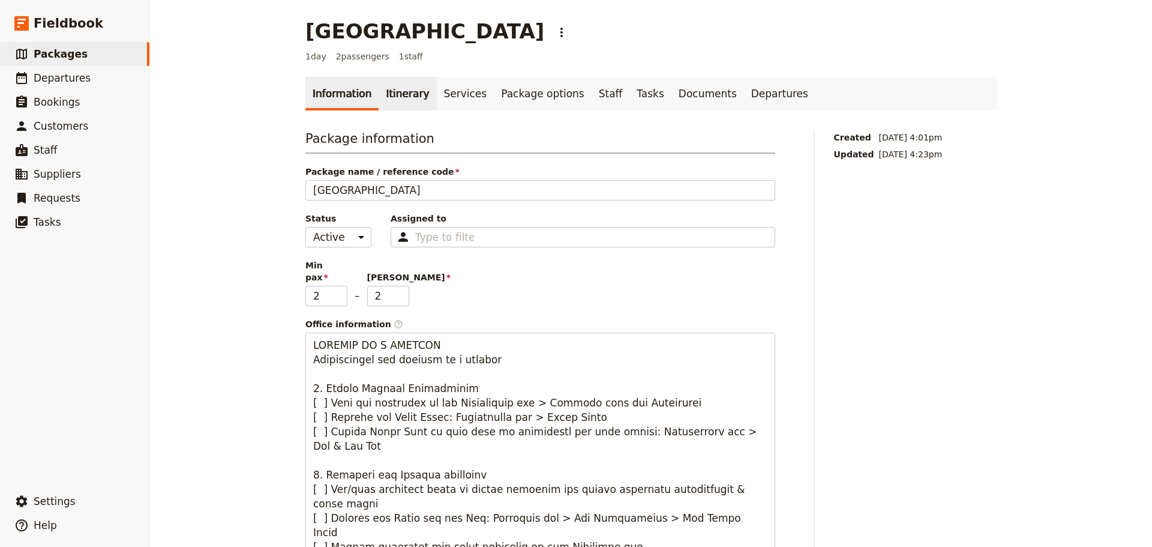
click at [379, 88] on link "Itinerary" at bounding box center [408, 94] width 58 height 34
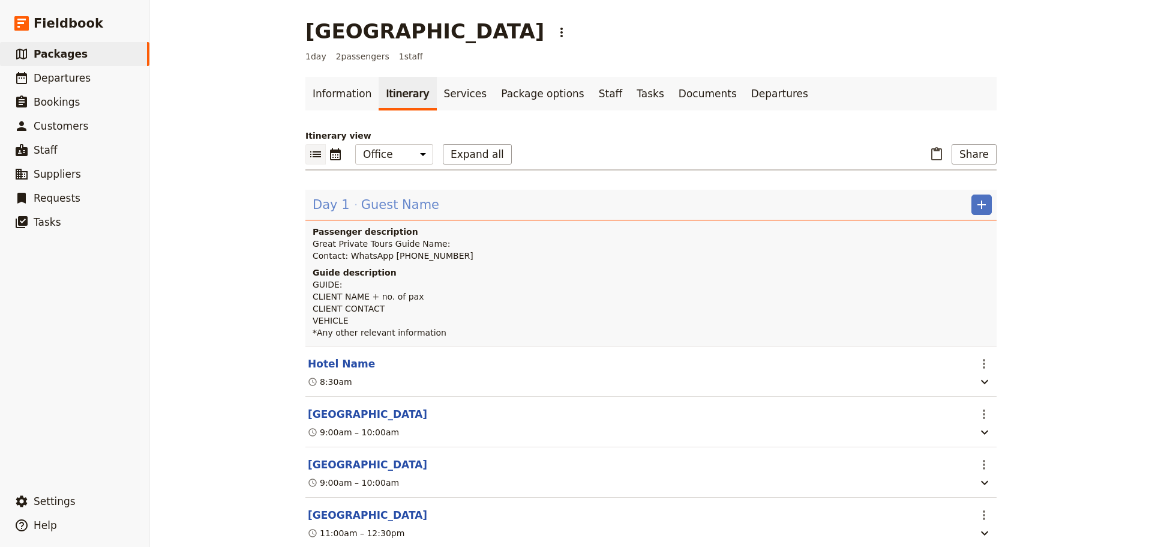
click at [341, 201] on div "Day 1 Guest Name" at bounding box center [375, 204] width 129 height 20
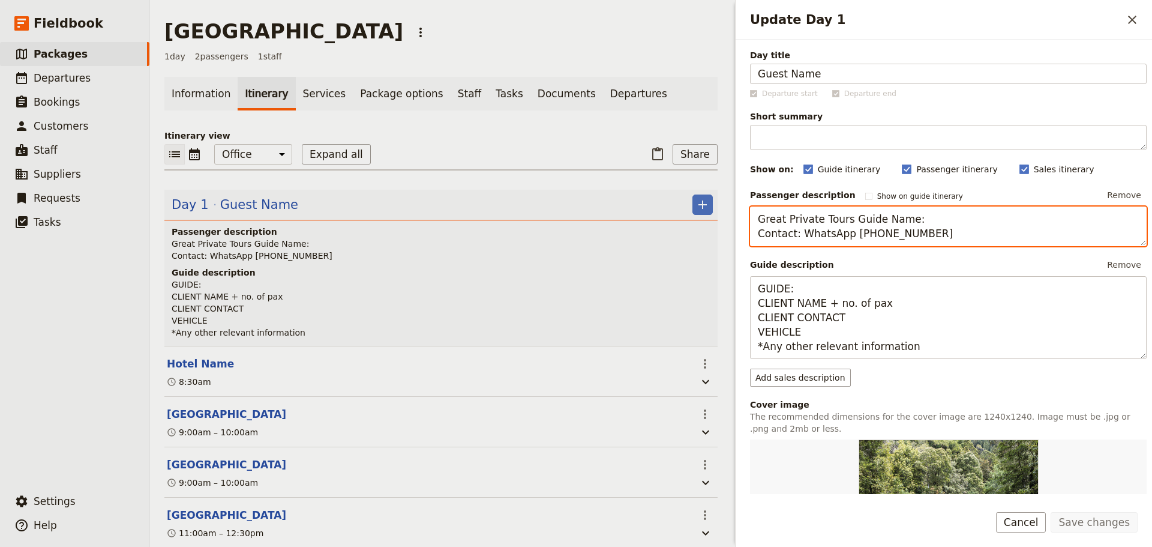
click at [943, 230] on textarea "Great Private Tours Guide Name: Contact: WhatsApp [PHONE_NUMBER]" at bounding box center [948, 226] width 397 height 40
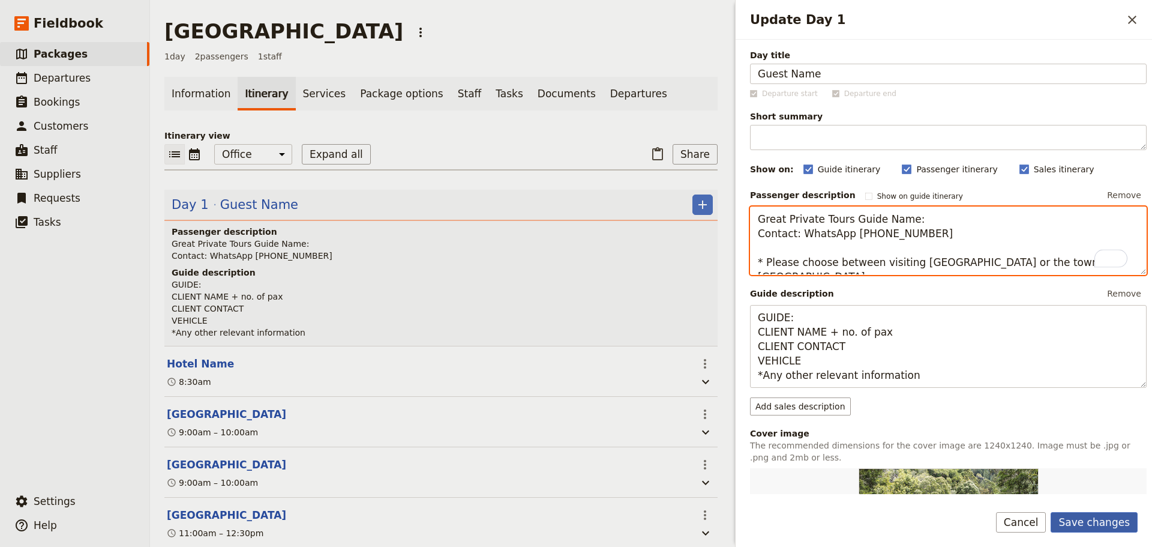
type textarea "Great Private Tours Guide Name: Contact: WhatsApp +61 400 000 000 * Please choo…"
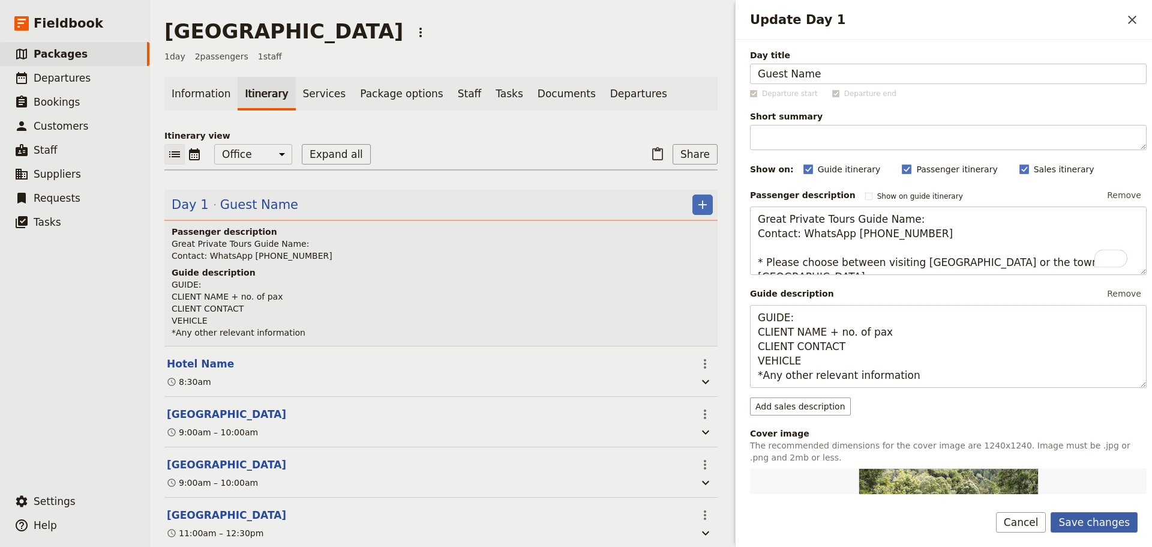
click at [1120, 521] on button "Save changes" at bounding box center [1094, 522] width 87 height 20
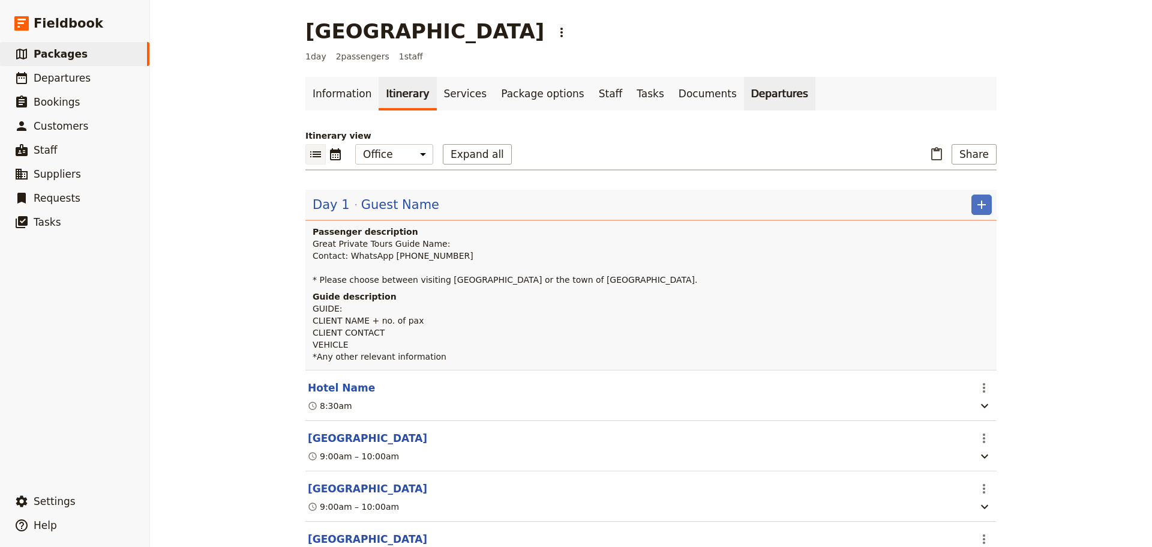
click at [744, 95] on link "Departures" at bounding box center [779, 94] width 71 height 34
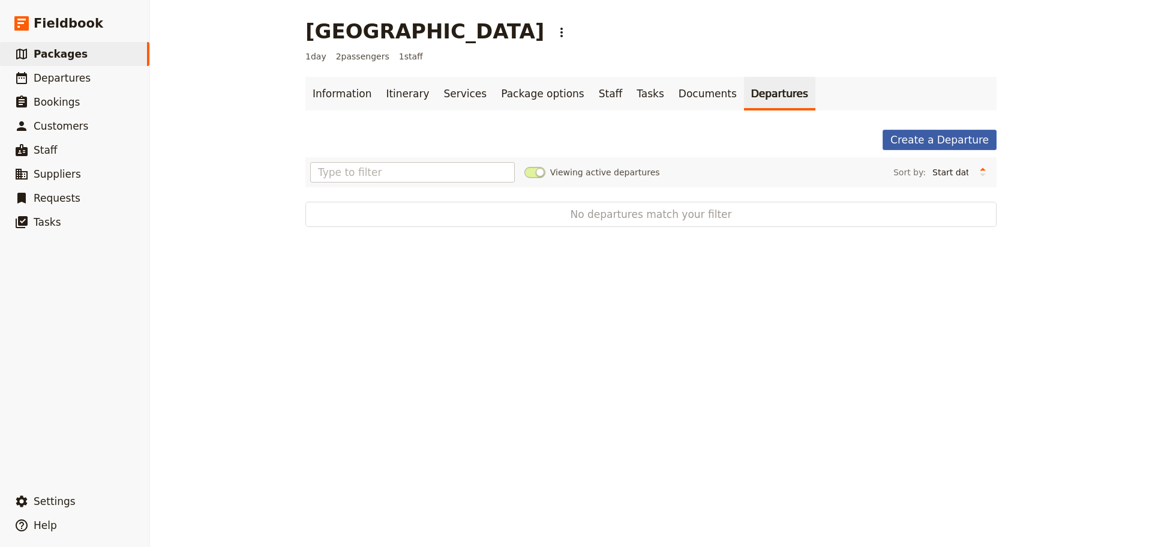
click at [925, 145] on link "Create a Departure" at bounding box center [940, 140] width 114 height 20
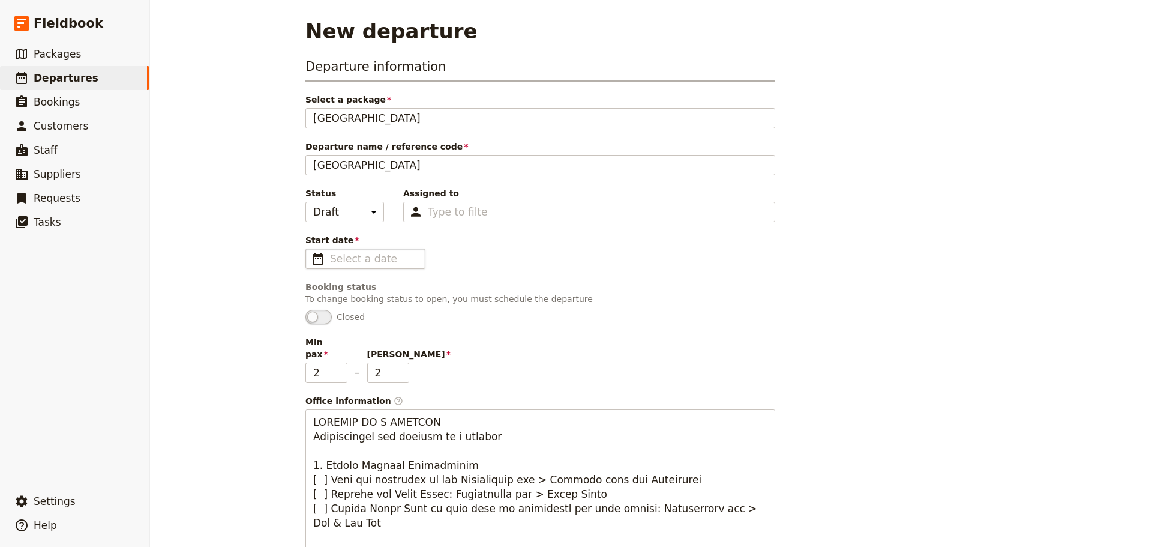
click at [314, 251] on fieldset "​" at bounding box center [365, 258] width 120 height 20
click at [330, 251] on input "Start date ​" at bounding box center [374, 258] width 88 height 14
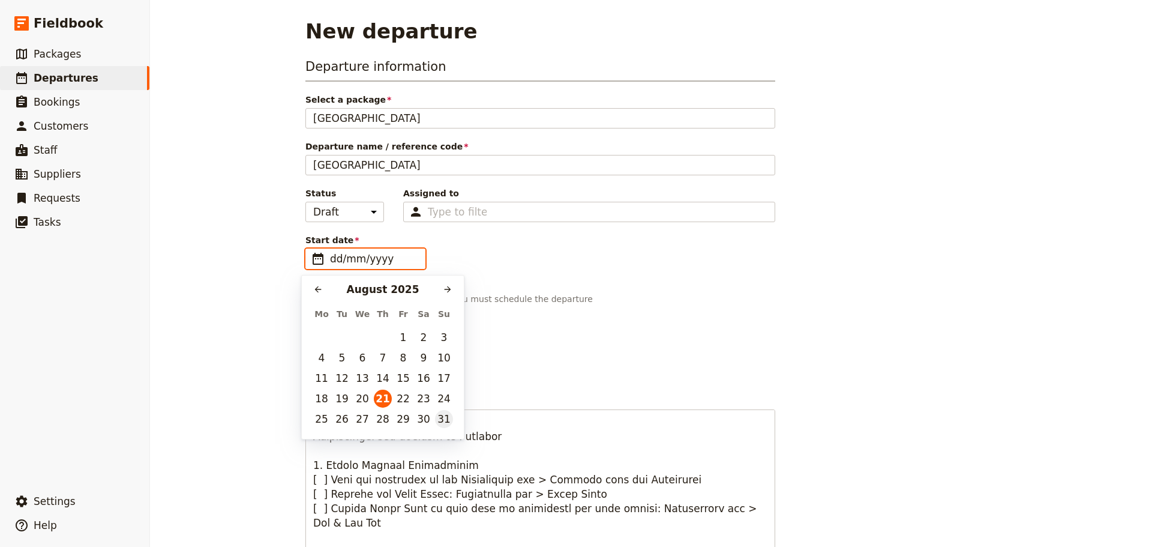
click at [449, 418] on button "31" at bounding box center [444, 419] width 18 height 18
type input "31/08/2025"
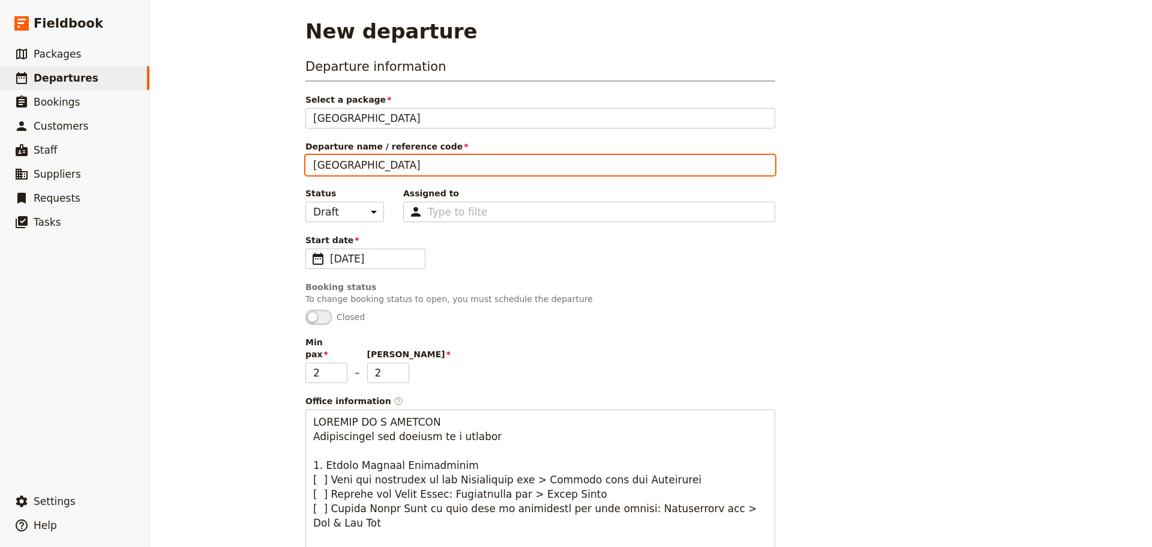
drag, startPoint x: 482, startPoint y: 166, endPoint x: 248, endPoint y: 167, distance: 233.4
click at [232, 167] on div "New departure Departure information Select a package Bonorong & Mt Field Nation…" at bounding box center [651, 273] width 1002 height 547
type input "N"
type input "<"
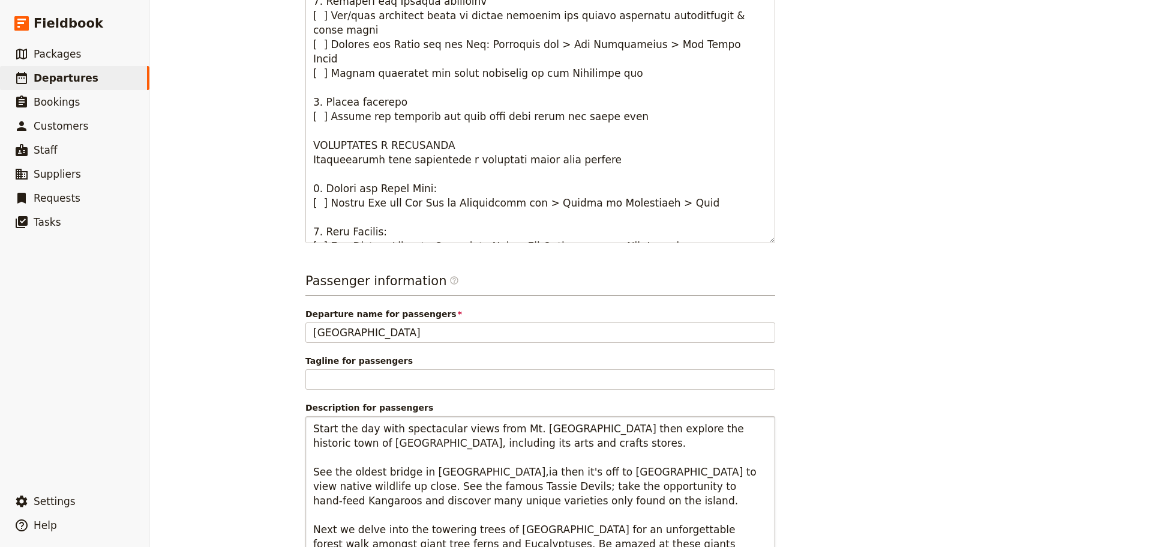
scroll to position [634, 0]
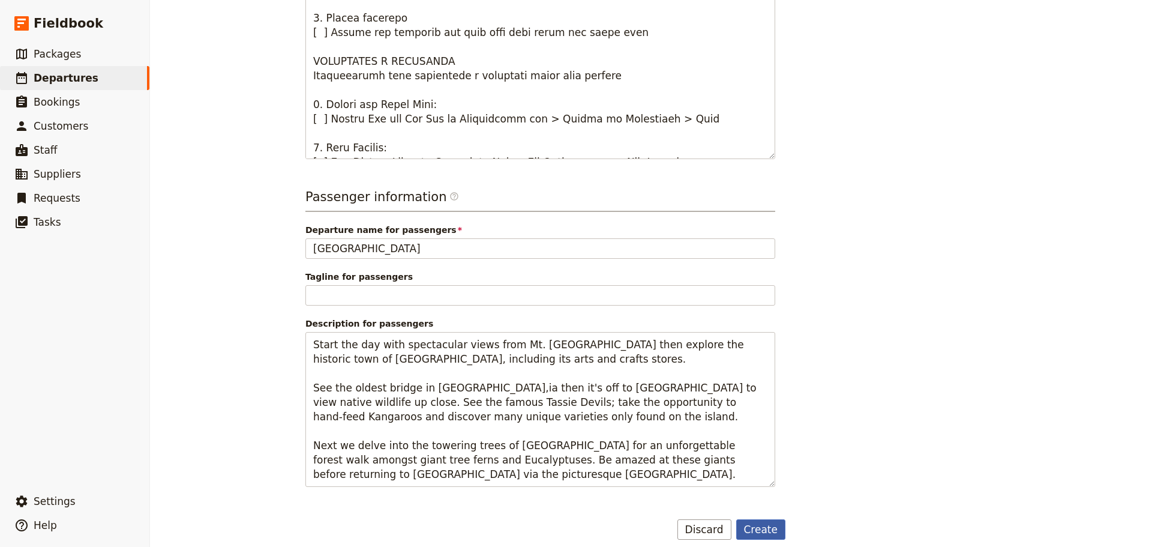
type input "Marroquin & Gonzalez"
click at [754, 519] on button "Create" at bounding box center [761, 529] width 50 height 20
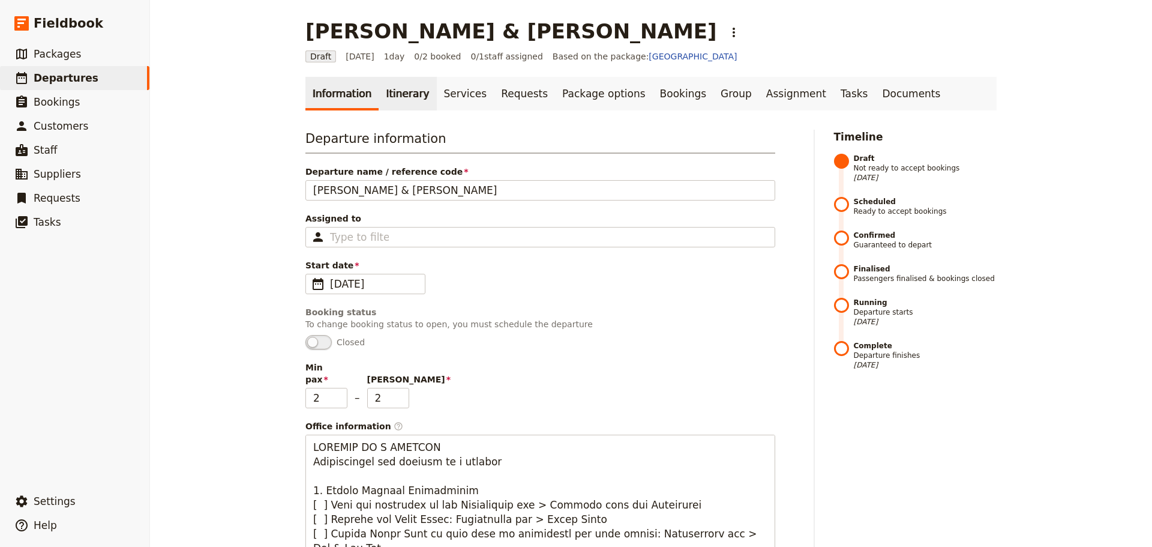
click at [398, 94] on link "Itinerary" at bounding box center [408, 94] width 58 height 34
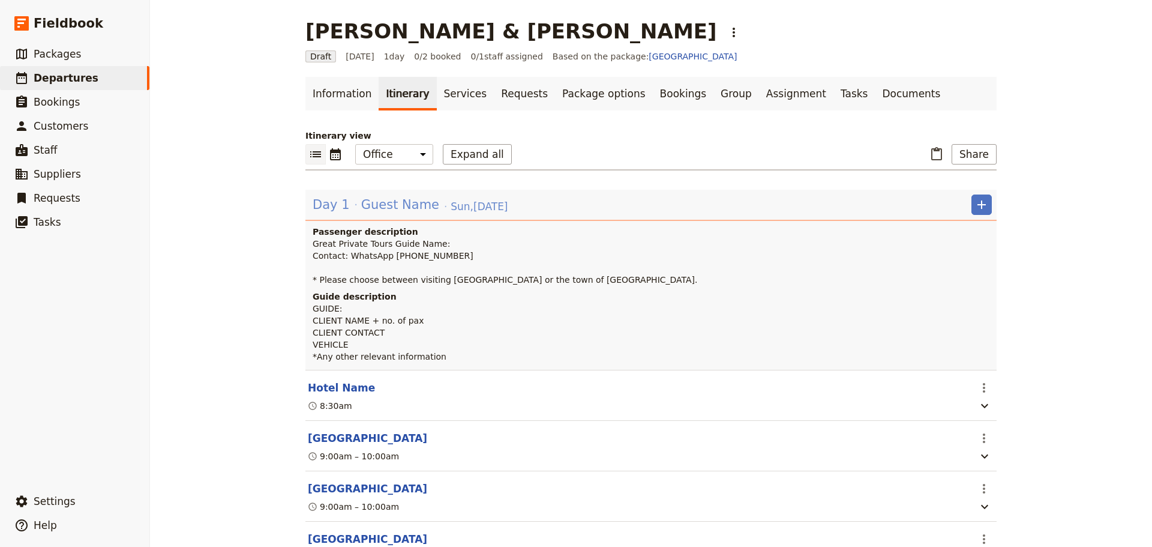
click at [391, 211] on span "Guest Name" at bounding box center [400, 205] width 78 height 18
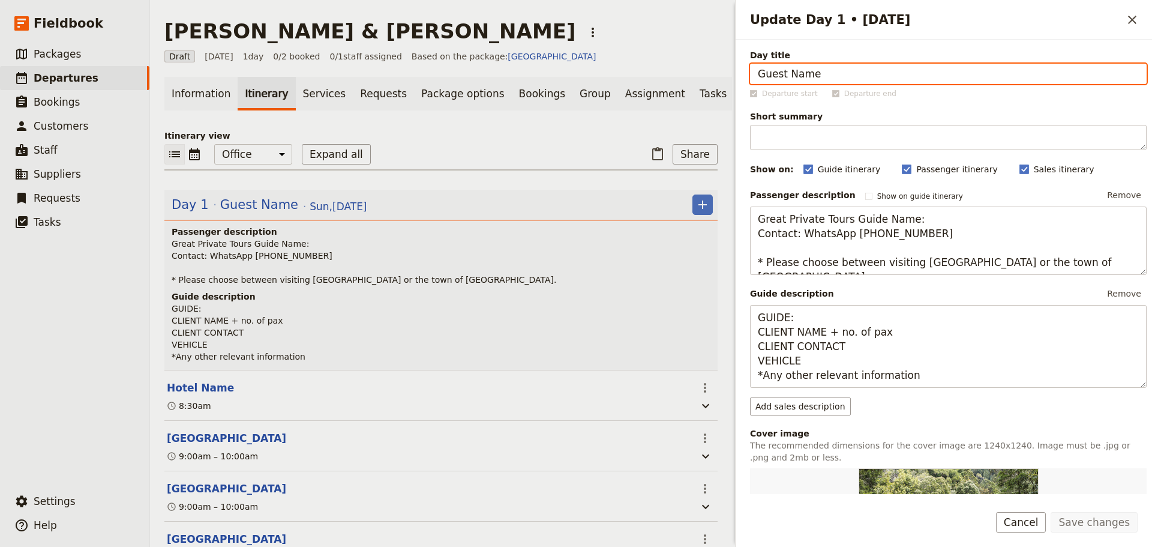
drag, startPoint x: 861, startPoint y: 79, endPoint x: 751, endPoint y: 77, distance: 110.4
click at [751, 77] on input "Guest Name" at bounding box center [948, 74] width 397 height 20
paste input "Mr Arturo MARROQUIN & Mrs Andrea GONZALEZ"
type input "Mr Arturo MARROQUIN & Mrs Andrea GONZALEZ"
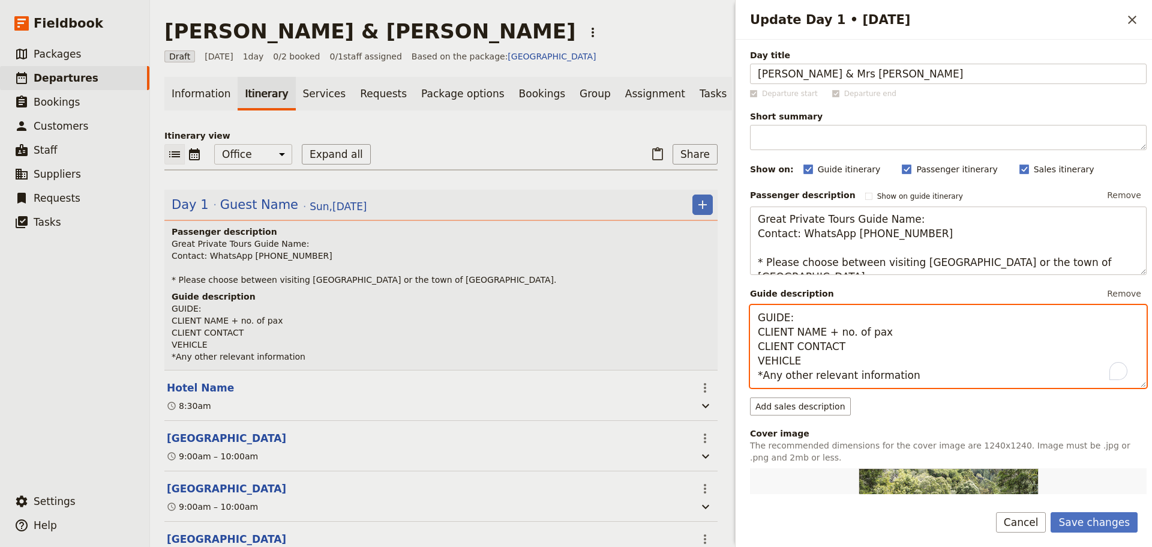
drag, startPoint x: 884, startPoint y: 335, endPoint x: 755, endPoint y: 332, distance: 129.6
click at [755, 332] on textarea "GUIDE: CLIENT NAME + no. of pax CLIENT CONTACT VEHICLE *Any other relevant info…" at bounding box center [948, 346] width 397 height 83
paste textarea "Mr Arturo MARROQUIN & Mrs Andrea GONZALEZ"
click at [761, 335] on textarea "GUIDE: Mr Arturo MARROQUIN & Mrs Andrea GONZALEZ CLIENT CONTACT VEHICLE *Any ot…" at bounding box center [948, 346] width 397 height 83
drag, startPoint x: 814, startPoint y: 316, endPoint x: 705, endPoint y: 316, distance: 108.6
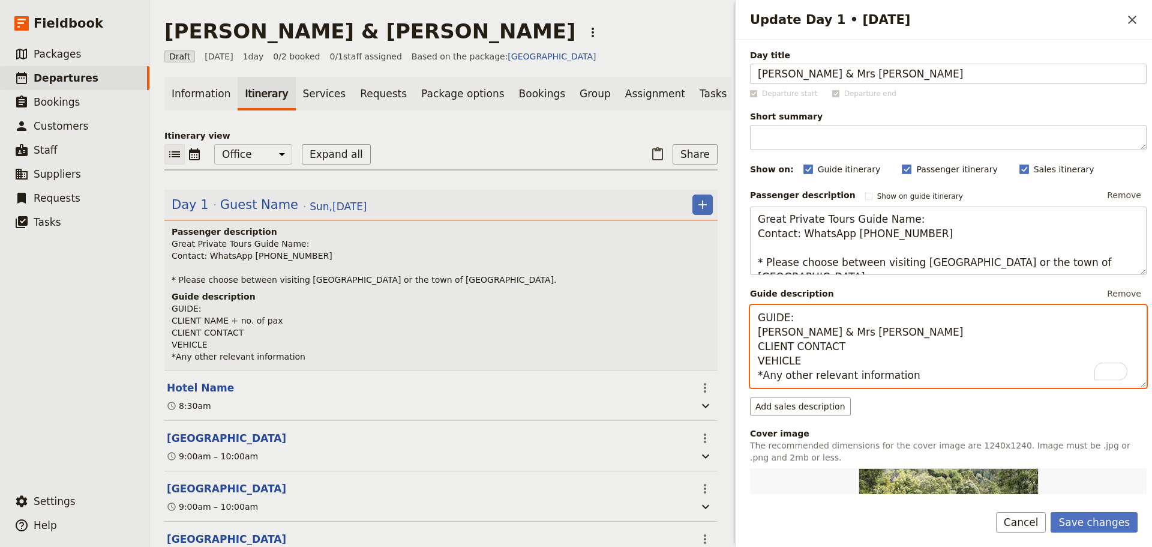
click at [705, 316] on div "Marroquin & Gonzalez ​ Draft 31 Aug 2025 1 day 0/2 booked 0 / 1 staff assigned …" at bounding box center [651, 273] width 1002 height 547
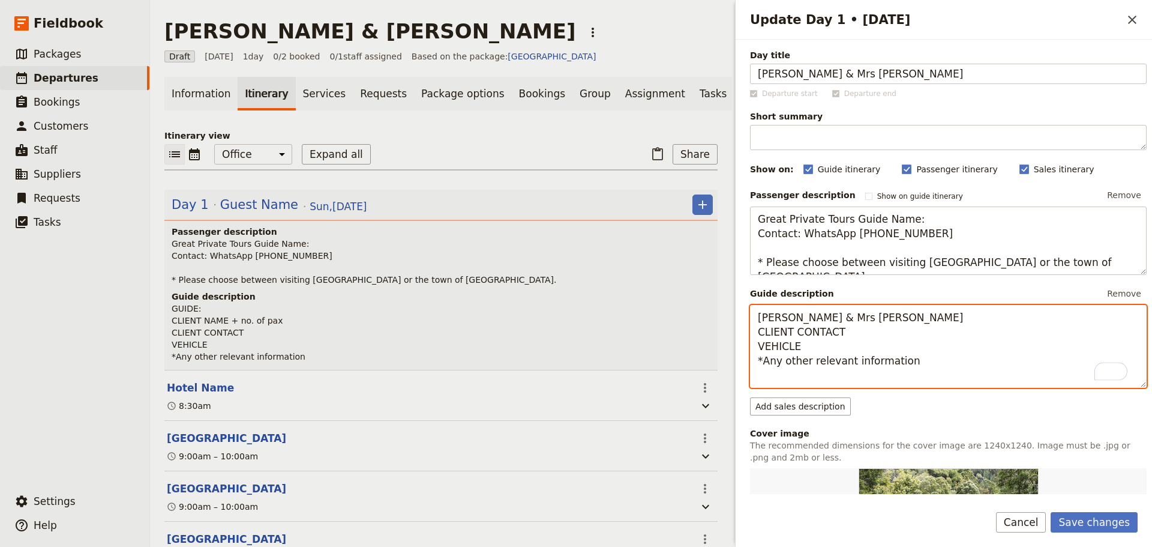
click at [758, 336] on textarea "Mr Arturo MARROQUIN & Mrs Andrea GONZALEZ CLIENT CONTACT VEHICLE *Any other rel…" at bounding box center [948, 346] width 397 height 83
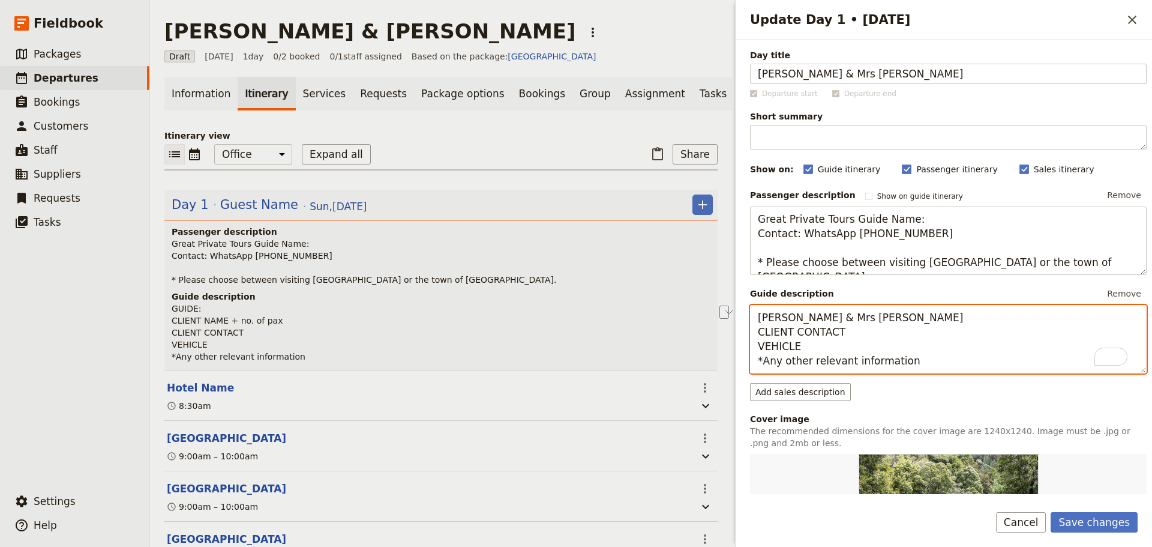
drag, startPoint x: 902, startPoint y: 359, endPoint x: 761, endPoint y: 357, distance: 141.0
click at [761, 357] on textarea "Mr Arturo MARROQUIN & Mrs Andrea GONZALEZ CLIENT CONTACT VEHICLE *Any other rel…" at bounding box center [948, 339] width 397 height 68
drag, startPoint x: 797, startPoint y: 344, endPoint x: 736, endPoint y: 344, distance: 61.2
click at [736, 344] on div "Day title Mr Arturo MARROQUIN & Mrs Andrea GONZALEZ Departure start Departure e…" at bounding box center [944, 267] width 416 height 454
click at [968, 358] on textarea "Mr Arturo MARROQUIN & Mrs Andrea GONZALEZ CLIENT CONTACT * Clients have booked …" at bounding box center [948, 339] width 397 height 68
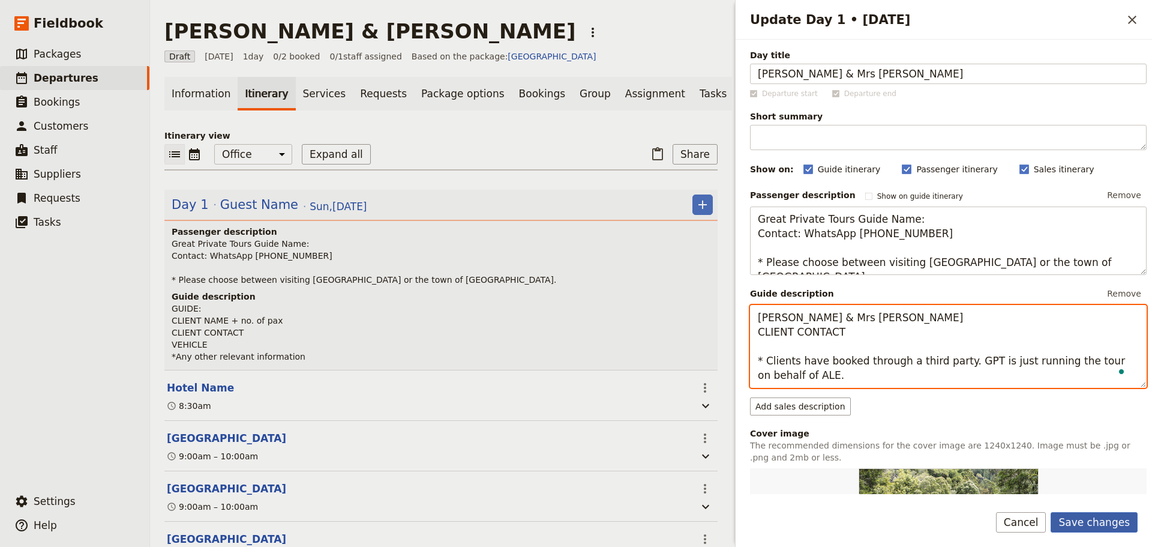
type textarea "Mr Arturo MARROQUIN & Mrs Andrea GONZALEZ CLIENT CONTACT * Clients have booked …"
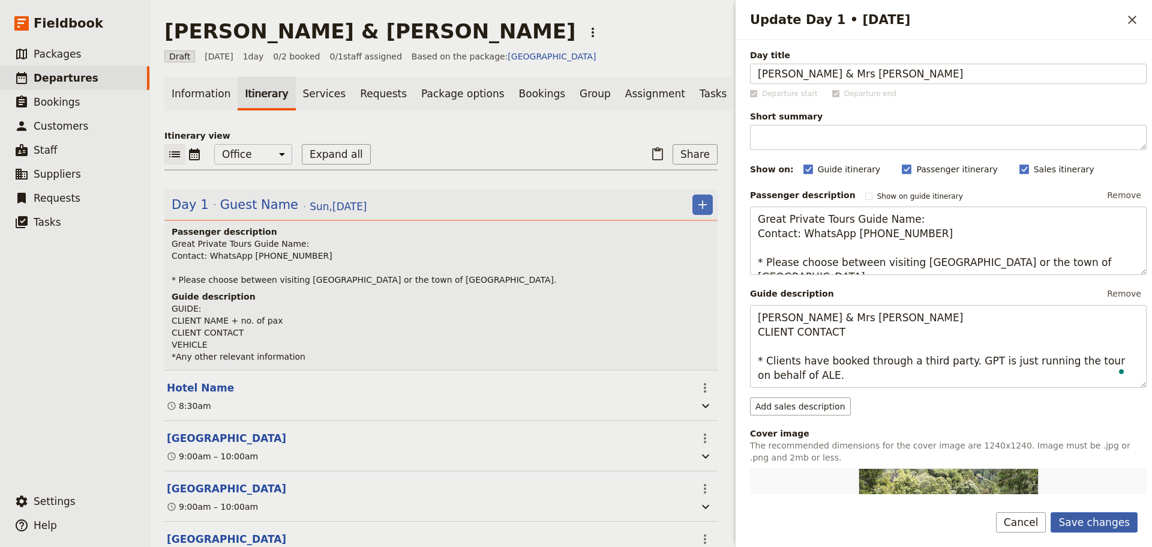
click at [1103, 513] on button "Save changes" at bounding box center [1094, 522] width 87 height 20
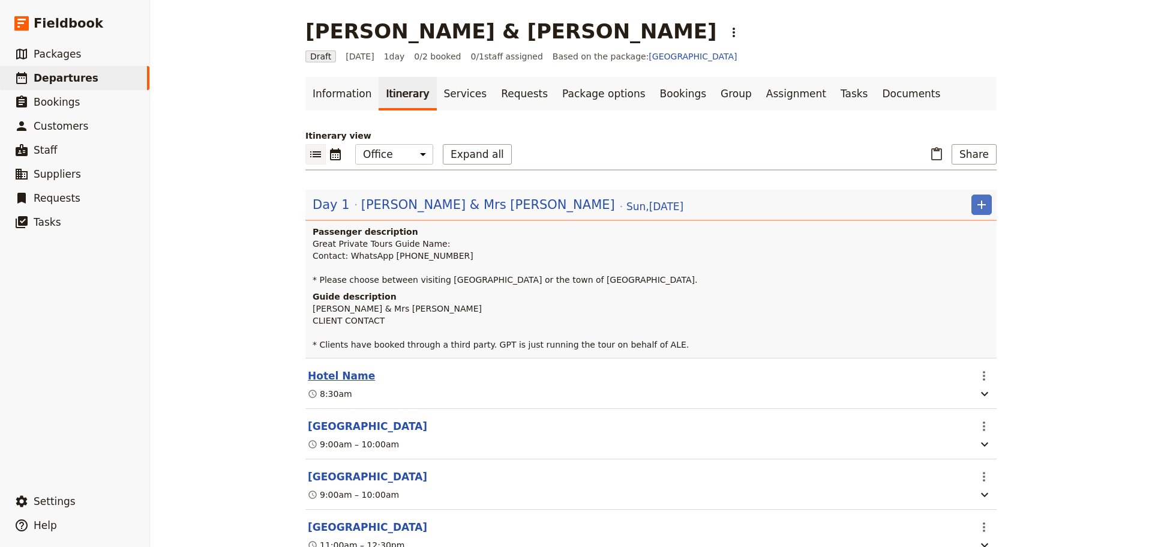
click at [340, 371] on button "Hotel Name" at bounding box center [341, 375] width 67 height 14
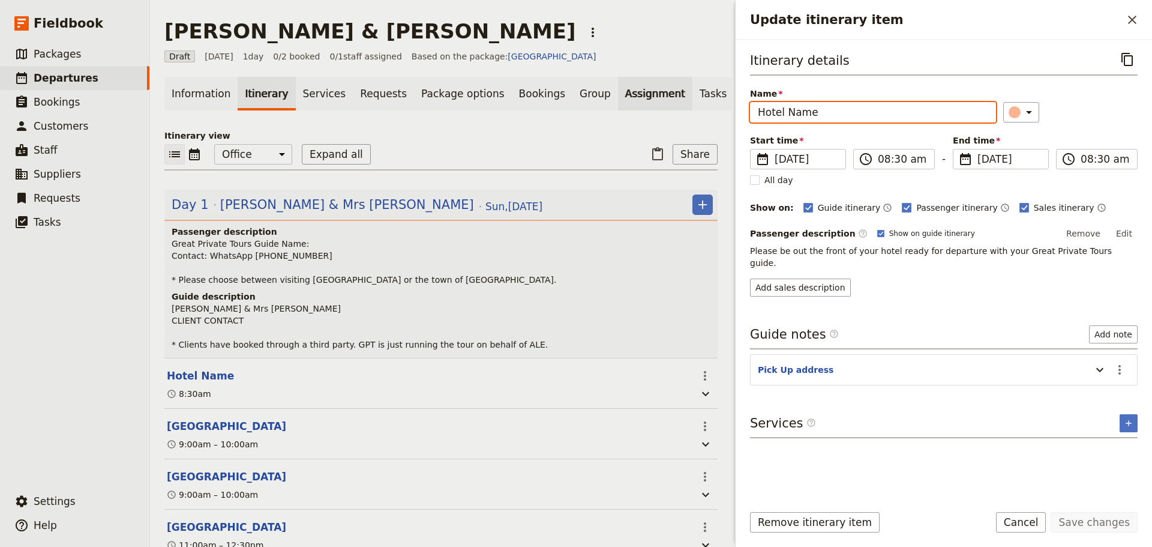
drag, startPoint x: 845, startPoint y: 109, endPoint x: 630, endPoint y: 105, distance: 214.9
click at [630, 106] on div "Marroquin & Gonzalez ​ Draft 31 Aug 2025 1 day 0/2 booked 0 / 1 staff assigned …" at bounding box center [651, 273] width 1002 height 547
type input "Doubletree by Hilton Hobart"
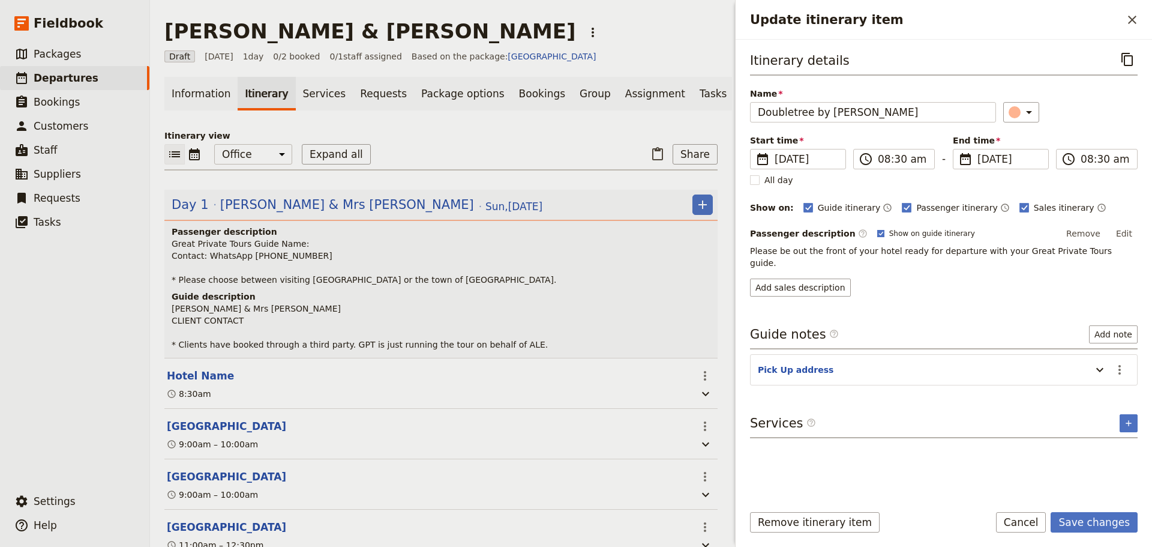
click at [877, 233] on icon "Update itinerary item" at bounding box center [880, 233] width 7 height 7
click at [877, 229] on input "Show on guide itinerary" at bounding box center [877, 228] width 1 height 1
checkbox input "false"
click at [1121, 365] on button "​" at bounding box center [1119, 369] width 20 height 20
click at [1104, 388] on span "Edit note" at bounding box center [1085, 383] width 38 height 12
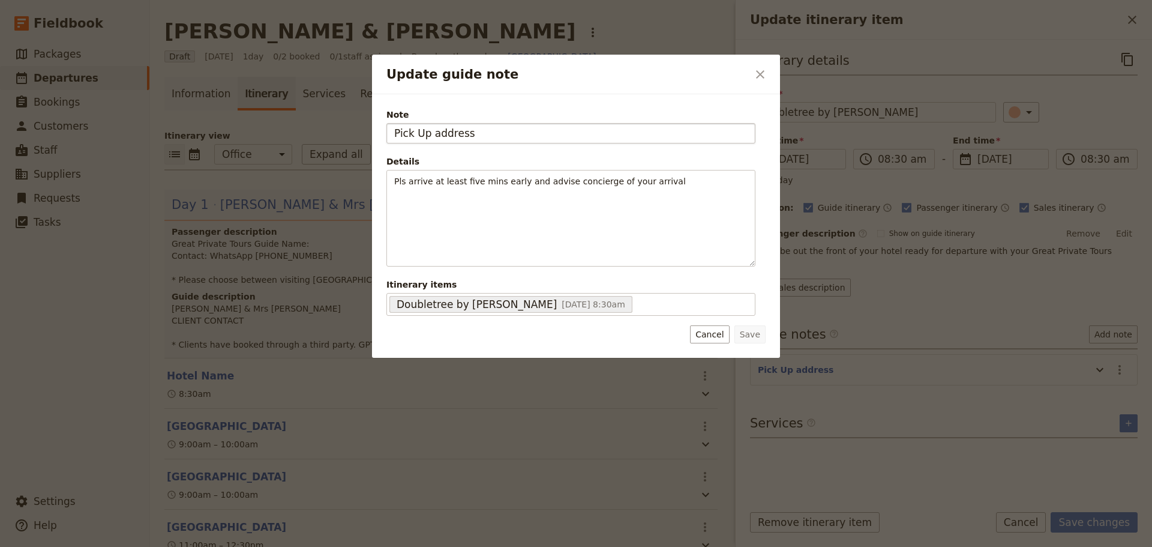
drag, startPoint x: 568, startPoint y: 122, endPoint x: 429, endPoint y: 126, distance: 139.3
click at [429, 126] on div "Note Pick Up address" at bounding box center [570, 126] width 369 height 35
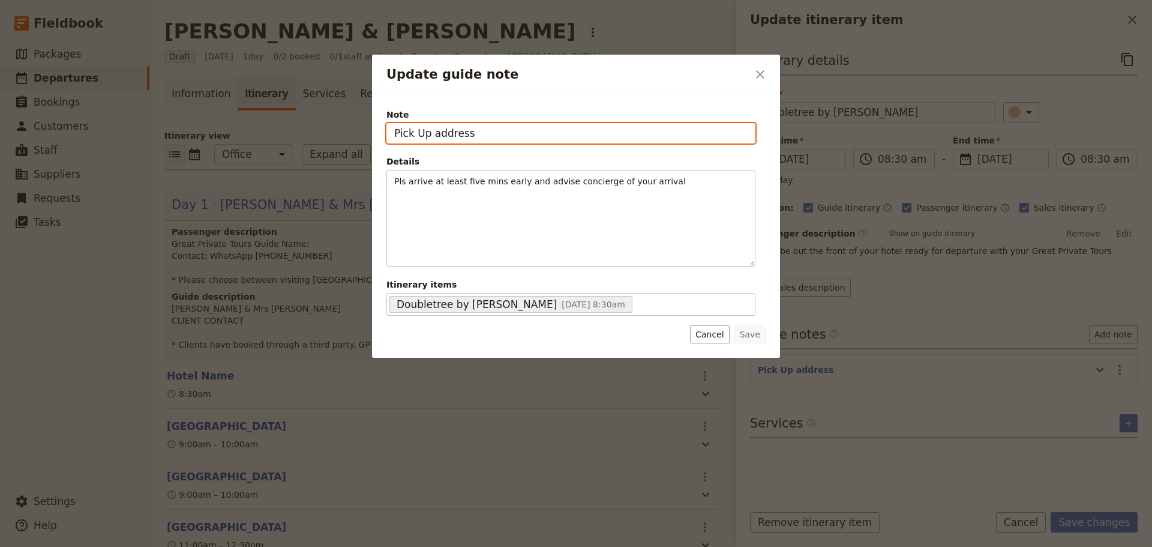
drag, startPoint x: 478, startPoint y: 133, endPoint x: 386, endPoint y: 131, distance: 92.4
click at [386, 131] on div "Note Pick Up address Details Pls arrive at least five mins early and advise con…" at bounding box center [574, 211] width 379 height 209
paste input "179 Macquarie St, Hobart"
type input "179 Macquarie St, Hobart"
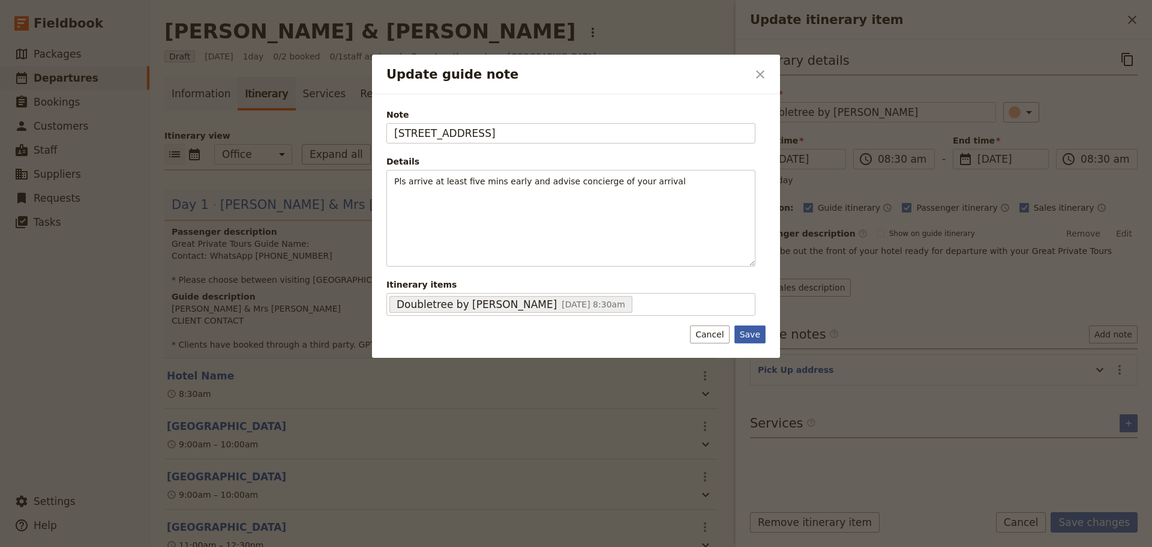
click at [752, 332] on button "Save" at bounding box center [749, 334] width 31 height 18
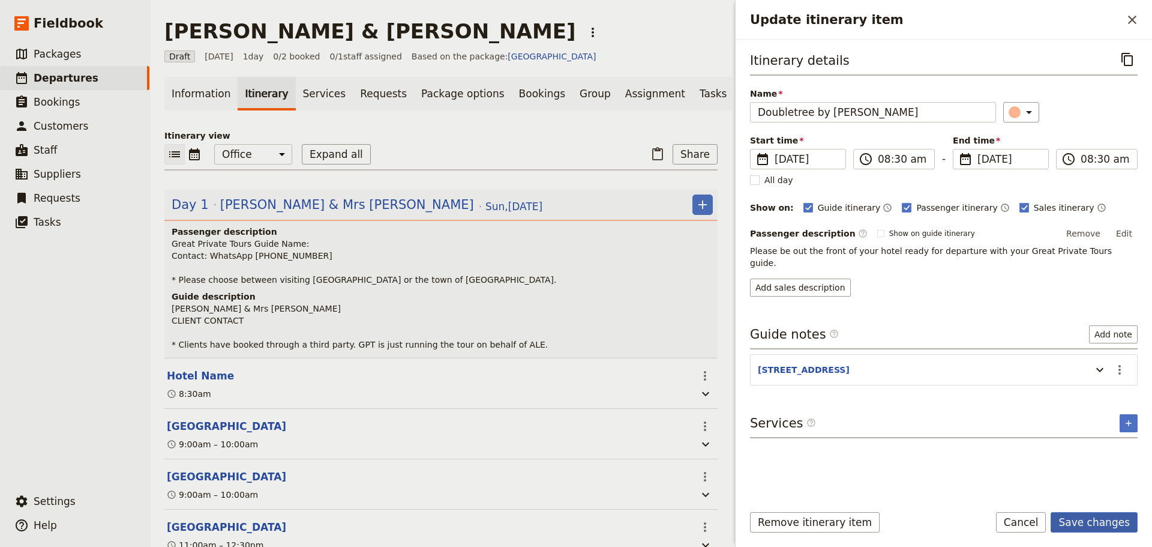
click at [1087, 520] on button "Save changes" at bounding box center [1094, 522] width 87 height 20
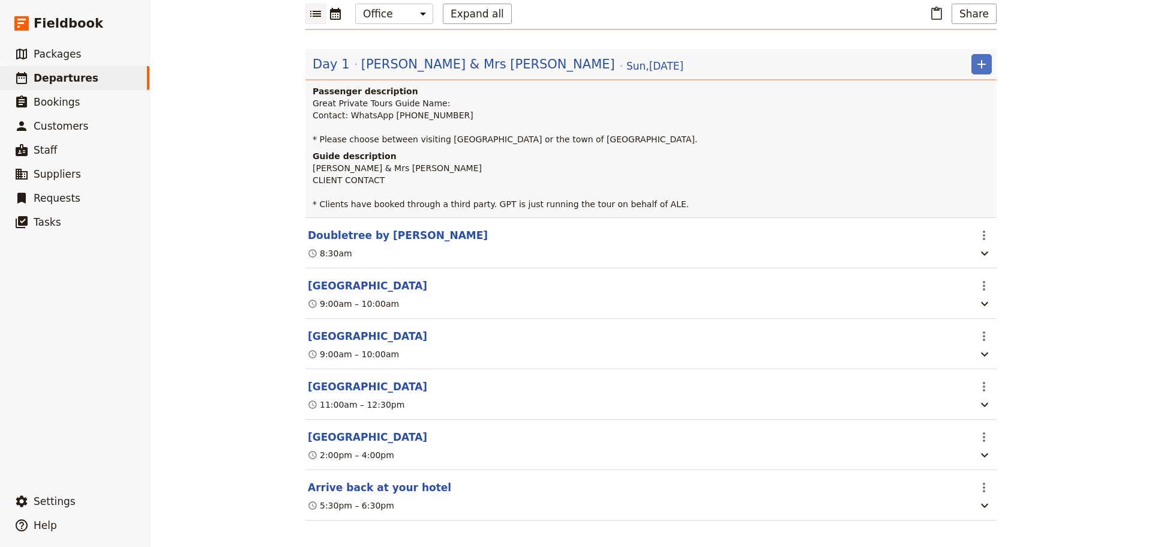
scroll to position [154, 0]
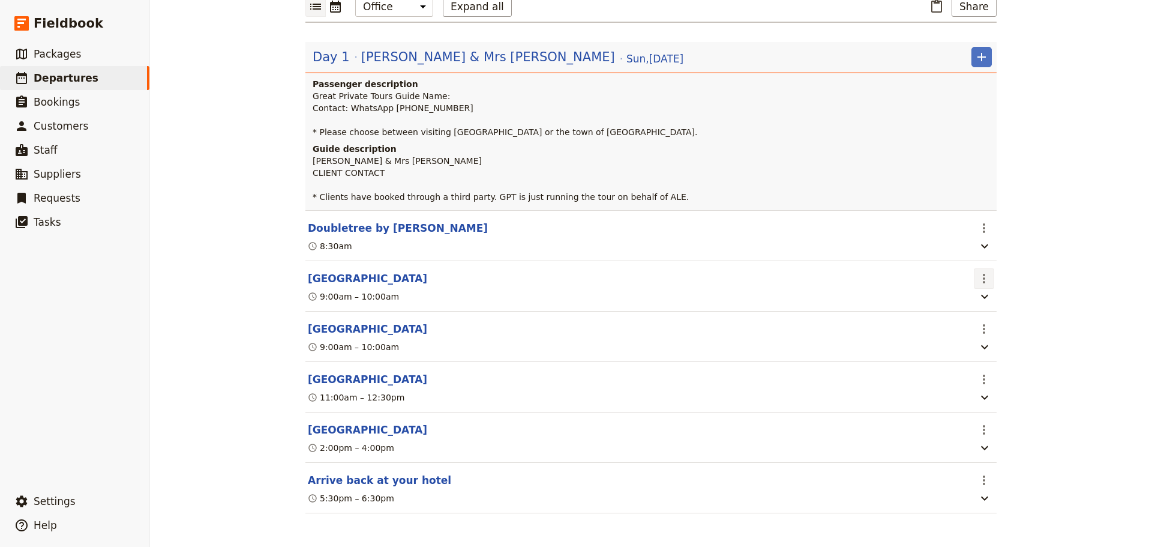
click at [982, 271] on icon "Actions" at bounding box center [984, 278] width 14 height 14
click at [56, 74] on span "Departures" at bounding box center [66, 78] width 65 height 12
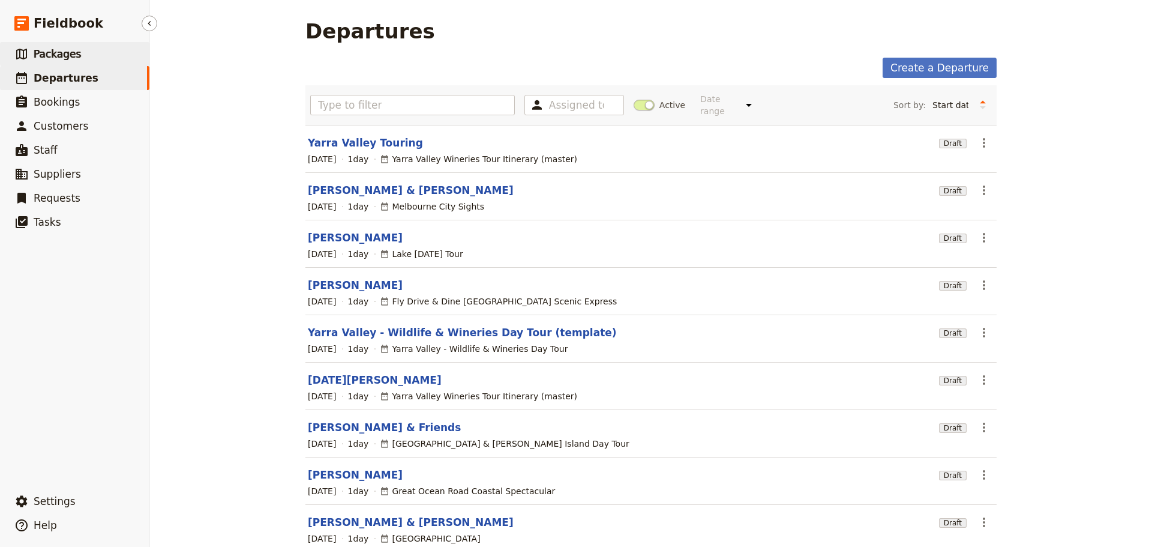
click at [81, 47] on link "​ Packages" at bounding box center [74, 54] width 149 height 24
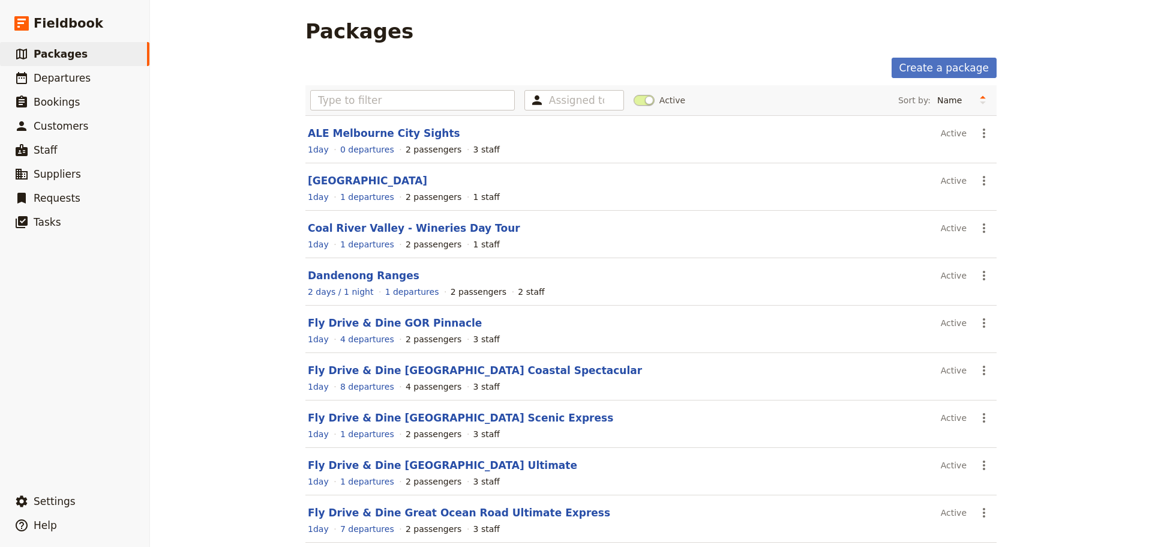
scroll to position [102, 0]
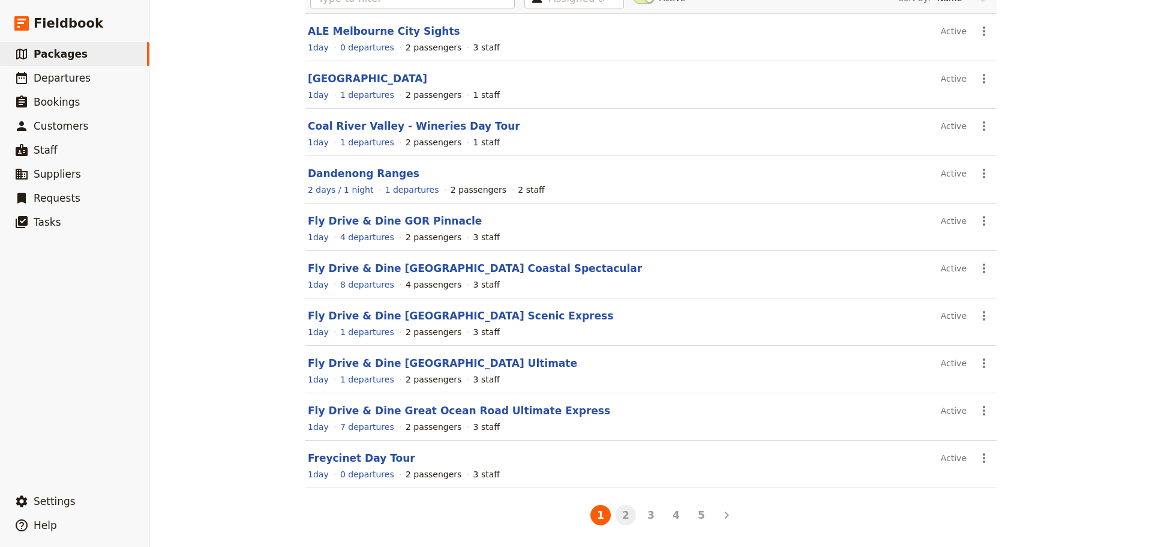
click at [616, 516] on button "2" at bounding box center [626, 515] width 20 height 20
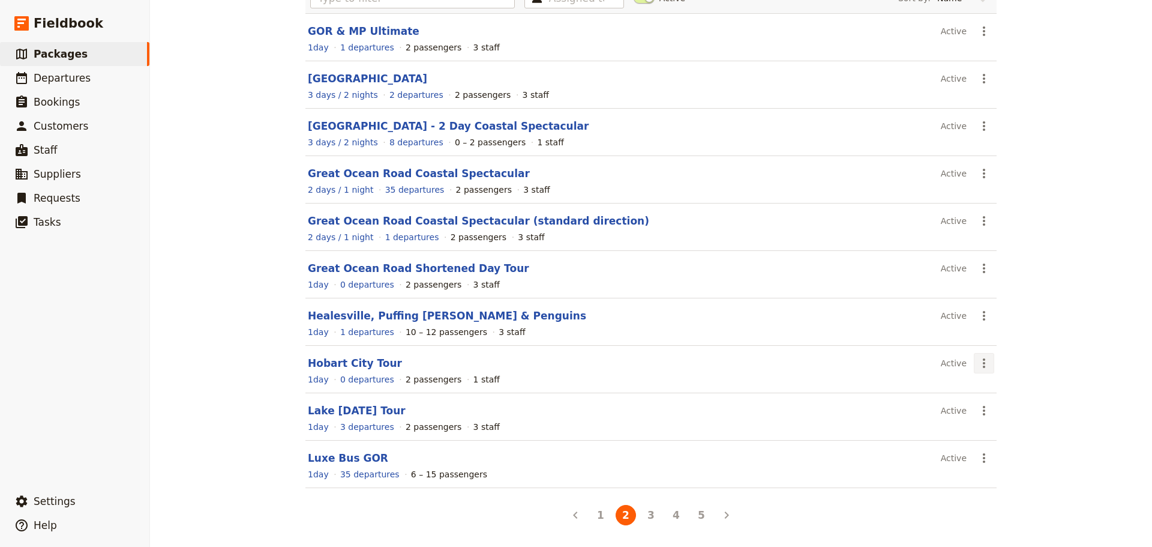
click at [983, 366] on icon "Actions" at bounding box center [984, 363] width 2 height 10
click at [992, 405] on span "Schedule a departure" at bounding box center [1022, 406] width 91 height 12
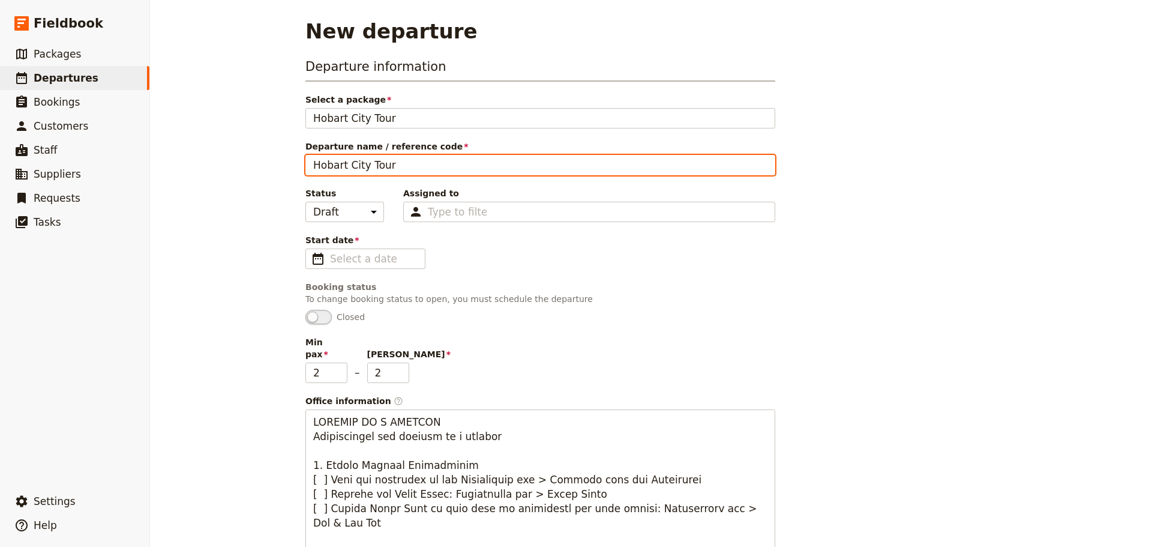
drag, startPoint x: 401, startPoint y: 166, endPoint x: 259, endPoint y: 164, distance: 141.6
click at [259, 164] on div "New departure Departure information Select a package Hobart City Tour Hobart Ci…" at bounding box center [651, 273] width 1002 height 547
paste input "179 Macquarie St, Hobart"
drag, startPoint x: 452, startPoint y: 166, endPoint x: 161, endPoint y: 153, distance: 290.7
click at [161, 153] on div "New departure Departure information Select a package Hobart City Tour Hobart Ci…" at bounding box center [651, 273] width 1002 height 547
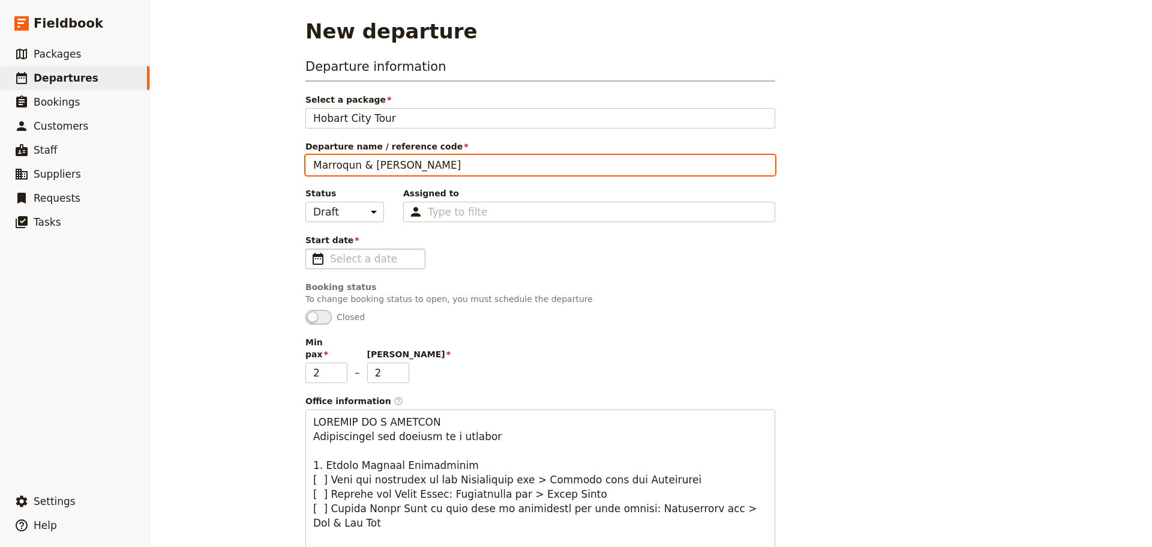
type input "Marroqun & Gonzalez"
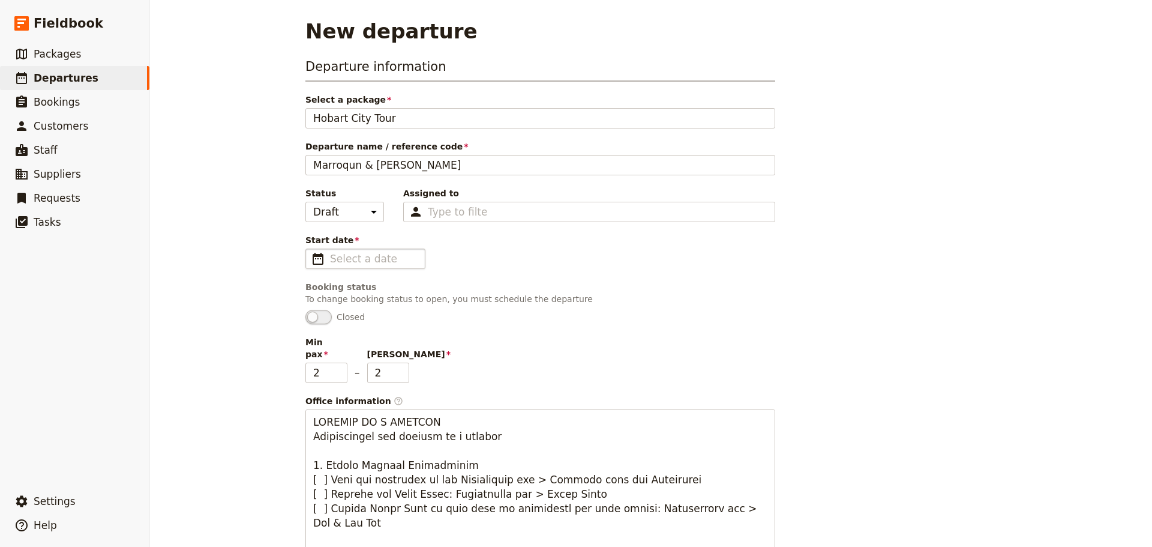
click at [311, 256] on span "​" at bounding box center [318, 258] width 14 height 14
click at [330, 256] on input "Start date ​" at bounding box center [374, 258] width 88 height 14
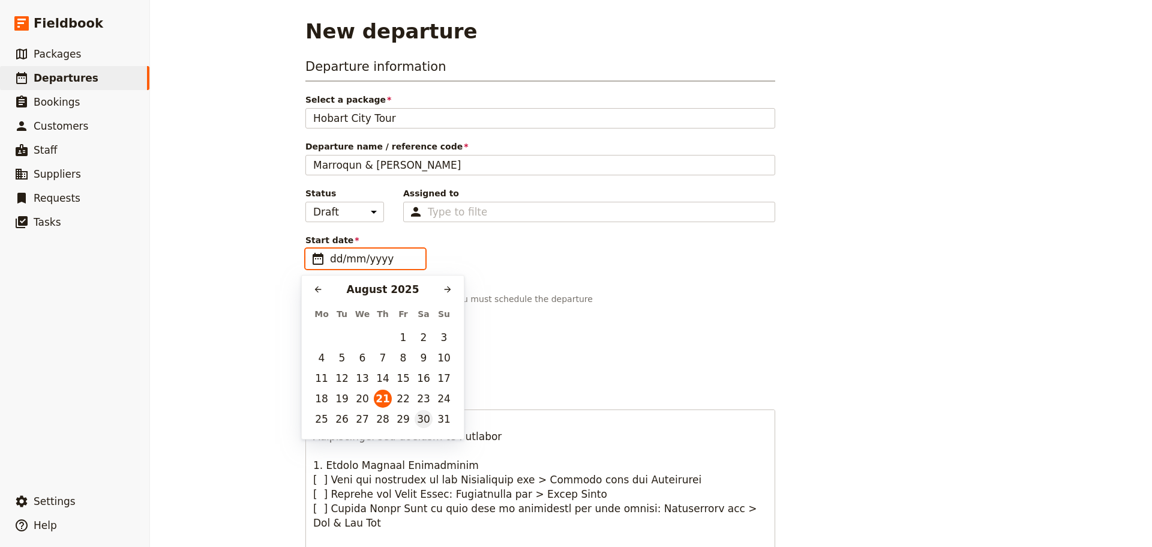
click at [424, 419] on button "30" at bounding box center [424, 419] width 18 height 18
type input "30/08/2025"
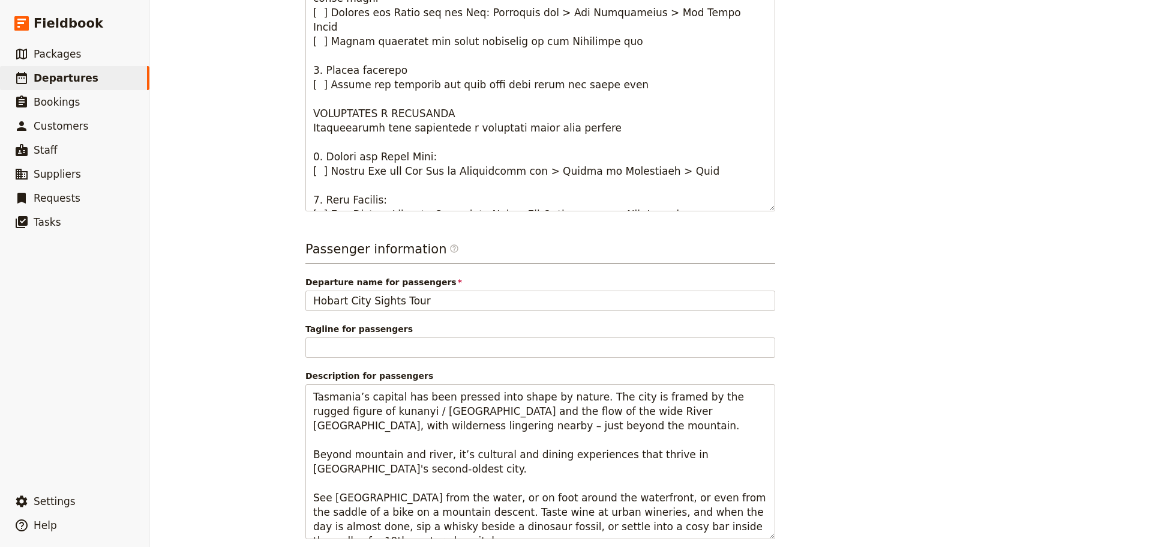
scroll to position [634, 0]
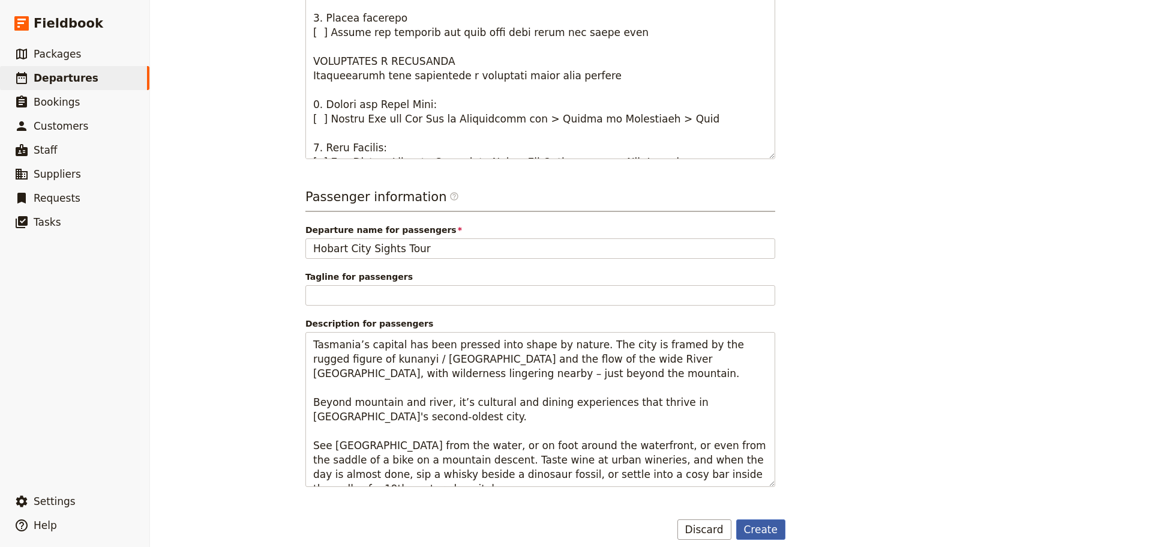
click at [758, 519] on button "Create" at bounding box center [761, 529] width 50 height 20
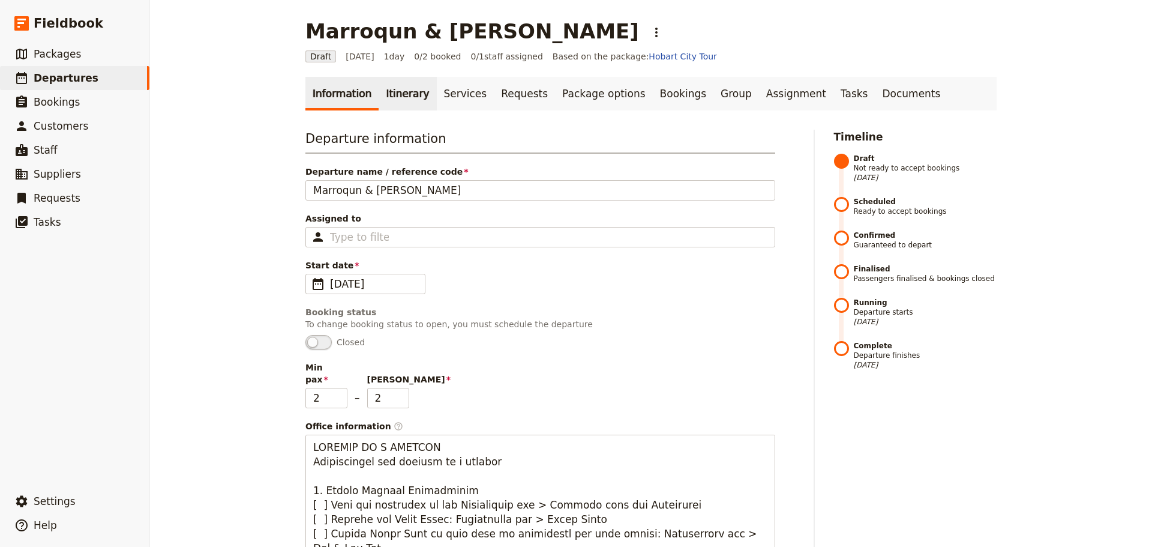
click at [404, 94] on link "Itinerary" at bounding box center [408, 94] width 58 height 34
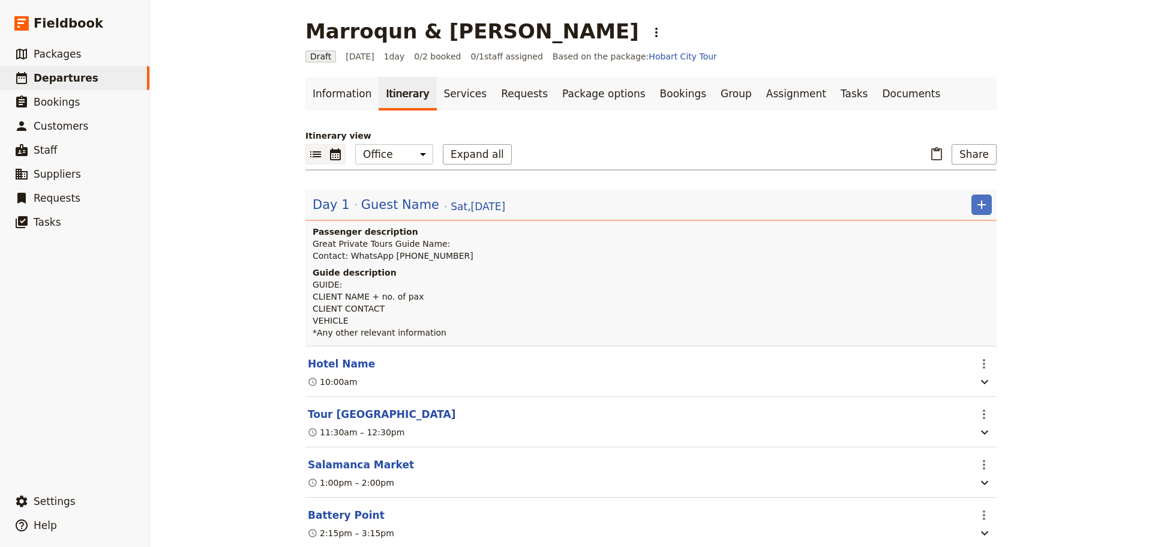
click at [334, 157] on icon "Calendar view" at bounding box center [335, 154] width 14 height 14
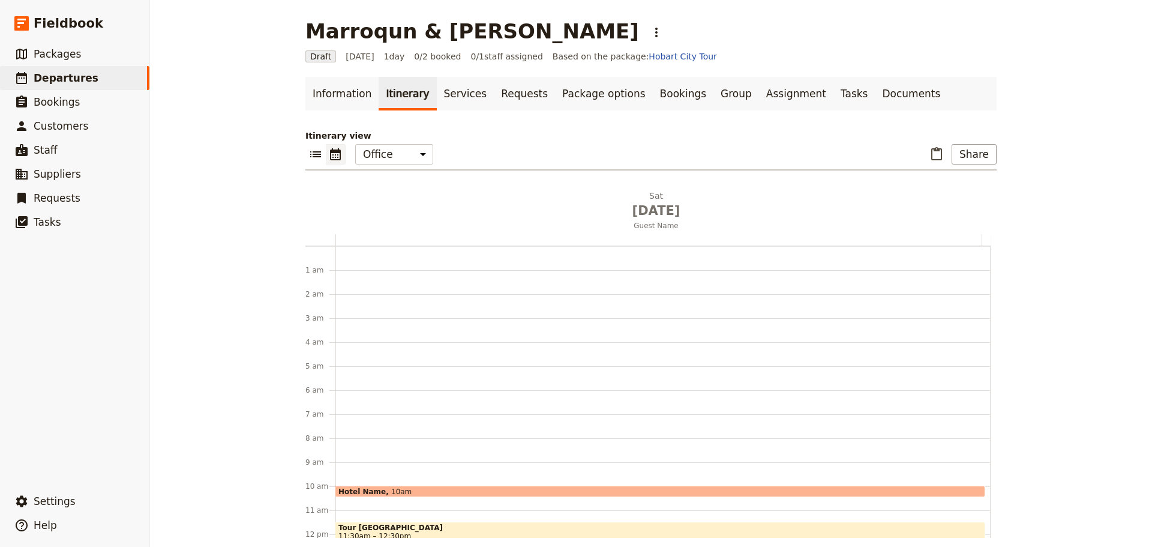
scroll to position [156, 0]
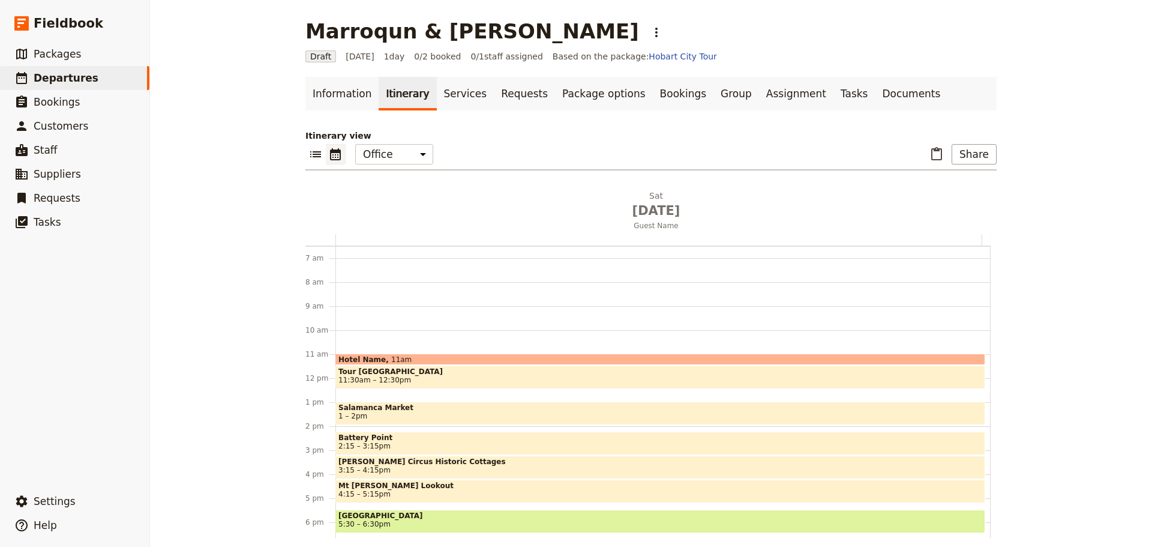
click at [391, 357] on span "11am" at bounding box center [401, 359] width 20 height 8
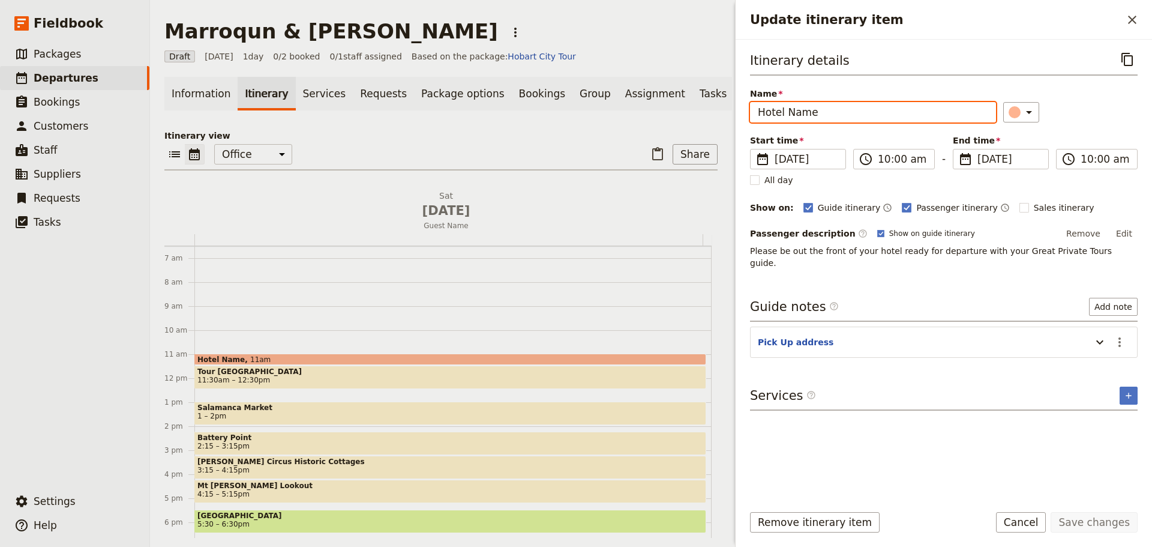
drag, startPoint x: 834, startPoint y: 115, endPoint x: 704, endPoint y: 97, distance: 130.9
click at [624, 115] on div "Marroqun & Gonzalez ​ Draft 30 Aug 2025 1 day 0/2 booked 0 / 1 staff assigned B…" at bounding box center [651, 273] width 1002 height 547
type input "Doubletree by Hilton Hobart"
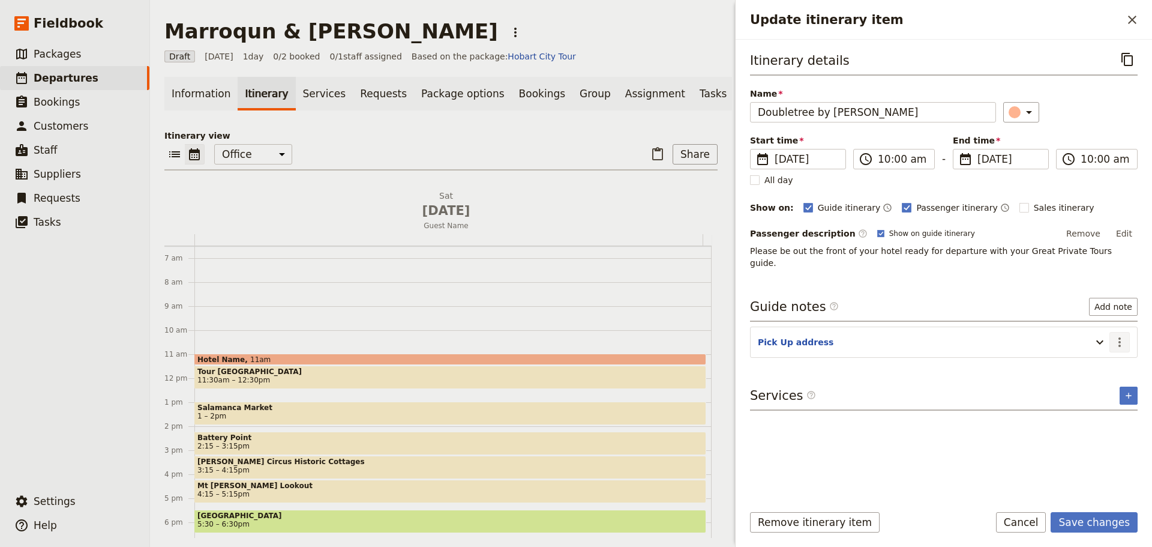
click at [1117, 335] on icon "Actions" at bounding box center [1119, 342] width 14 height 14
click at [1107, 351] on span "Edit note" at bounding box center [1094, 356] width 56 height 12
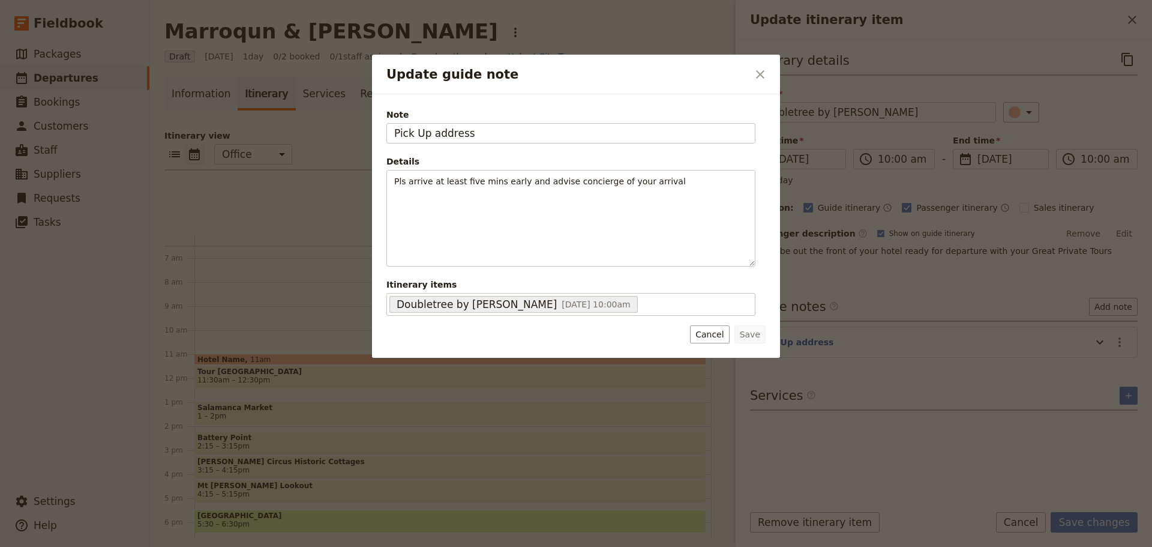
drag, startPoint x: 481, startPoint y: 132, endPoint x: 373, endPoint y: 129, distance: 108.0
click at [373, 129] on div "Note Pick Up address Details Pls arrive at least five mins early and advise con…" at bounding box center [576, 225] width 408 height 263
type input "179 Macquarie St, Hobart"
click at [757, 338] on button "Save" at bounding box center [749, 334] width 31 height 18
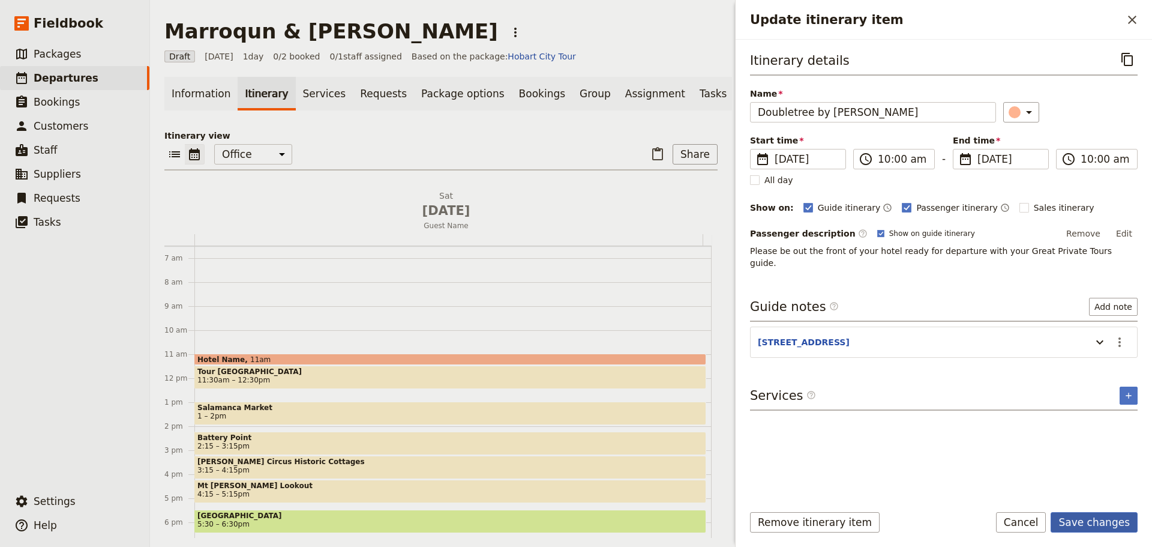
click at [1106, 518] on button "Save changes" at bounding box center [1094, 522] width 87 height 20
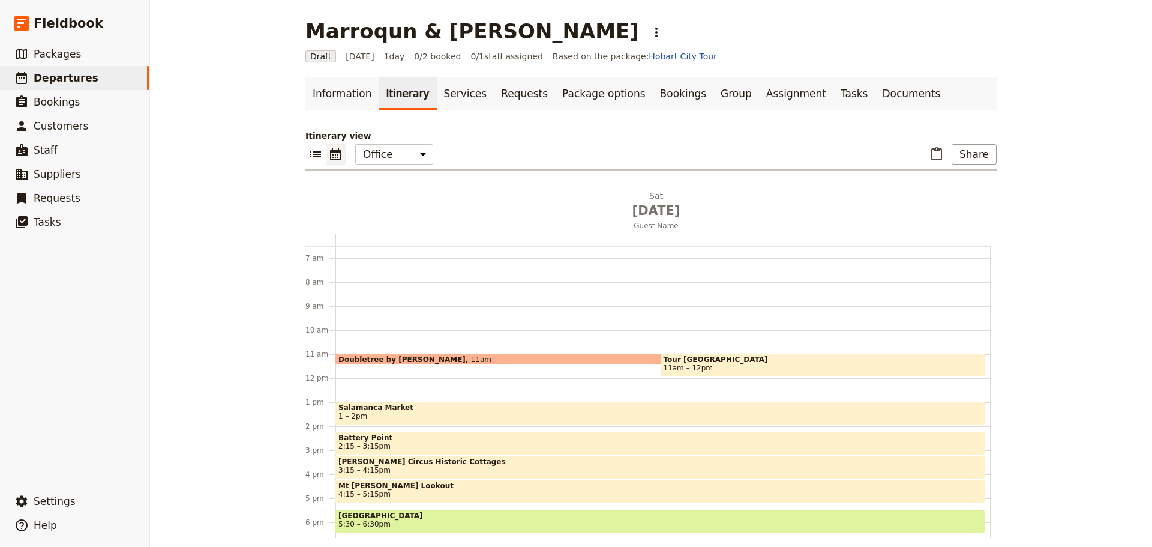
click at [604, 382] on div "Doubletree by Hilton Hobart 11am Tour Hobart 11am – 12pm Salamanca Market 1 – 2…" at bounding box center [662, 378] width 655 height 576
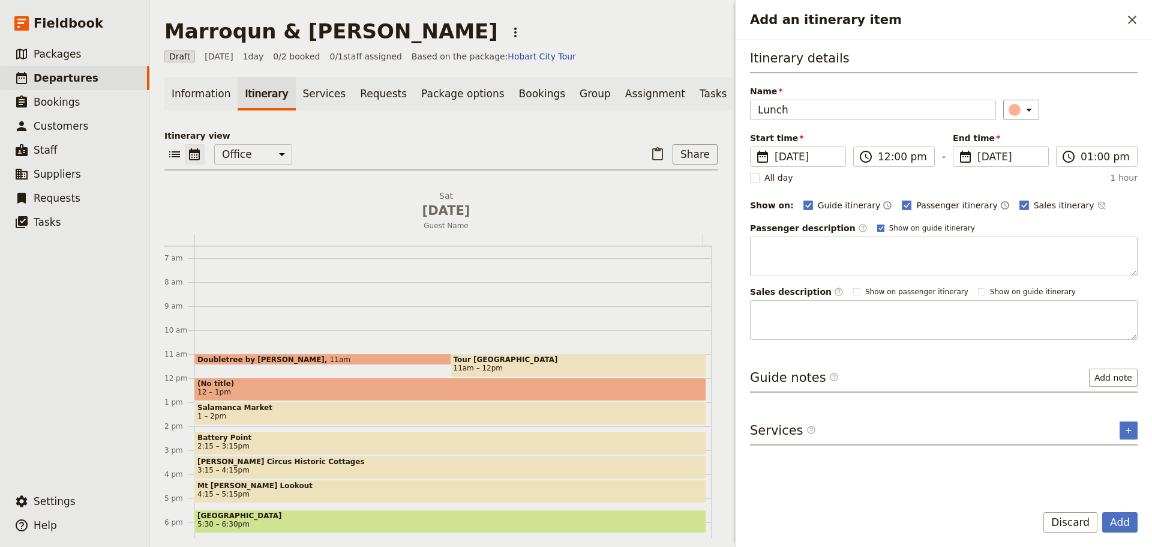
type input "Lunch"
click at [877, 227] on rect "Add an itinerary item" at bounding box center [880, 227] width 7 height 7
click at [877, 223] on input "Show on guide itinerary" at bounding box center [877, 223] width 1 height 1
checkbox input "false"
click at [1097, 206] on icon "Time not shown on sales itinerary" at bounding box center [1102, 205] width 10 height 10
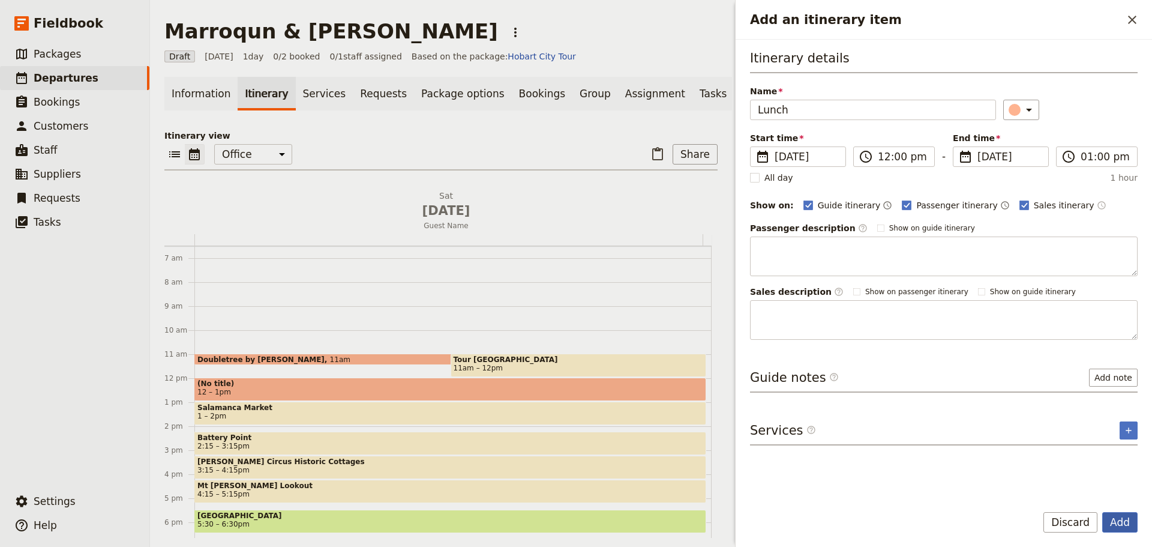
click at [1124, 523] on button "Add" at bounding box center [1119, 522] width 35 height 20
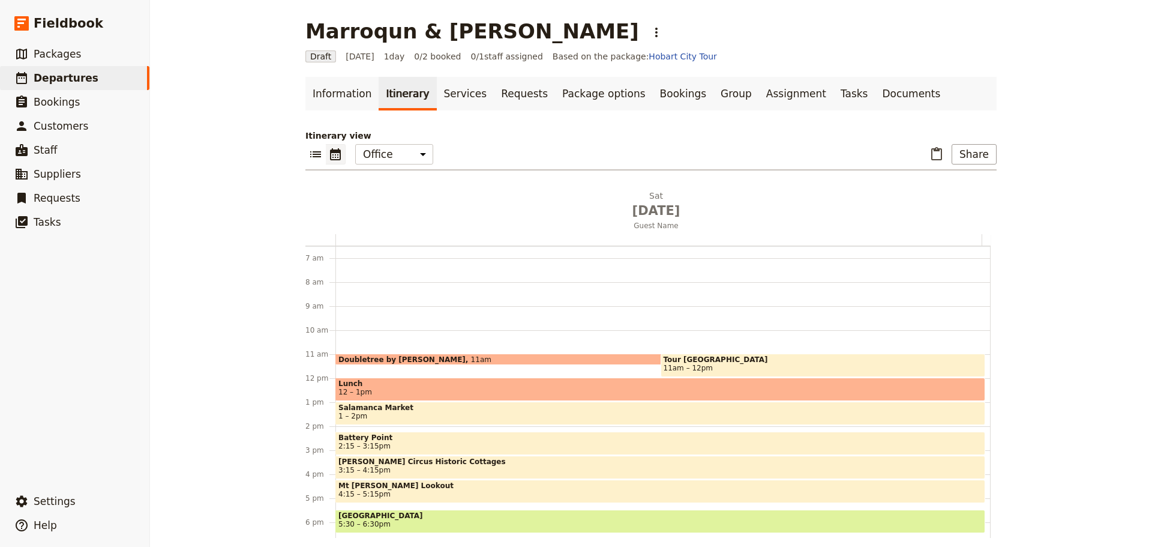
click at [428, 387] on div "Lunch 12 – 1pm" at bounding box center [660, 388] width 650 height 23
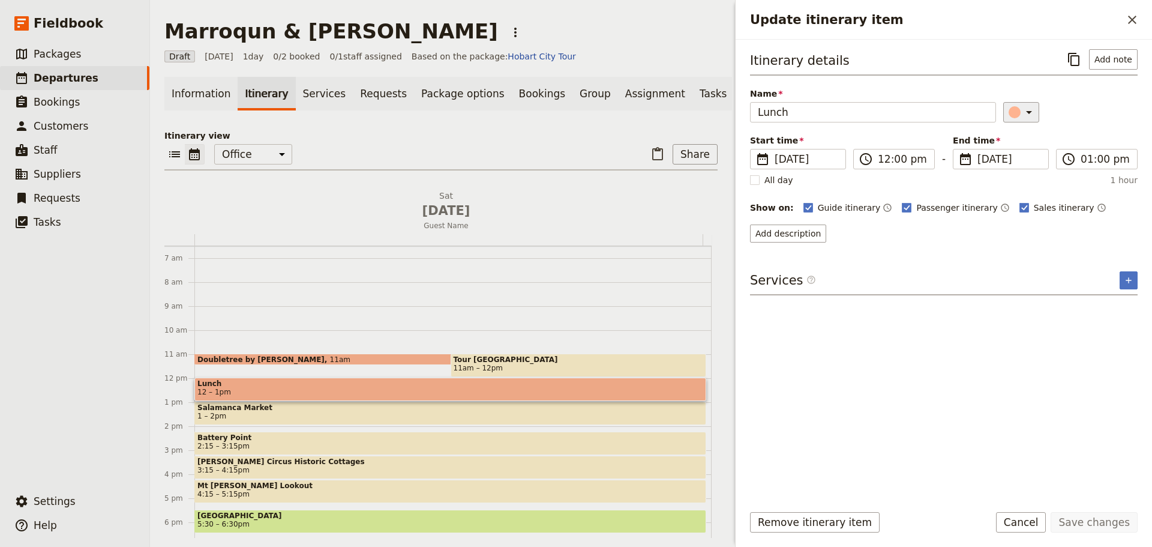
click at [1025, 109] on icon "Update itinerary item" at bounding box center [1029, 112] width 14 height 14
click at [1006, 167] on div "button" at bounding box center [1007, 166] width 12 height 12
click at [1105, 530] on button "Save changes" at bounding box center [1094, 522] width 87 height 20
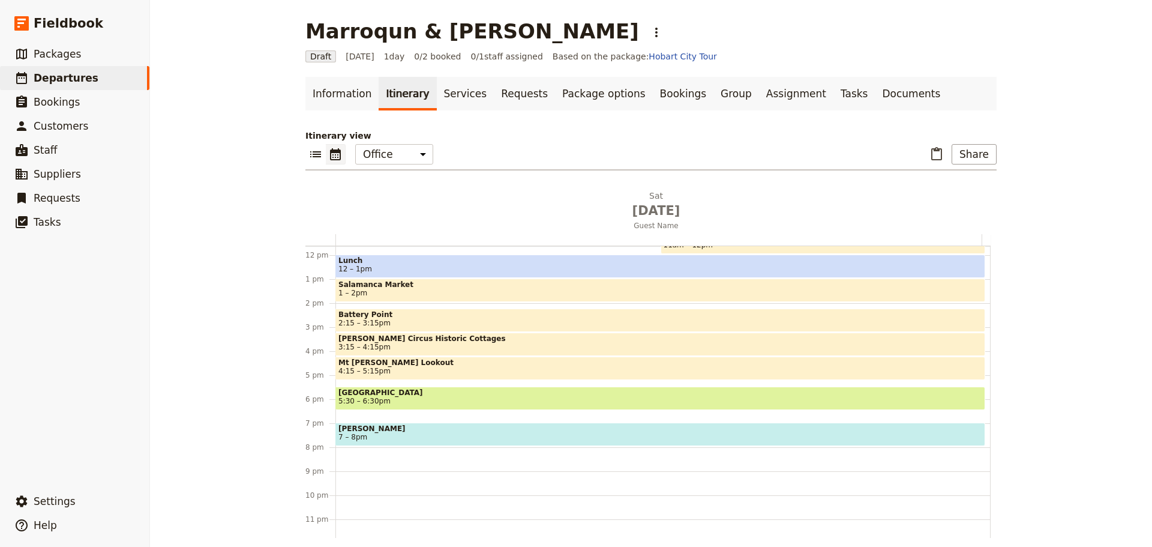
scroll to position [284, 0]
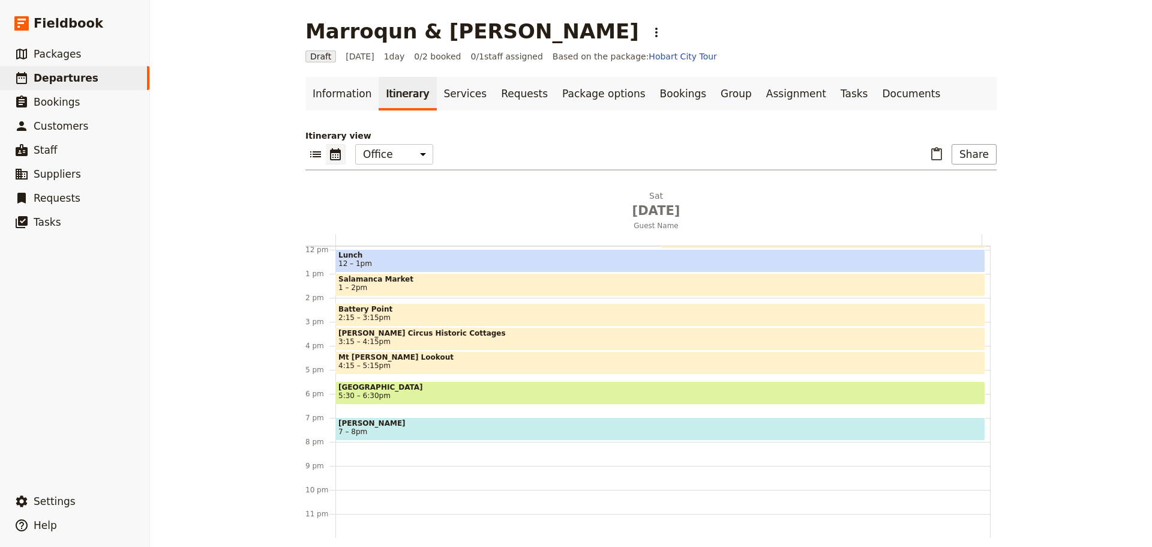
click at [715, 423] on span "[PERSON_NAME]" at bounding box center [660, 423] width 644 height 8
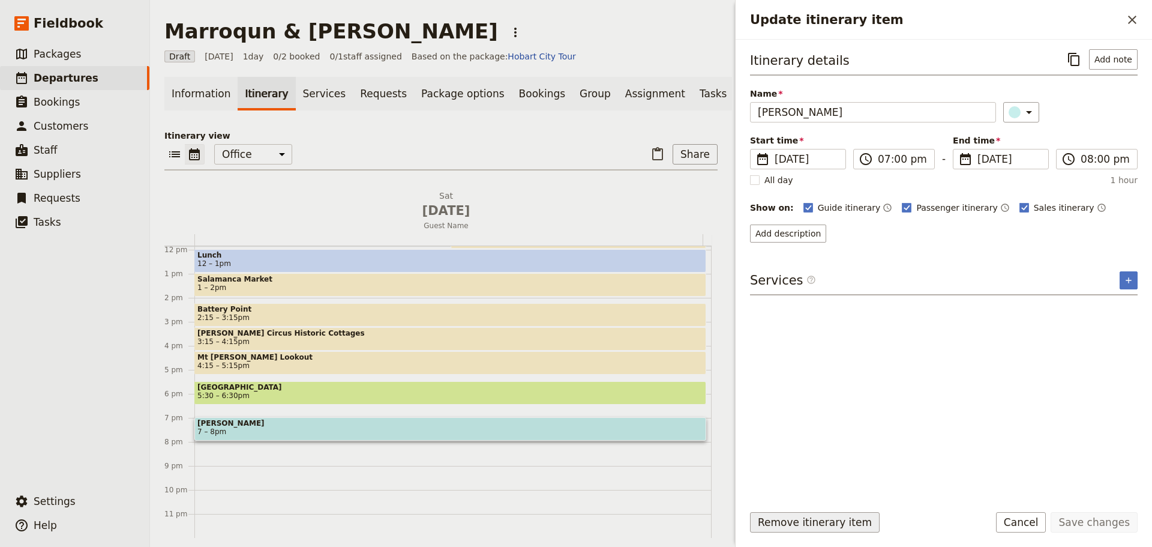
click at [794, 527] on button "Remove itinerary item" at bounding box center [815, 522] width 130 height 20
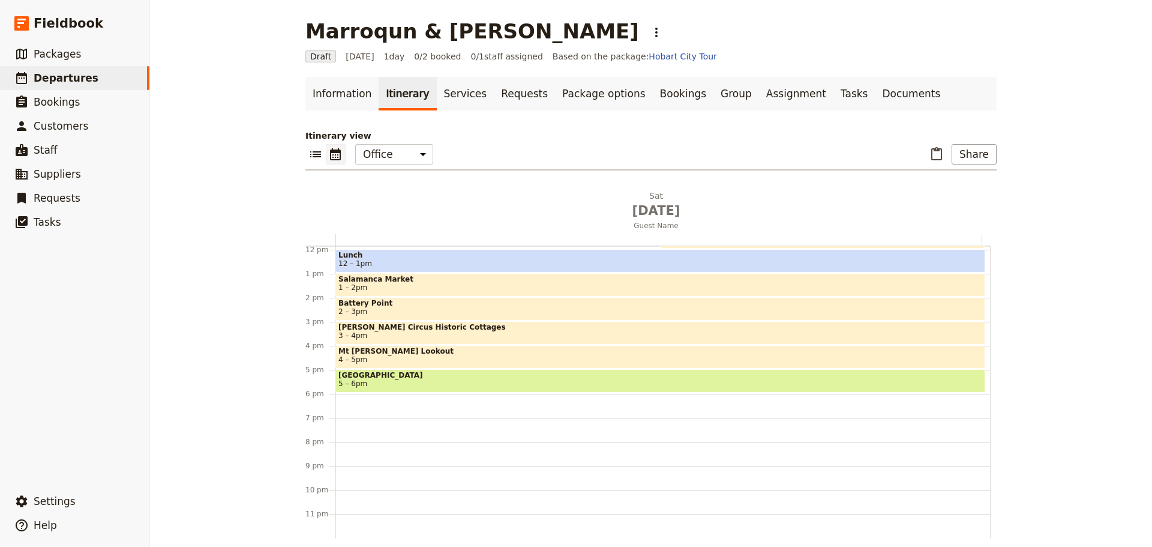
click at [344, 395] on div "Doubletree by Hilton Hobart 11am Tour Hobart 11am – 12pm Lunch 12 – 1pm Salaman…" at bounding box center [662, 250] width 655 height 576
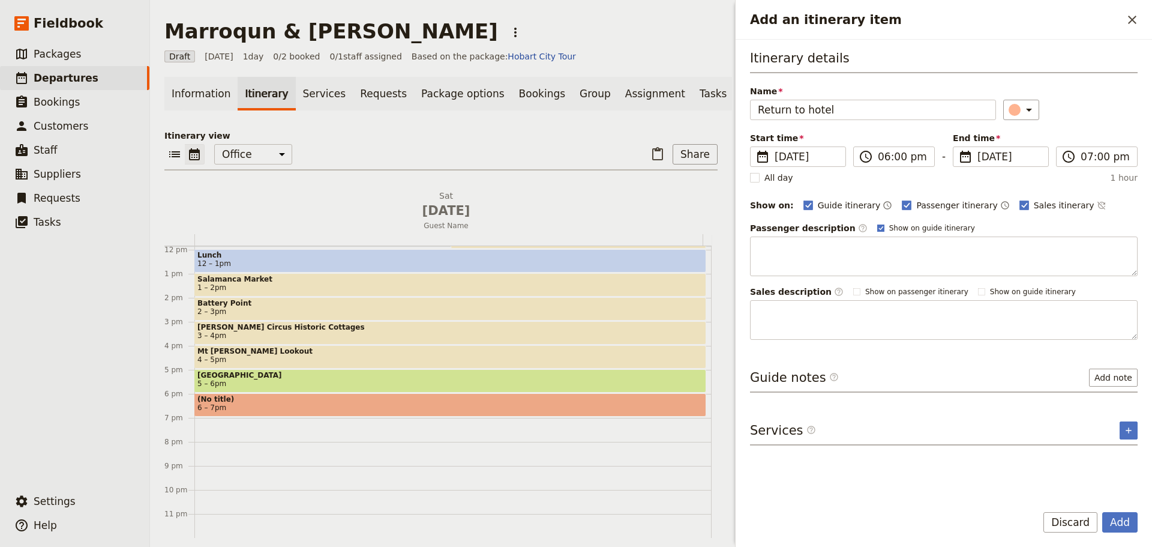
type input "Return to hotel"
drag, startPoint x: 857, startPoint y: 226, endPoint x: 967, endPoint y: 216, distance: 110.3
click at [877, 226] on rect "Add an itinerary item" at bounding box center [880, 227] width 7 height 7
click at [877, 223] on input "Show on guide itinerary" at bounding box center [877, 223] width 1 height 1
checkbox input "false"
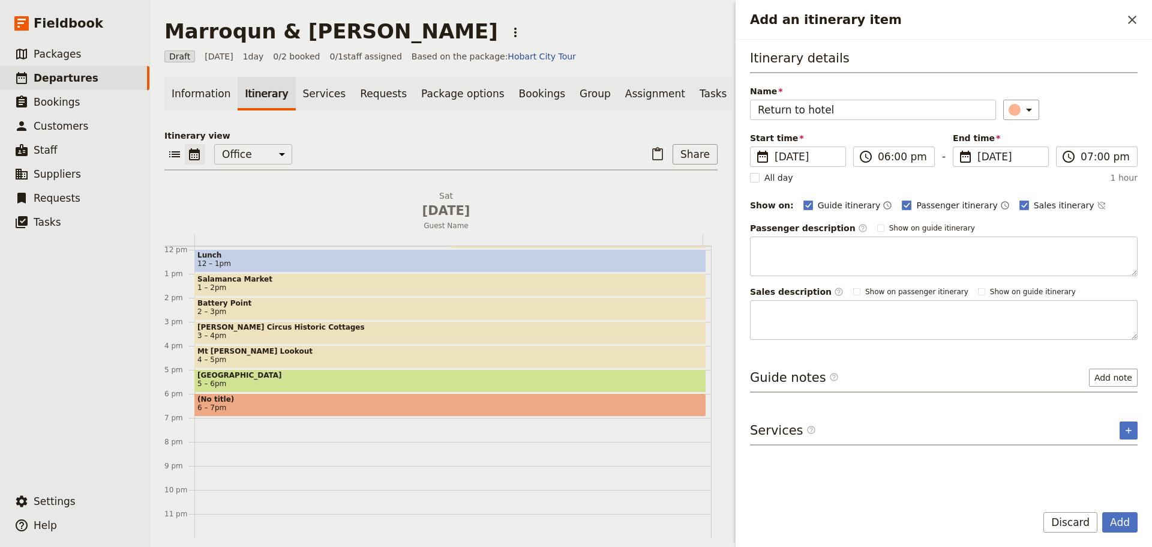
click at [1070, 203] on div "Guide itinerary ​ Passenger itinerary ​ Sales itinerary ​" at bounding box center [970, 205] width 334 height 14
click at [1097, 205] on icon "Time not shown on sales itinerary" at bounding box center [1102, 205] width 10 height 10
click at [1106, 377] on button "Add note" at bounding box center [1113, 377] width 49 height 18
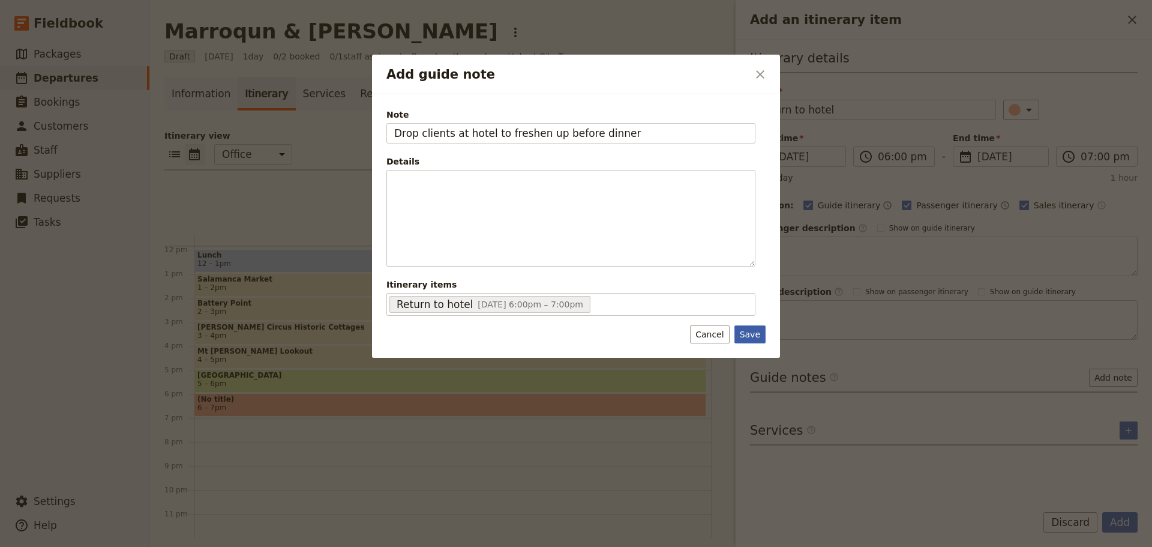
type input "Drop clients at hotel to freshen up before dinner"
click at [752, 332] on button "Save" at bounding box center [749, 334] width 31 height 18
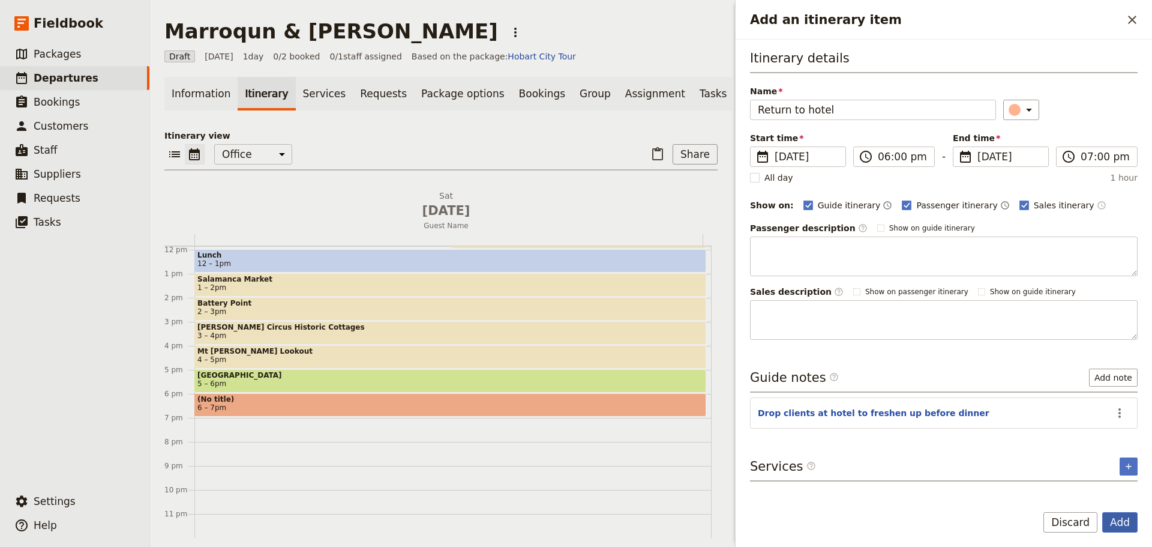
click at [1117, 523] on button "Add" at bounding box center [1119, 522] width 35 height 20
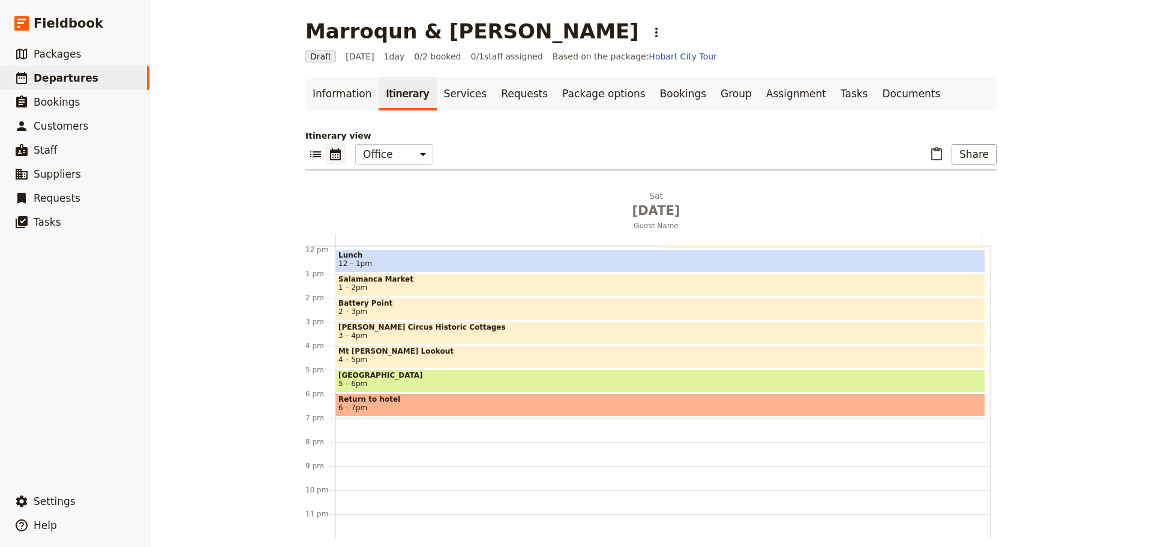
click at [362, 403] on span "Return to hotel" at bounding box center [660, 399] width 644 height 8
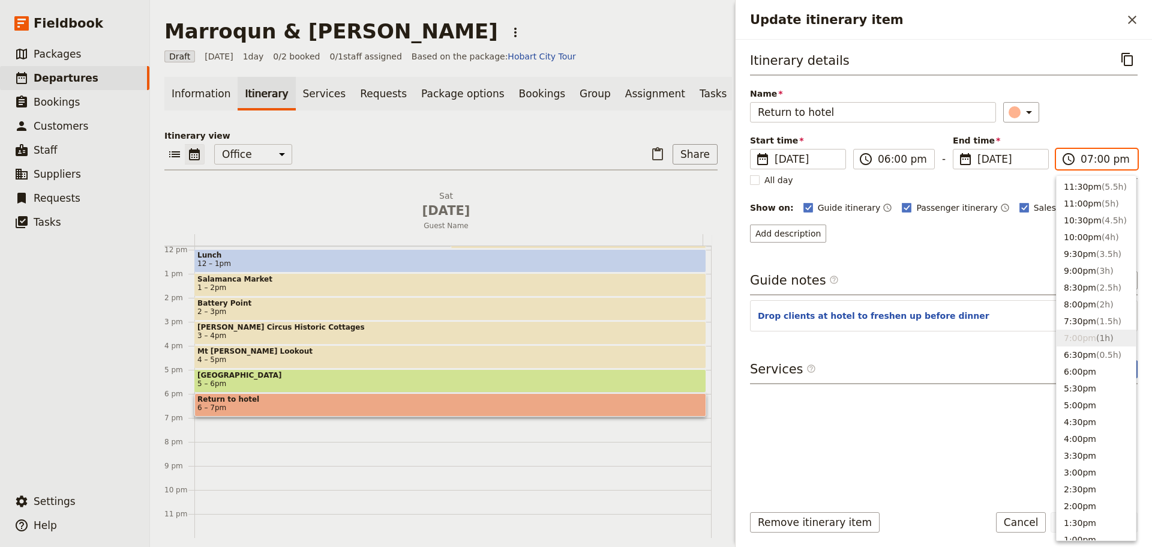
click at [1082, 155] on input "07:00 pm" at bounding box center [1105, 159] width 49 height 14
click at [1085, 359] on button "6:30pm ( 0.5h )" at bounding box center [1096, 354] width 79 height 17
type input "06:30 pm"
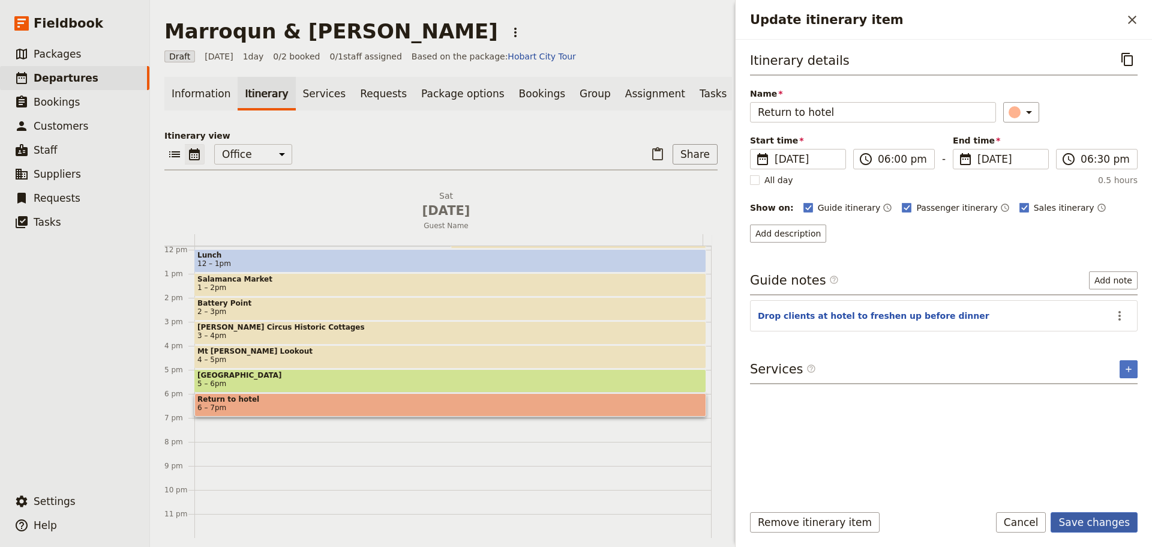
click at [1087, 512] on button "Save changes" at bounding box center [1094, 522] width 87 height 20
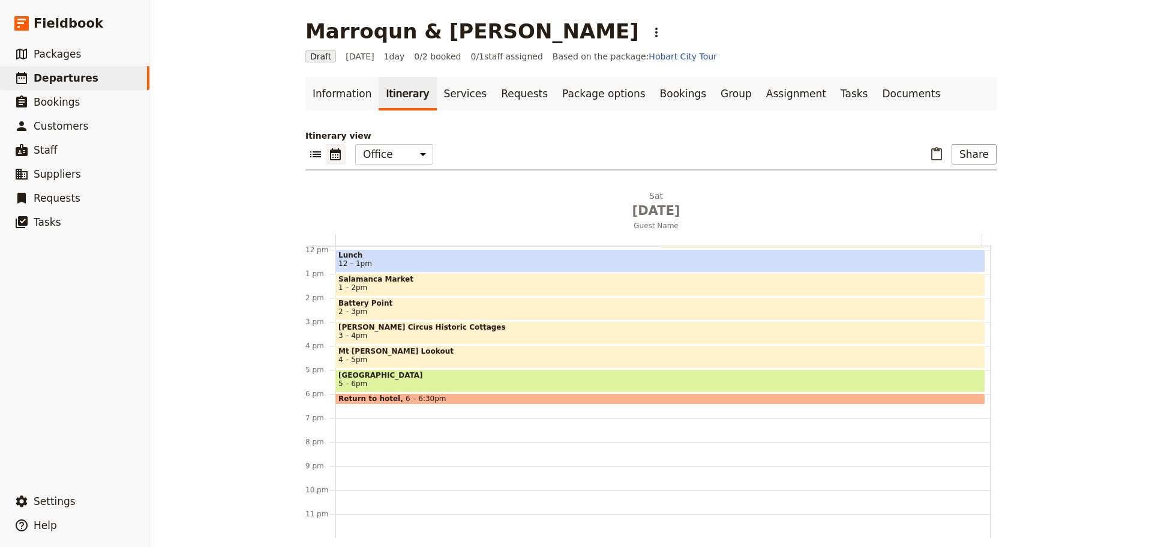
click at [338, 418] on div "Doubletree by Hilton Hobart 11am Tour Hobart 11am – 12pm Lunch 12 – 1pm Salaman…" at bounding box center [662, 250] width 655 height 576
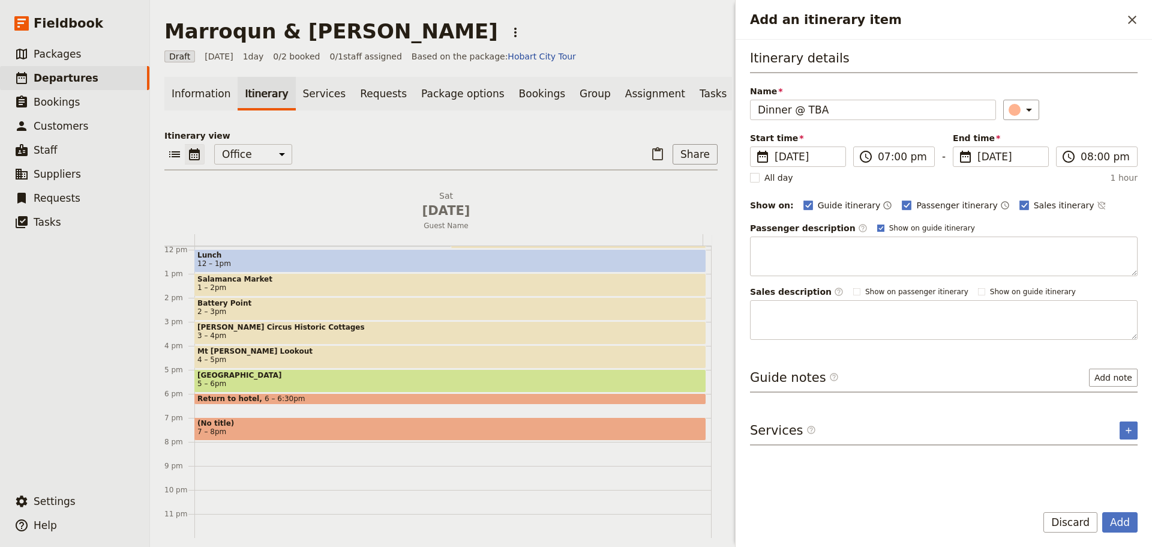
type input "Dinner @ TBA"
click at [877, 226] on label "Show on guide itinerary" at bounding box center [926, 228] width 98 height 10
click at [877, 223] on input "Show on guide itinerary" at bounding box center [877, 223] width 1 height 1
checkbox input "false"
click at [1097, 205] on icon "Time not shown on sales itinerary" at bounding box center [1102, 205] width 10 height 10
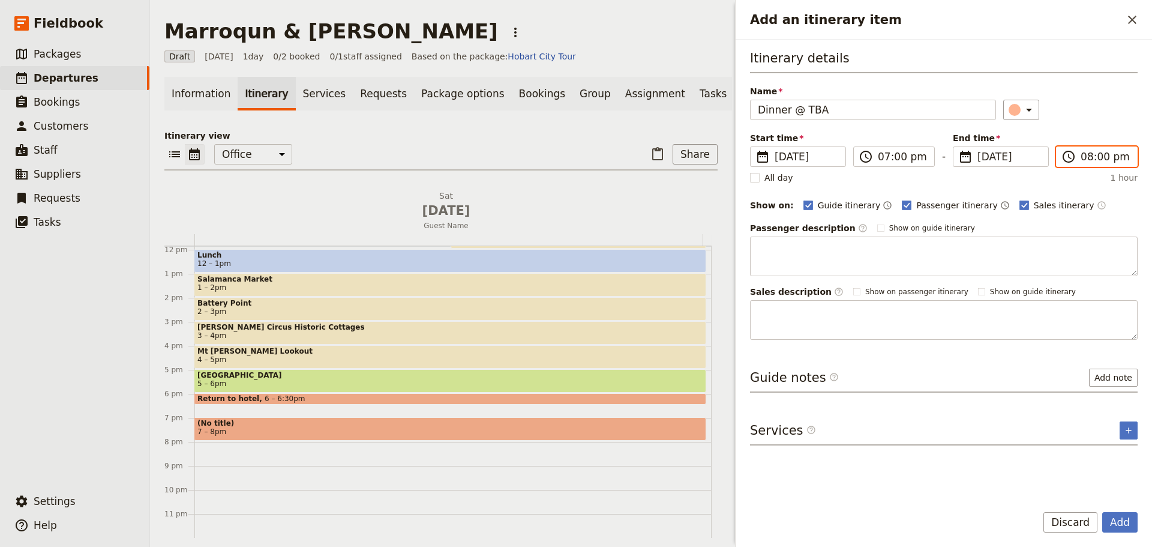
click at [1105, 155] on input "08:00 pm" at bounding box center [1105, 156] width 49 height 14
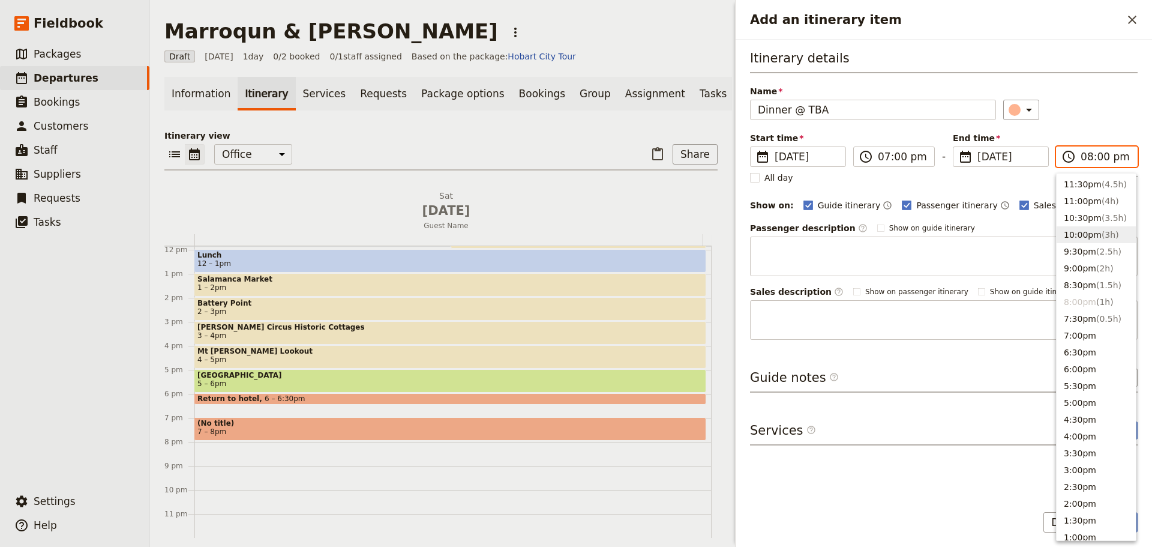
click at [1080, 234] on button "10:00pm ( 3h )" at bounding box center [1096, 234] width 79 height 17
type input "10:00 pm"
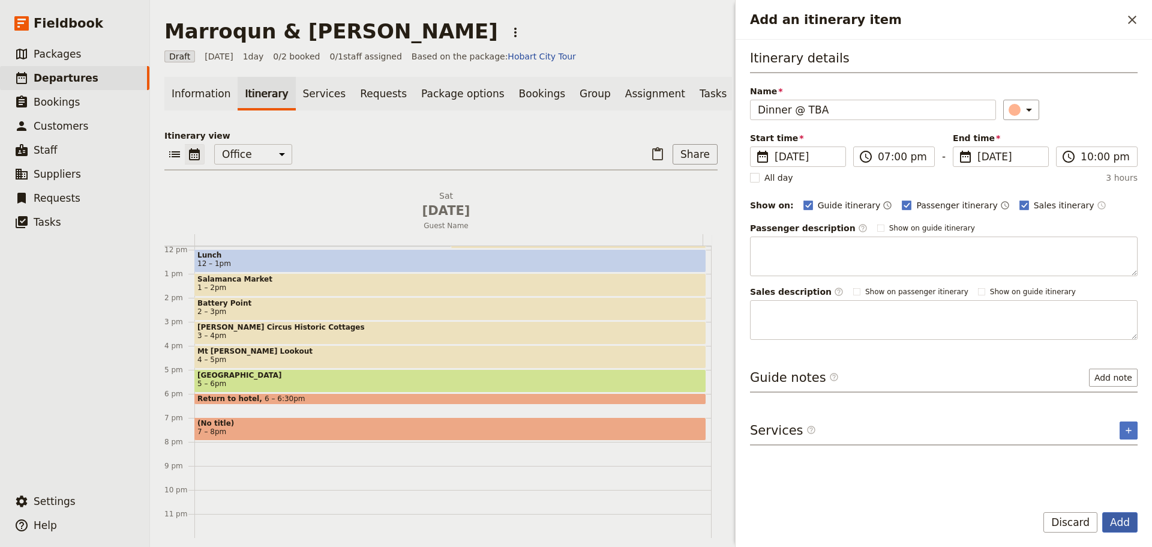
click at [1116, 521] on button "Add" at bounding box center [1119, 522] width 35 height 20
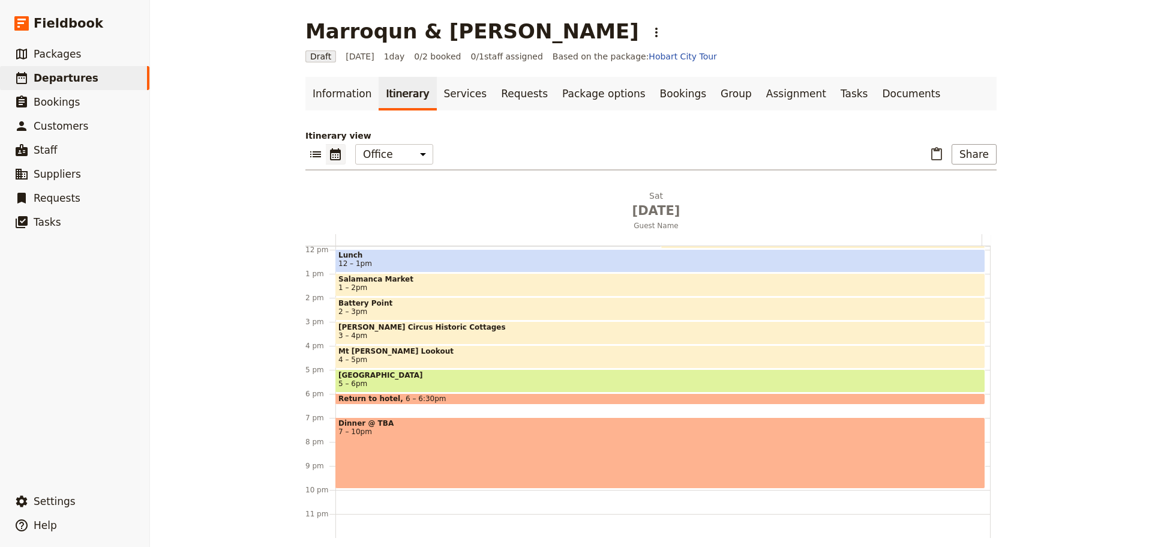
click at [447, 444] on div "Dinner @ TBA 7 – 10pm" at bounding box center [660, 452] width 650 height 71
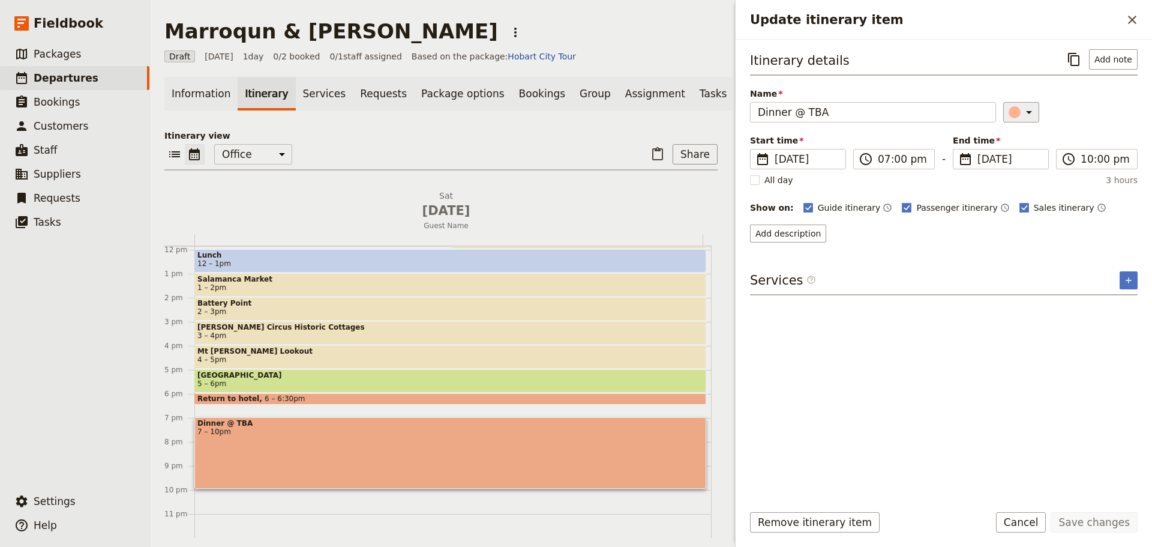
click at [1024, 107] on icon "Update itinerary item" at bounding box center [1029, 112] width 14 height 14
click at [1007, 170] on div "button" at bounding box center [1007, 166] width 12 height 12
click at [1082, 527] on button "Save changes" at bounding box center [1094, 522] width 87 height 20
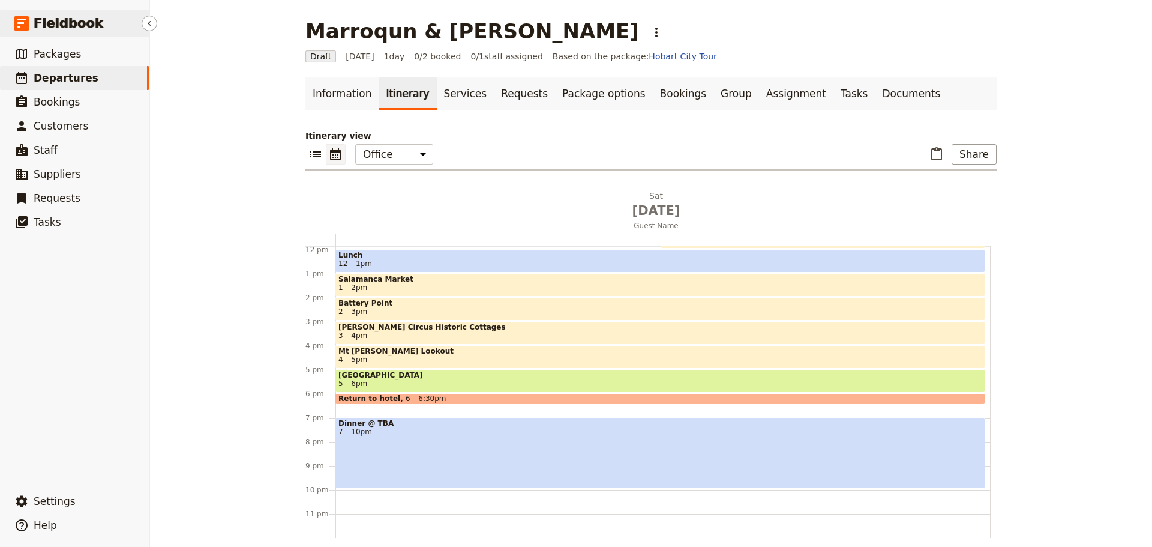
drag, startPoint x: 65, startPoint y: 80, endPoint x: 59, endPoint y: 20, distance: 60.4
click at [65, 80] on span "Departures" at bounding box center [66, 78] width 65 height 12
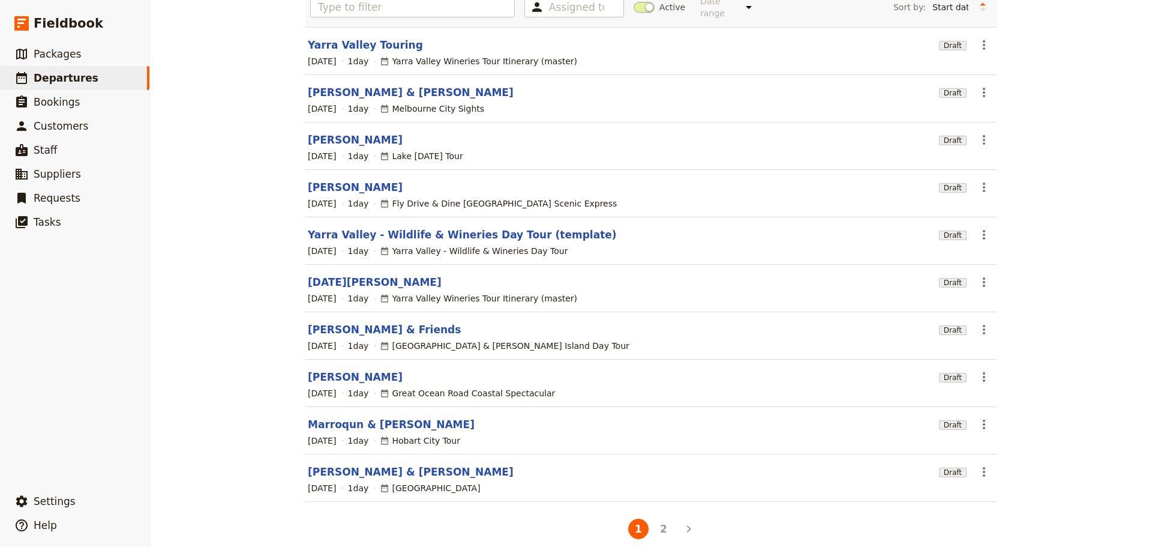
scroll to position [102, 0]
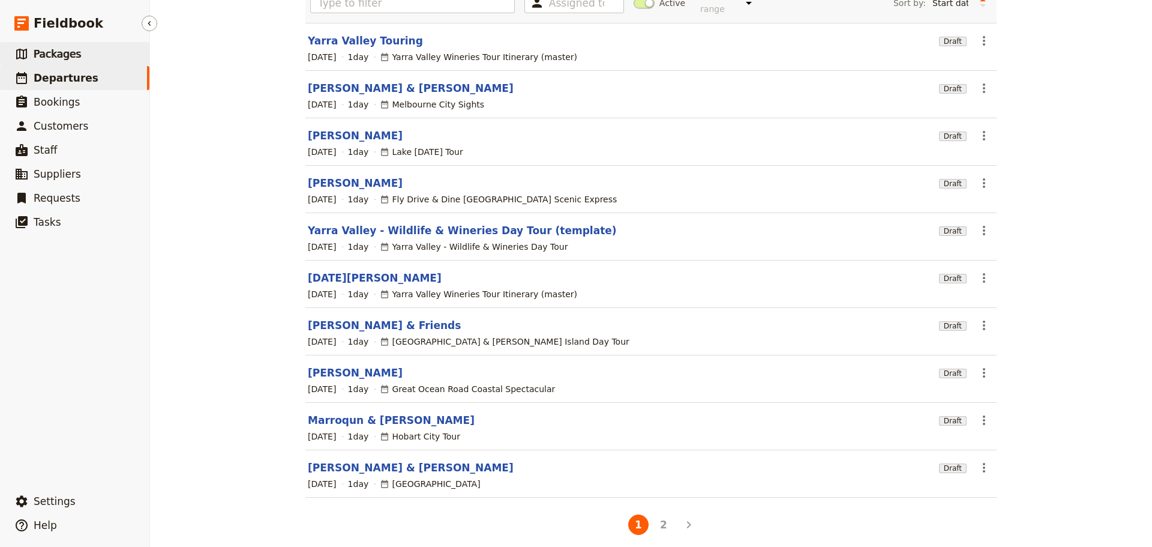
click at [84, 59] on link "​ Packages" at bounding box center [74, 54] width 149 height 24
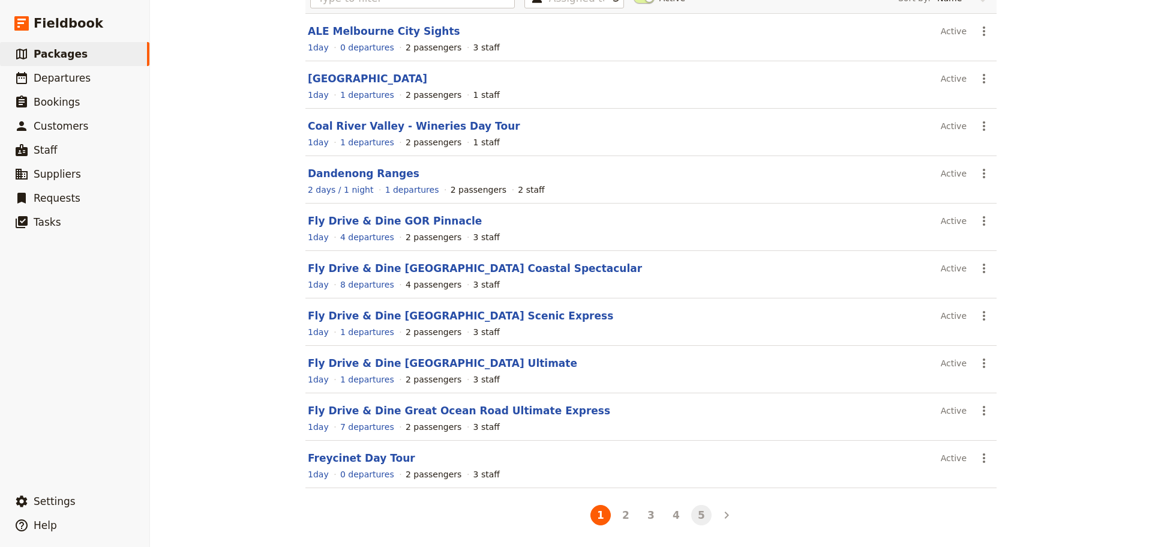
click at [695, 514] on button "5" at bounding box center [701, 515] width 20 height 20
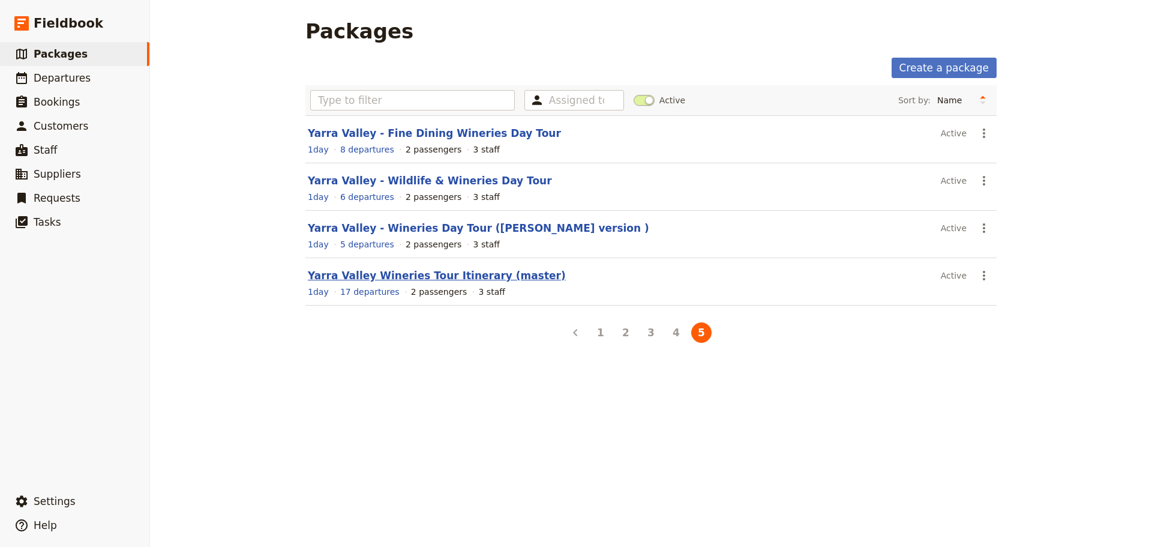
click at [486, 281] on link "Yarra Valley Wineries Tour Itinerary (master)" at bounding box center [437, 275] width 258 height 12
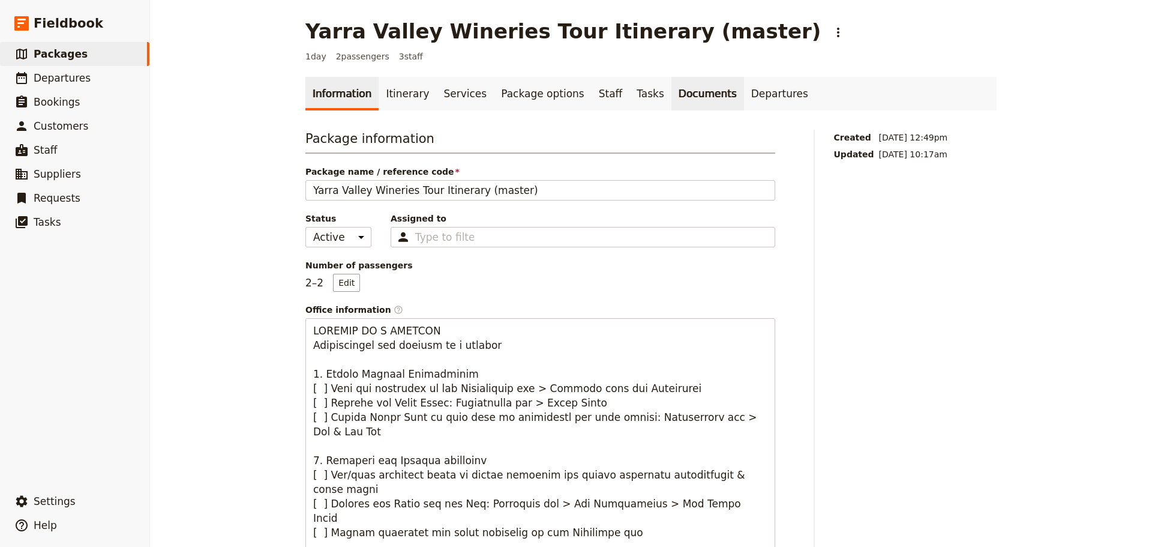
click at [671, 95] on link "Documents" at bounding box center [707, 94] width 73 height 34
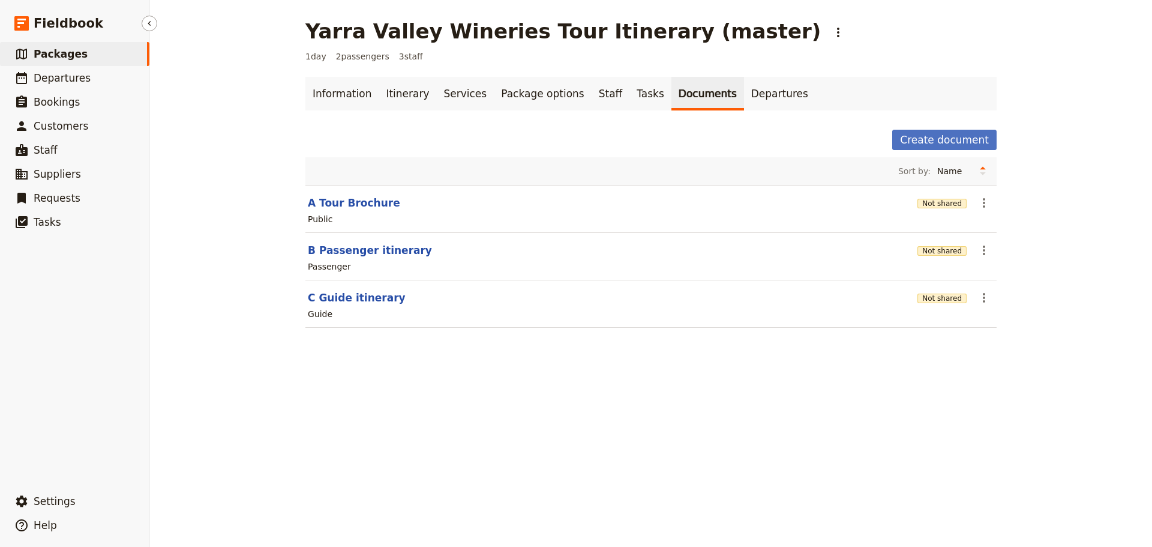
click at [32, 49] on link "​ Packages" at bounding box center [74, 54] width 149 height 24
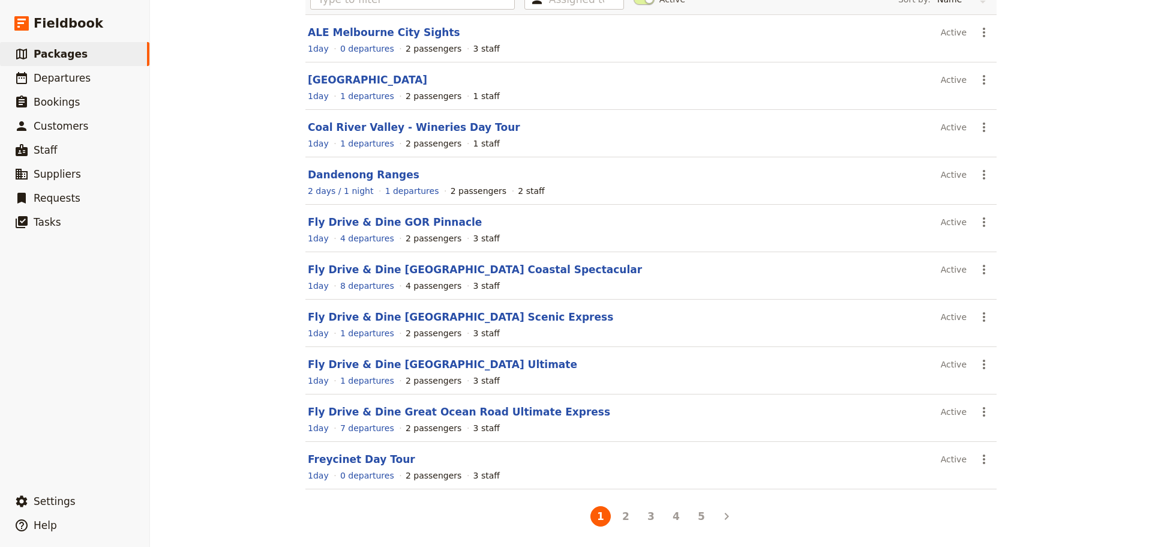
scroll to position [102, 0]
click at [694, 512] on button "5" at bounding box center [701, 515] width 20 height 20
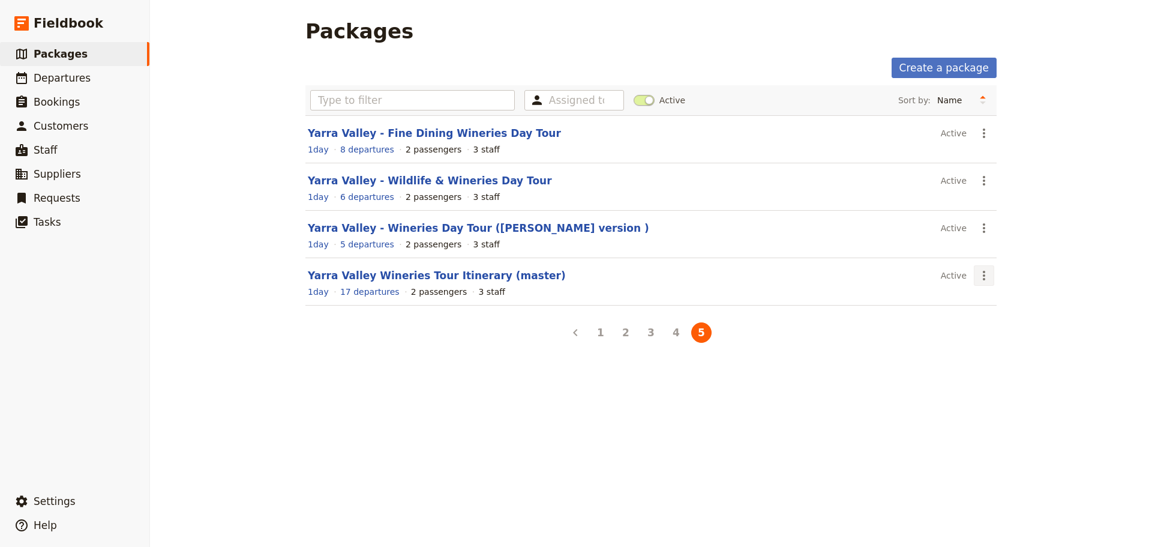
click at [982, 274] on icon "Actions" at bounding box center [984, 275] width 14 height 14
click at [987, 331] on span "Clone this package" at bounding box center [1017, 335] width 80 height 12
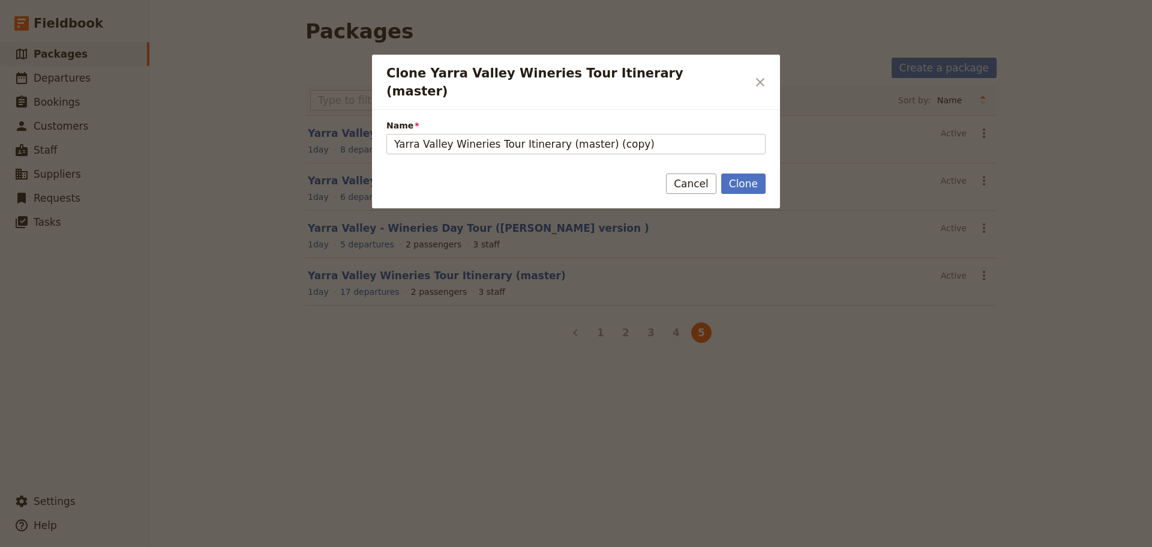
drag, startPoint x: 676, startPoint y: 132, endPoint x: 299, endPoint y: 127, distance: 377.5
click at [299, 546] on div "Clone Yarra Valley Wineries Tour Itinerary (master) ​ Name Yarra Valley Winerie…" at bounding box center [576, 547] width 1152 height 0
type input "Sydney City Sights"
click at [741, 173] on button "Clone" at bounding box center [743, 183] width 44 height 20
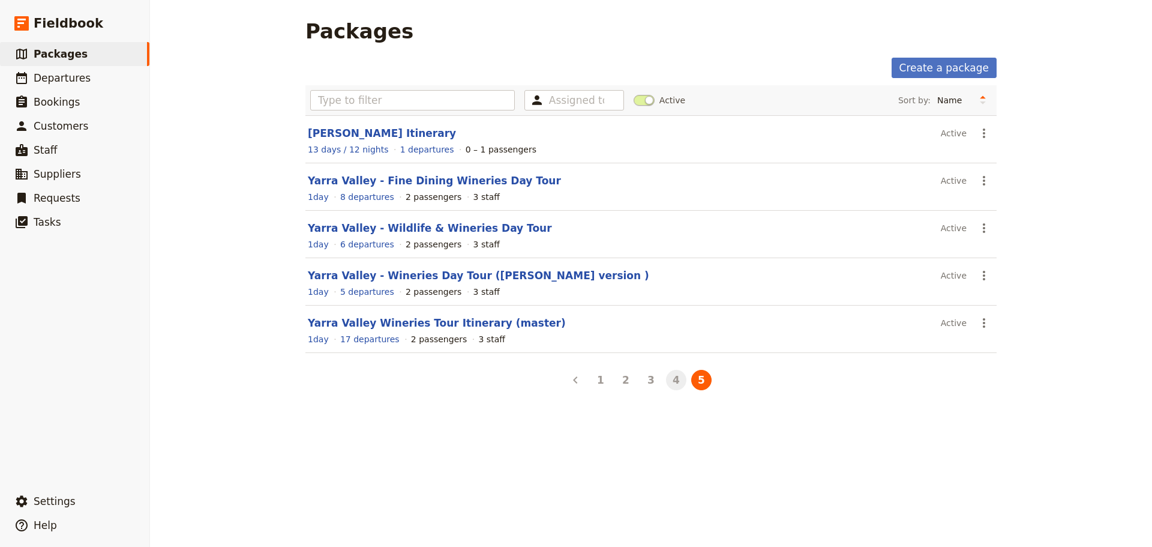
click at [668, 382] on button "4" at bounding box center [676, 380] width 20 height 20
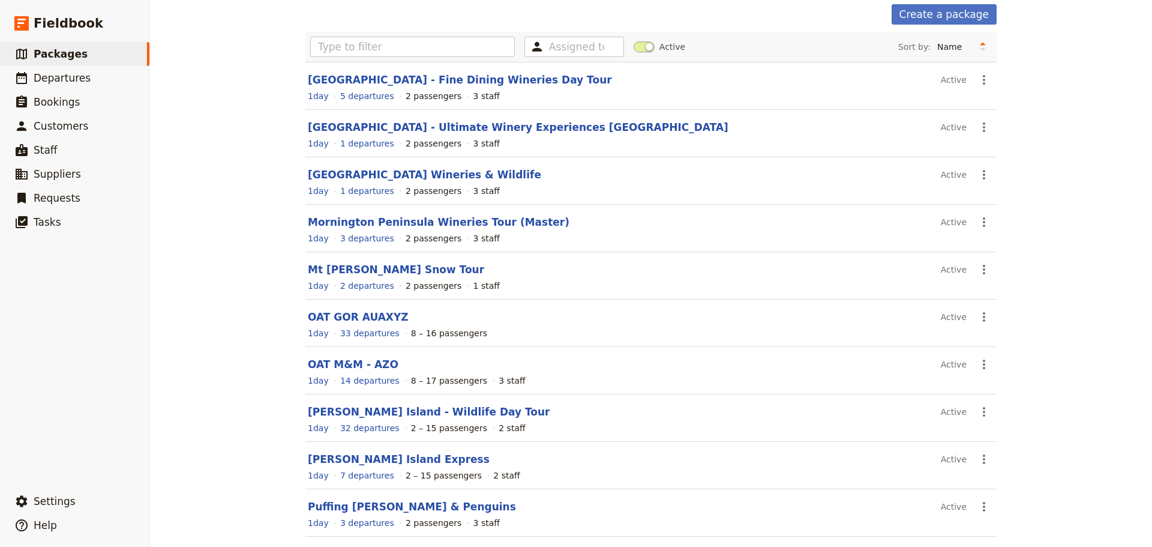
scroll to position [102, 0]
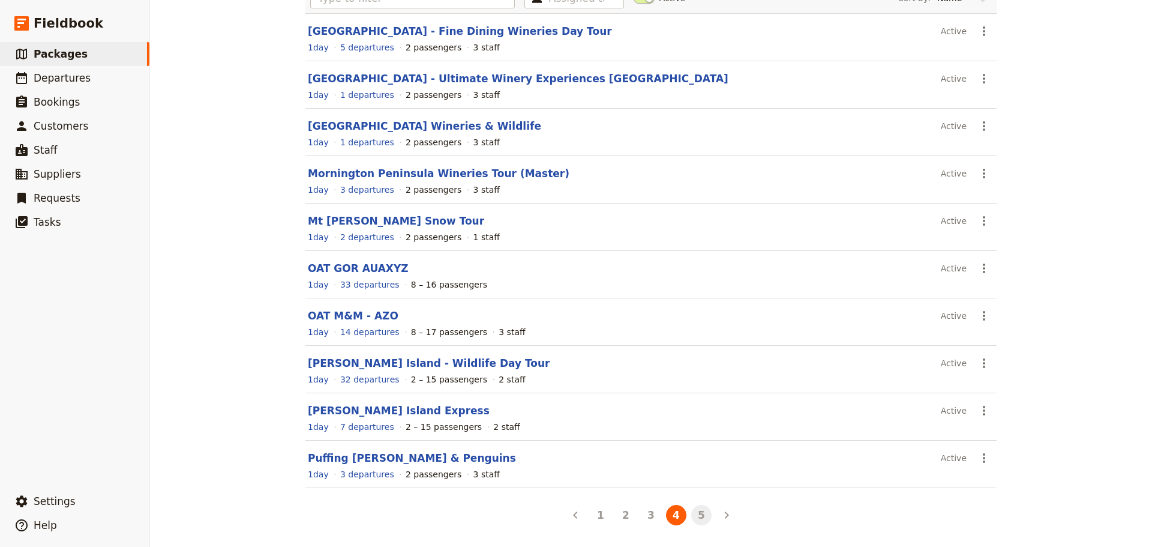
click at [703, 518] on button "5" at bounding box center [701, 515] width 20 height 20
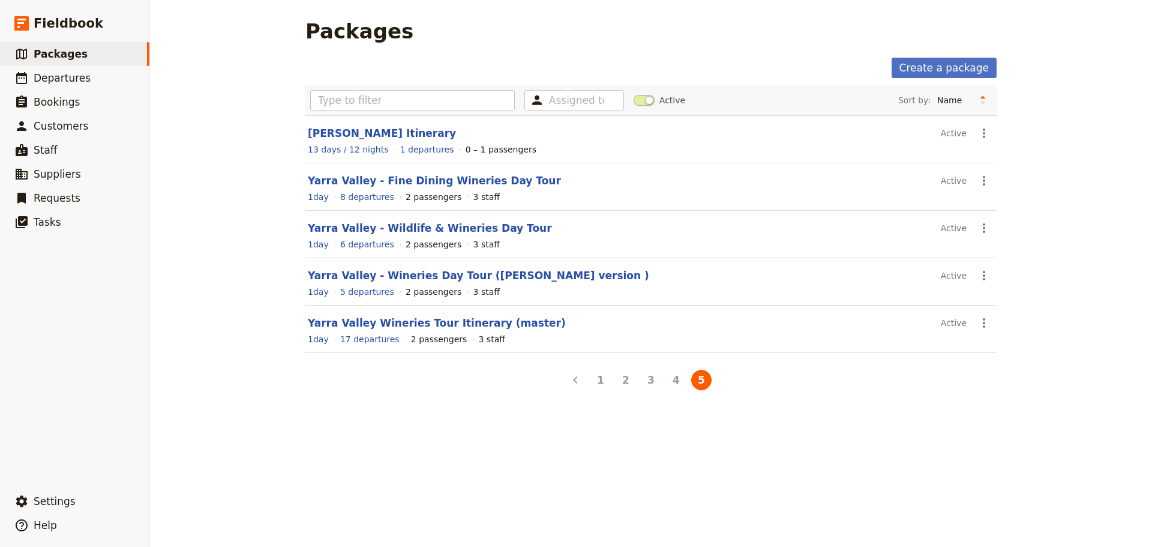
scroll to position [0, 0]
click at [86, 86] on link "​ Departures" at bounding box center [74, 78] width 149 height 24
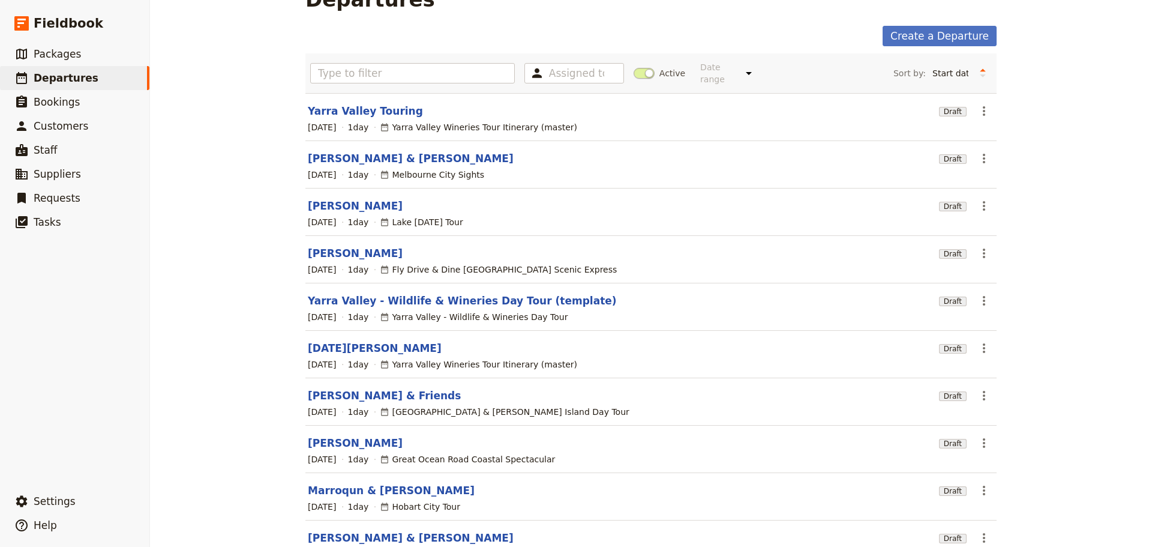
scroll to position [102, 0]
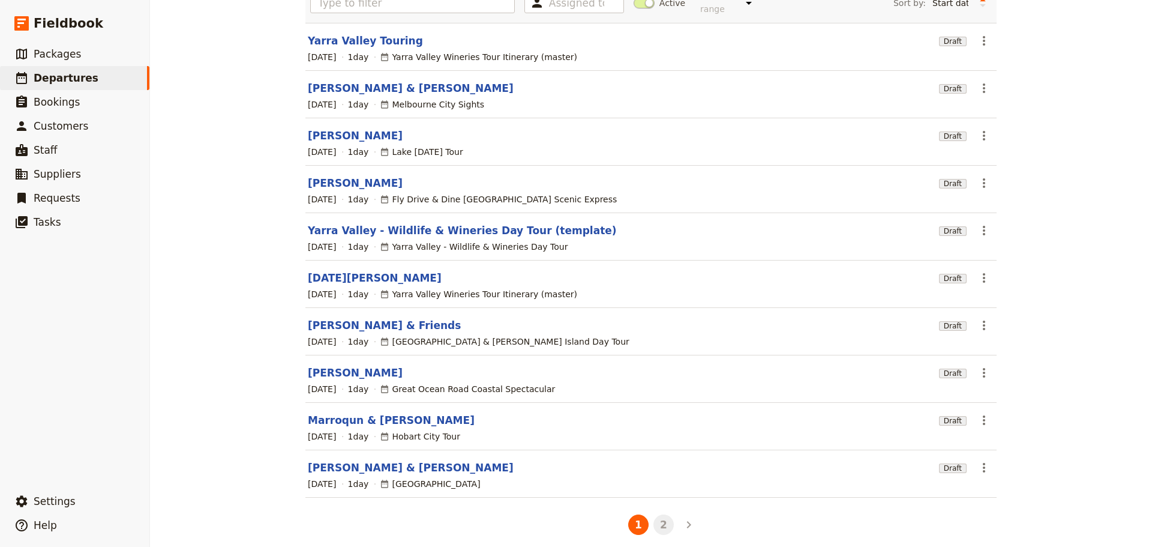
click at [654, 515] on button "2" at bounding box center [663, 524] width 20 height 20
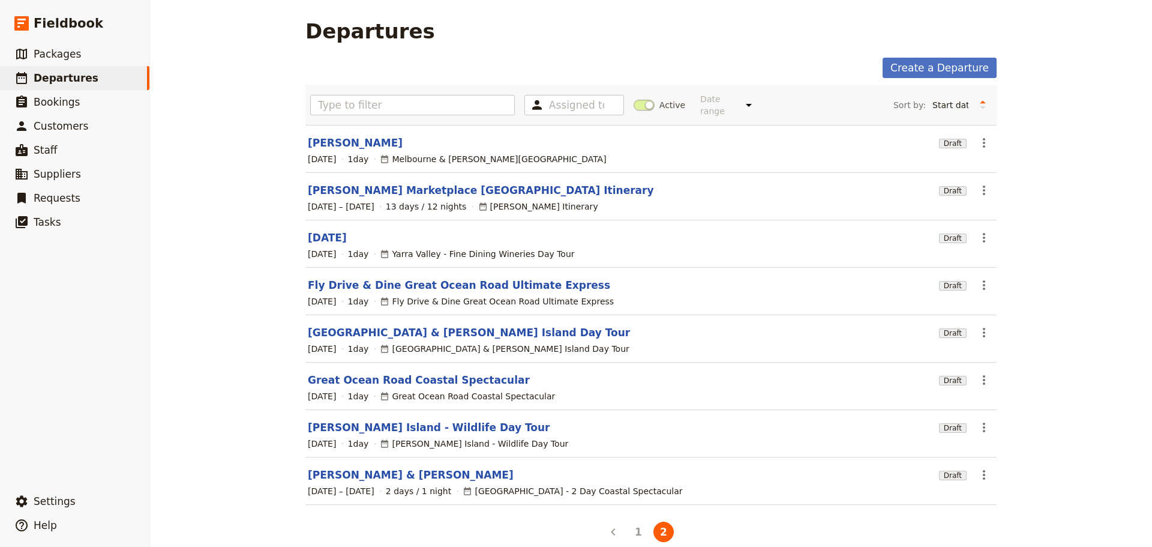
drag, startPoint x: 654, startPoint y: 515, endPoint x: 229, endPoint y: 165, distance: 551.2
click at [229, 165] on div "Departures Create a Departure Assigned to Active Date range This week Next week…" at bounding box center [651, 273] width 1002 height 547
click at [78, 56] on link "​ Packages" at bounding box center [74, 54] width 149 height 24
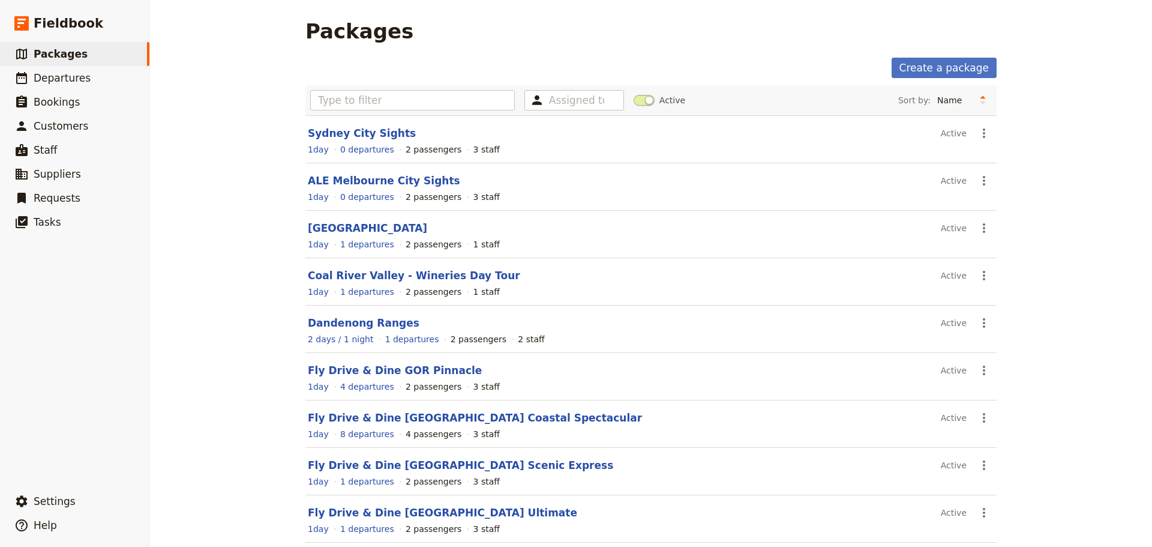
scroll to position [102, 0]
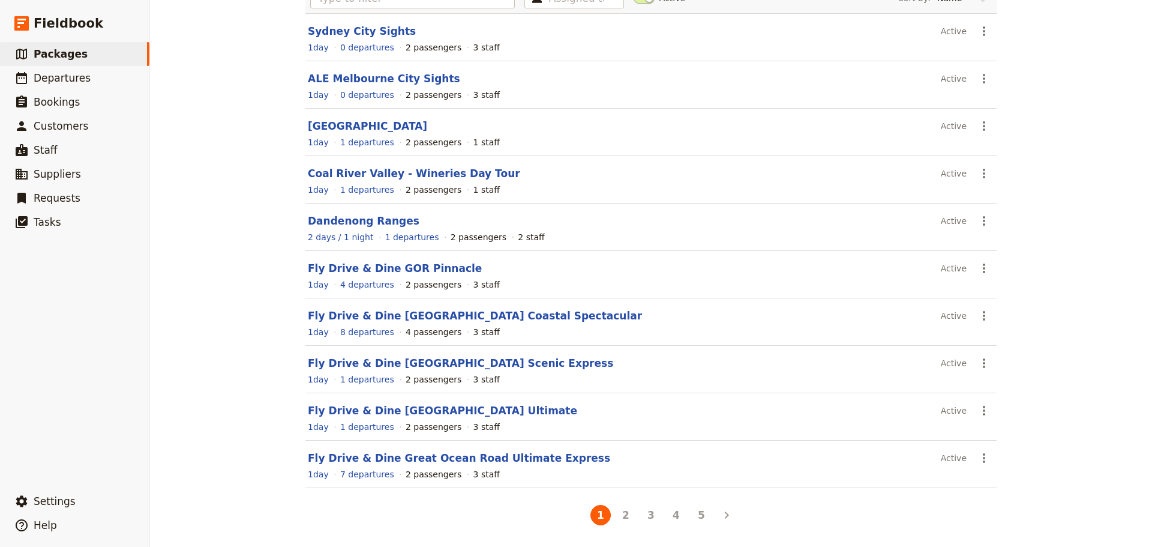
click at [689, 509] on li "5" at bounding box center [701, 514] width 25 height 25
click at [696, 520] on button "5" at bounding box center [701, 515] width 20 height 20
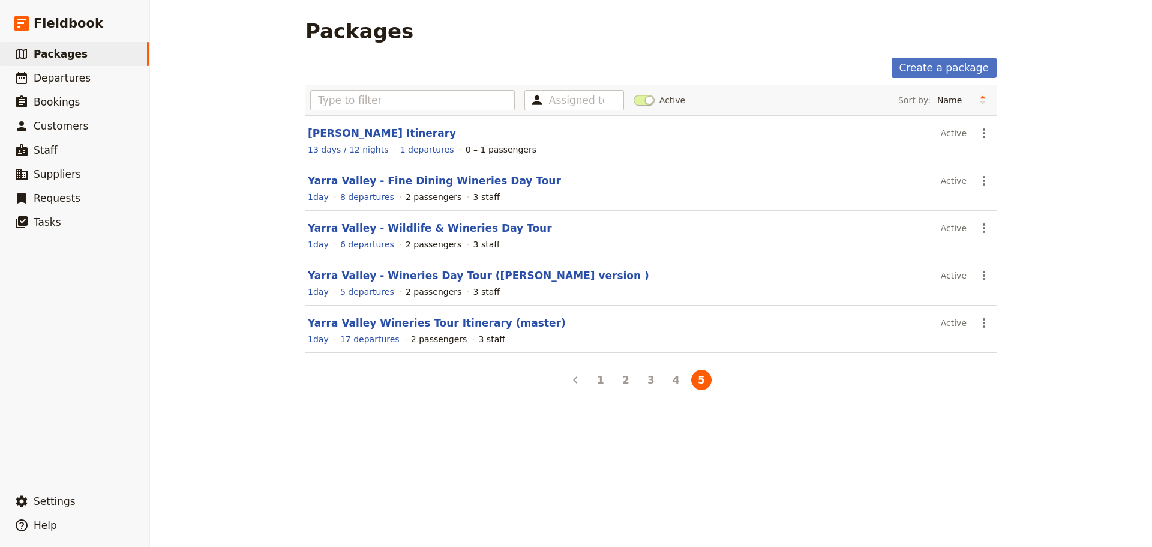
scroll to position [0, 0]
click at [669, 381] on button "4" at bounding box center [676, 380] width 20 height 20
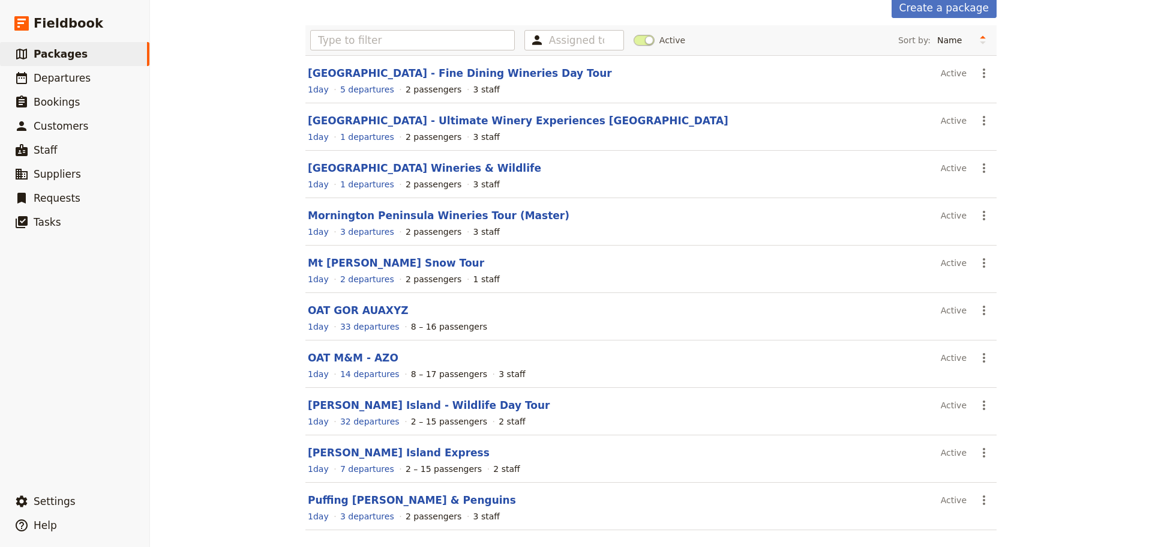
scroll to position [102, 0]
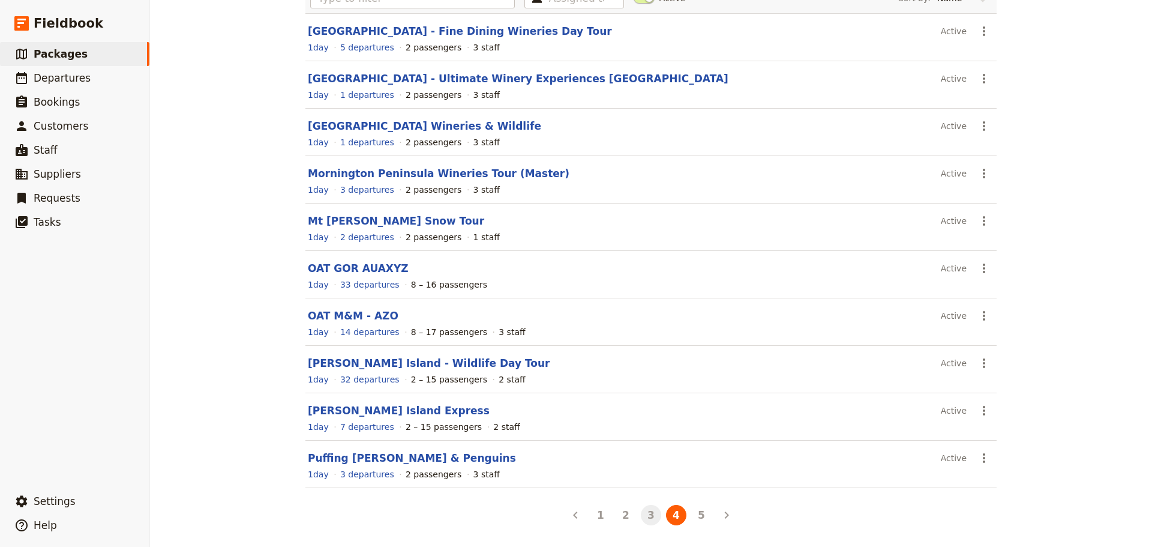
click at [643, 518] on button "3" at bounding box center [651, 515] width 20 height 20
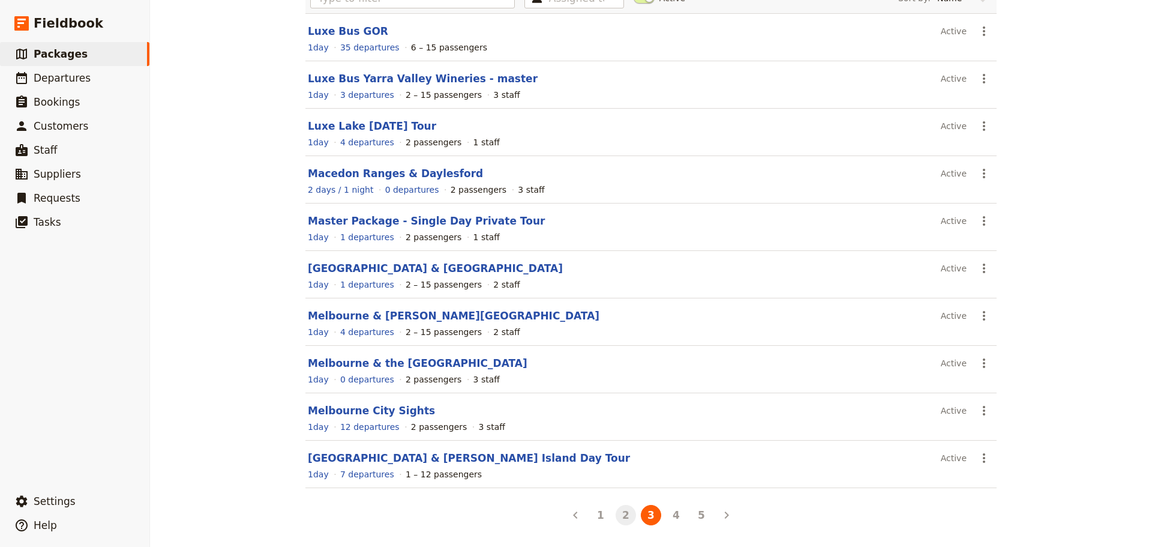
click at [624, 514] on button "2" at bounding box center [626, 515] width 20 height 20
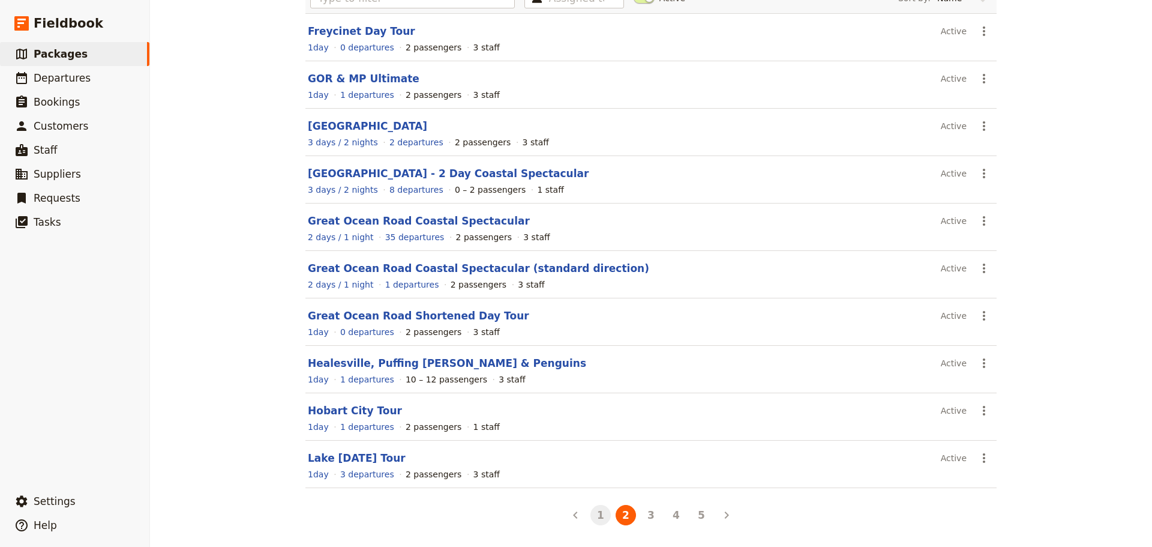
drag, startPoint x: 583, startPoint y: 517, endPoint x: 594, endPoint y: 515, distance: 11.7
click at [584, 517] on ul "1 2 3 4 5" at bounding box center [651, 514] width 176 height 25
click at [595, 515] on button "1" at bounding box center [600, 515] width 20 height 20
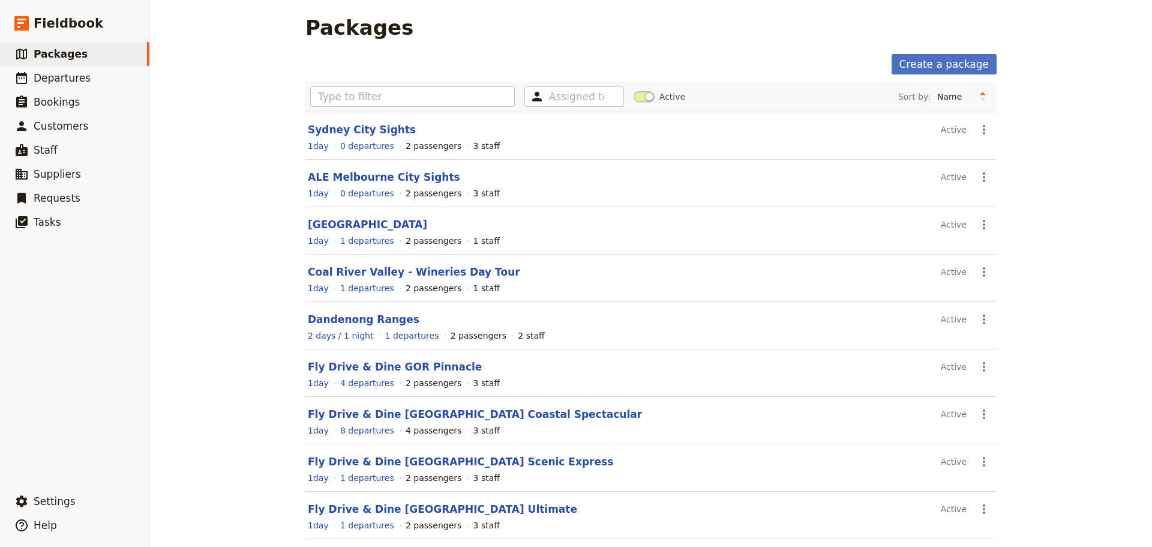
scroll to position [0, 0]
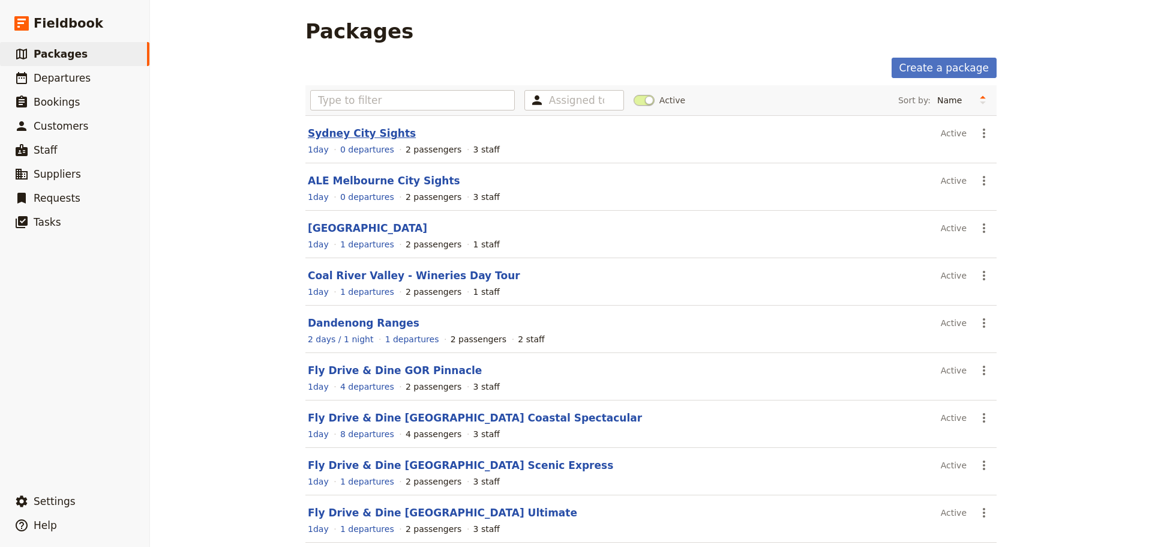
click at [364, 131] on link "Sydney City Sights" at bounding box center [362, 133] width 108 height 12
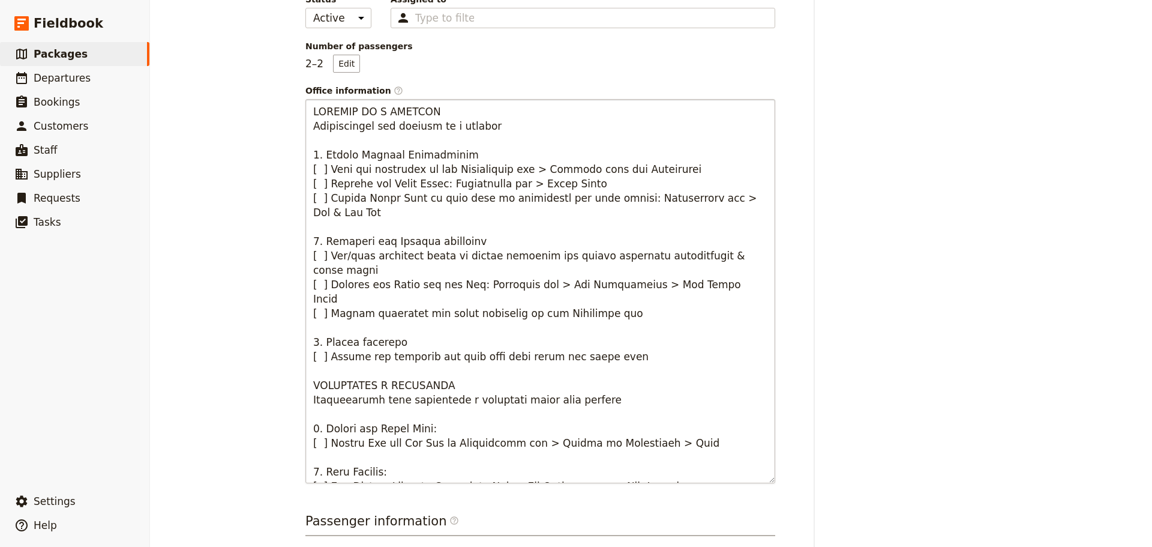
scroll to position [420, 0]
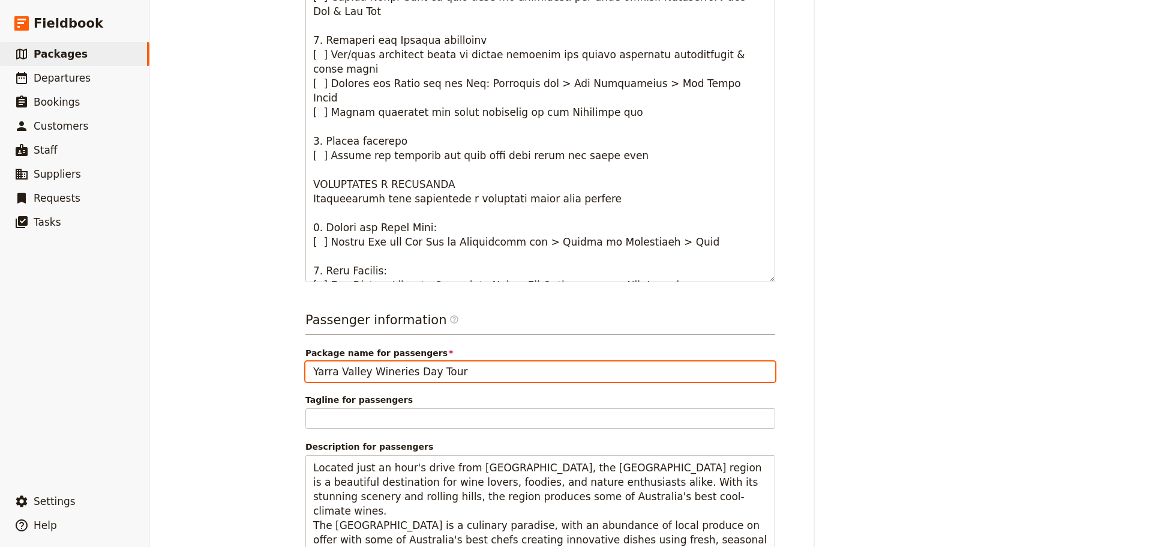
drag, startPoint x: 401, startPoint y: 372, endPoint x: 275, endPoint y: 377, distance: 125.5
click at [275, 376] on div "Sydney City Sights ​ 1 day 2 passengers 3 staff Information Itinerary Services …" at bounding box center [651, 273] width 1002 height 547
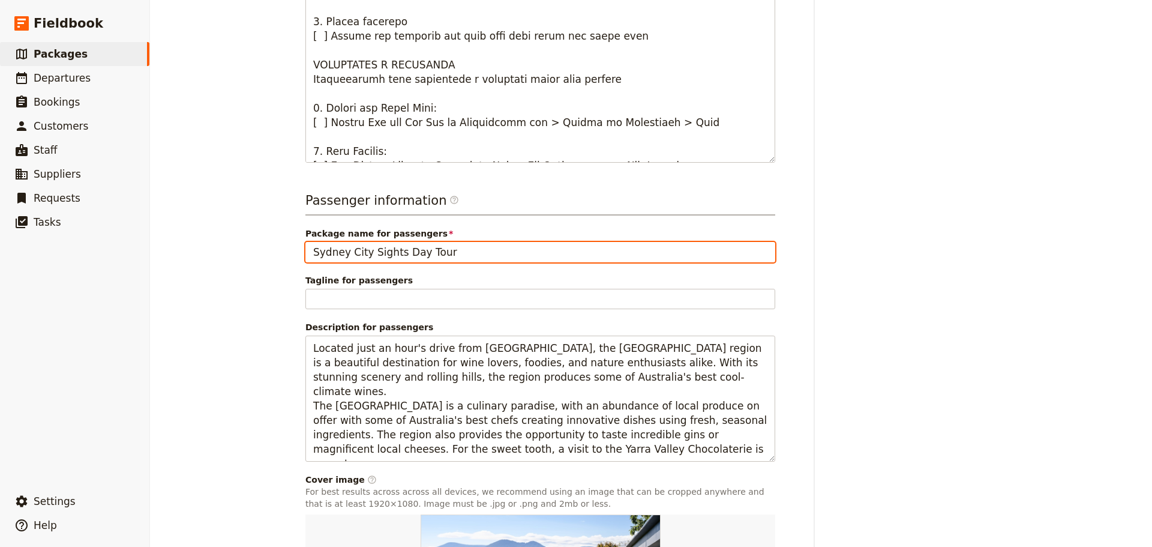
scroll to position [720, 0]
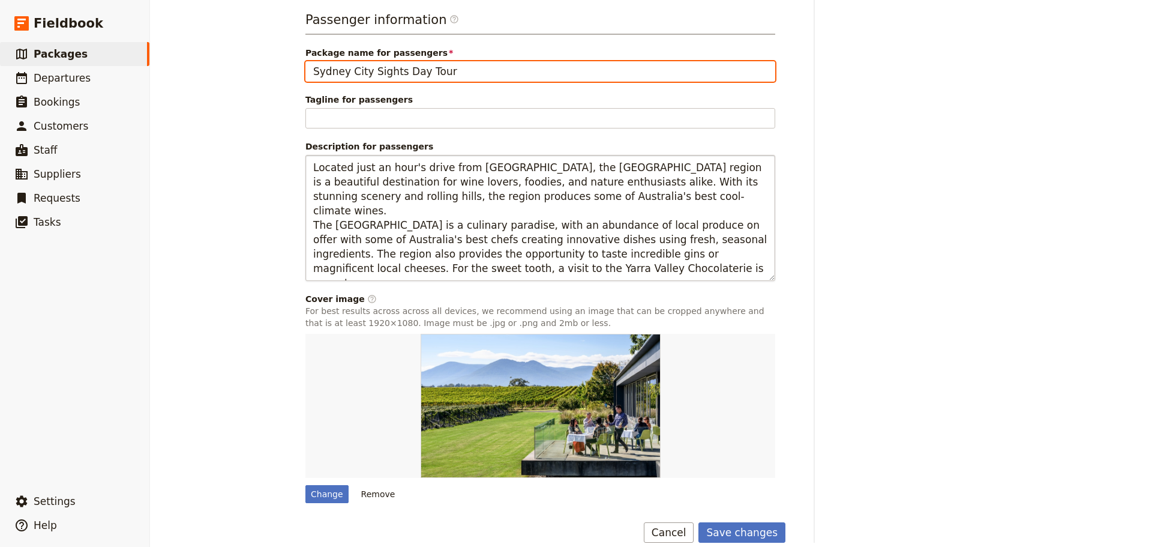
type input "Sydney City Sights Day Tour"
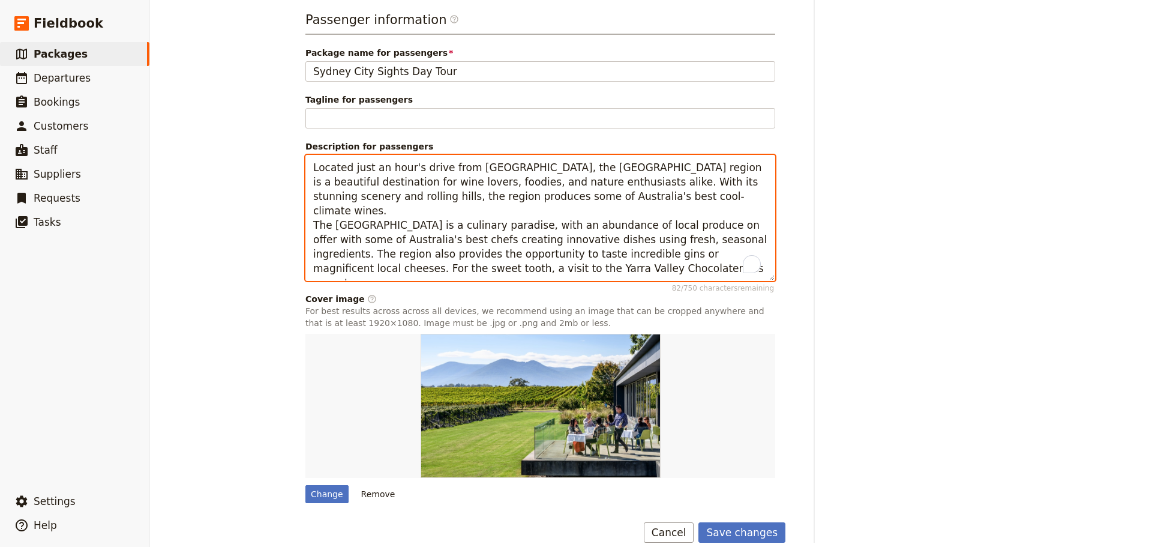
drag, startPoint x: 535, startPoint y: 269, endPoint x: 212, endPoint y: 166, distance: 339.1
click at [212, 166] on div "Sydney City Sights ​ 1 day 2 passengers 3 staff Information Itinerary Services …" at bounding box center [651, 273] width 1002 height 547
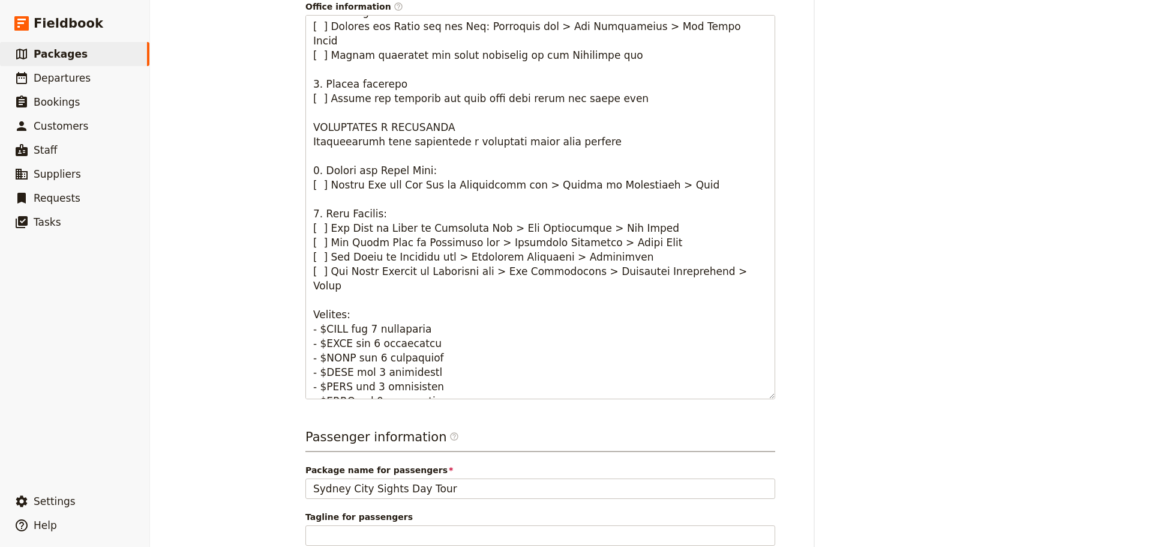
scroll to position [483, 0]
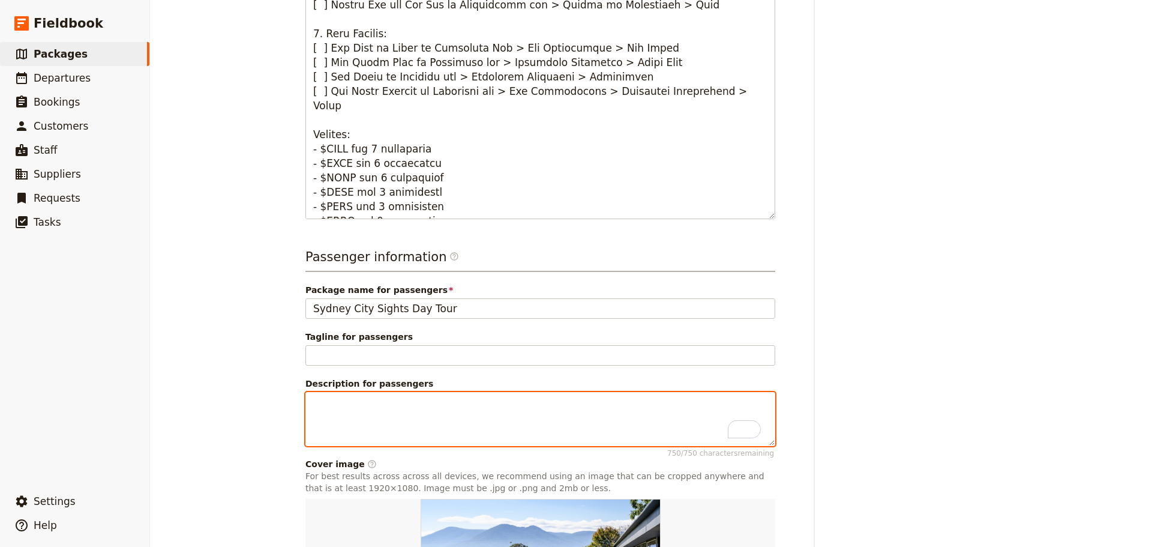
click at [340, 403] on textarea "Description for passengers 750 / 750 characters remaining" at bounding box center [540, 419] width 470 height 54
paste textarea "Sydney is Australia’s most iconic city, where natural beauty meets vibrant cult…"
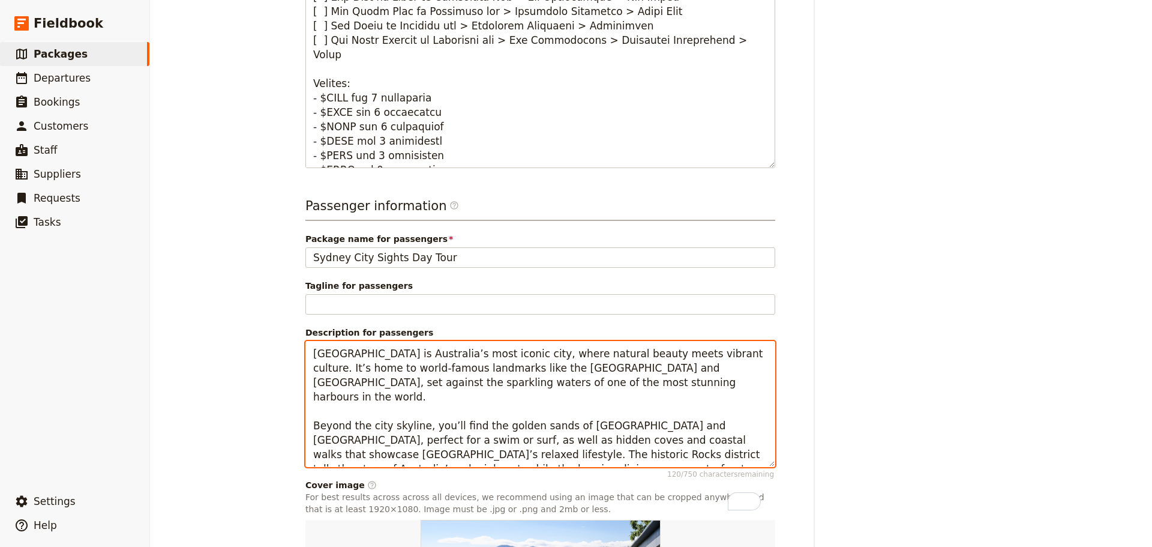
scroll to position [0, 0]
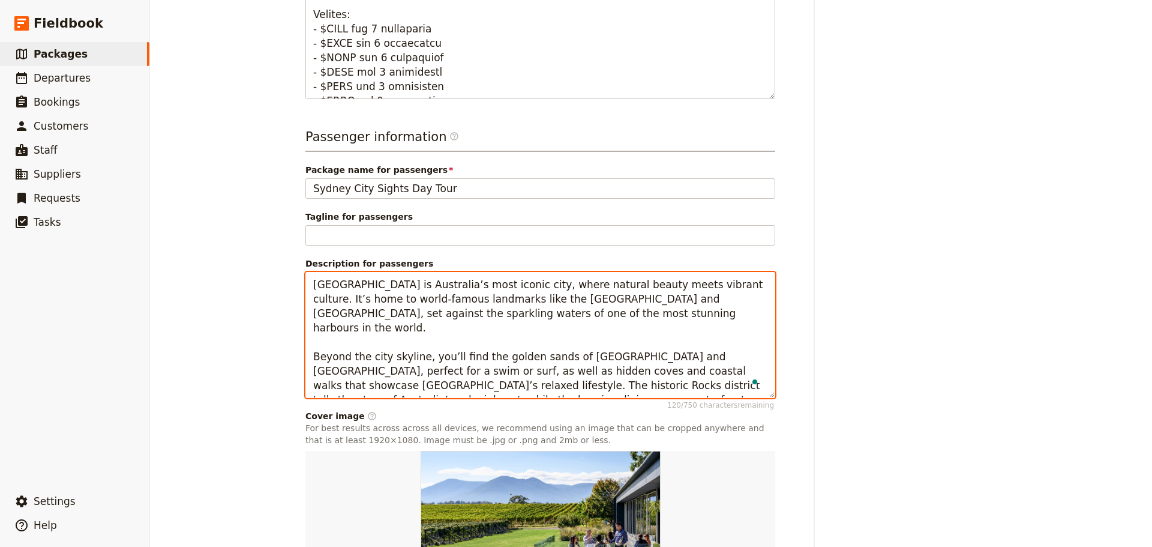
click at [679, 394] on textarea "Sydney is Australia’s most iconic city, where natural beauty meets vibrant cult…" at bounding box center [540, 335] width 470 height 126
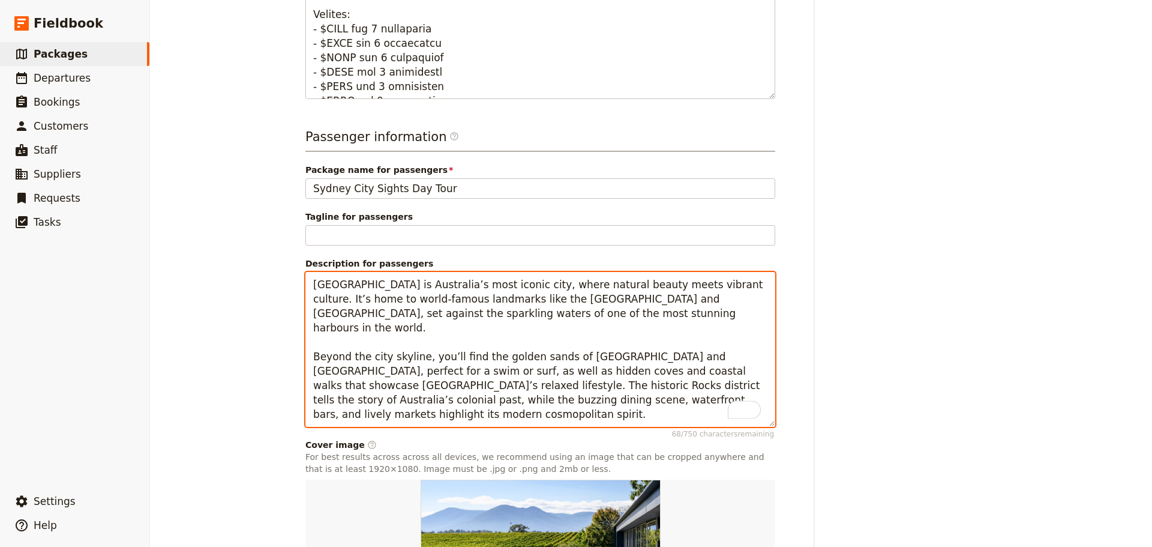
click at [585, 304] on textarea "Sydney is Australia’s most iconic city, where natural beauty meets vibrant cult…" at bounding box center [540, 349] width 470 height 155
type textarea "Sydney is Australia’s most iconic city, where natural beauty meets vibrant cult…"
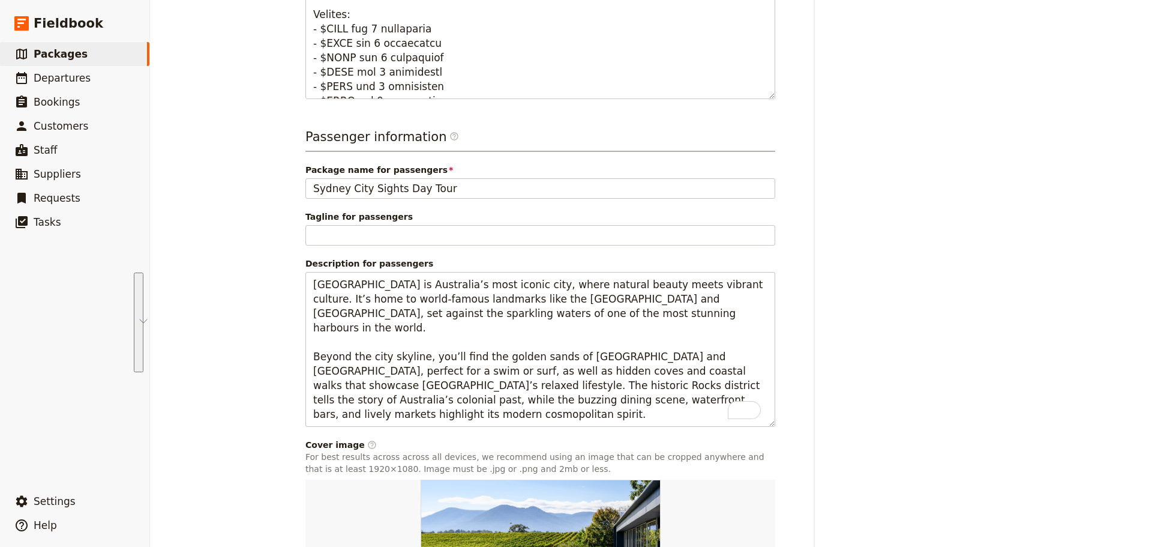
scroll to position [725, 0]
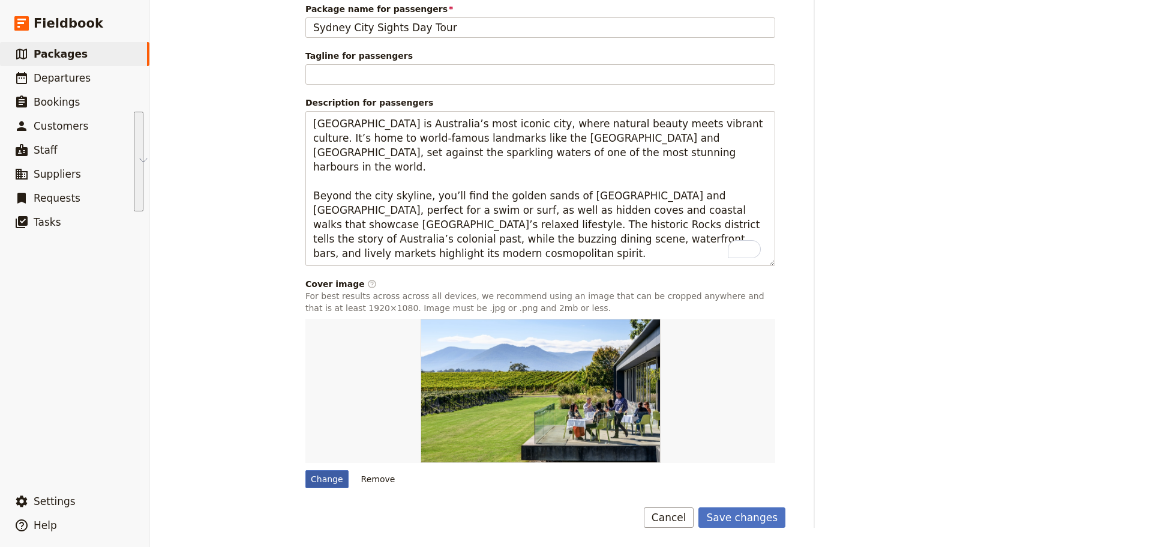
click at [317, 472] on div "Change" at bounding box center [326, 479] width 43 height 18
click at [305, 470] on input "Change" at bounding box center [305, 469] width 1 height 1
click at [356, 476] on button "Remove" at bounding box center [378, 479] width 45 height 18
type input "Yarra Valley Wineries Day Tour"
type textarea "Located just an hour's drive from Melbourne, the Yarra Valley region is a beaut…"
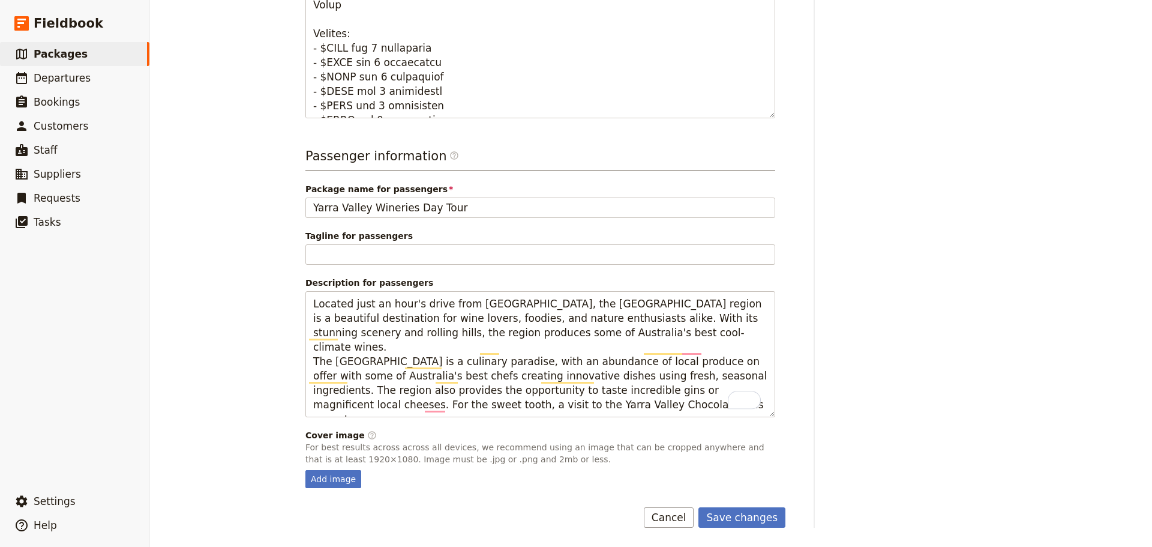
drag, startPoint x: 744, startPoint y: 519, endPoint x: 690, endPoint y: 503, distance: 56.2
click at [744, 518] on button "Save changes" at bounding box center [741, 517] width 87 height 20
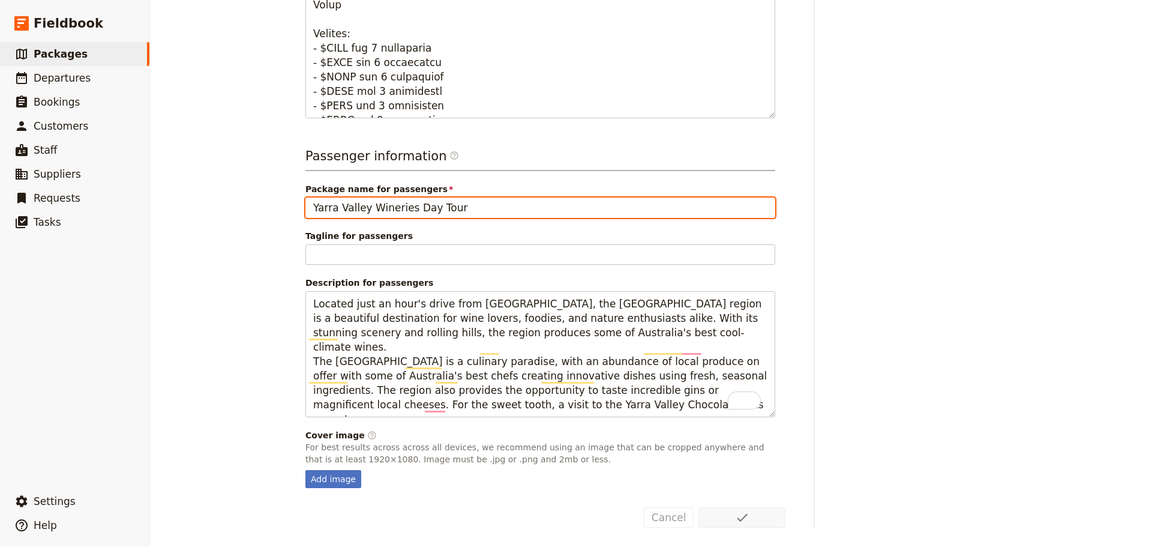
drag, startPoint x: 465, startPoint y: 207, endPoint x: 251, endPoint y: 203, distance: 214.2
click at [251, 203] on div "Sydney City Sights ​ 1 day 2 passengers 3 staff Information Itinerary Services …" at bounding box center [651, 273] width 1002 height 547
type input "Sydney City Sights Day Tour"
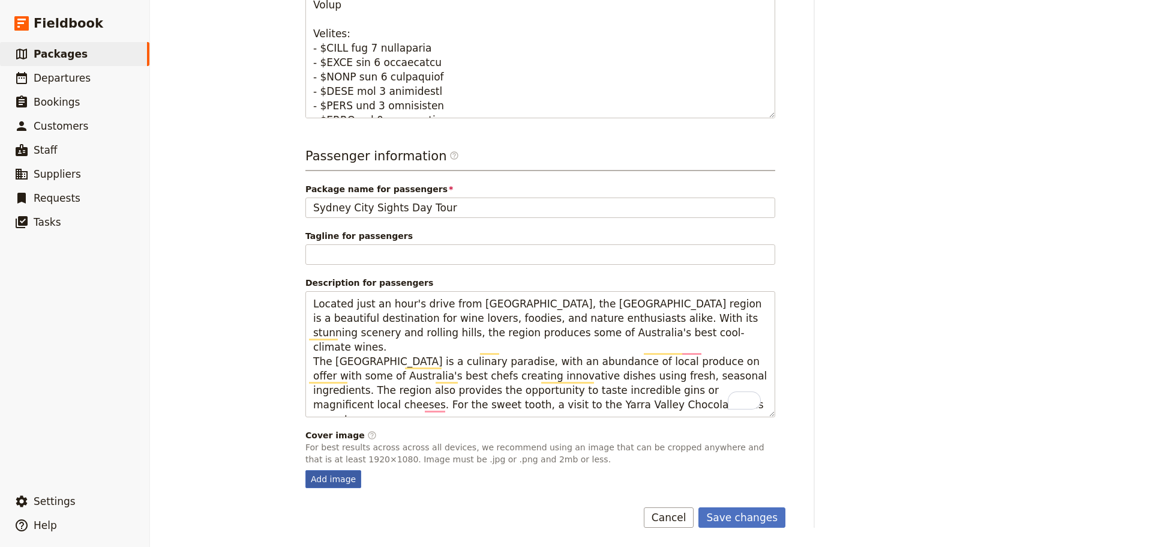
click at [335, 479] on div "Add image" at bounding box center [333, 479] width 56 height 18
click at [305, 470] on input "Add image" at bounding box center [305, 469] width 1 height 1
type input "C:\fakepath\Sydney Harbour.jpeg"
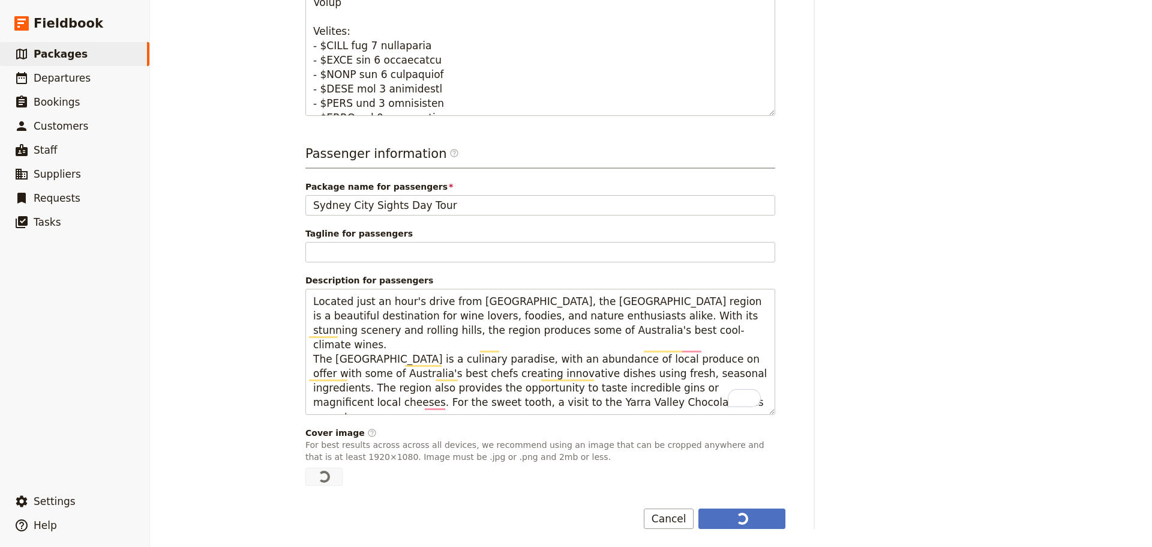
scroll to position [587, 0]
type input "Yarra Valley Wineries Day Tour"
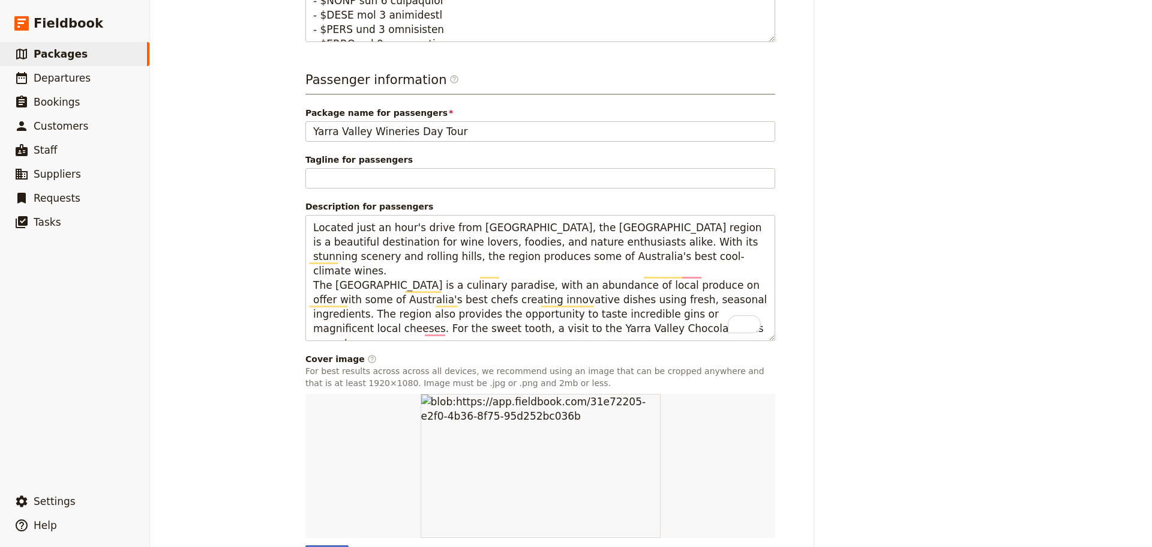
scroll to position [735, 0]
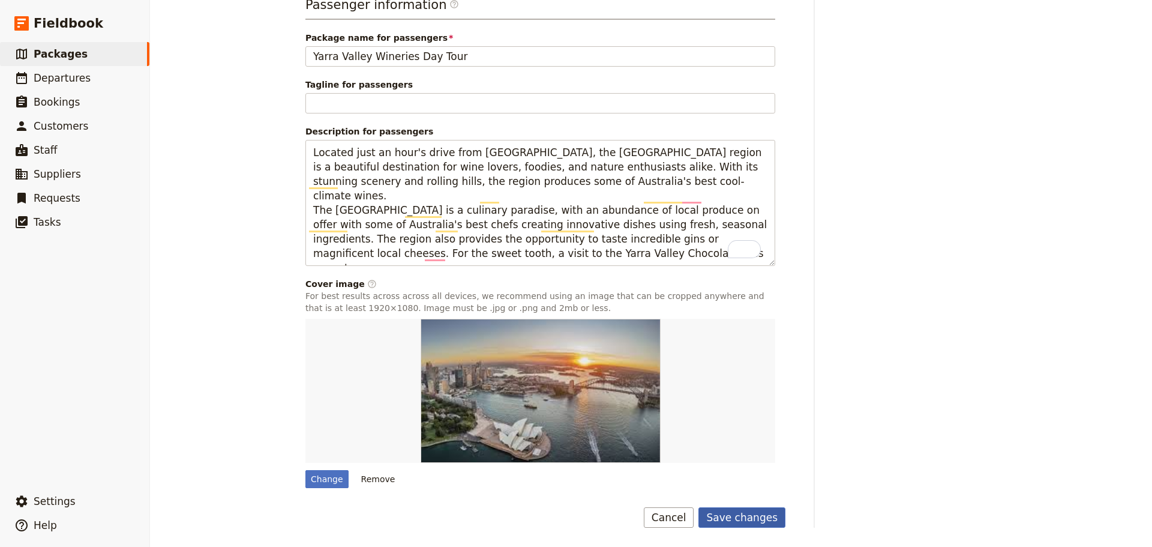
click at [722, 516] on button "Save changes" at bounding box center [741, 517] width 87 height 20
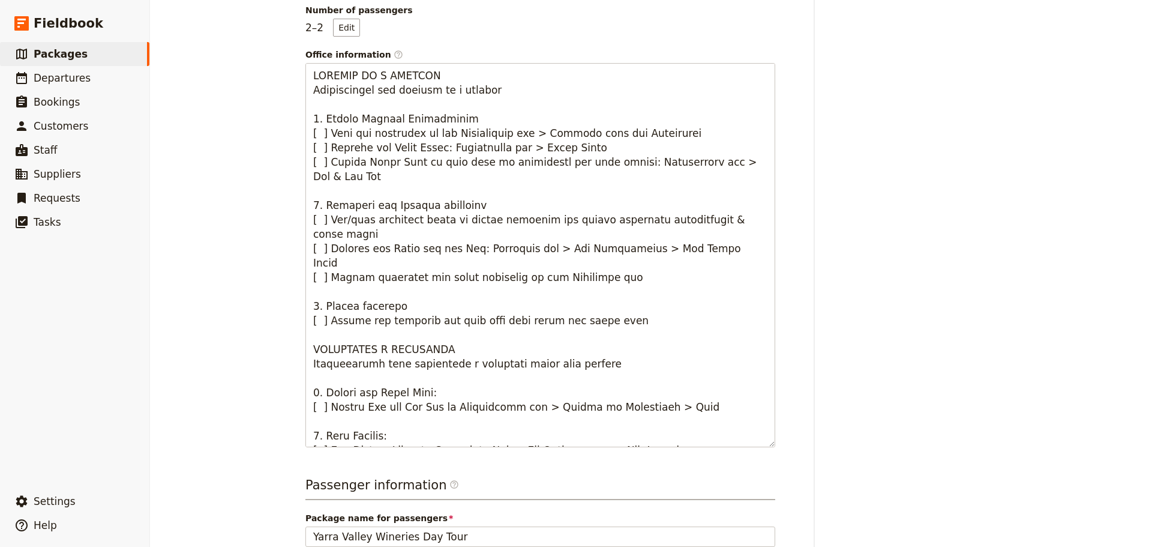
scroll to position [31, 0]
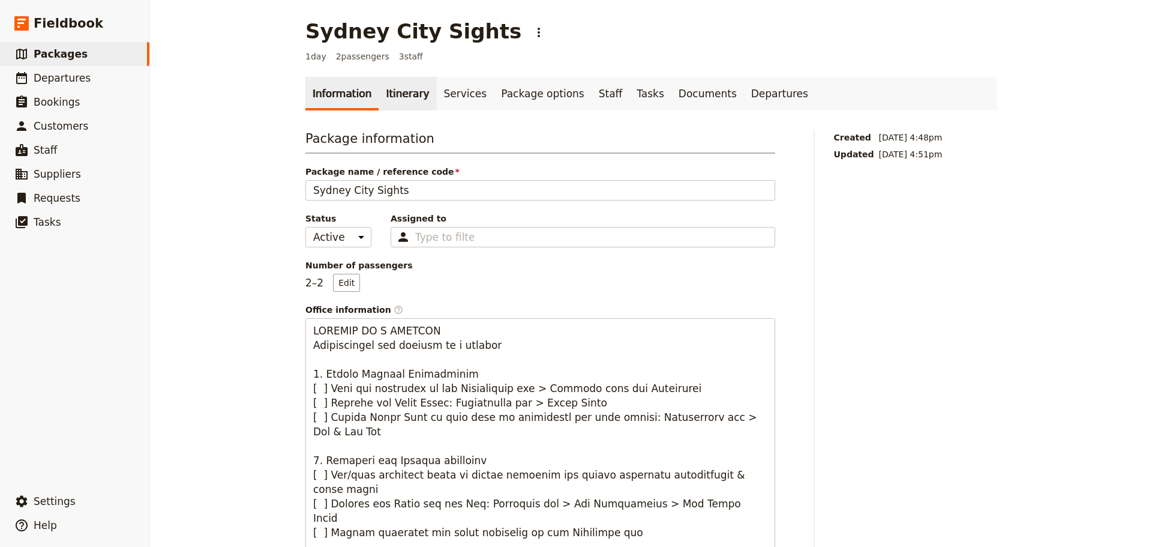
click at [397, 88] on link "Itinerary" at bounding box center [408, 94] width 58 height 34
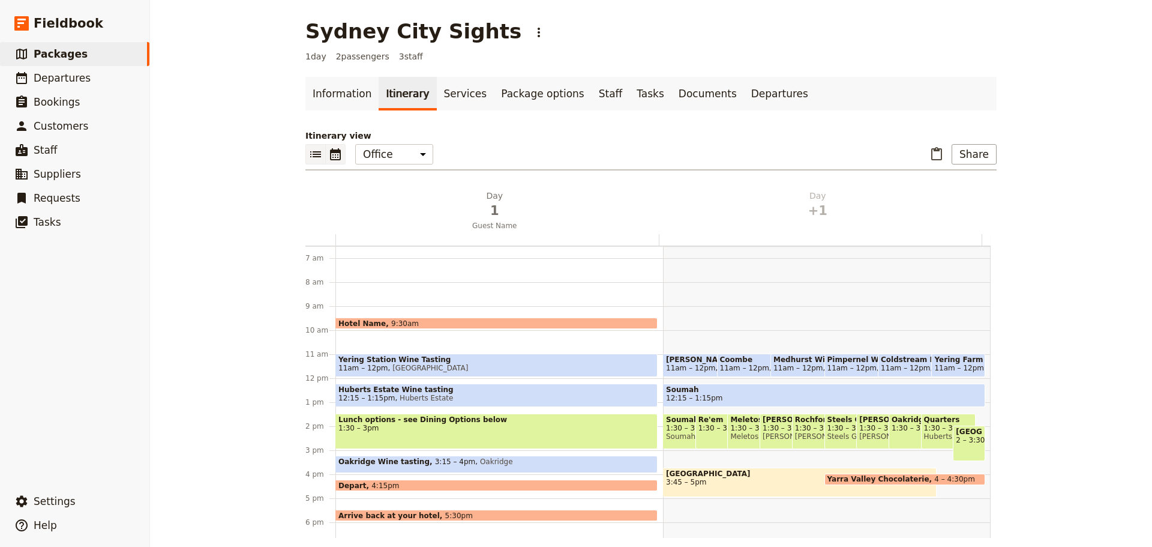
click at [308, 151] on icon "List view" at bounding box center [315, 154] width 14 height 14
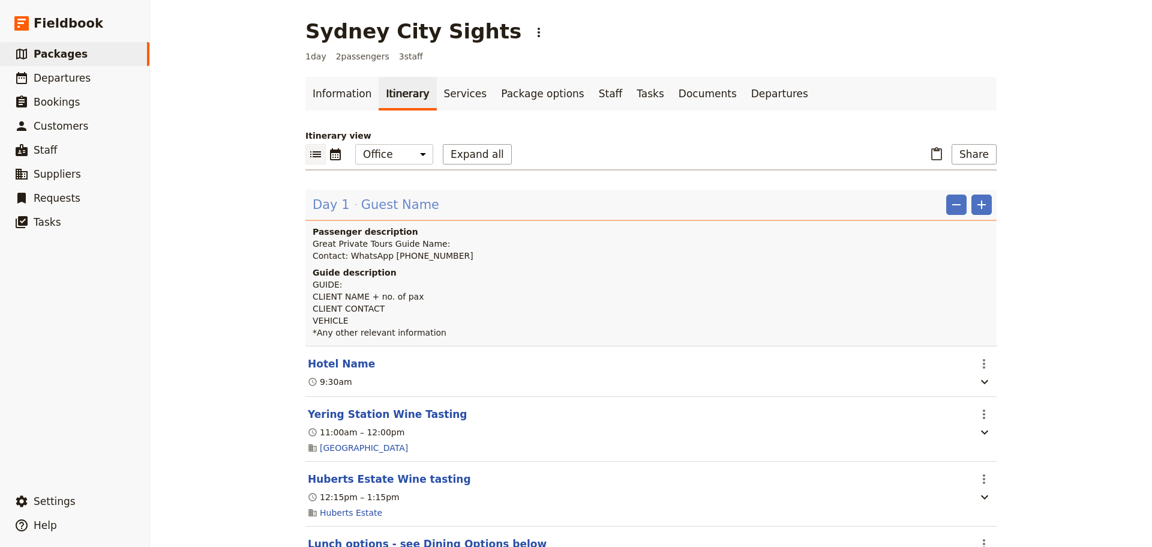
click at [371, 200] on span "Guest Name" at bounding box center [400, 205] width 78 height 18
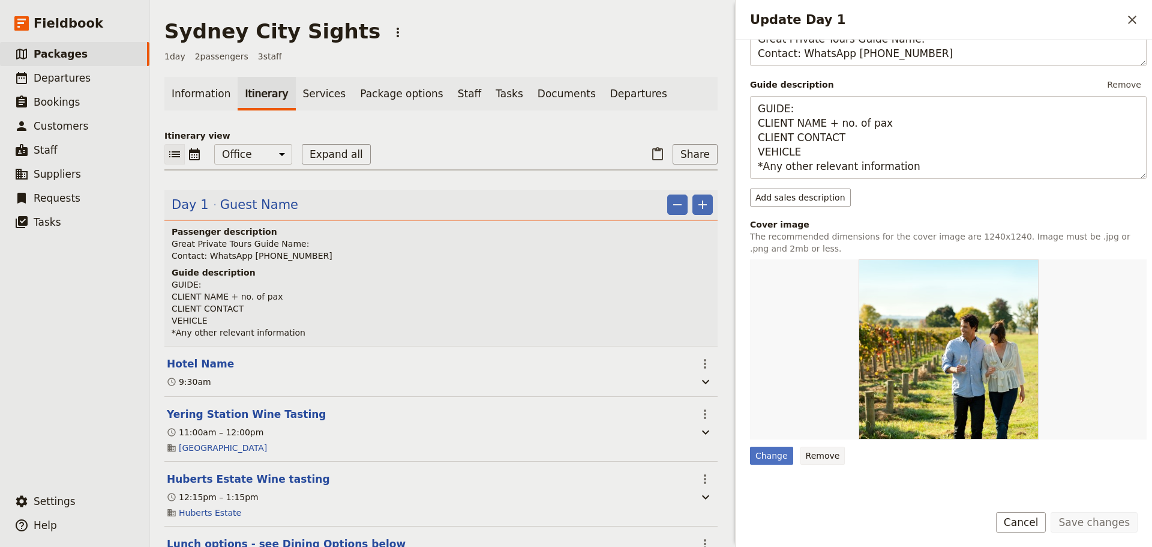
click at [817, 446] on button "Remove" at bounding box center [822, 455] width 45 height 18
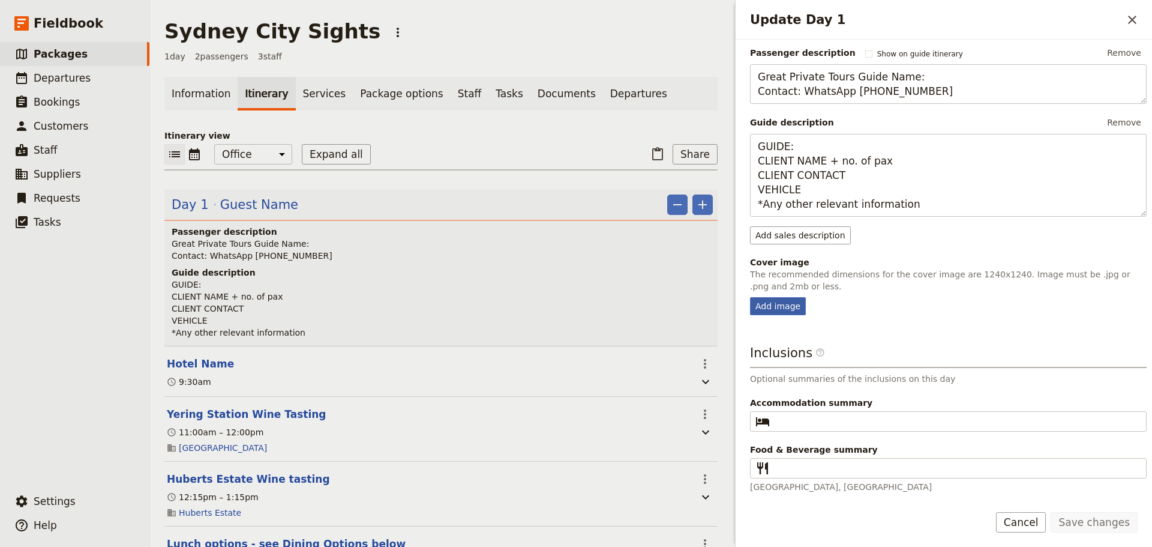
click at [769, 302] on div "Add image" at bounding box center [778, 306] width 56 height 18
click at [750, 297] on input "Add image" at bounding box center [749, 296] width 1 height 1
drag, startPoint x: 788, startPoint y: 314, endPoint x: 782, endPoint y: 301, distance: 14.5
click at [787, 313] on div "Add image" at bounding box center [778, 306] width 56 height 18
click at [750, 297] on input "Add image" at bounding box center [749, 296] width 1 height 1
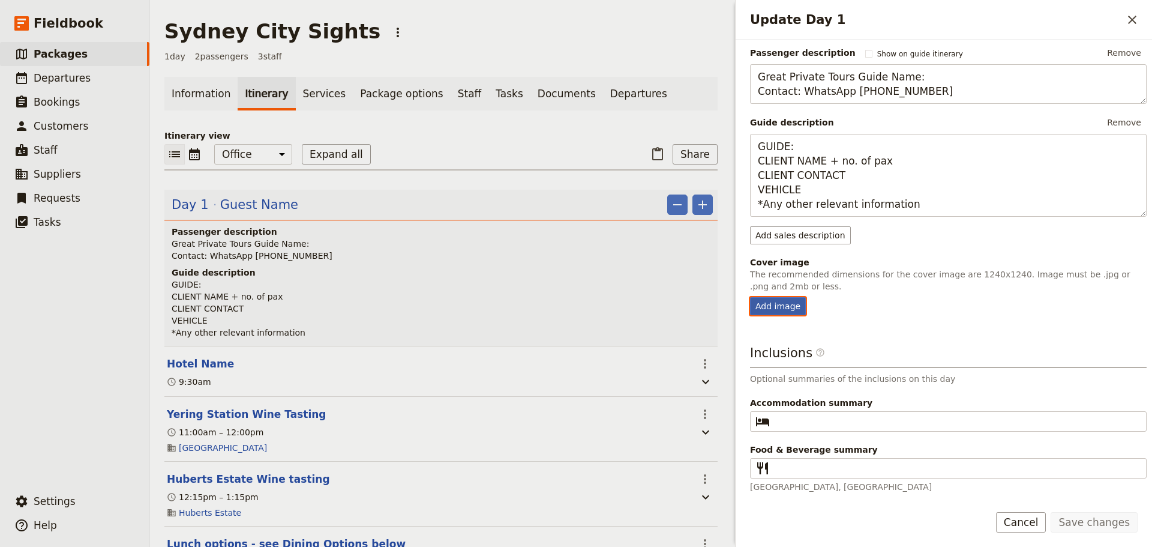
type input "C:\fakepath\Bondi-Beach-Sunrise-DNSW_0.jpg"
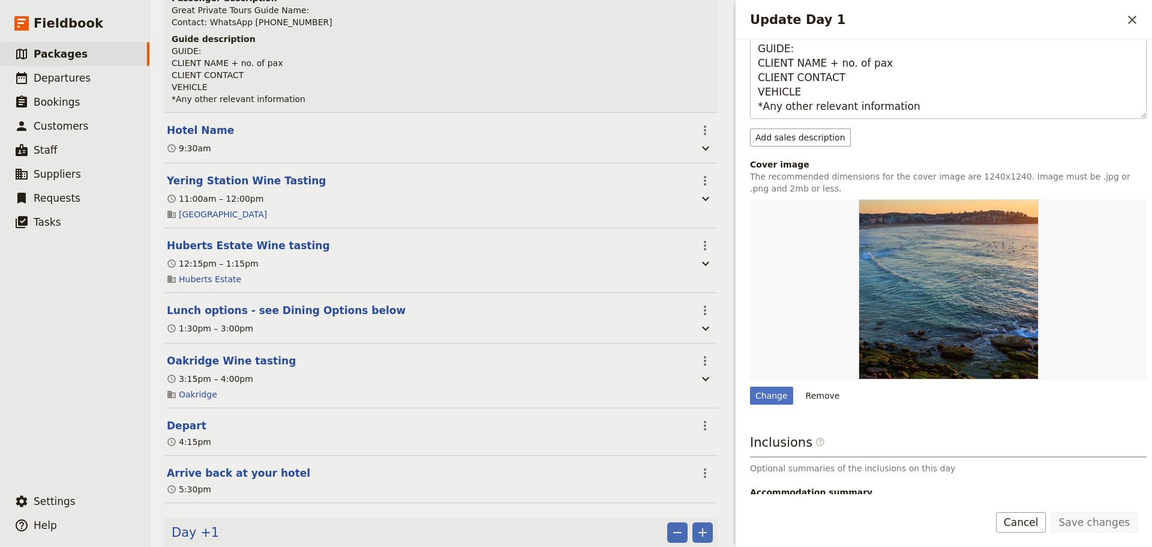
scroll to position [240, 0]
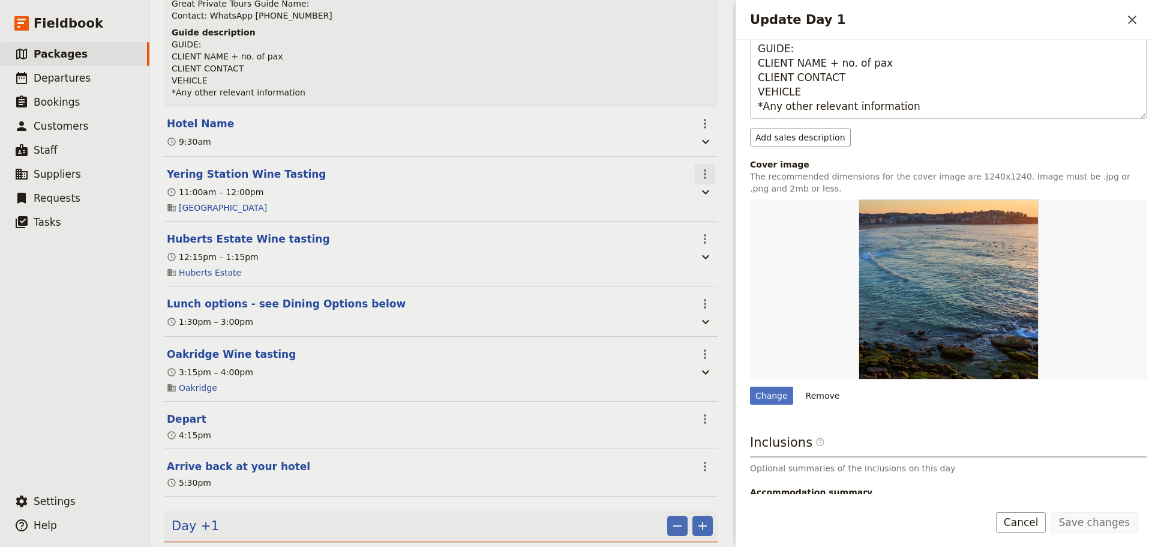
click at [698, 175] on icon "Actions" at bounding box center [705, 174] width 14 height 14
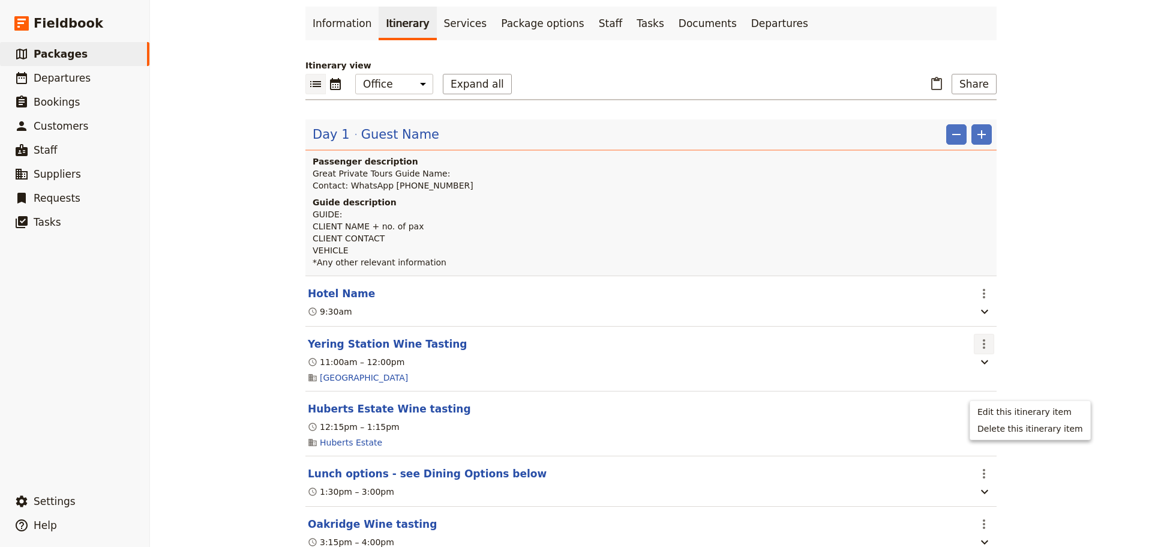
scroll to position [180, 0]
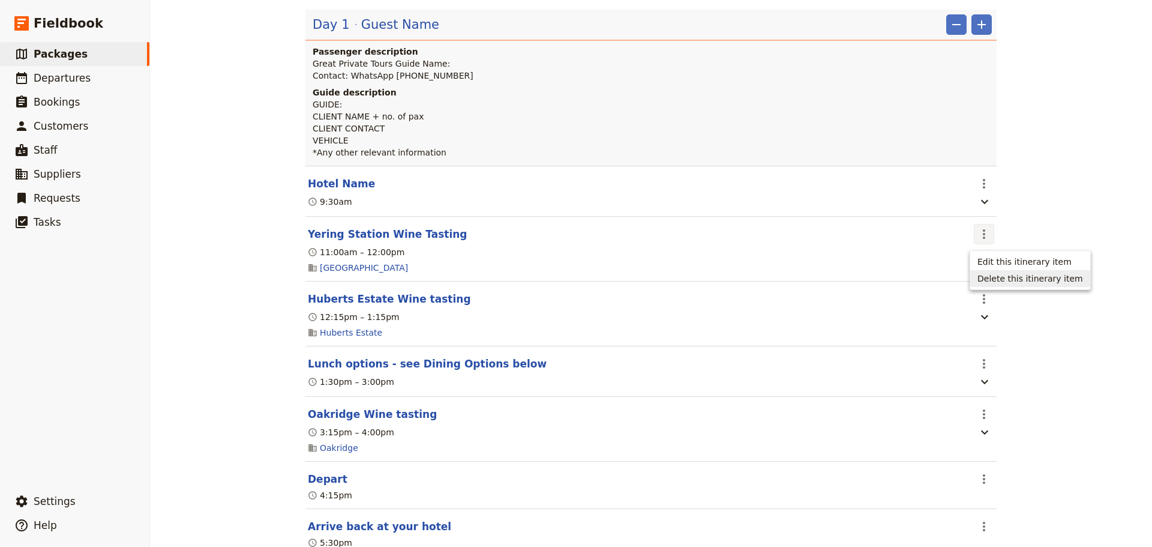
click at [988, 281] on span "Delete this itinerary item" at bounding box center [1030, 278] width 106 height 12
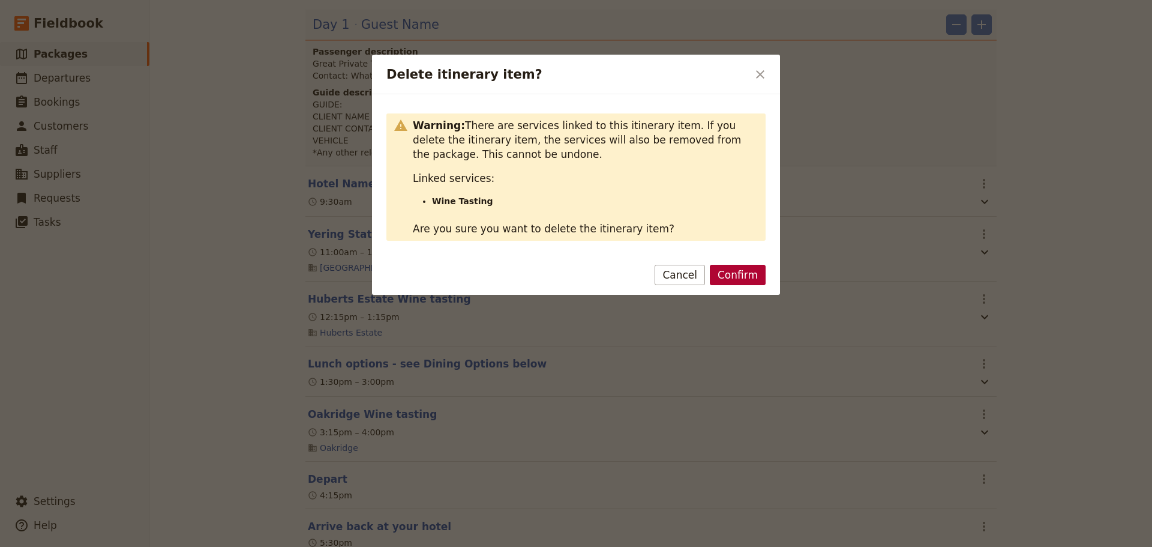
click at [749, 272] on button "Confirm" at bounding box center [738, 275] width 56 height 20
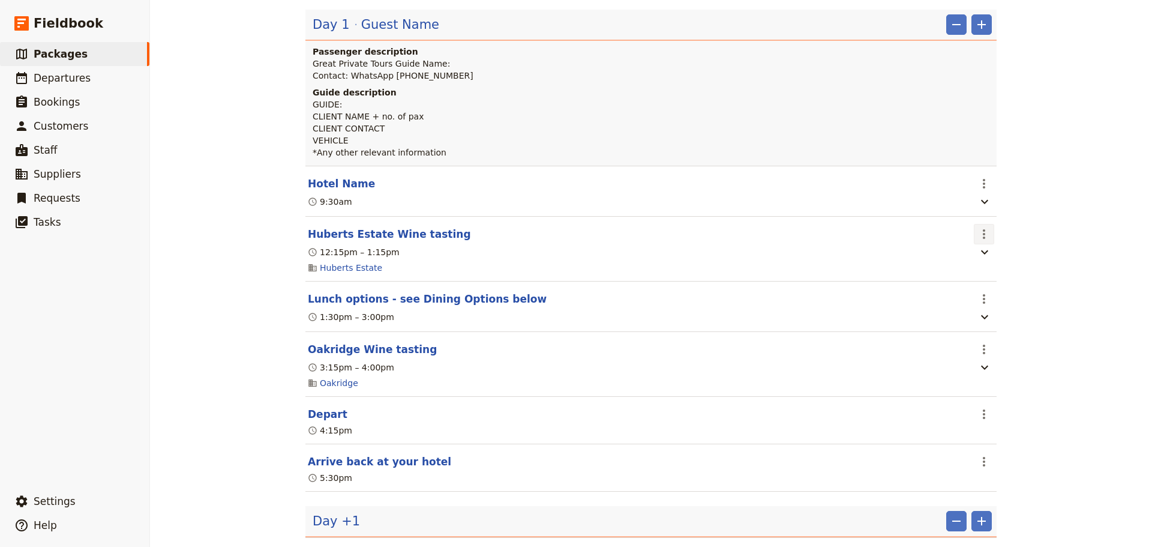
click at [977, 241] on icon "Actions" at bounding box center [984, 234] width 14 height 14
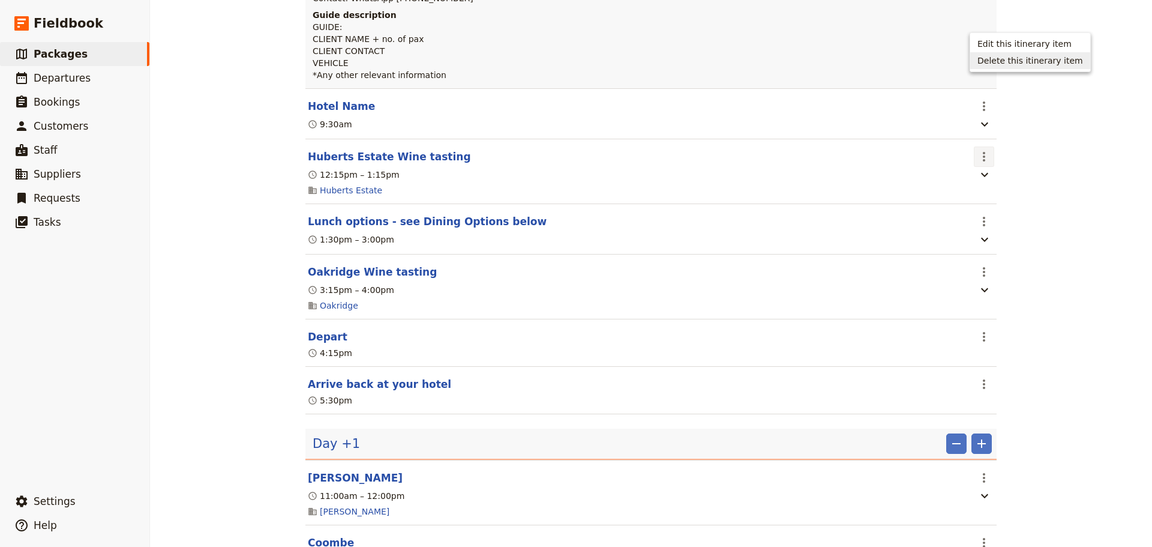
scroll to position [420, 0]
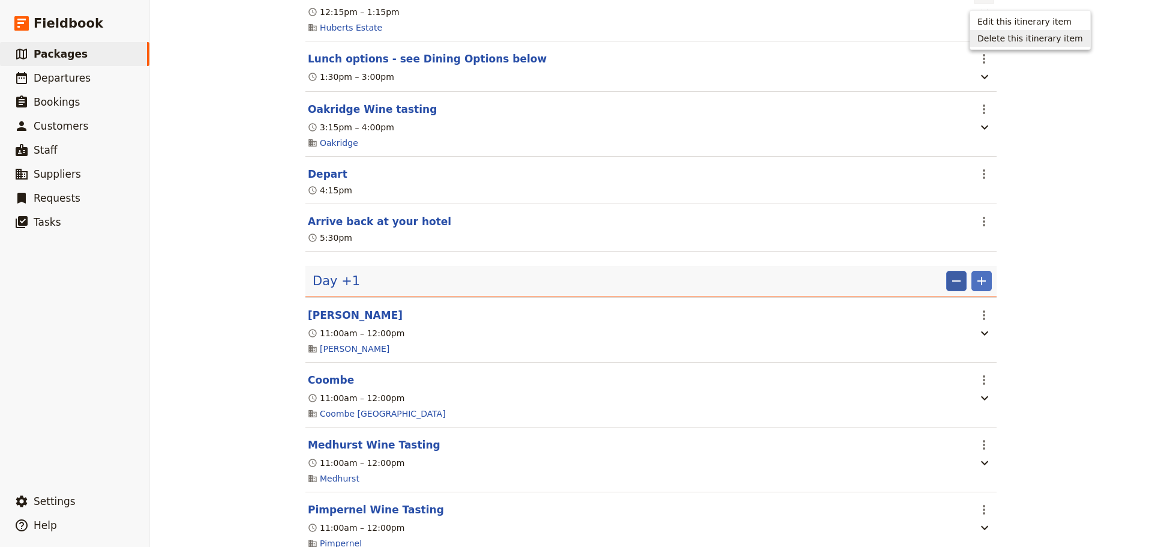
click at [952, 288] on icon "Remove" at bounding box center [956, 281] width 14 height 14
click at [940, 315] on span "Remove day" at bounding box center [928, 311] width 52 height 12
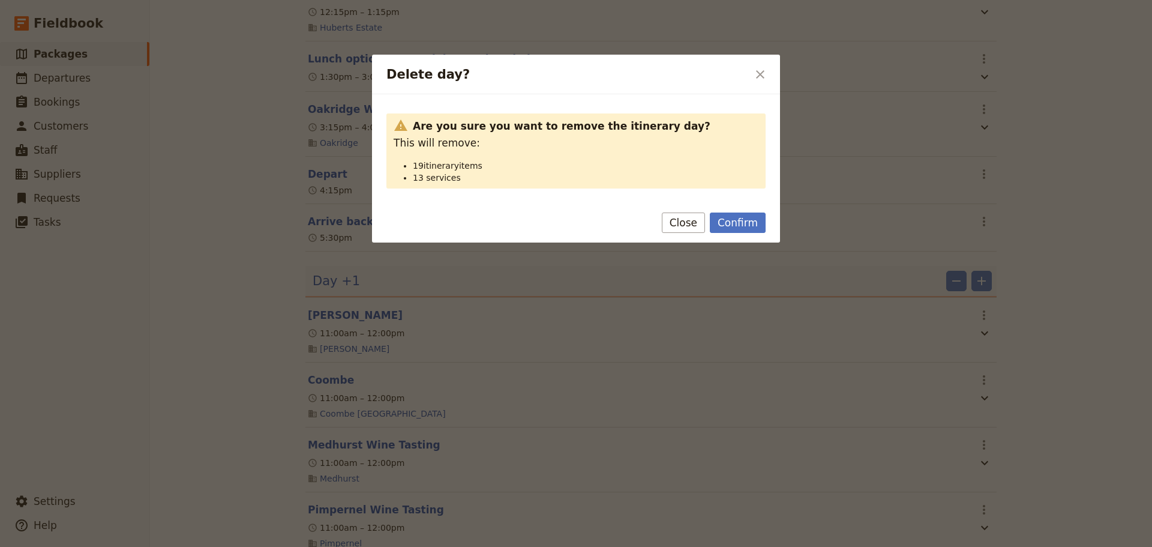
click at [754, 230] on button "Confirm" at bounding box center [738, 222] width 56 height 20
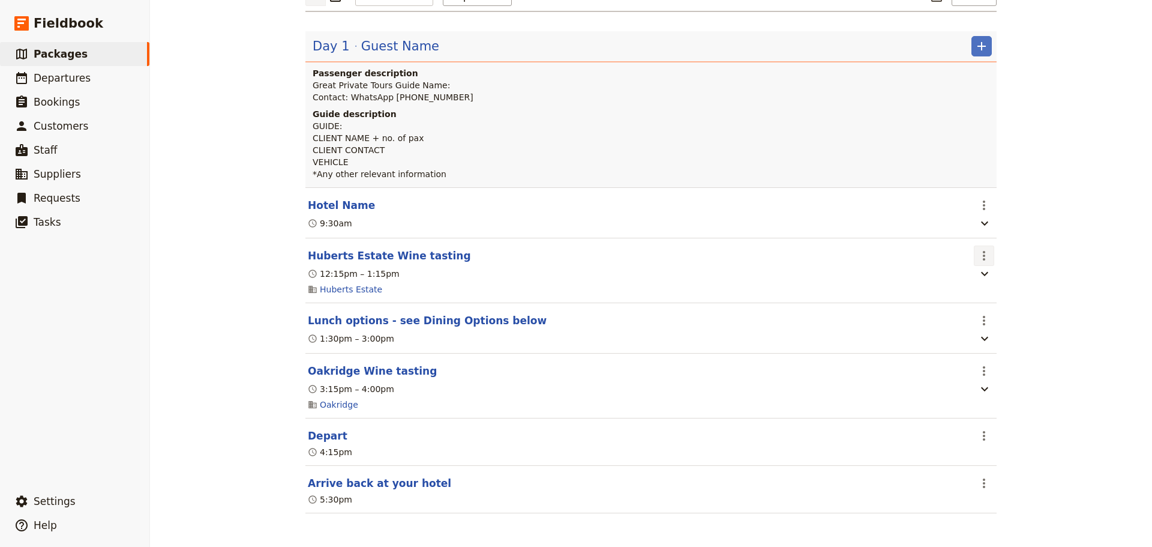
click at [984, 256] on icon "Actions" at bounding box center [984, 255] width 14 height 14
click at [993, 293] on span "Delete this itinerary item" at bounding box center [1030, 296] width 106 height 12
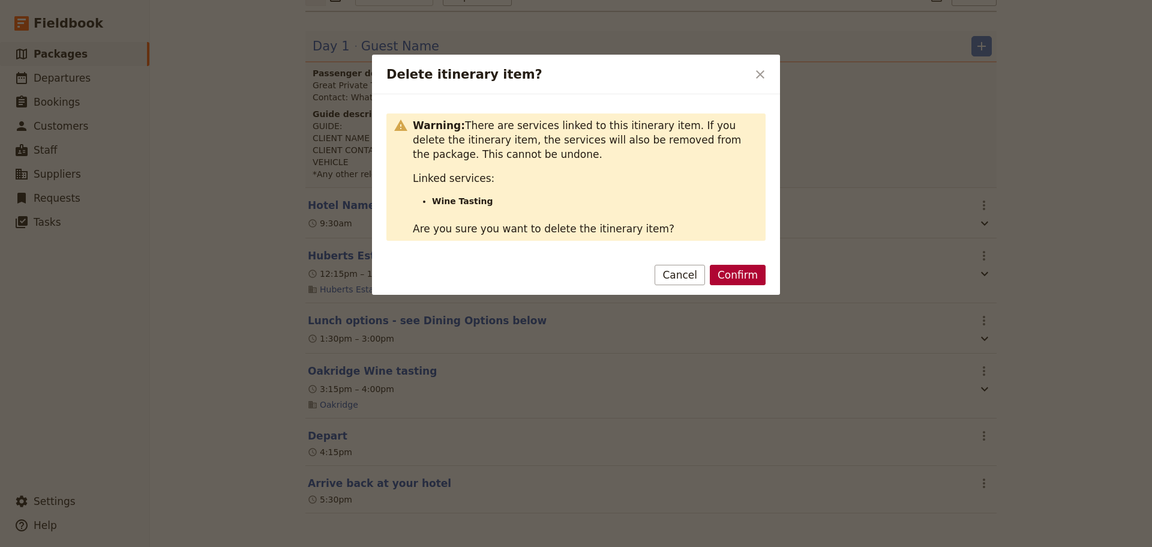
click at [749, 278] on button "Confirm" at bounding box center [738, 275] width 56 height 20
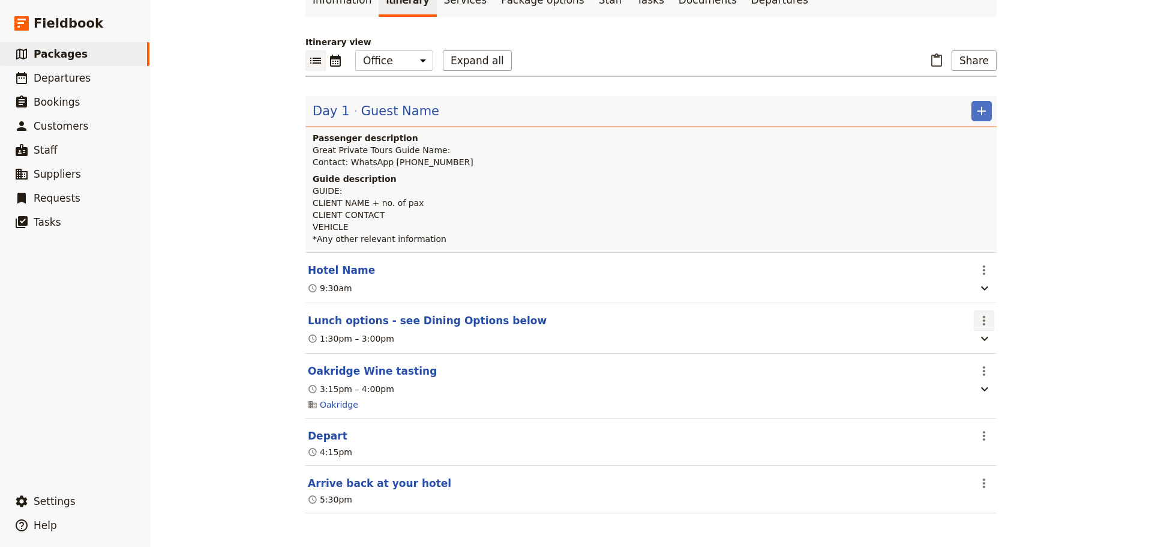
click at [983, 314] on icon "Actions" at bounding box center [984, 320] width 14 height 14
click at [703, 322] on header "Lunch options - see Dining Options below" at bounding box center [638, 320] width 661 height 14
click at [985, 322] on icon "Actions" at bounding box center [984, 320] width 14 height 14
click at [999, 361] on span "Delete this itinerary item" at bounding box center [1030, 362] width 106 height 12
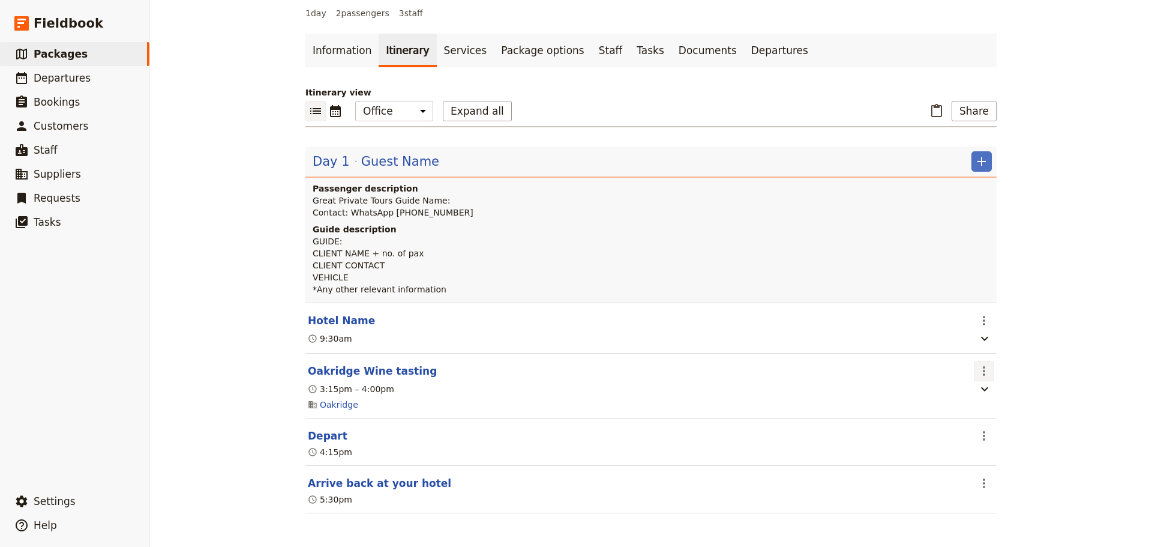
click at [982, 374] on icon "Actions" at bounding box center [984, 371] width 14 height 14
click at [993, 413] on span "Delete this itinerary item" at bounding box center [1030, 413] width 106 height 12
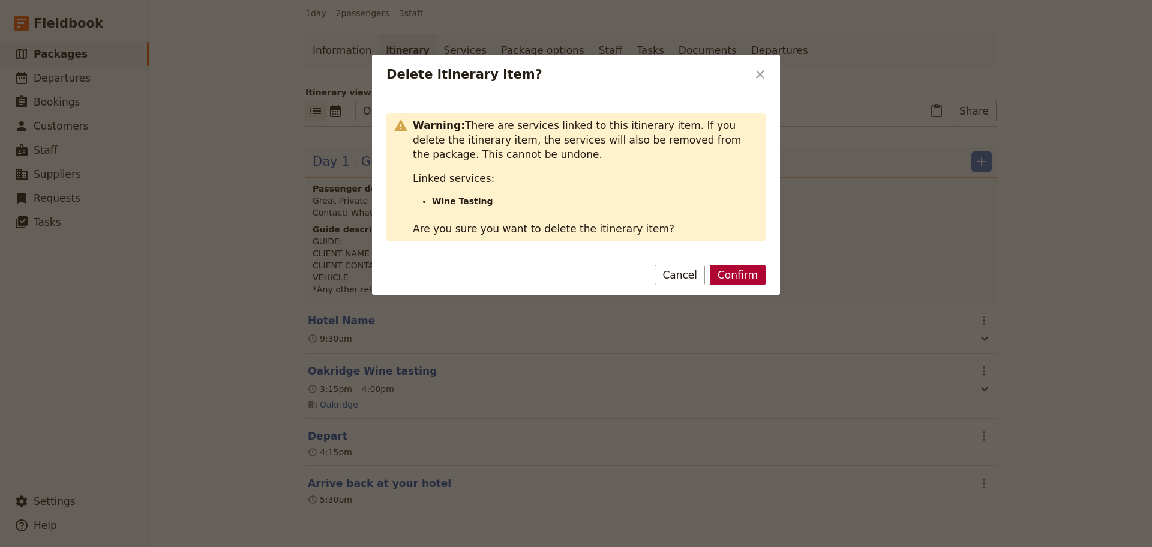
drag, startPoint x: 754, startPoint y: 281, endPoint x: 761, endPoint y: 271, distance: 12.7
click at [754, 281] on button "Confirm" at bounding box center [738, 275] width 56 height 20
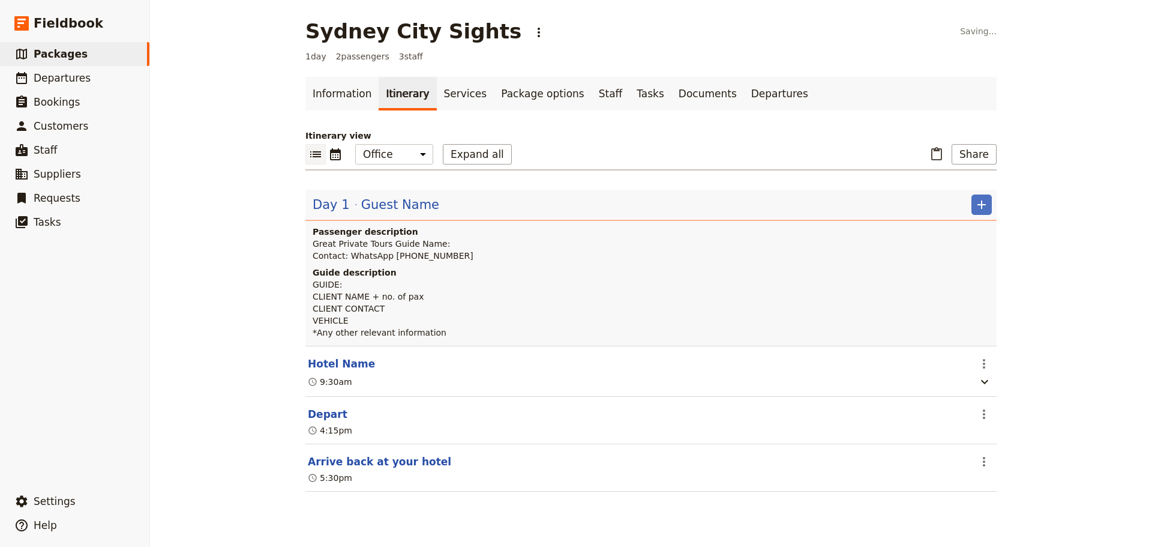
scroll to position [0, 0]
click at [331, 152] on icon "Calendar view" at bounding box center [335, 154] width 11 height 12
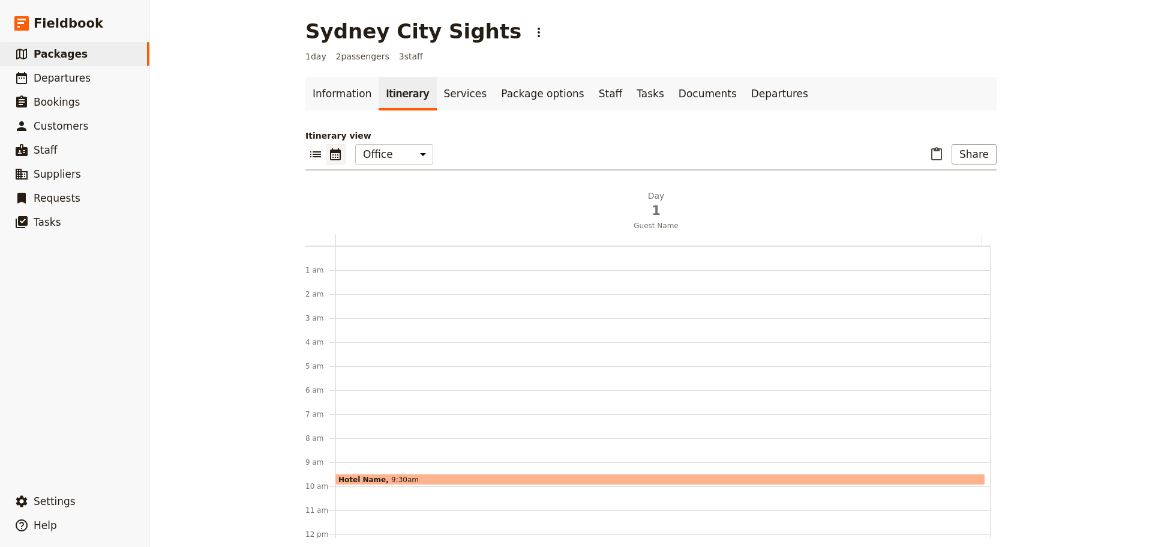
scroll to position [156, 0]
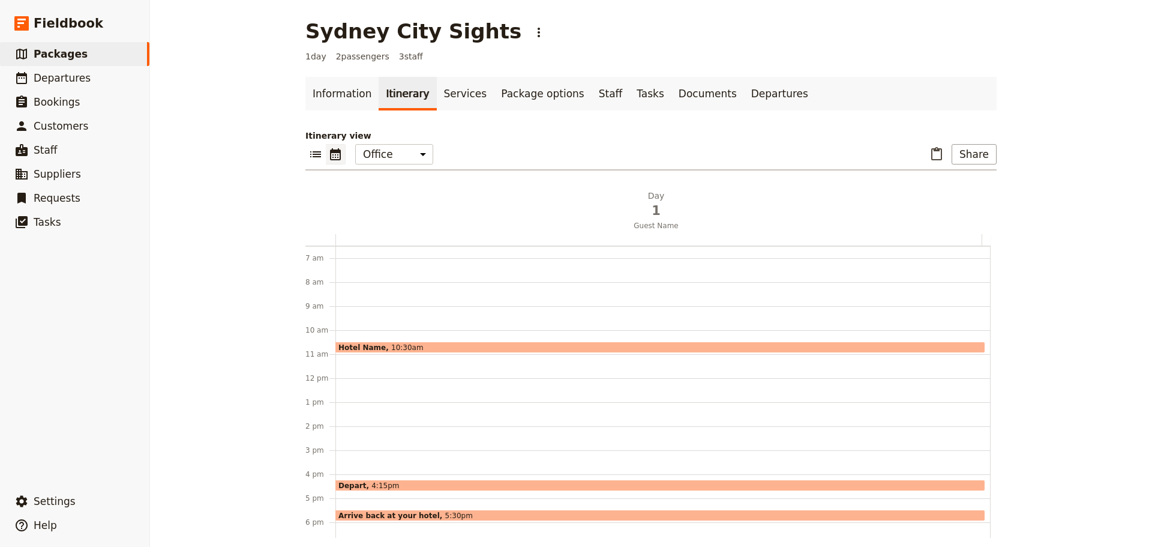
click at [365, 365] on div "Hotel Name 10:30am Depart 4:15pm Arrive back at your hotel 5:30pm" at bounding box center [662, 378] width 655 height 576
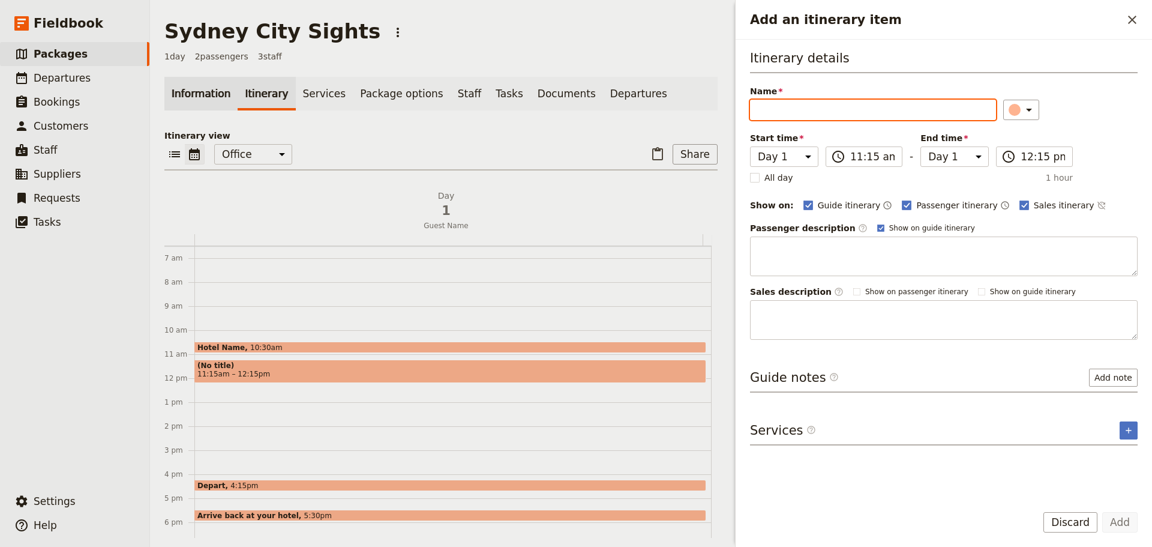
click at [201, 100] on link "Information" at bounding box center [200, 94] width 73 height 34
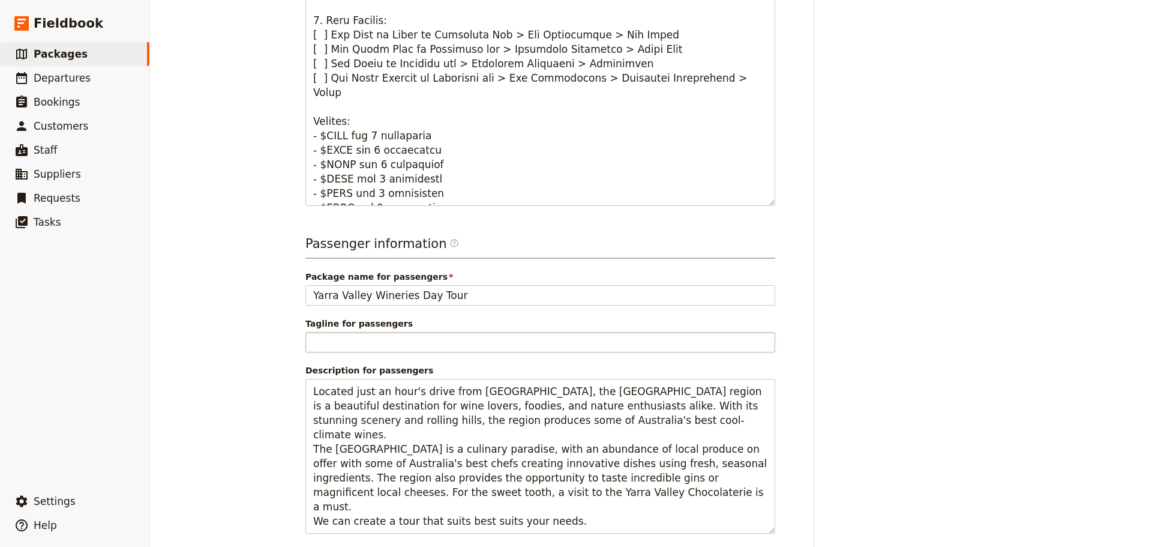
scroll to position [660, 0]
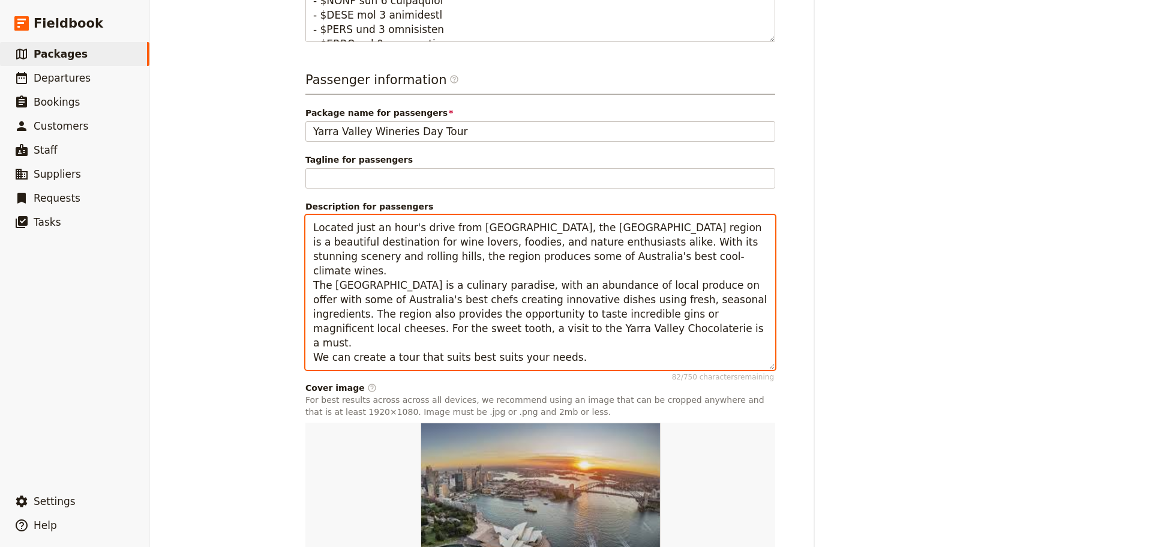
click at [544, 274] on textarea "Located just an hour's drive from Melbourne, the Yarra Valley region is a beaut…" at bounding box center [540, 292] width 470 height 155
drag, startPoint x: 568, startPoint y: 332, endPoint x: 304, endPoint y: 206, distance: 292.5
click at [305, 206] on label "Description for passengers Located just an hour's drive from Melbourne, the Yar…" at bounding box center [540, 284] width 470 height 169
paste textarea "Embark on an unforgettable journey through the iconic city of Sydney! This perf…"
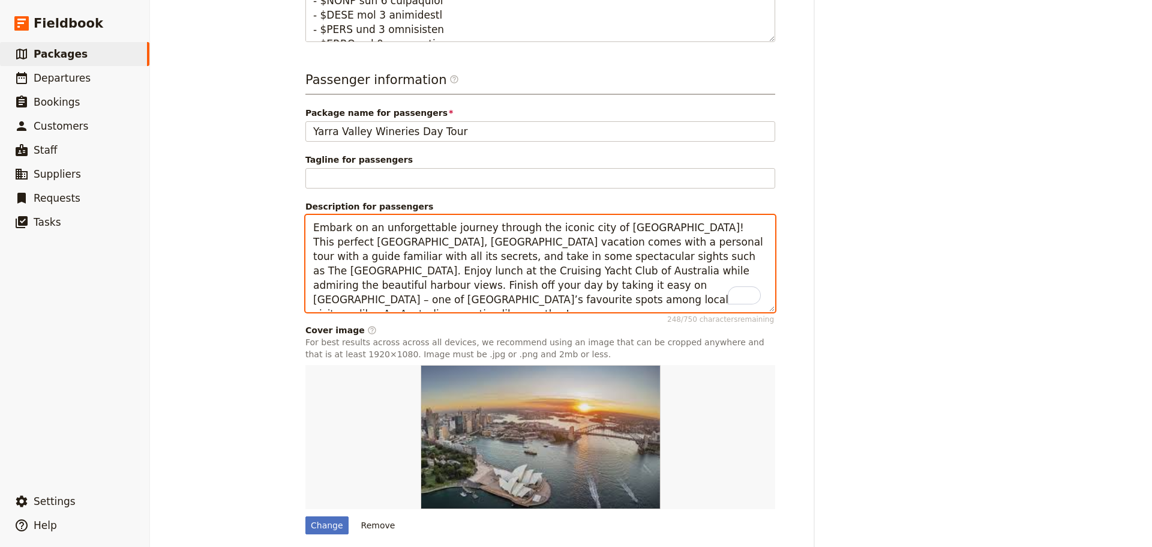
click at [474, 261] on textarea "Embark on an unforgettable journey through the iconic city of Sydney! This perf…" at bounding box center [540, 263] width 470 height 97
click at [628, 227] on textarea "Embark on an unforgettable journey through the iconic city of Sydney! This perf…" at bounding box center [540, 263] width 470 height 97
click at [629, 227] on textarea "Embark on an unforgettable journey through the iconic city of Sydney! This perf…" at bounding box center [540, 263] width 470 height 97
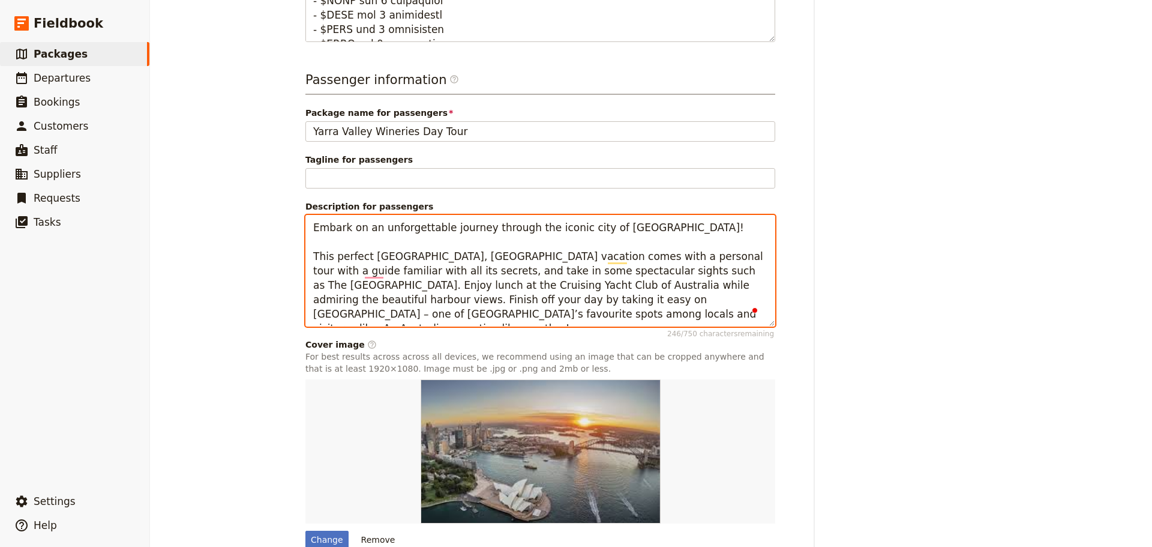
click at [660, 273] on textarea "Embark on an unforgettable journey through the iconic city of Sydney! This perf…" at bounding box center [540, 271] width 470 height 112
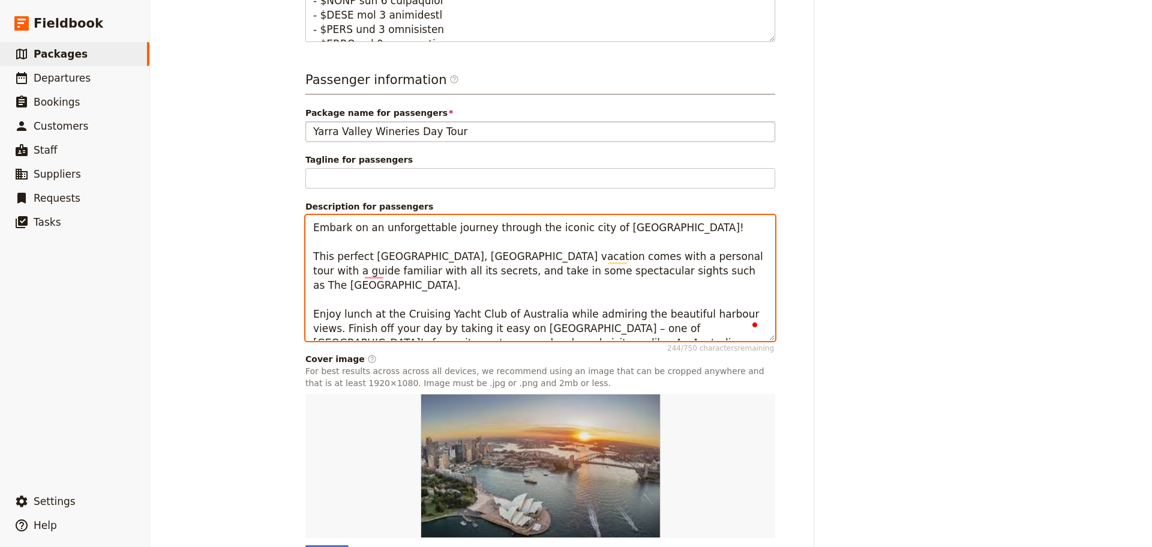
type textarea "Embark on an unforgettable journey through the iconic city of Sydney! This perf…"
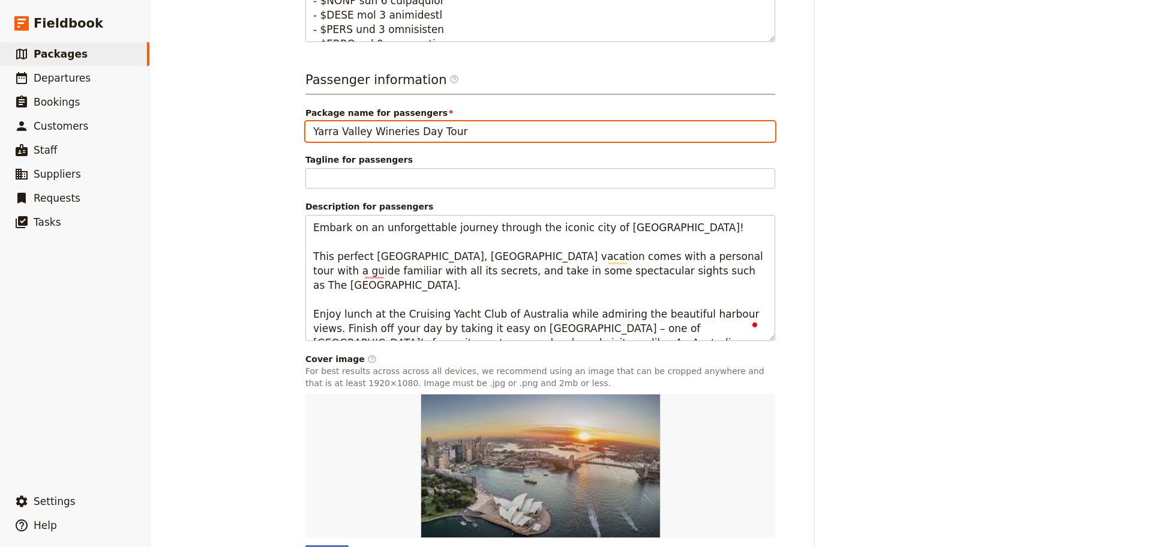
drag, startPoint x: 403, startPoint y: 126, endPoint x: 294, endPoint y: 120, distance: 109.4
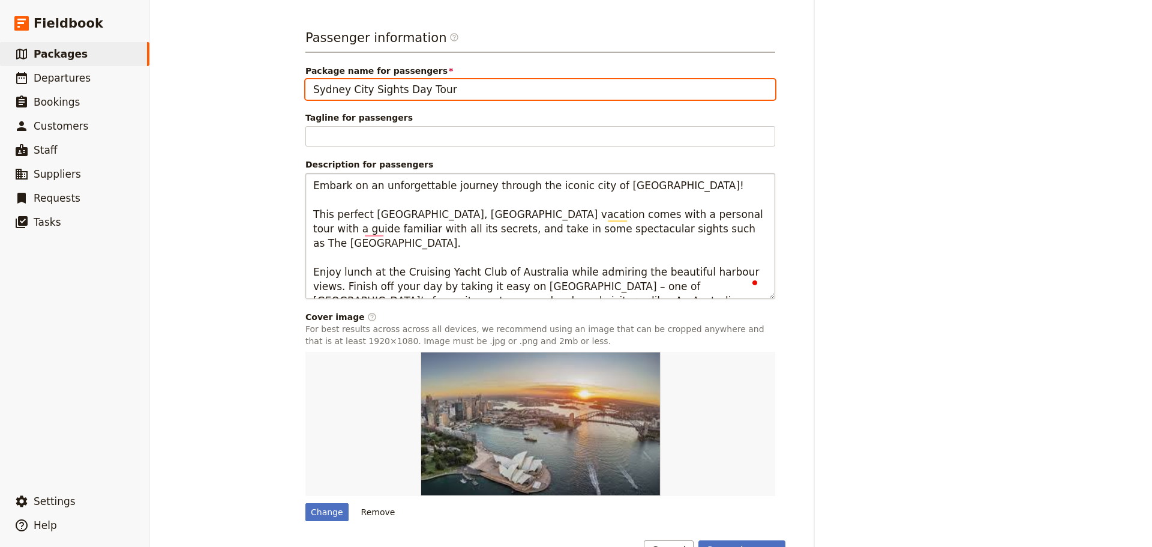
scroll to position [735, 0]
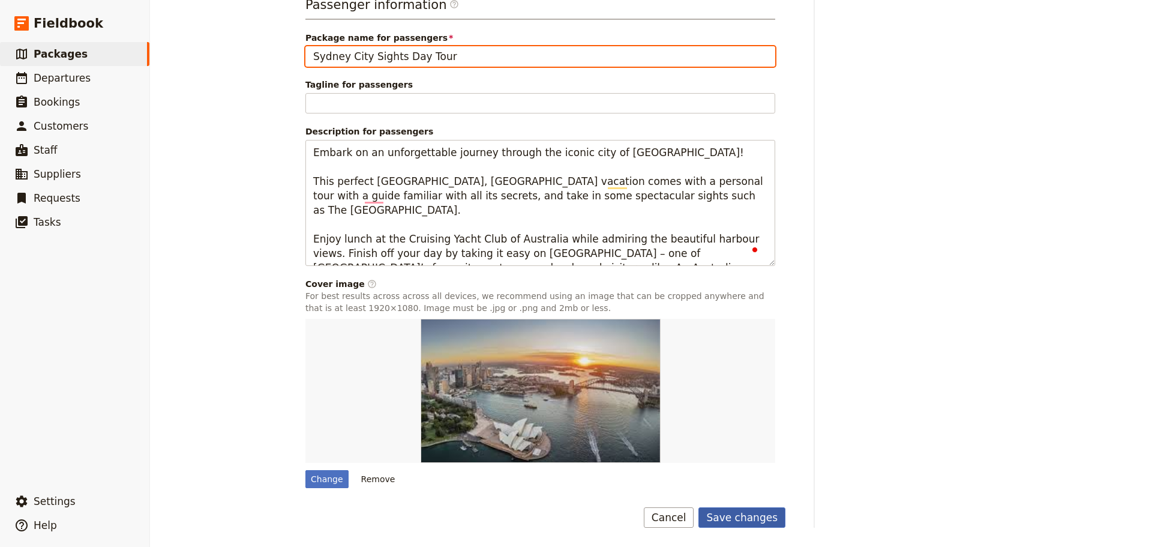
type input "Sydney City Sights Day Tour"
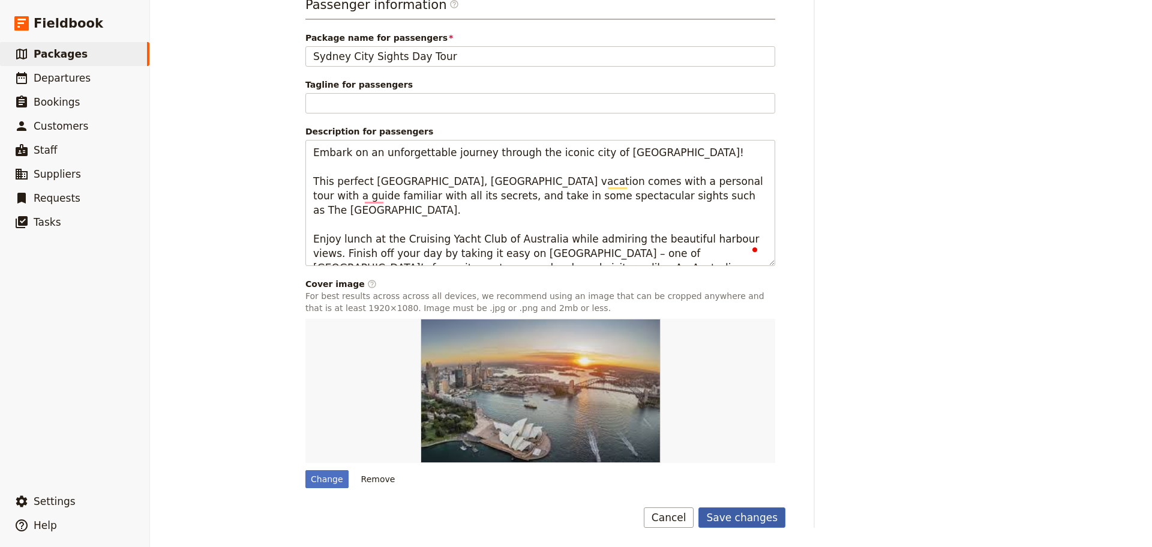
click at [734, 520] on button "Save changes" at bounding box center [741, 517] width 87 height 20
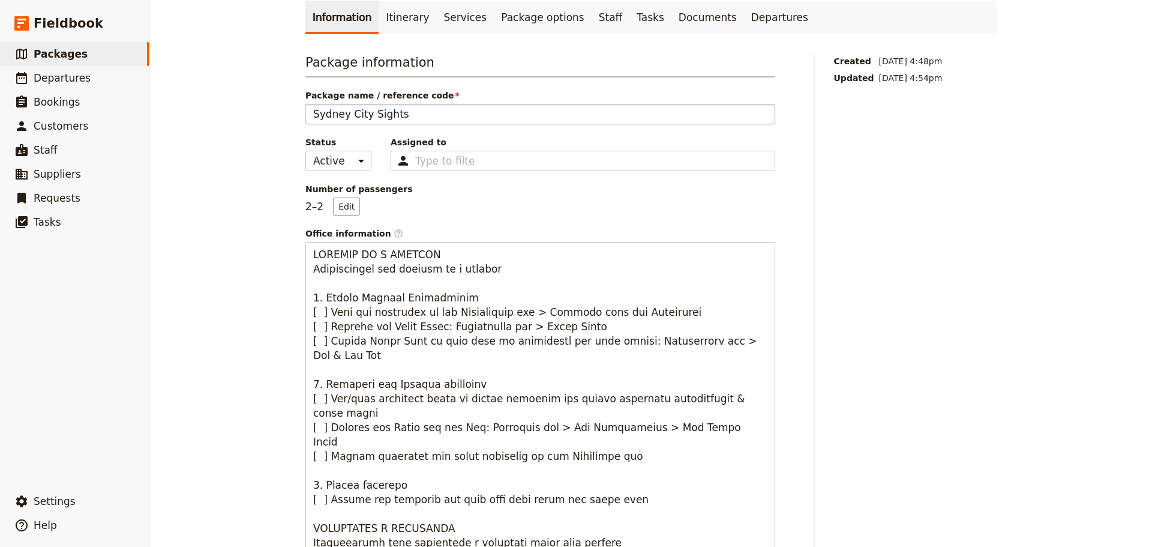
scroll to position [0, 0]
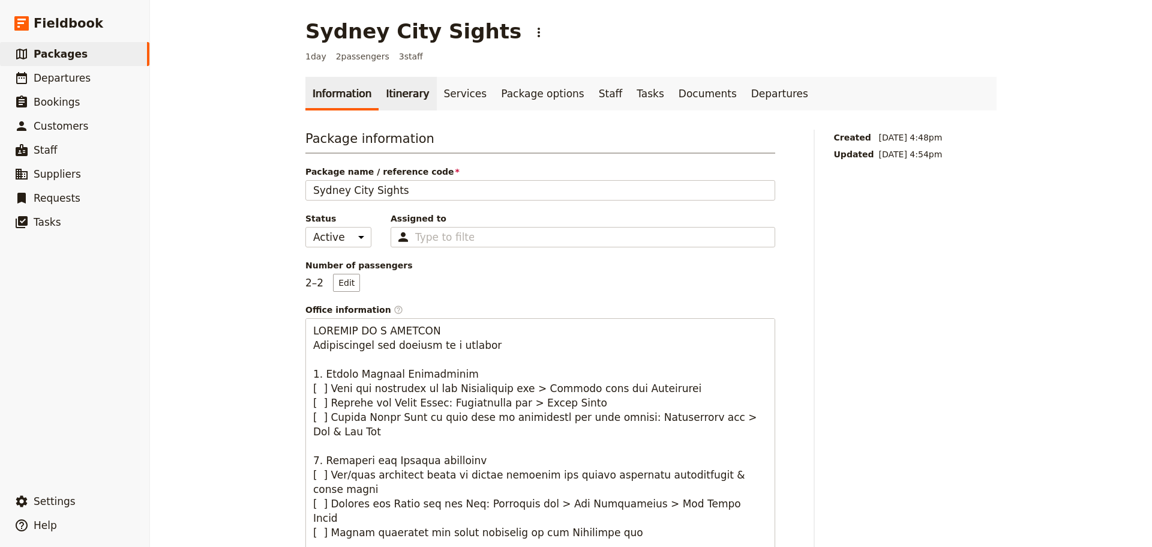
click at [388, 96] on link "Itinerary" at bounding box center [408, 94] width 58 height 34
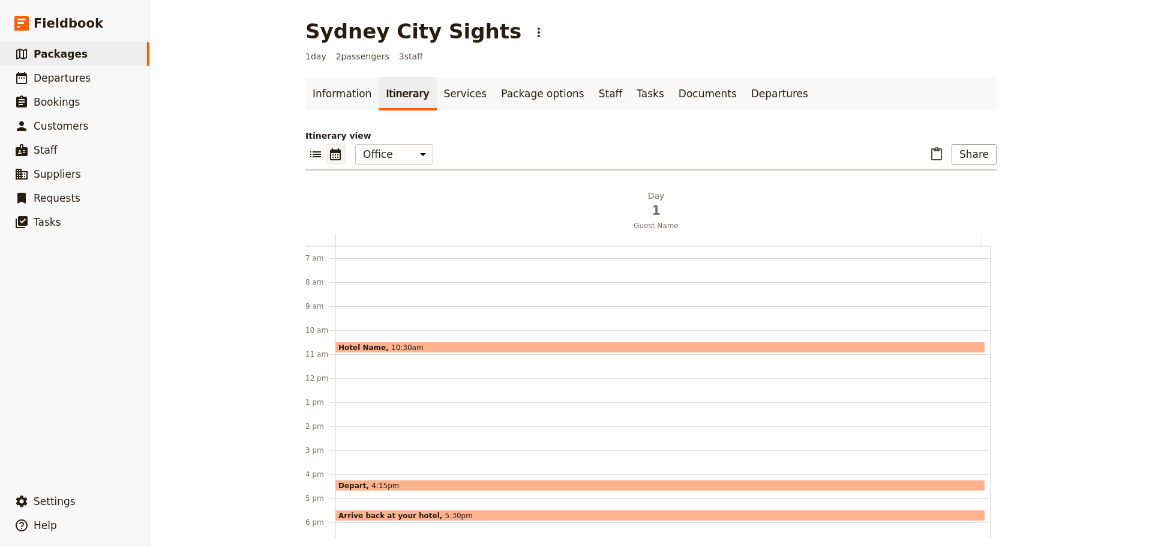
click at [361, 362] on div "Hotel Name 10:30am Depart 4:15pm Arrive back at your hotel 5:30pm" at bounding box center [662, 378] width 655 height 576
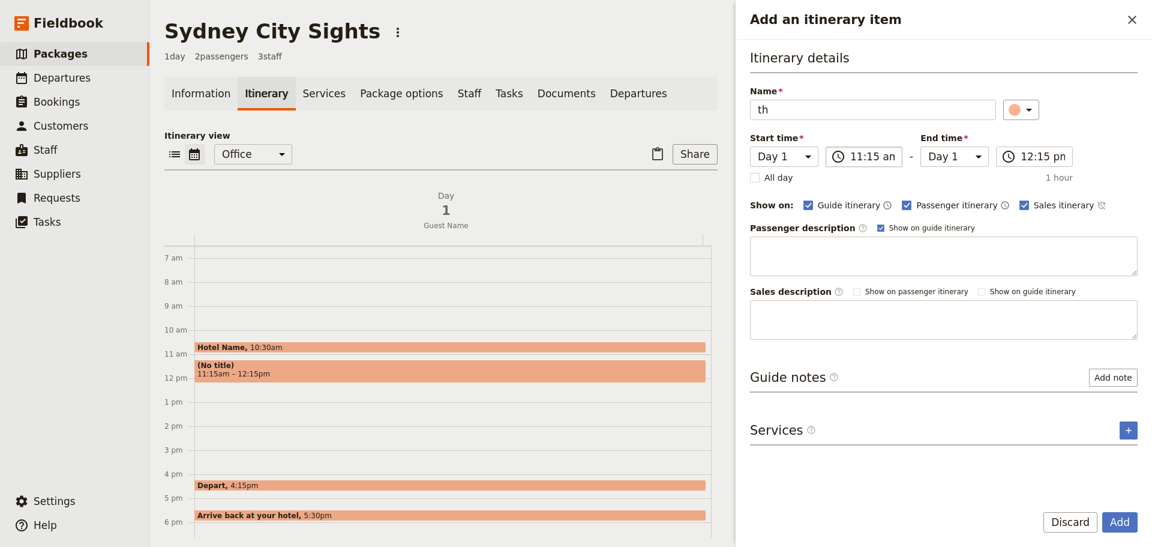
type input "t"
type input "The Rocks"
click at [1029, 109] on button "​" at bounding box center [1021, 110] width 36 height 20
click at [1023, 137] on div "button" at bounding box center [1021, 135] width 12 height 12
click at [878, 227] on polygon "Add an itinerary item" at bounding box center [880, 227] width 5 height 5
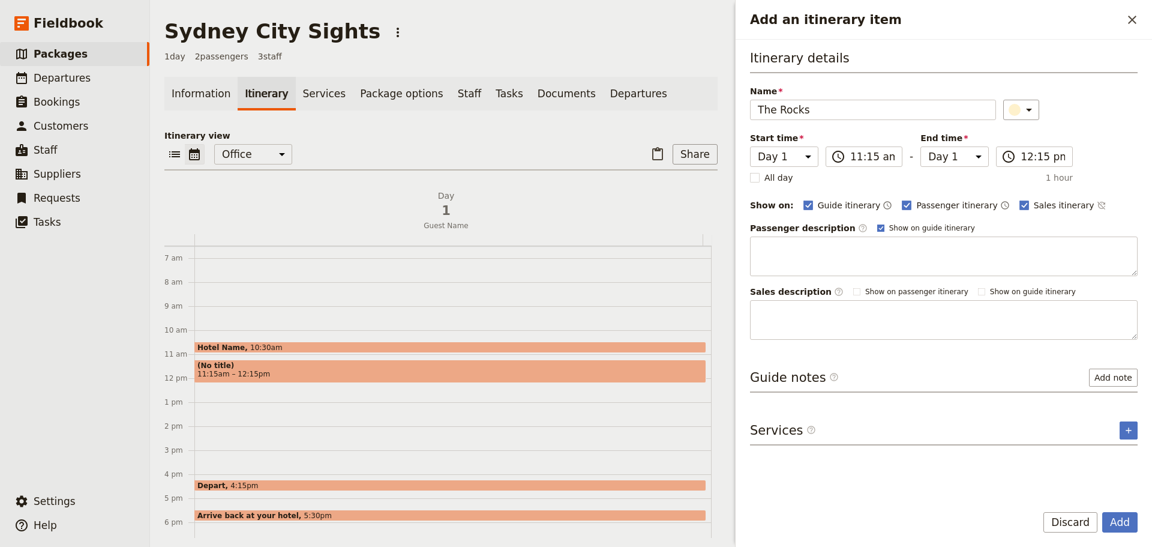
click at [877, 223] on input "Show on guide itinerary" at bounding box center [877, 223] width 1 height 1
checkbox input "false"
click at [1097, 208] on icon "Time not shown on sales itinerary" at bounding box center [1101, 206] width 8 height 8
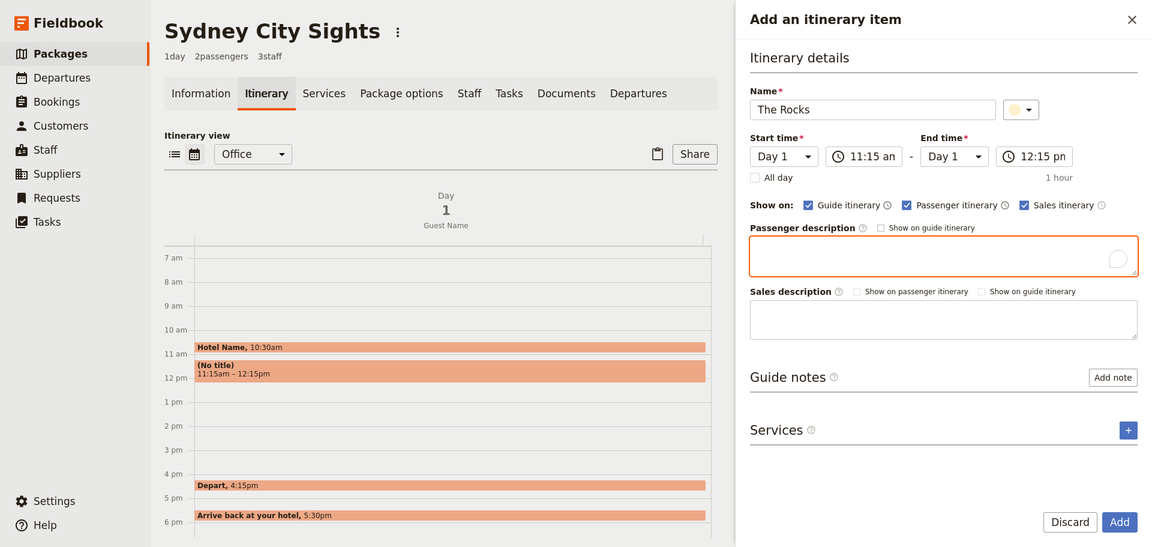
paste textarea "The Rocks has a fascinating history that’s shaped the precinct into what it is …"
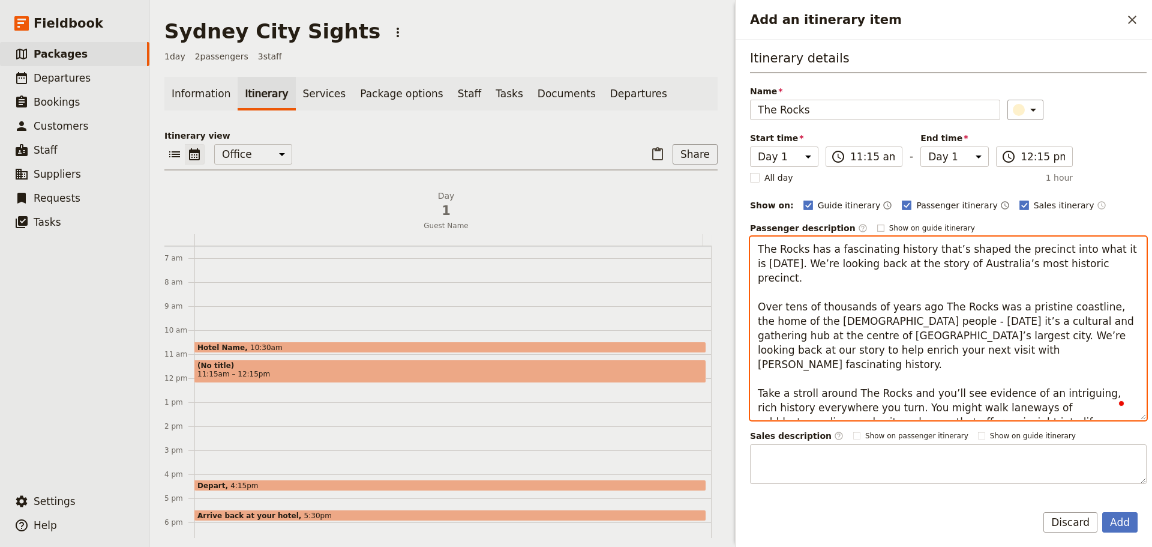
scroll to position [48, 0]
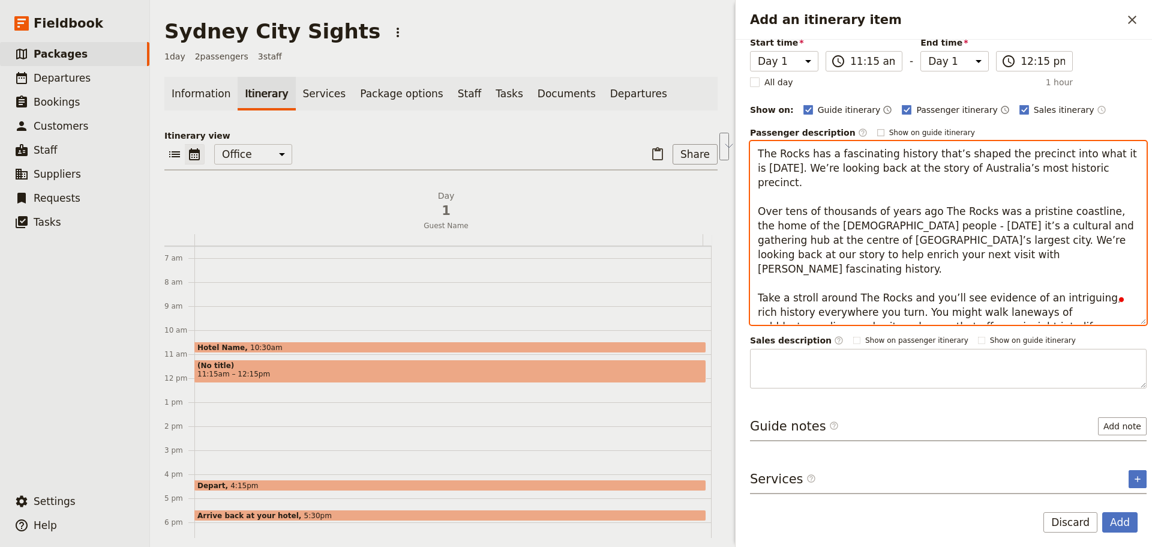
drag, startPoint x: 937, startPoint y: 231, endPoint x: 863, endPoint y: 221, distance: 75.0
click at [863, 221] on textarea "The Rocks has a fascinating history that’s shaped the precinct into what it is …" at bounding box center [948, 233] width 397 height 184
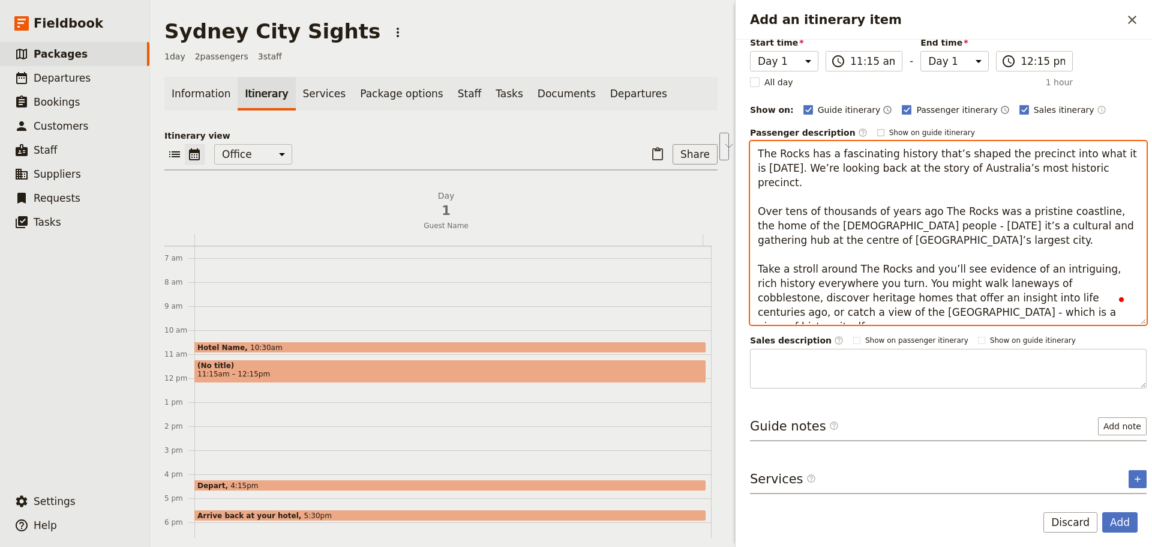
scroll to position [89, 0]
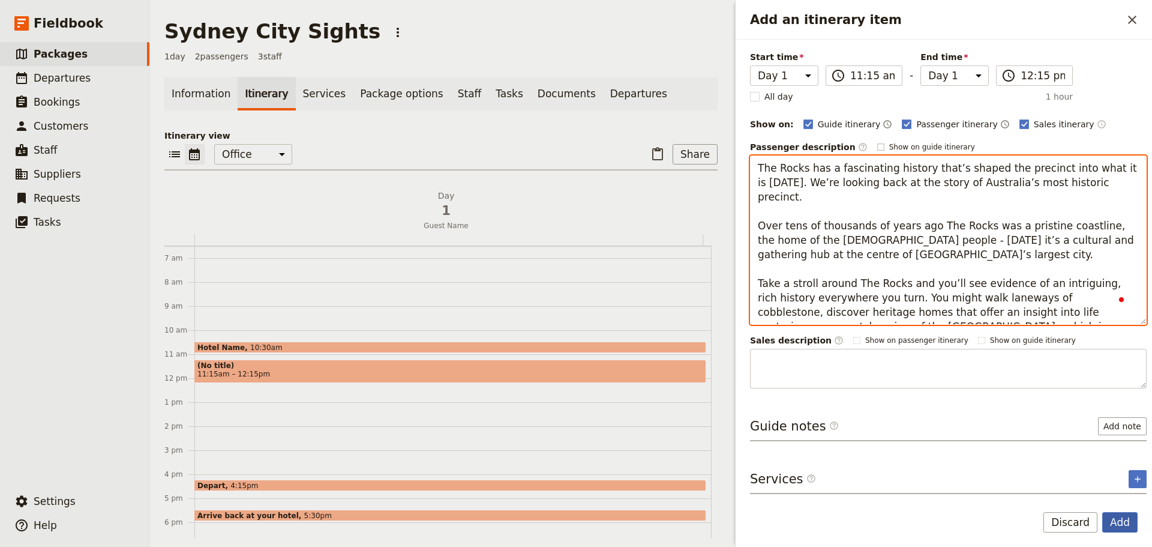
type textarea "The Rocks has a fascinating history that’s shaped the precinct into what it is …"
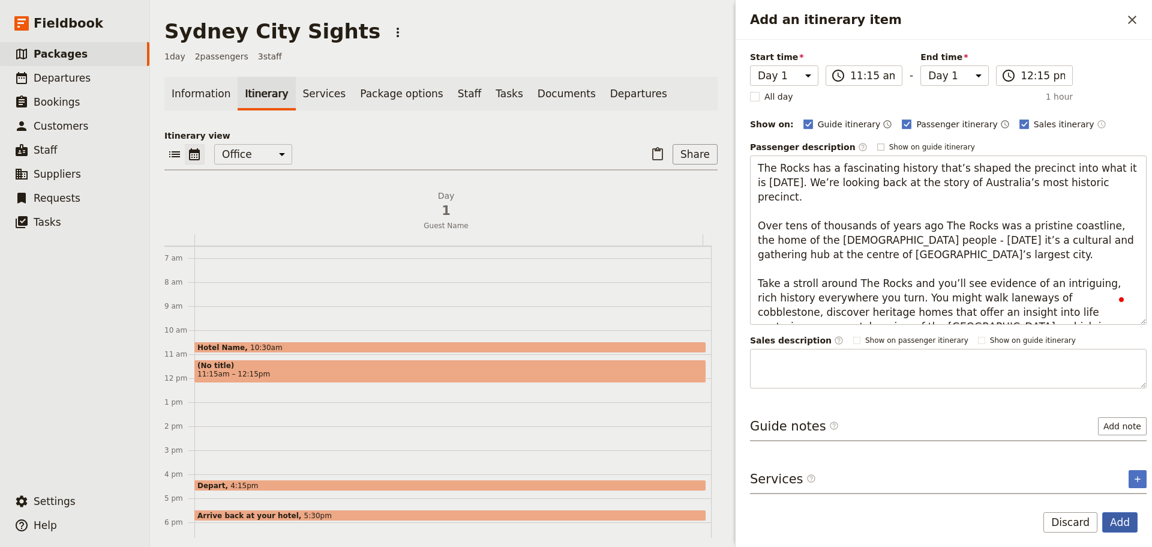
click at [1117, 512] on button "Add" at bounding box center [1119, 522] width 35 height 20
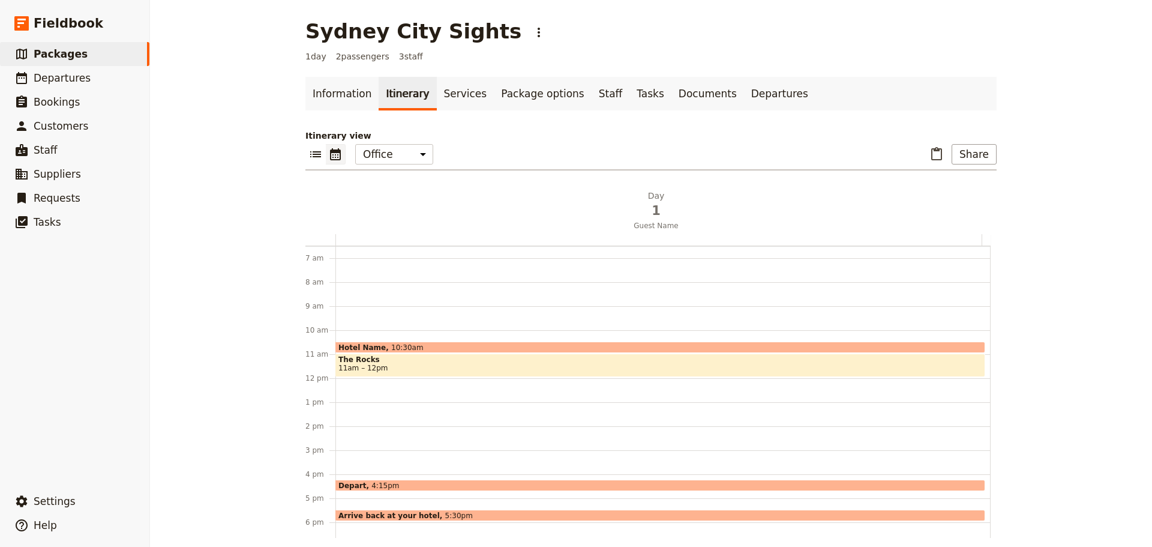
click at [356, 382] on div "Hotel Name 10:30am The Rocks 11am – 12pm Depart 4:15pm Arrive back at your hote…" at bounding box center [662, 378] width 655 height 576
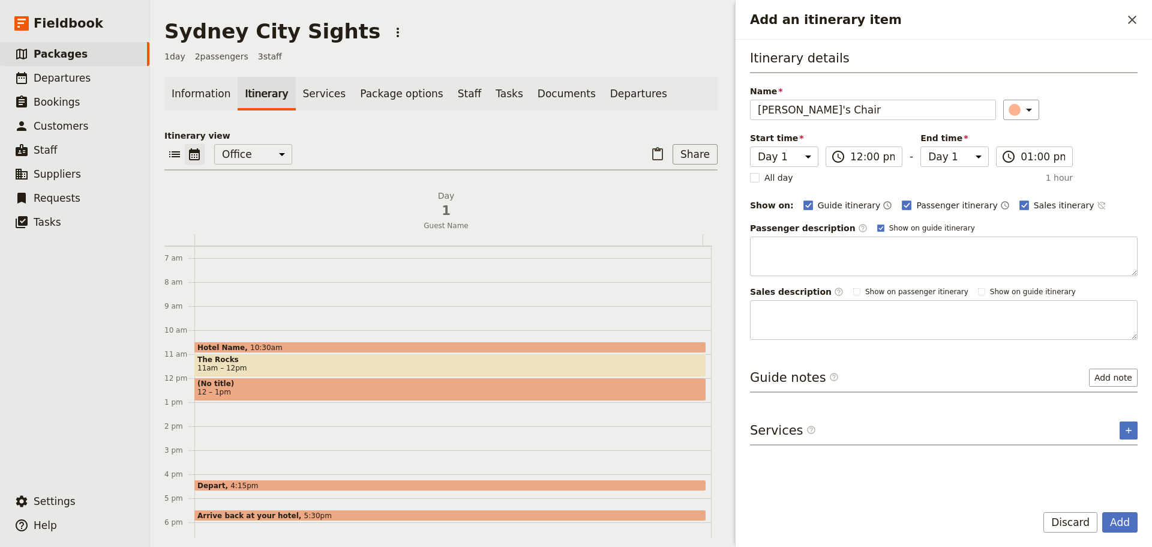
type input "Macquarie's Chair"
click at [1097, 201] on icon "Time not shown on sales itinerary" at bounding box center [1102, 205] width 10 height 10
click at [877, 228] on rect "Add an itinerary item" at bounding box center [880, 227] width 7 height 7
click at [877, 223] on input "Show on guide itinerary" at bounding box center [877, 223] width 1 height 1
checkbox input "false"
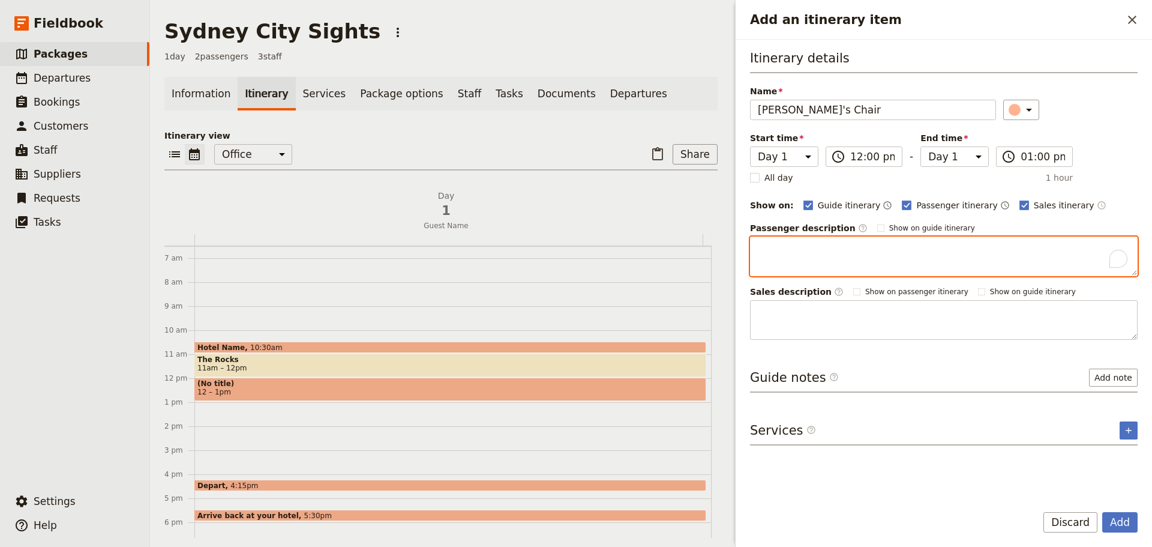
paste textarea "Mrs Macquarie's Chair is a Sydney landmark. The chair was carved out of a sands…"
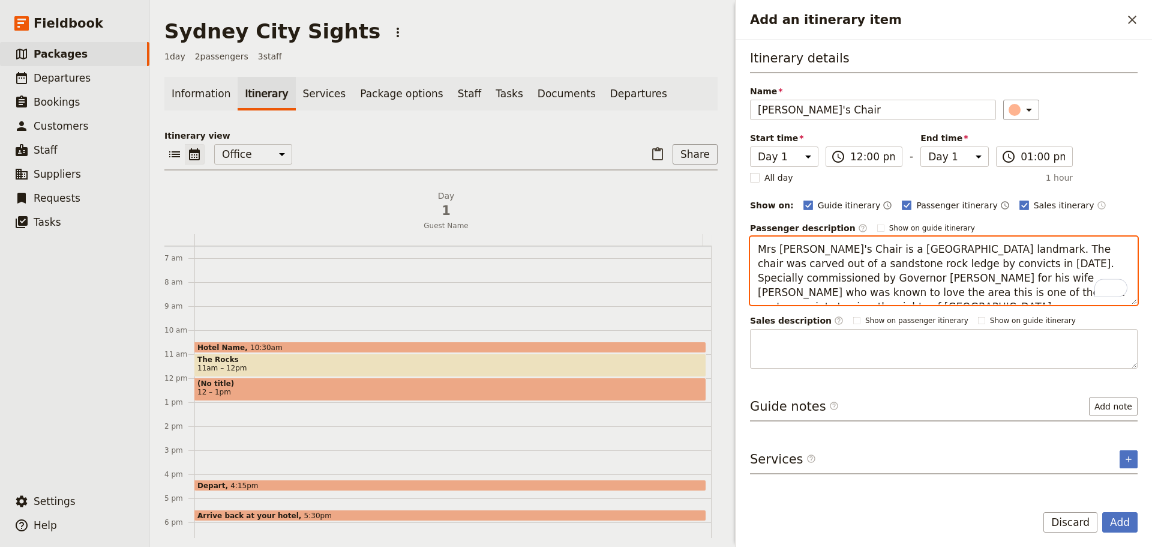
type textarea "Mrs Macquarie's Chair is a Sydney landmark. The chair was carved out of a sands…"
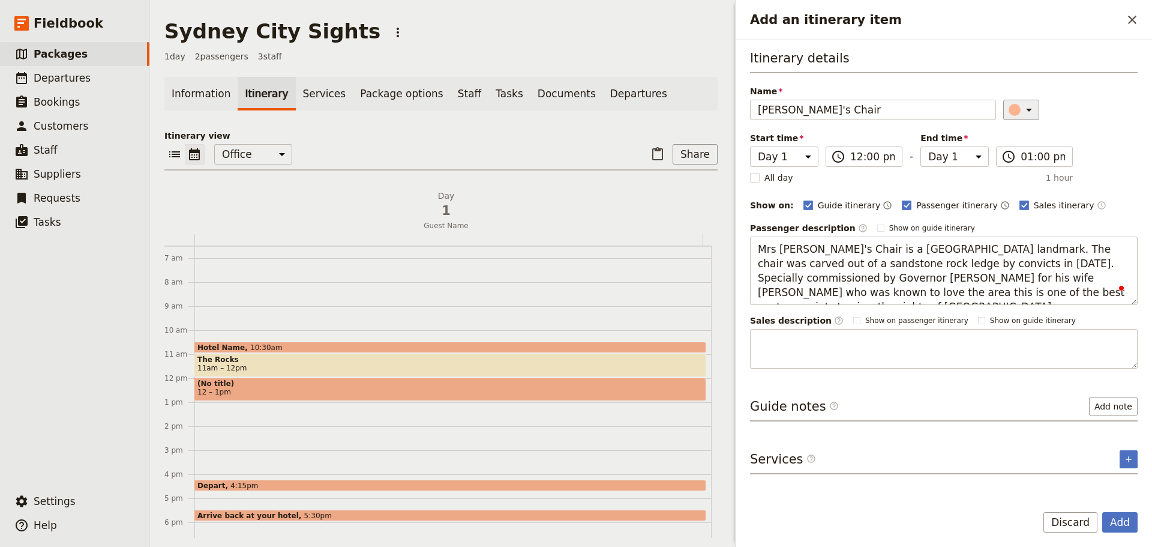
click at [1019, 102] on button "​" at bounding box center [1021, 110] width 36 height 20
click at [1018, 134] on div "button" at bounding box center [1021, 135] width 12 height 12
click at [1114, 515] on button "Add" at bounding box center [1119, 522] width 35 height 20
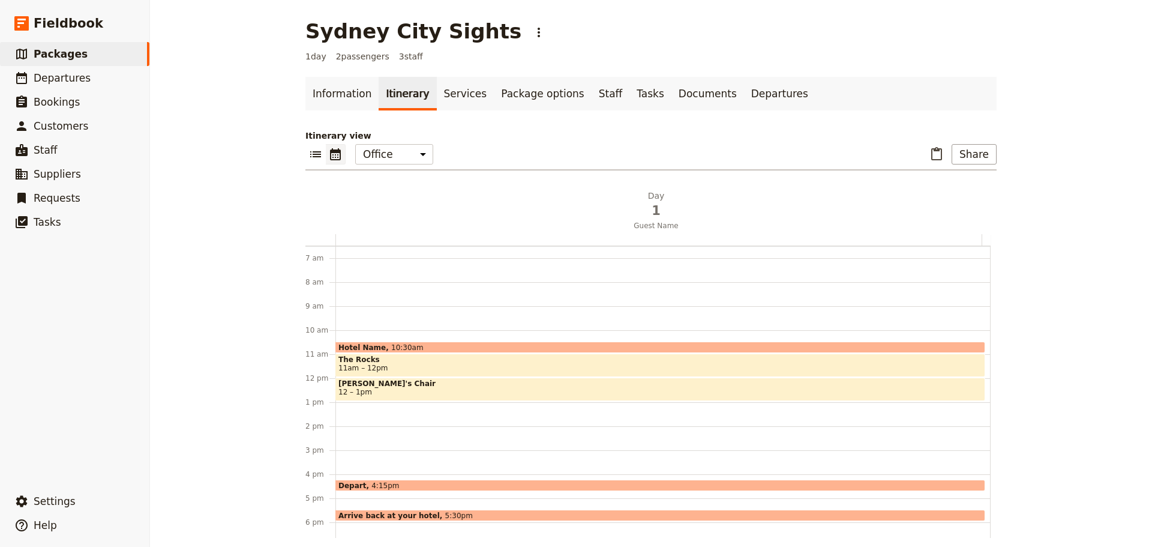
click at [370, 409] on div "Hotel Name 10:30am The Rocks 11am – 12pm Macquarie's Chair 12 – 1pm Depart 4:15…" at bounding box center [662, 378] width 655 height 576
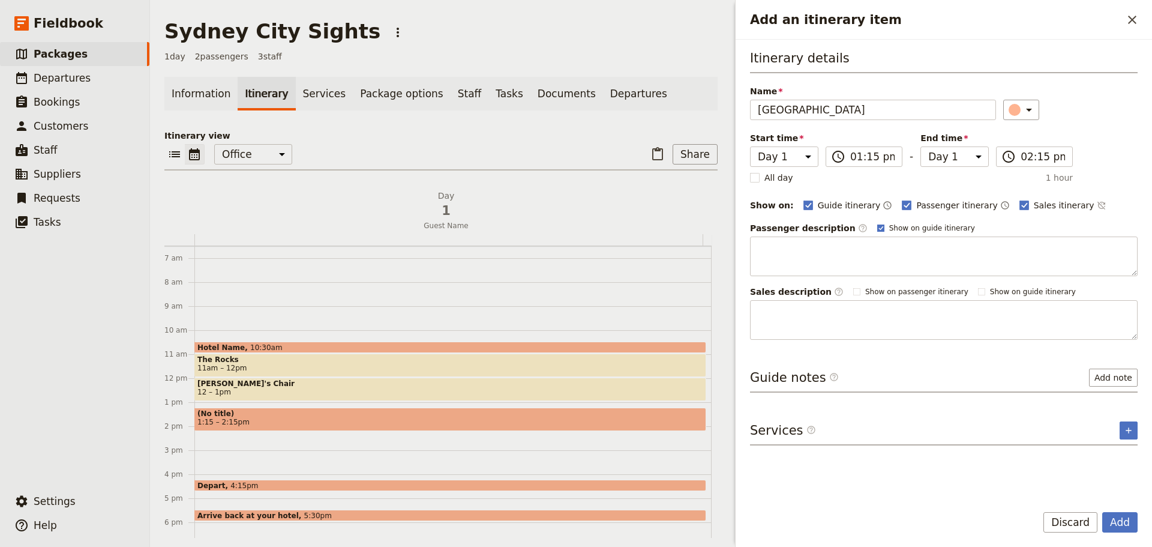
type input "Bondi Beach"
click at [878, 229] on polygon "Add an itinerary item" at bounding box center [880, 227] width 5 height 5
click at [877, 223] on input "Show on guide itinerary" at bounding box center [877, 223] width 1 height 1
checkbox input "false"
click at [1097, 203] on icon "Time not shown on sales itinerary" at bounding box center [1102, 205] width 10 height 10
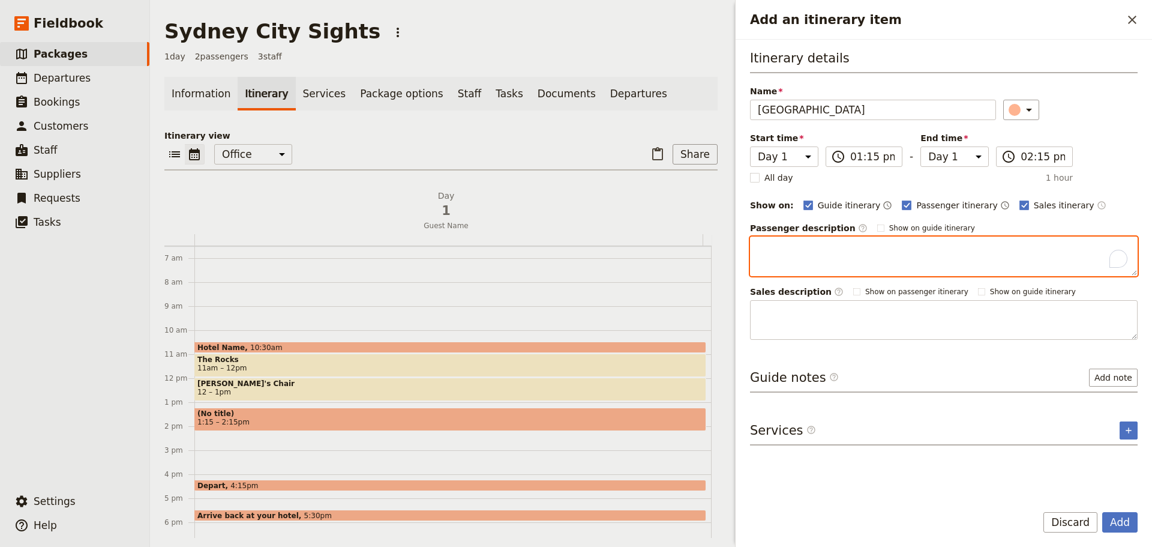
paste textarea "Sparkling blue ocean, fun eateries and a laid-back beach lifestyle sums up Sydn…"
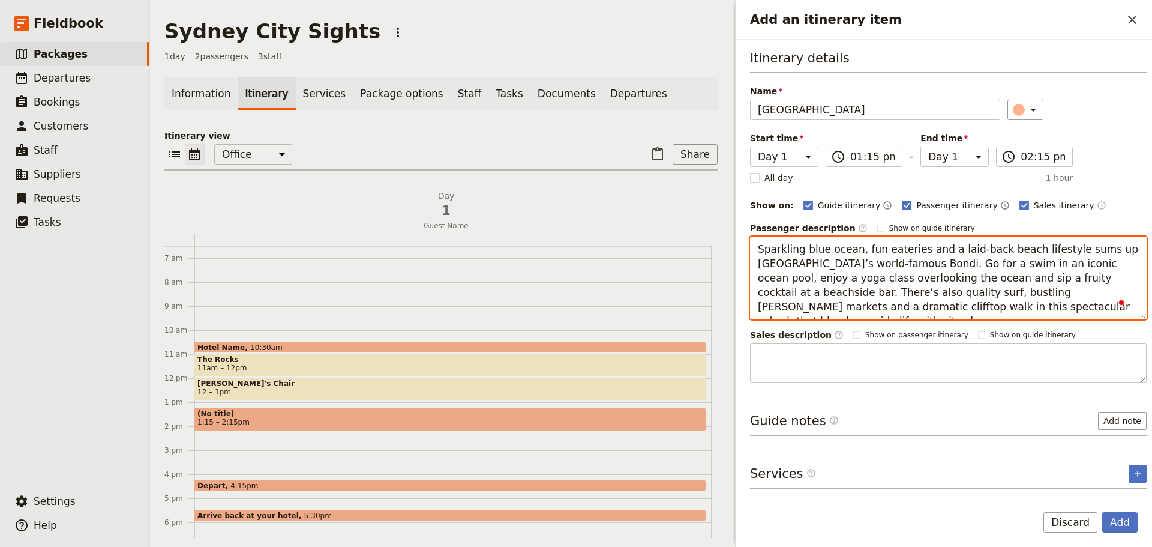
click at [895, 265] on textarea "Sparkling blue ocean, fun eateries and a laid-back beach lifestyle sums up Sydn…" at bounding box center [948, 277] width 397 height 83
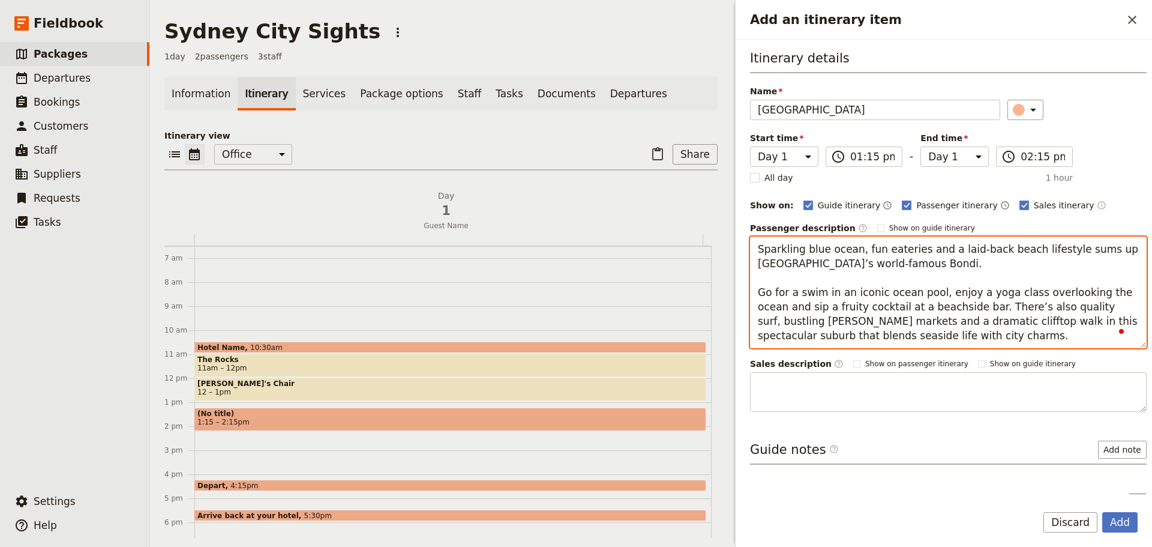
type textarea "Sparkling blue ocean, fun eateries and a laid-back beach lifestyle sums up Sydn…"
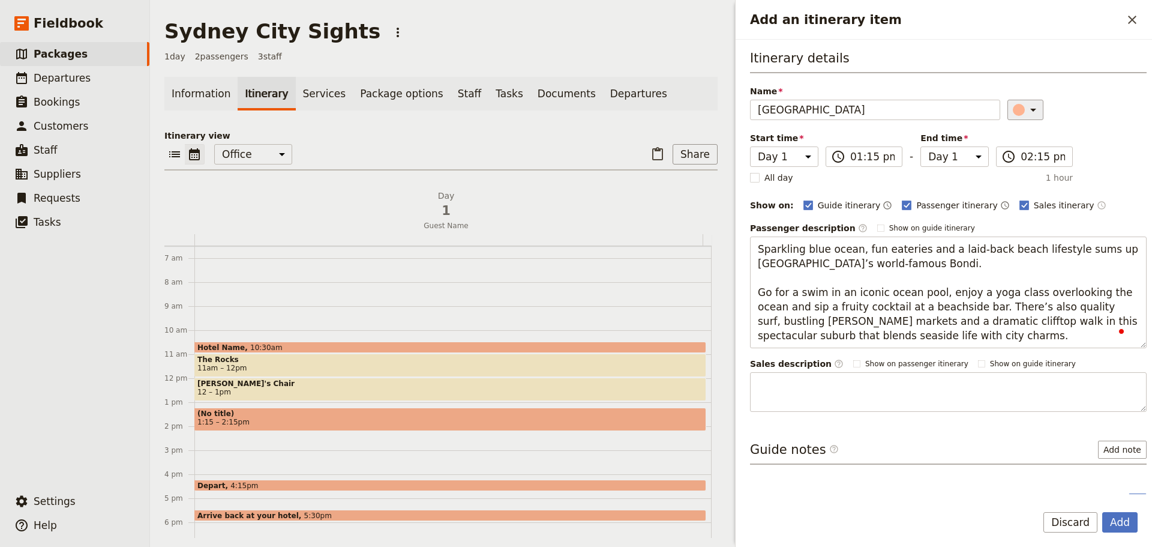
click at [1026, 106] on icon "Add an itinerary item" at bounding box center [1033, 110] width 14 height 14
click at [1014, 139] on button "button" at bounding box center [1021, 135] width 14 height 14
click at [1123, 513] on button "Add" at bounding box center [1119, 522] width 35 height 20
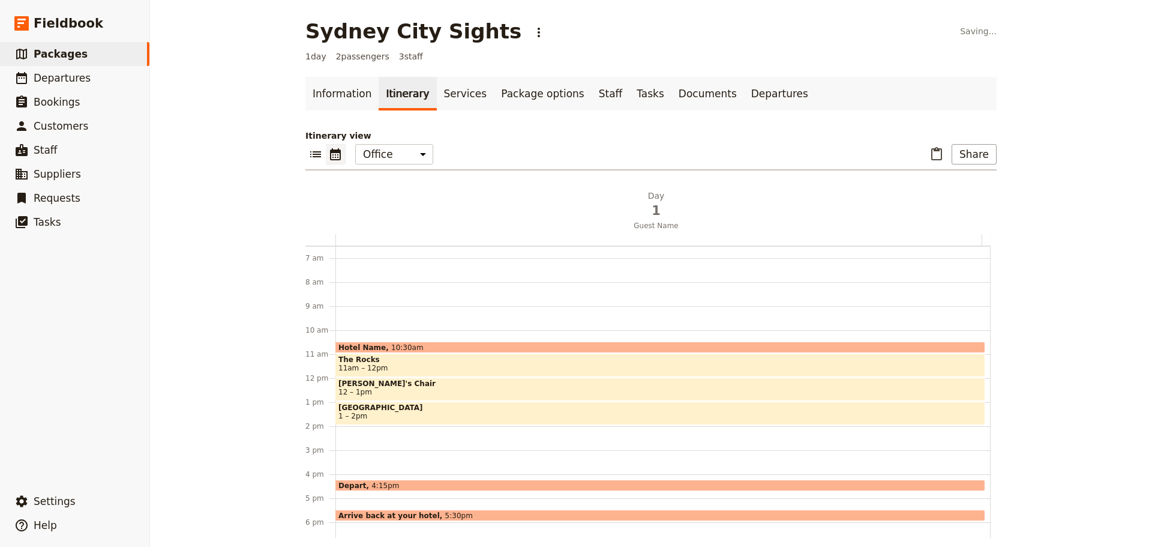
click at [350, 432] on div "Hotel Name 10:30am The Rocks 11am – 12pm Macquarie's Chair 12 – 1pm Bondi Beach…" at bounding box center [662, 378] width 655 height 576
click at [353, 431] on div "Hotel Name 10:30am The Rocks 11am – 12pm Macquarie's Chair 12 – 1pm Bondi Beach…" at bounding box center [662, 378] width 655 height 576
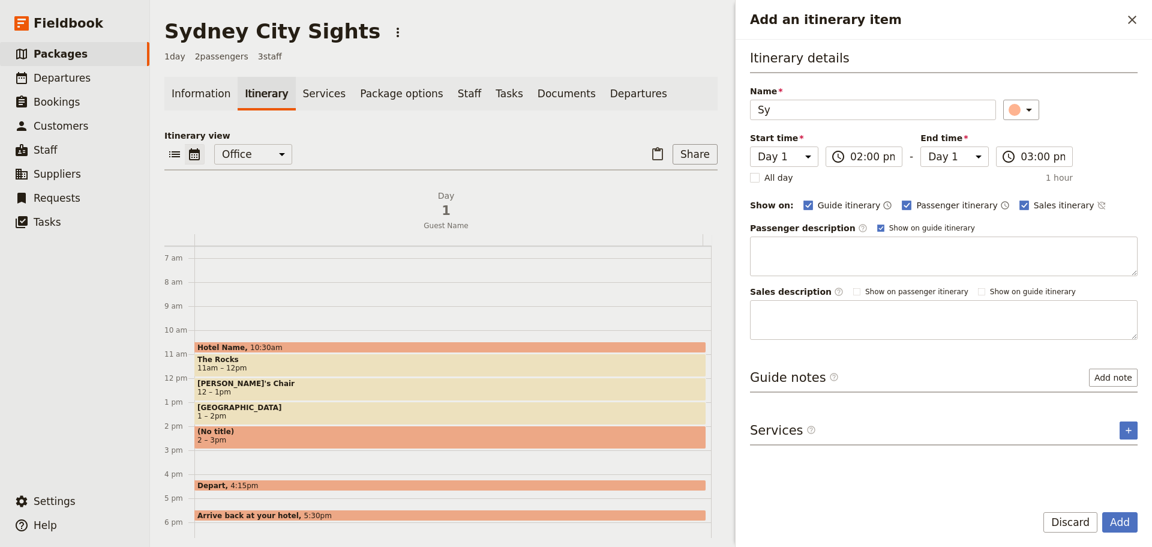
type input "S"
type input "Opera House Private Tour"
drag, startPoint x: 1066, startPoint y: 205, endPoint x: 1033, endPoint y: 212, distance: 33.9
click at [1097, 205] on icon "Time not shown on sales itinerary" at bounding box center [1102, 205] width 10 height 10
click at [877, 228] on label "Show on guide itinerary" at bounding box center [926, 228] width 98 height 10
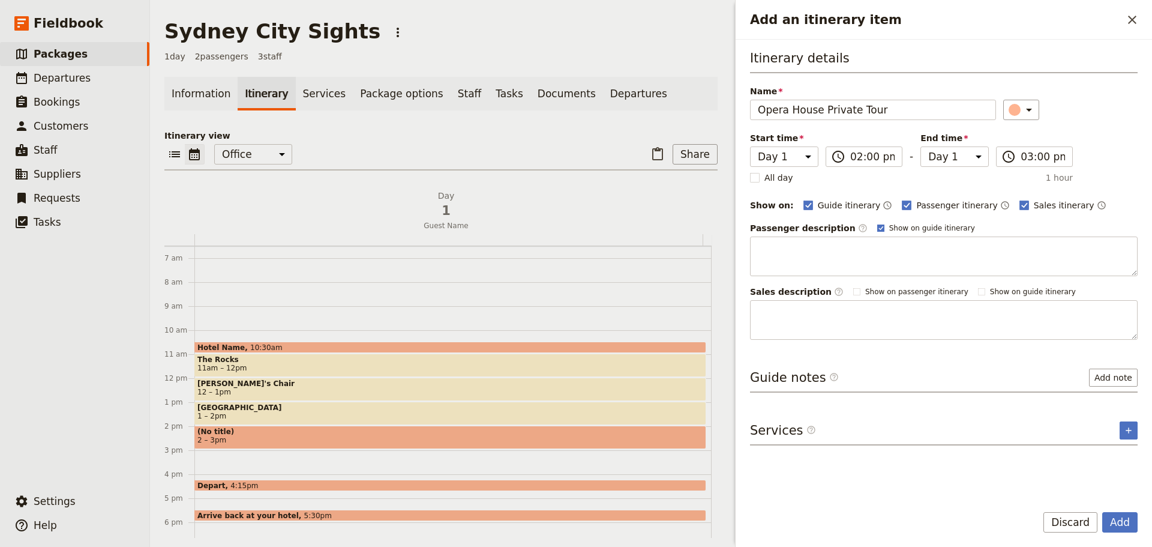
click at [877, 223] on input "Show on guide itinerary" at bounding box center [877, 223] width 1 height 1
checkbox input "false"
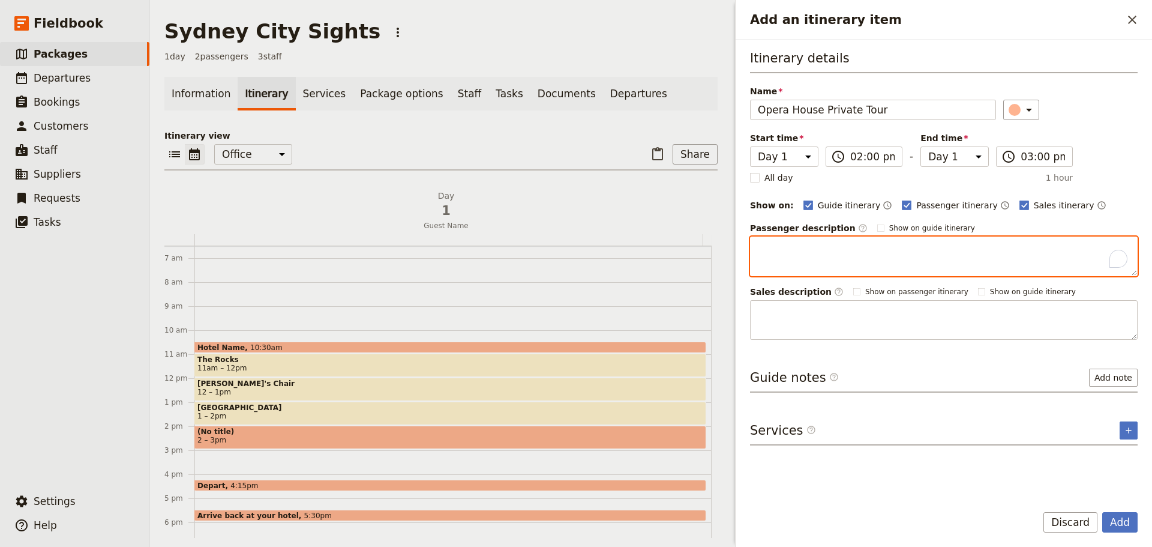
paste textarea "Discover the history, architecture and extraordinary story of Sydney’s Opera Ho…"
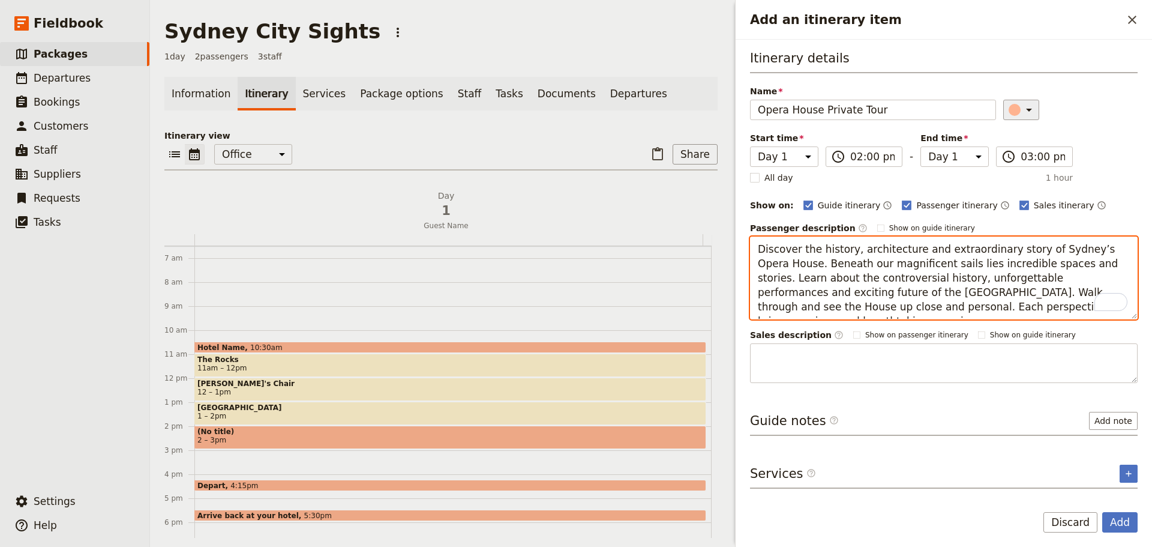
type textarea "Discover the history, architecture and extraordinary story of Sydney’s Opera Ho…"
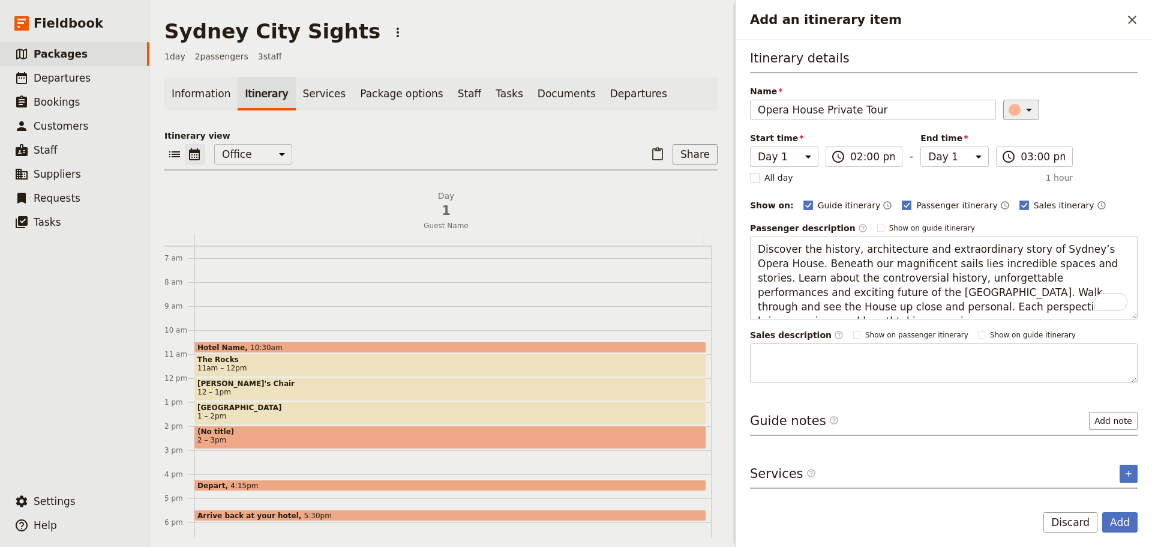
click at [1025, 107] on icon "Add an itinerary item" at bounding box center [1029, 110] width 14 height 14
click at [1020, 135] on div "button" at bounding box center [1021, 135] width 12 height 12
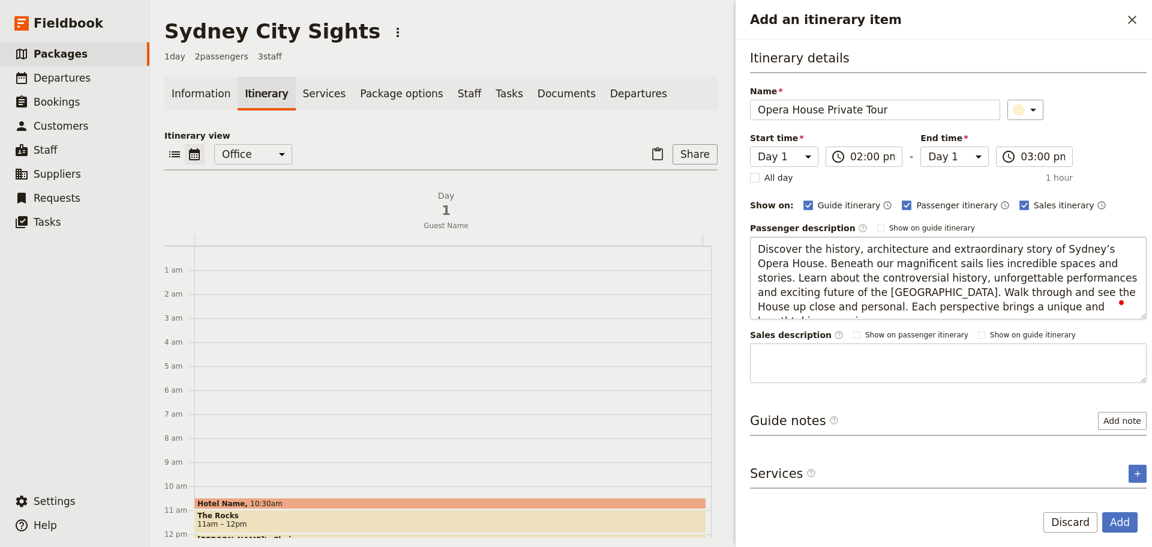
scroll to position [156, 0]
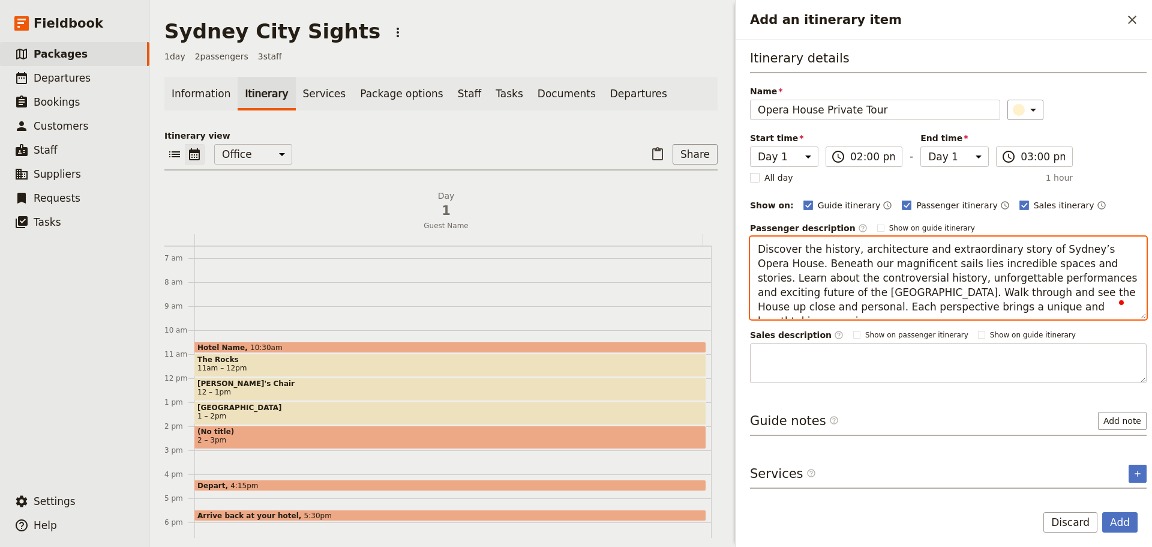
click at [794, 263] on textarea "Discover the history, architecture and extraordinary story of Sydney’s Opera Ho…" at bounding box center [948, 277] width 397 height 83
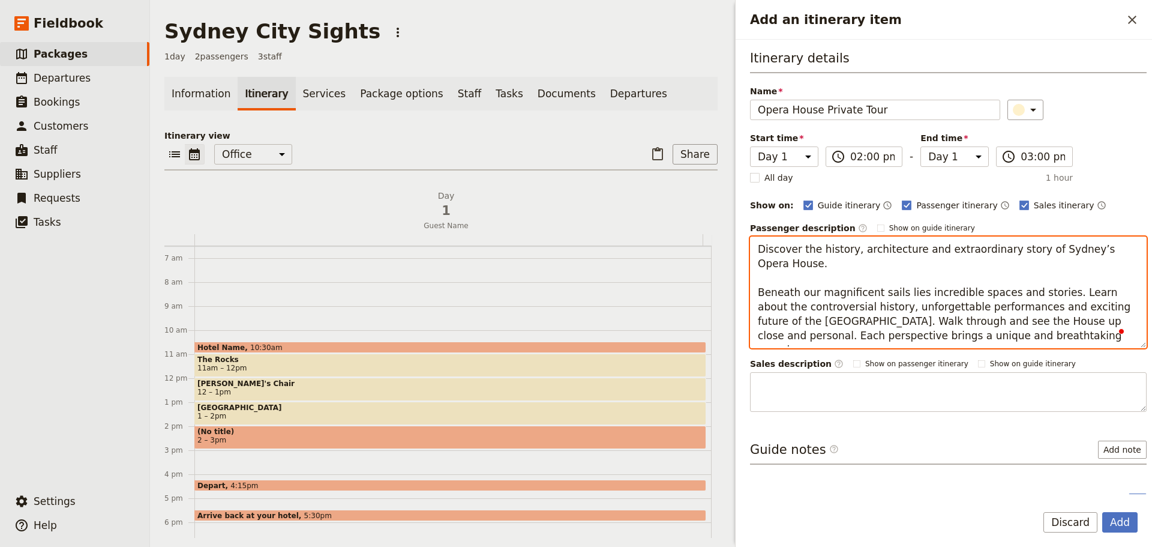
click at [805, 292] on textarea "Discover the history, architecture and extraordinary story of Sydney’s Opera Ho…" at bounding box center [948, 292] width 397 height 112
type textarea "Discover the history, architecture and extraordinary story of Sydney’s Opera Ho…"
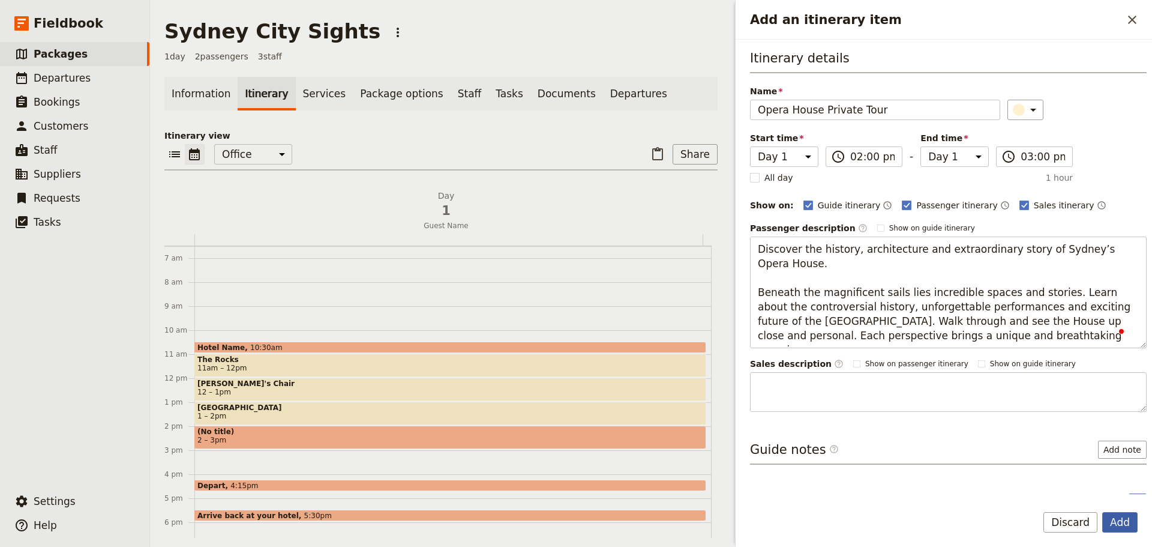
click at [1120, 512] on button "Add" at bounding box center [1119, 522] width 35 height 20
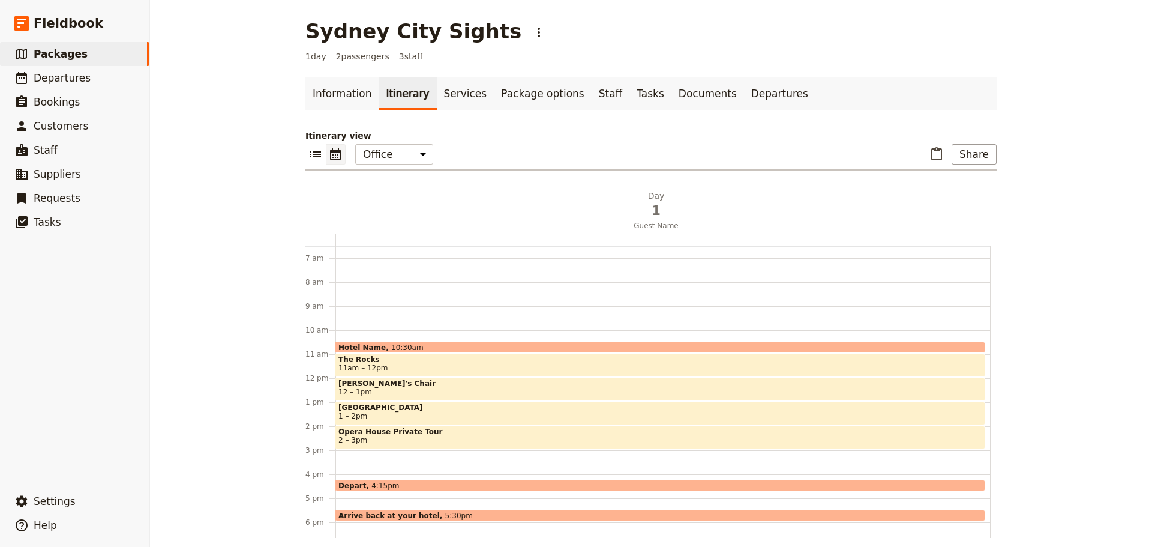
click at [348, 454] on div "Hotel Name 10:30am The Rocks 11am – 12pm Macquarie's Chair 12 – 1pm Bondi Beach…" at bounding box center [662, 378] width 655 height 576
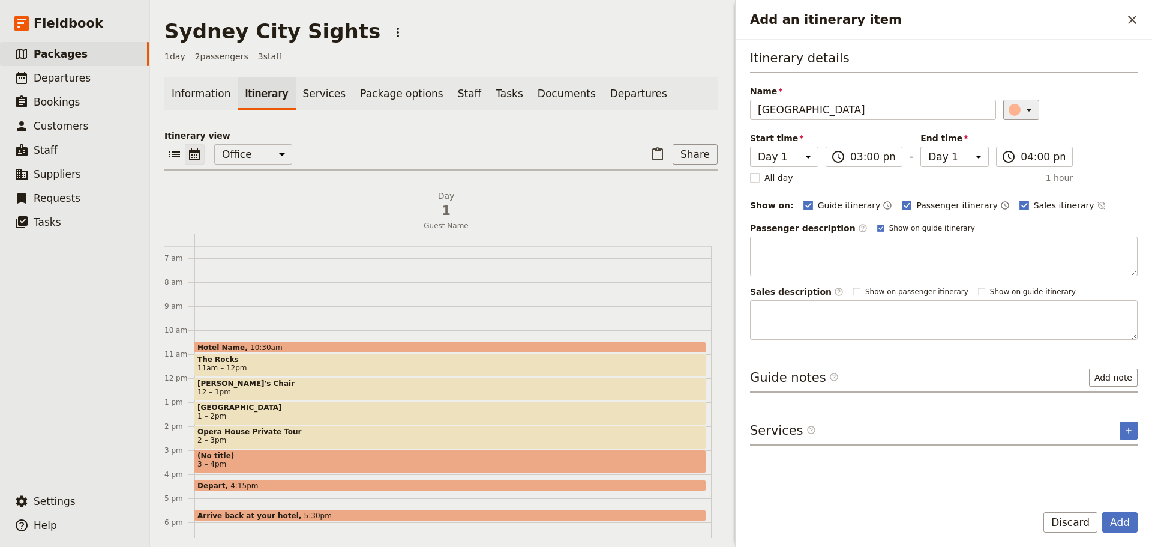
type input "Sydney Tower"
click at [1027, 108] on icon "Add an itinerary item" at bounding box center [1029, 110] width 14 height 14
click at [1021, 140] on div "button" at bounding box center [1021, 135] width 12 height 12
click at [877, 229] on rect "Add an itinerary item" at bounding box center [880, 227] width 7 height 7
click at [877, 223] on input "Show on guide itinerary" at bounding box center [877, 223] width 1 height 1
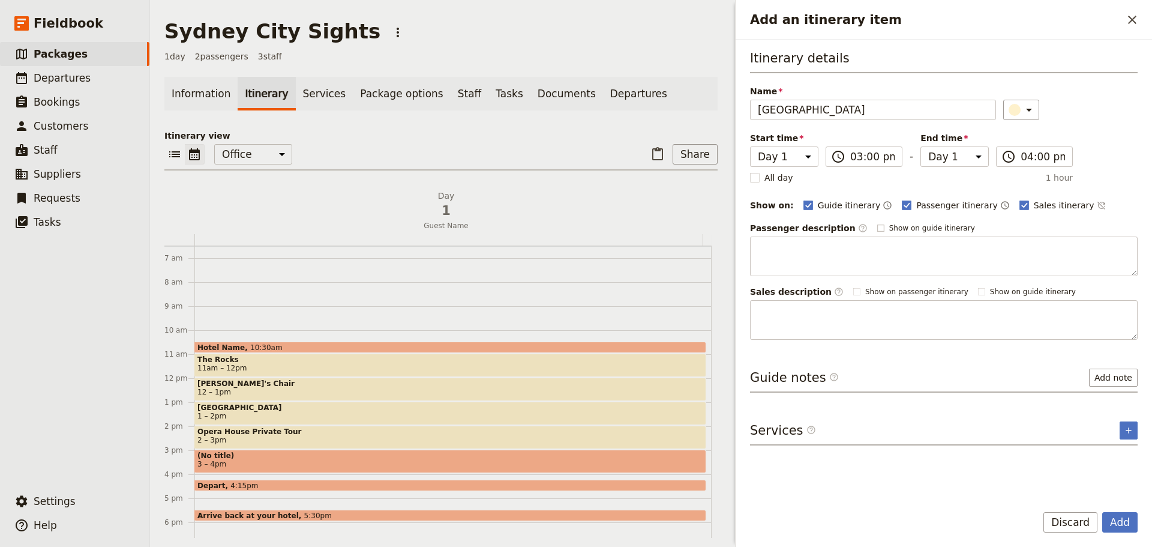
checkbox input "false"
click at [1097, 204] on icon "Time not shown on sales itinerary" at bounding box center [1102, 205] width 10 height 10
click at [857, 113] on input "Sydney Tower" at bounding box center [873, 110] width 246 height 20
type input "Sydney Tower Eye"
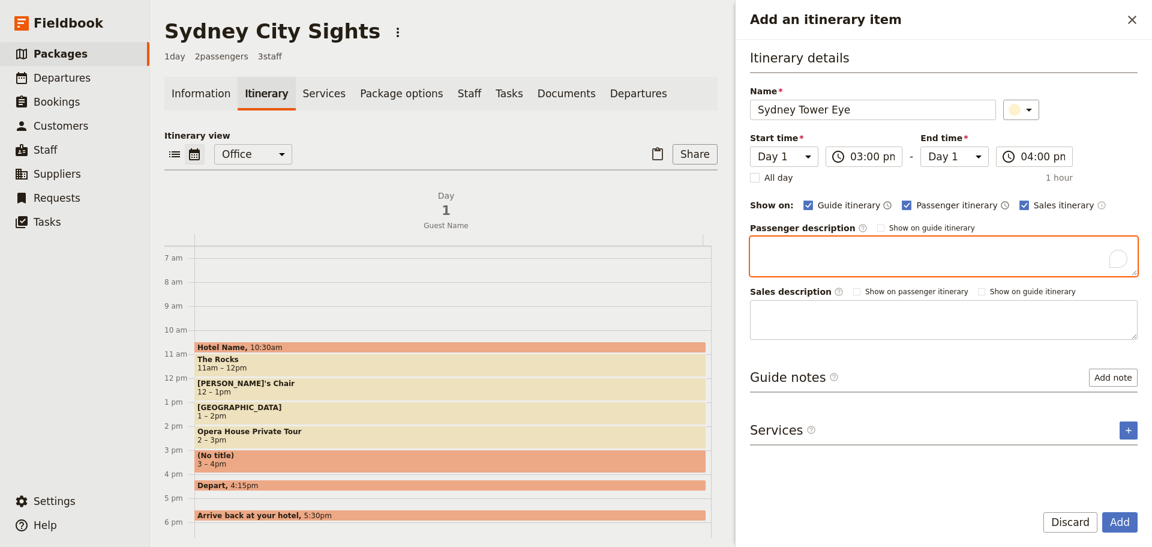
paste textarea "The Sydney Tower Eye - often referred to by Sydneysiders as Sydney Tower, Centr…"
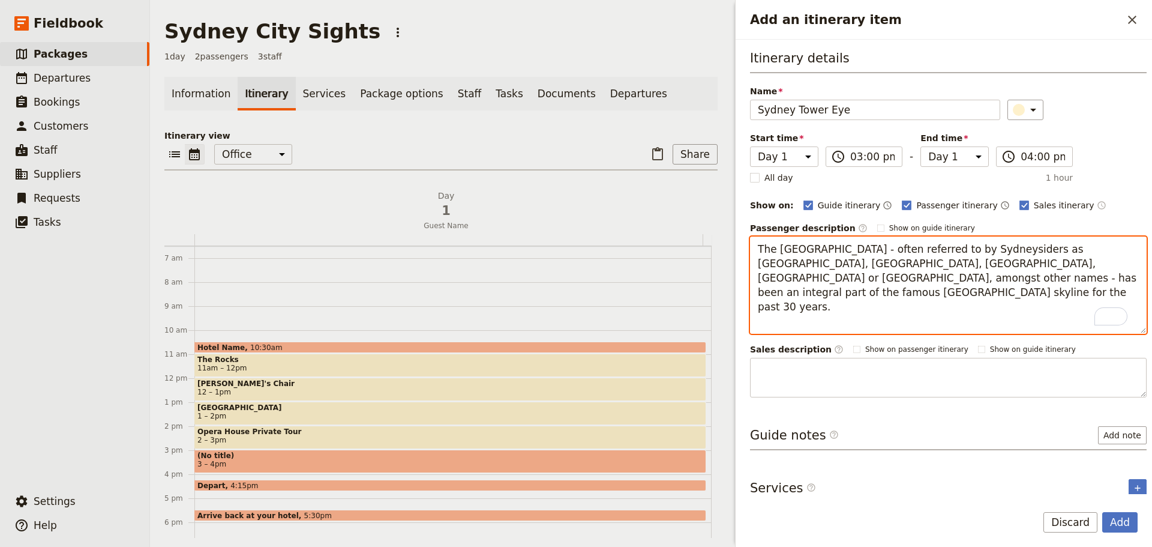
paste textarea "The Sydney Tower remains the tallest structure in Sydney and guests can enjoy t…"
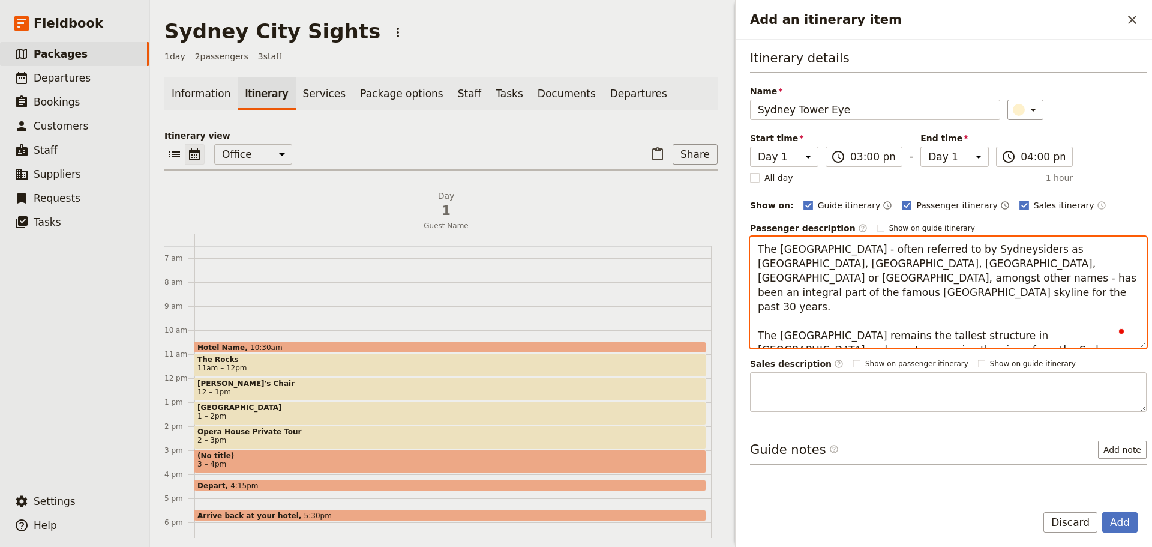
click at [883, 297] on textarea "The Sydney Tower Eye - often referred to by Sydneysiders as Sydney Tower, Centr…" at bounding box center [948, 292] width 397 height 112
paste textarea "Sydney Tower retains its original name today as simply 'Sydney Tower', with the…"
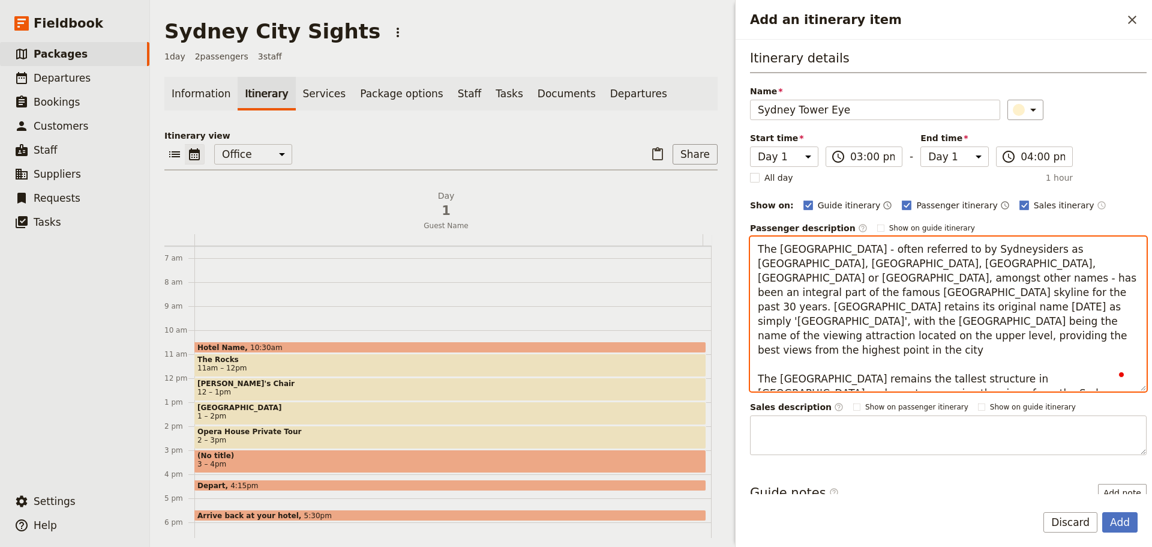
click at [1007, 382] on textarea "The Sydney Tower Eye - often referred to by Sydneysiders as Sydney Tower, Centr…" at bounding box center [948, 313] width 397 height 155
paste textarea "Sydney Tower retains its original name today as simply 'Sydney Tower', with the…"
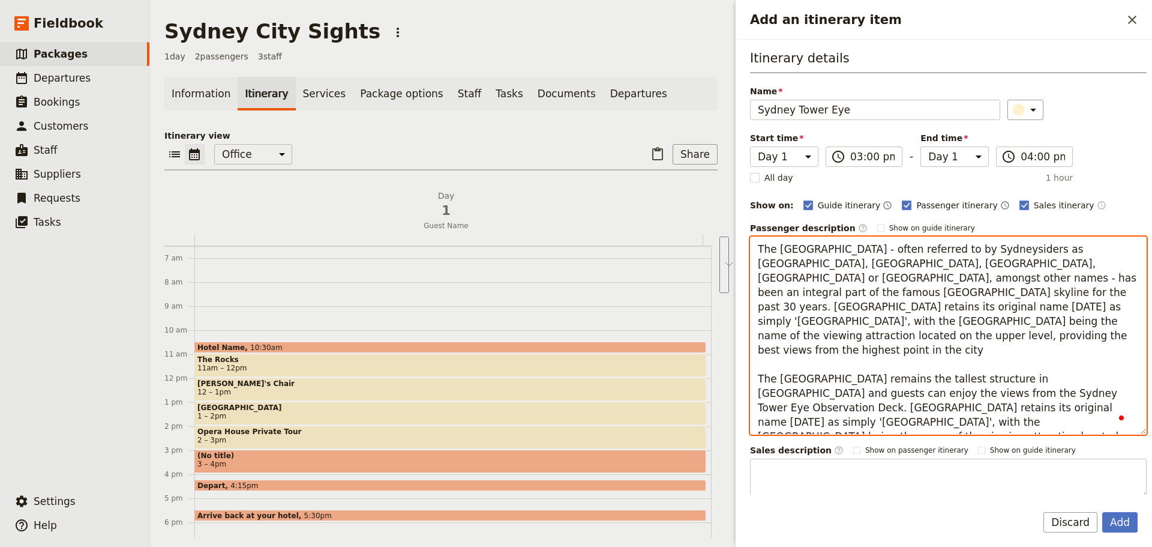
drag, startPoint x: 838, startPoint y: 339, endPoint x: 838, endPoint y: 295, distance: 44.4
click at [838, 295] on textarea "The Sydney Tower Eye - often referred to by Sydneysiders as Sydney Tower, Centr…" at bounding box center [948, 335] width 397 height 198
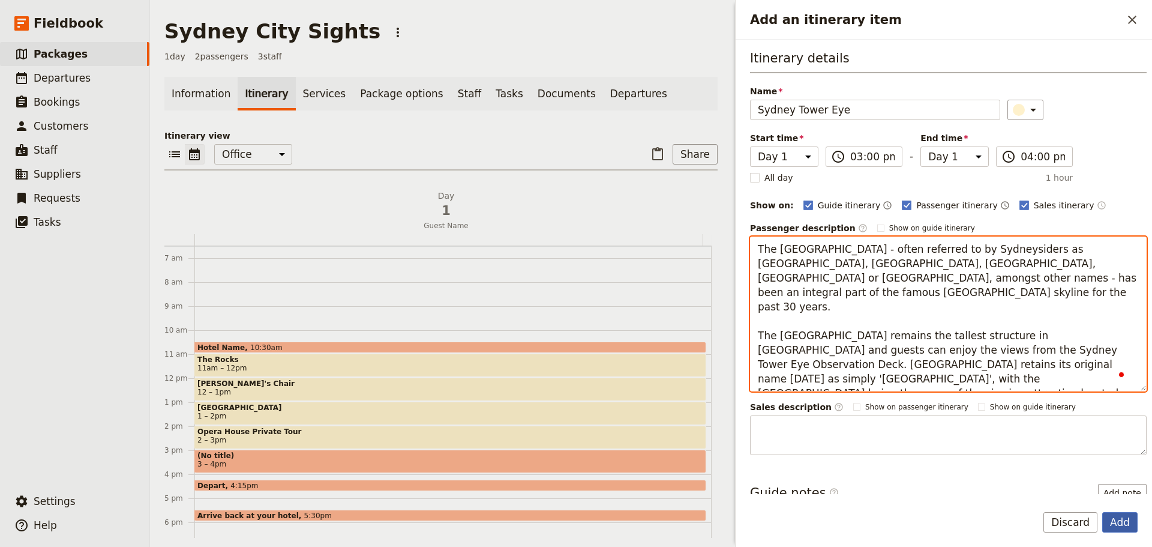
type textarea "The Sydney Tower Eye - often referred to by Sydneysiders as Sydney Tower, Centr…"
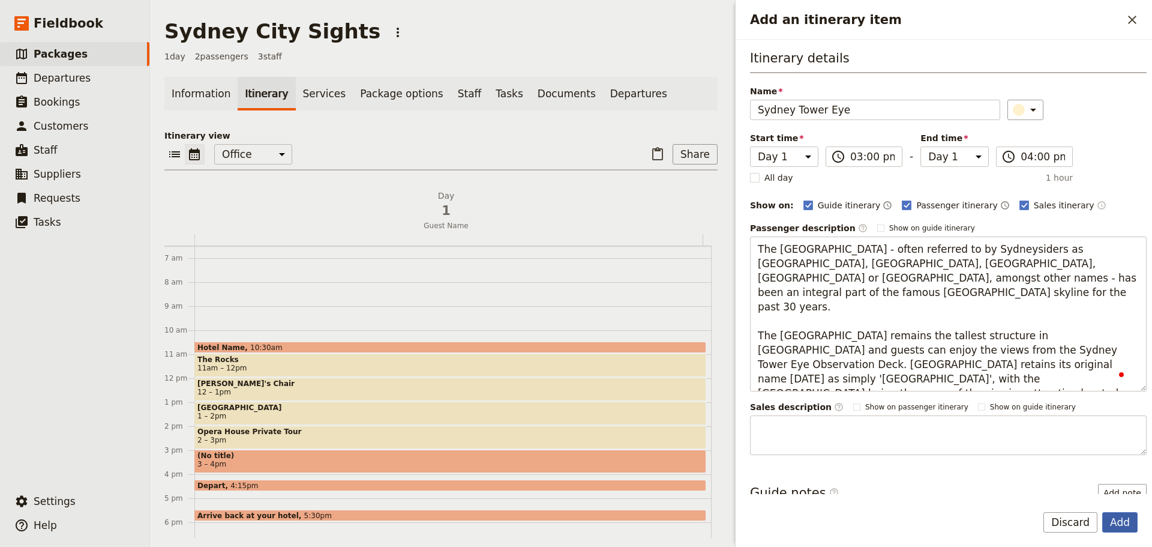
click at [1126, 515] on button "Add" at bounding box center [1119, 522] width 35 height 20
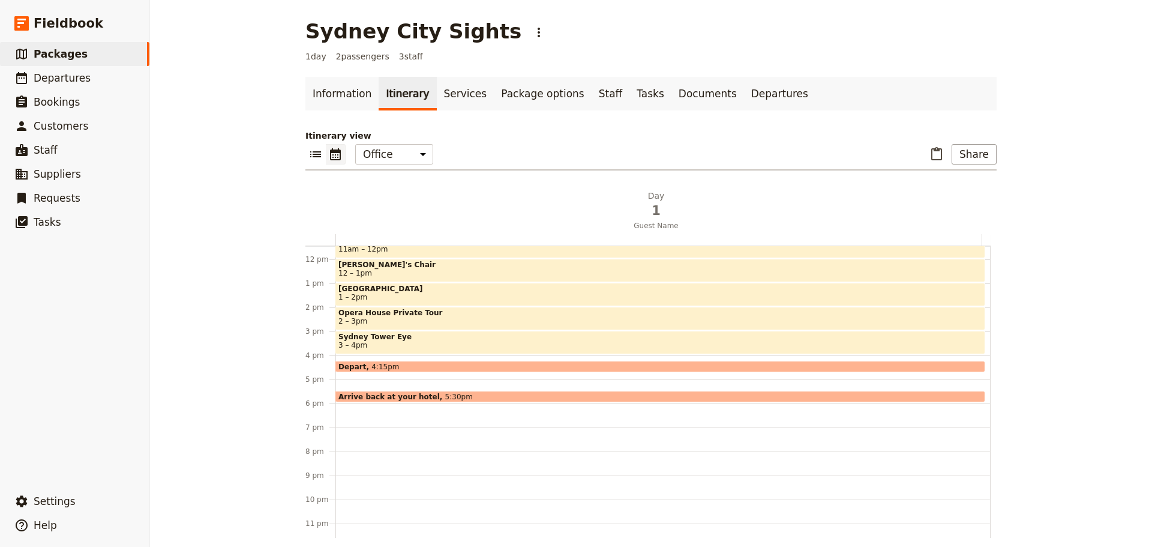
scroll to position [276, 0]
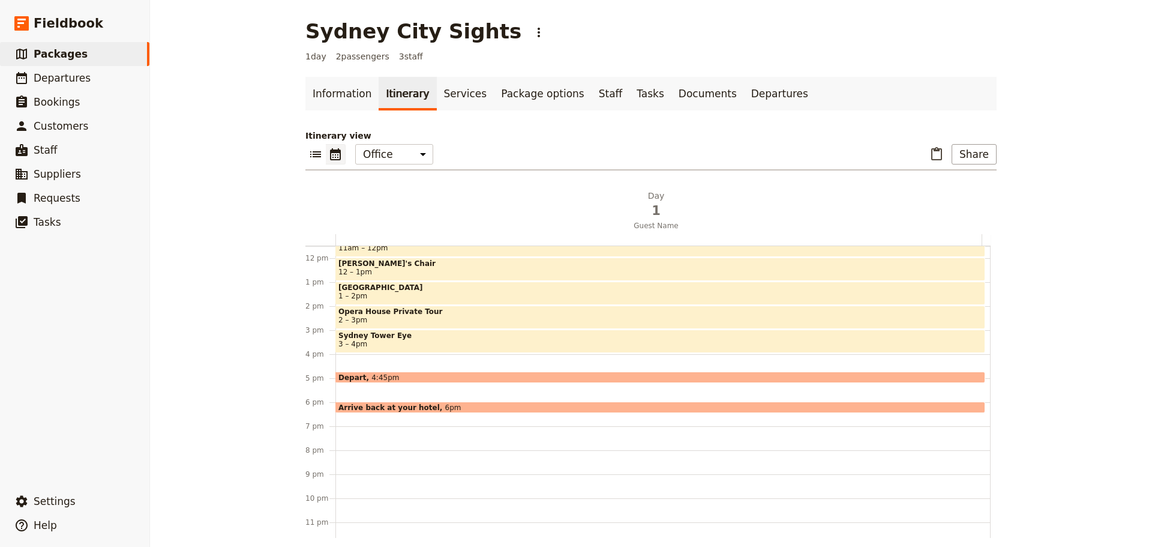
click at [382, 374] on span "4:45pm" at bounding box center [385, 377] width 28 height 8
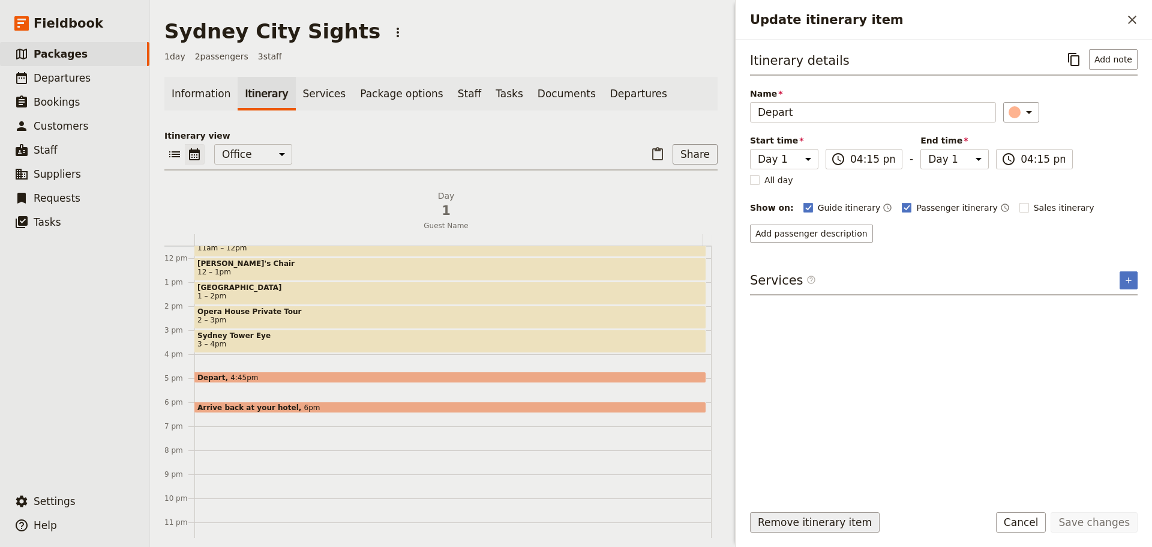
click at [820, 522] on button "Remove itinerary item" at bounding box center [815, 522] width 130 height 20
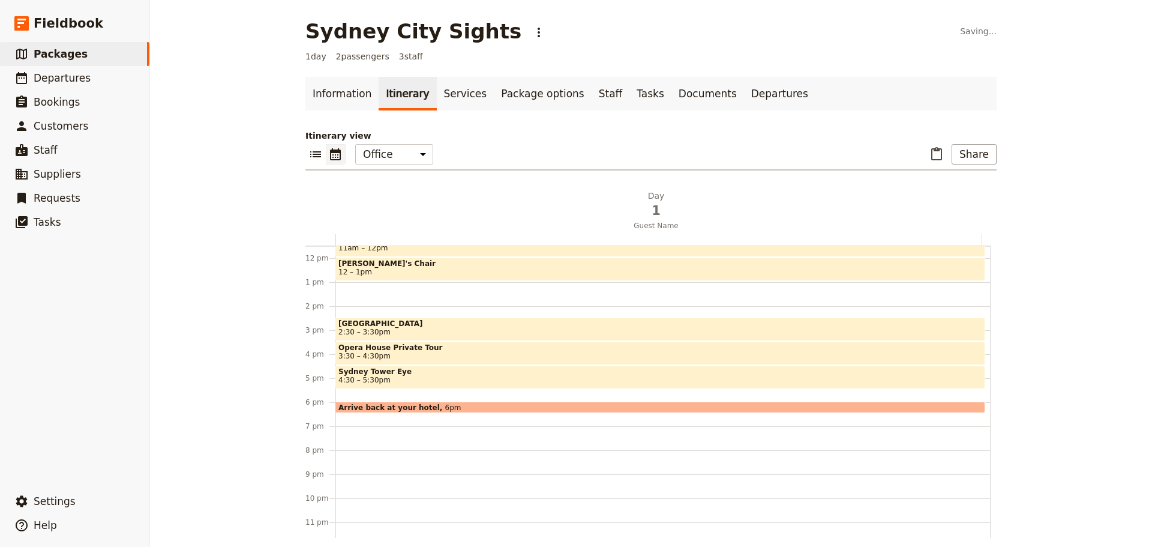
click at [351, 286] on div "Hotel Name 10:30am The Rocks 11am – 12pm Macquarie's Chair 12 – 1pm Bondi Beach…" at bounding box center [662, 258] width 655 height 576
